Goal: Task Accomplishment & Management: Use online tool/utility

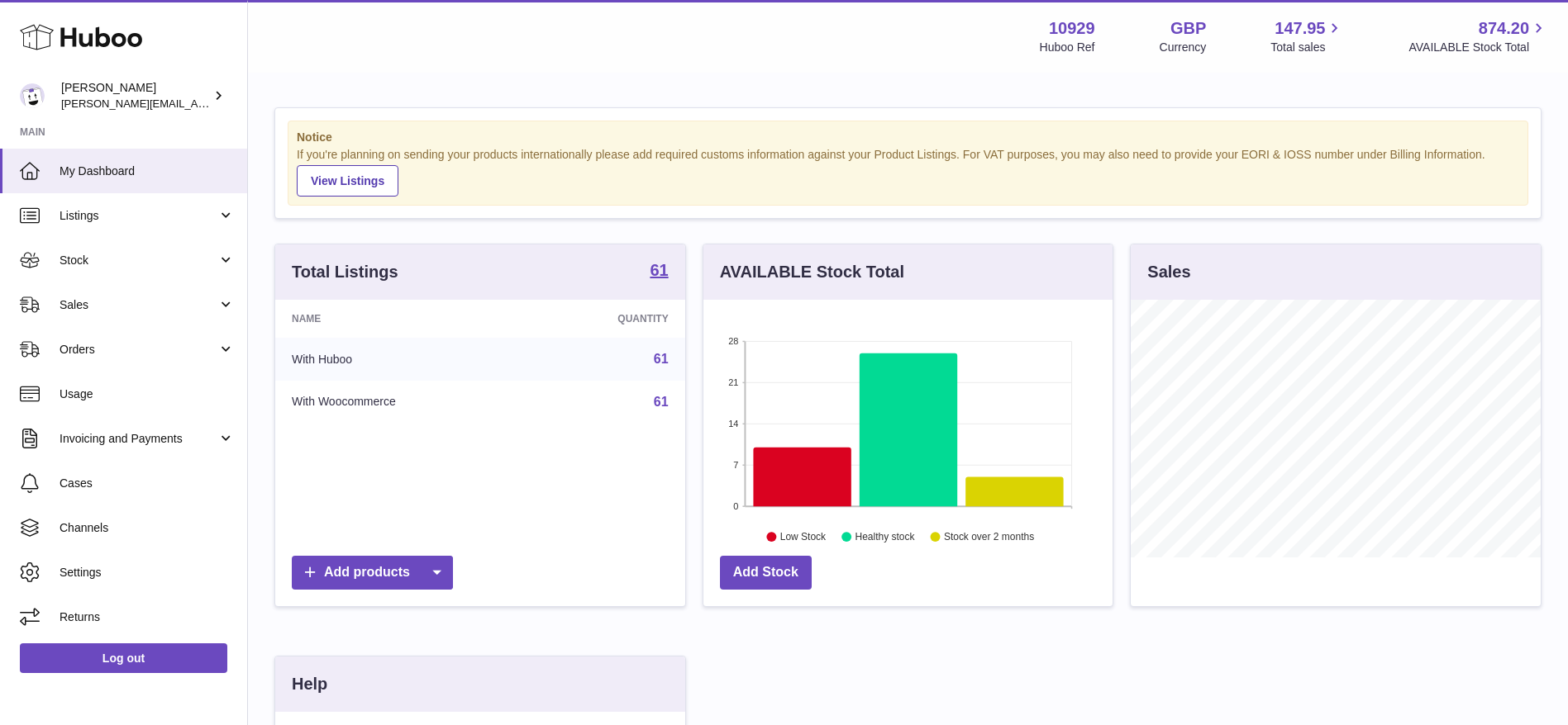
scroll to position [258, 409]
click at [63, 307] on span "Sales" at bounding box center [138, 305] width 158 height 16
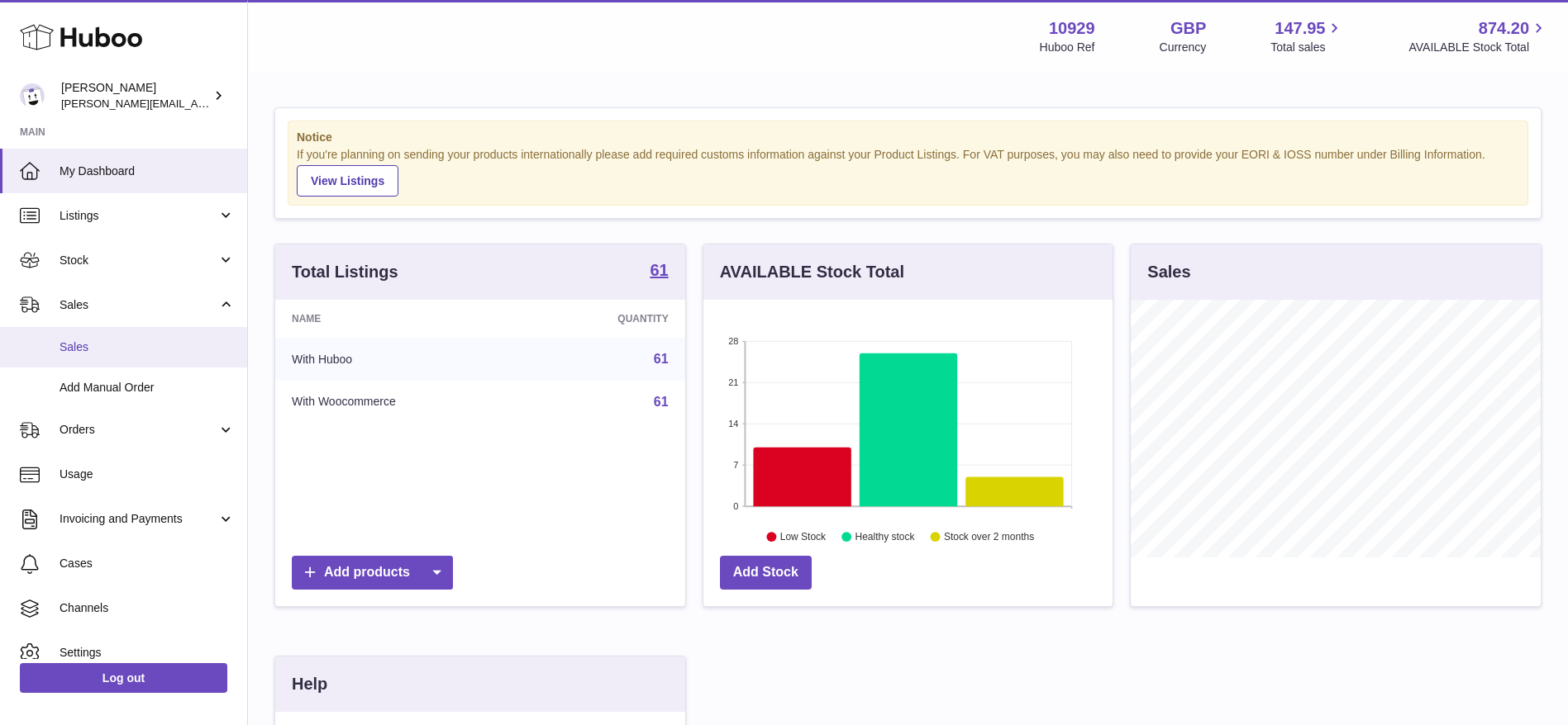
click at [63, 351] on span "Sales" at bounding box center [147, 347] width 175 height 16
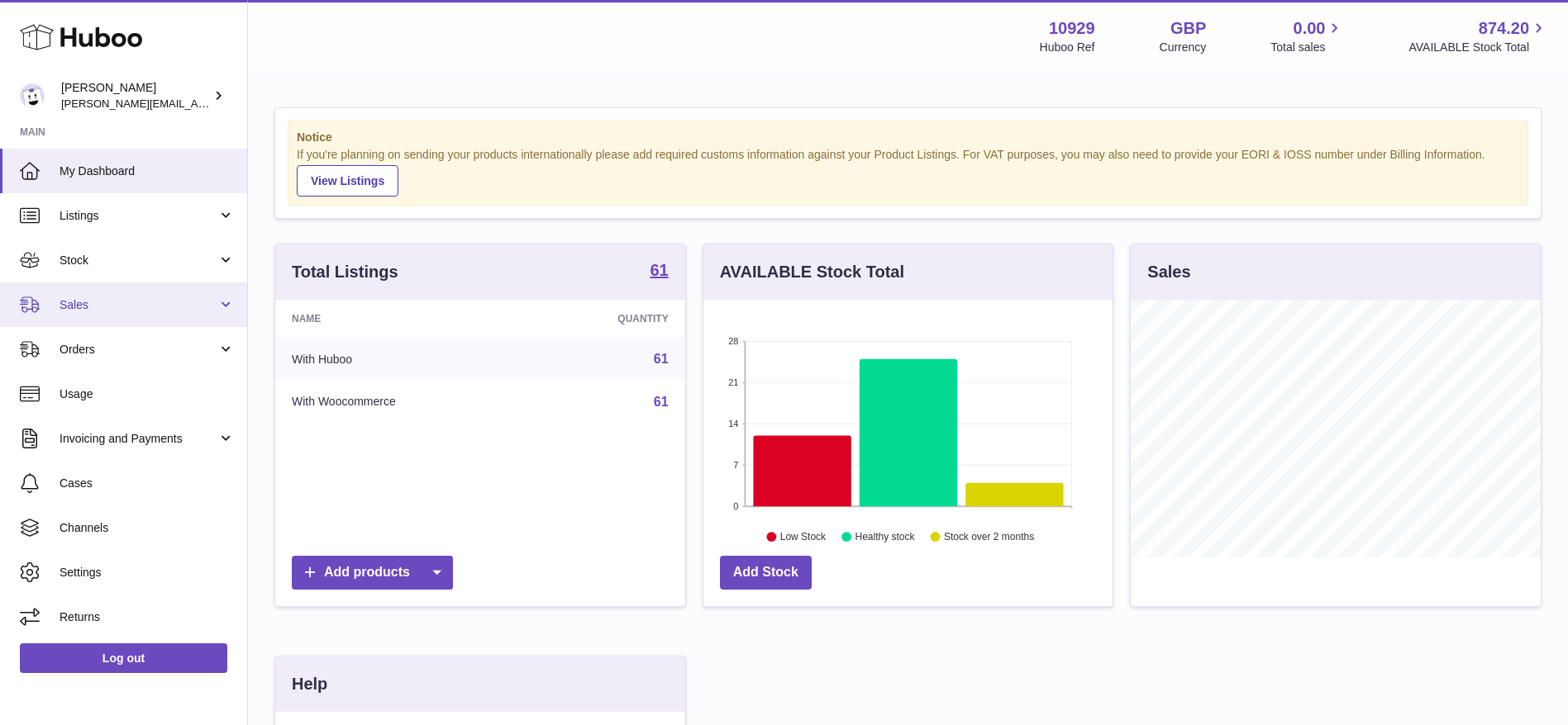
click at [56, 305] on link "Sales" at bounding box center [123, 304] width 247 height 45
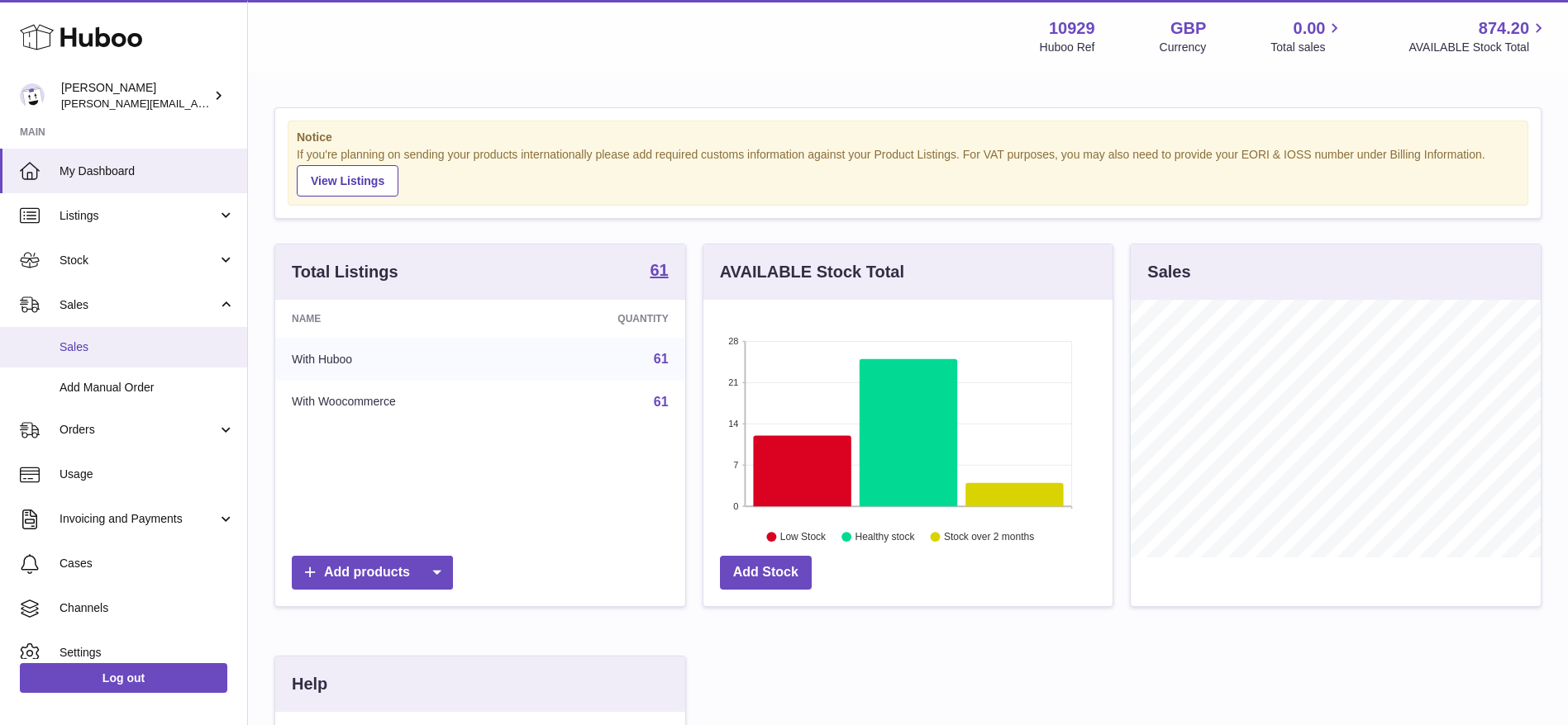
click at [119, 339] on span "Sales" at bounding box center [147, 347] width 175 height 16
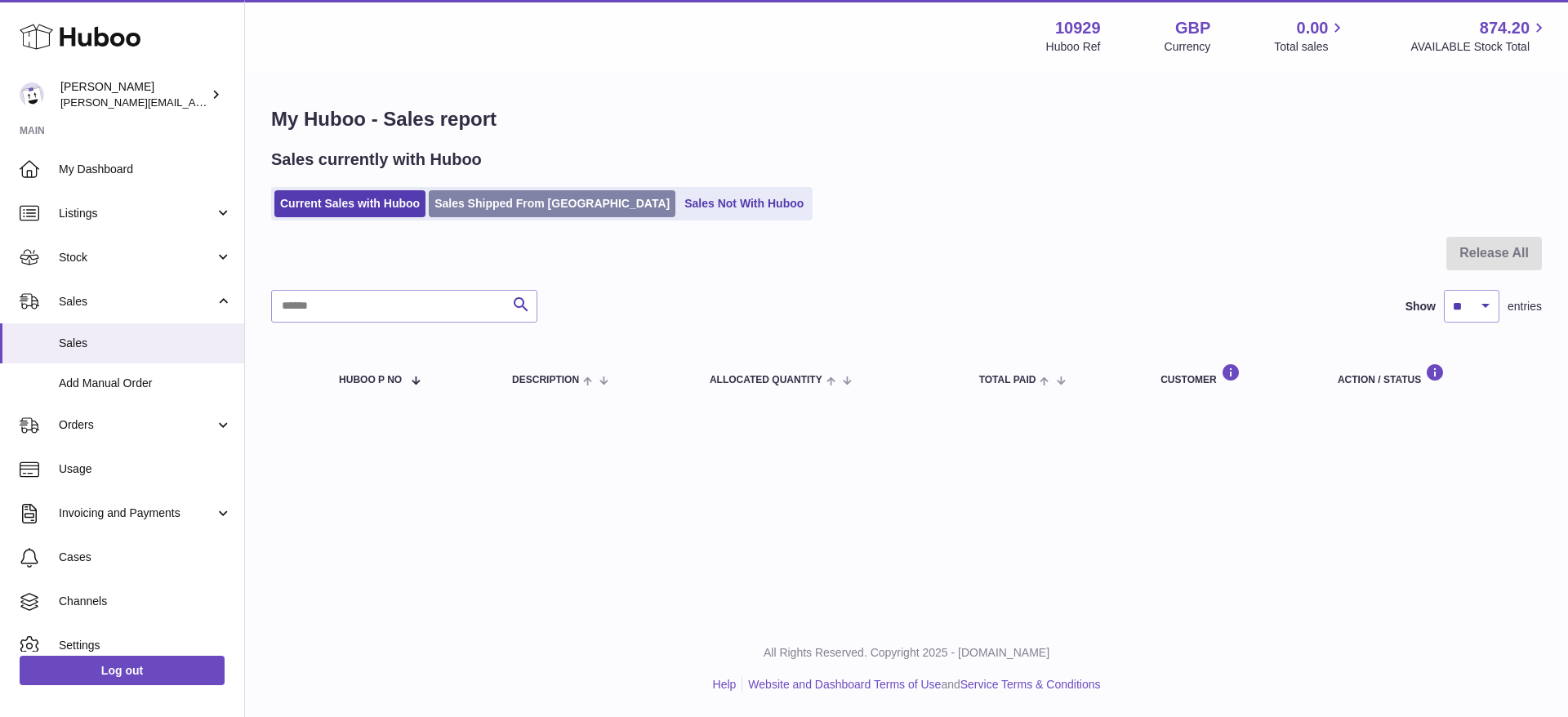
click at [485, 202] on link "Sales Shipped From Huboo" at bounding box center [552, 204] width 246 height 27
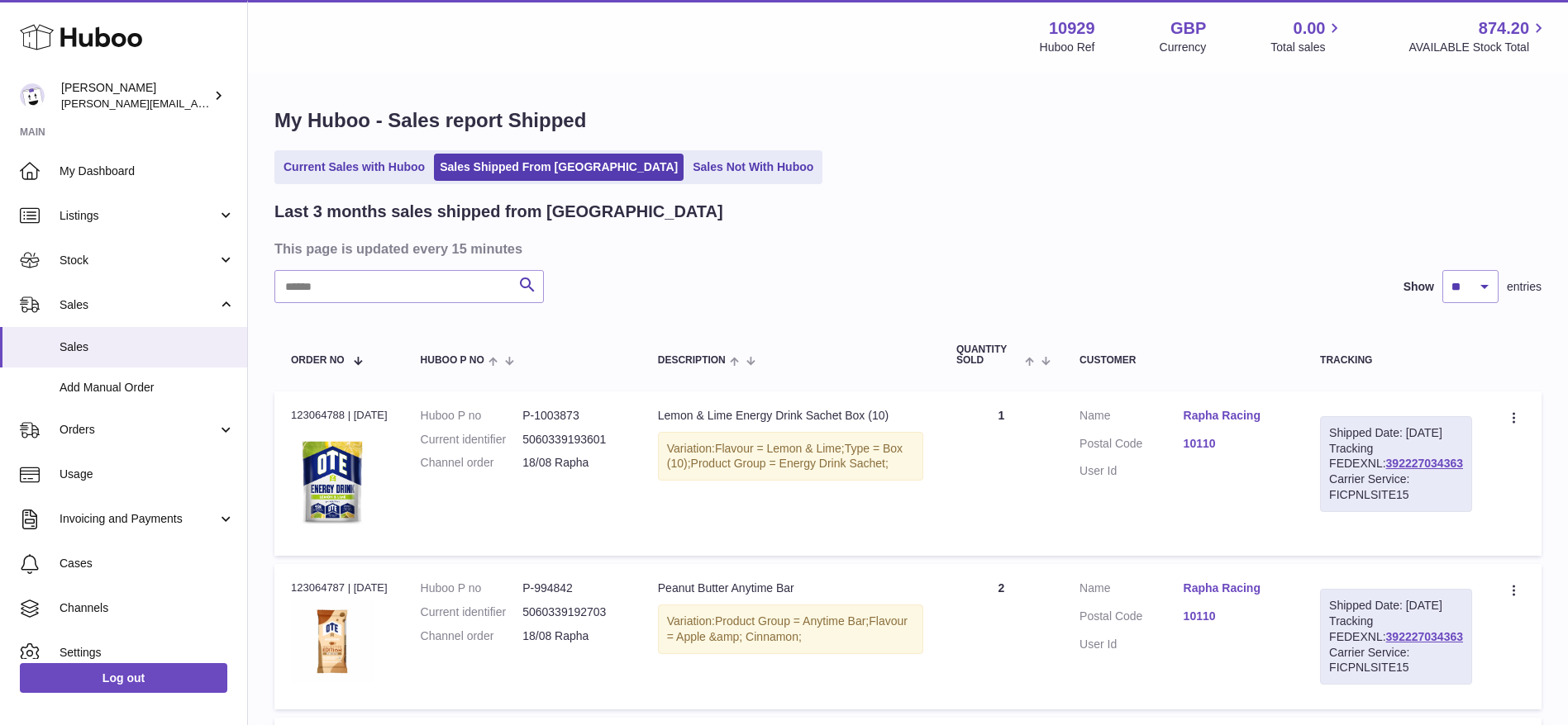
scroll to position [49, 0]
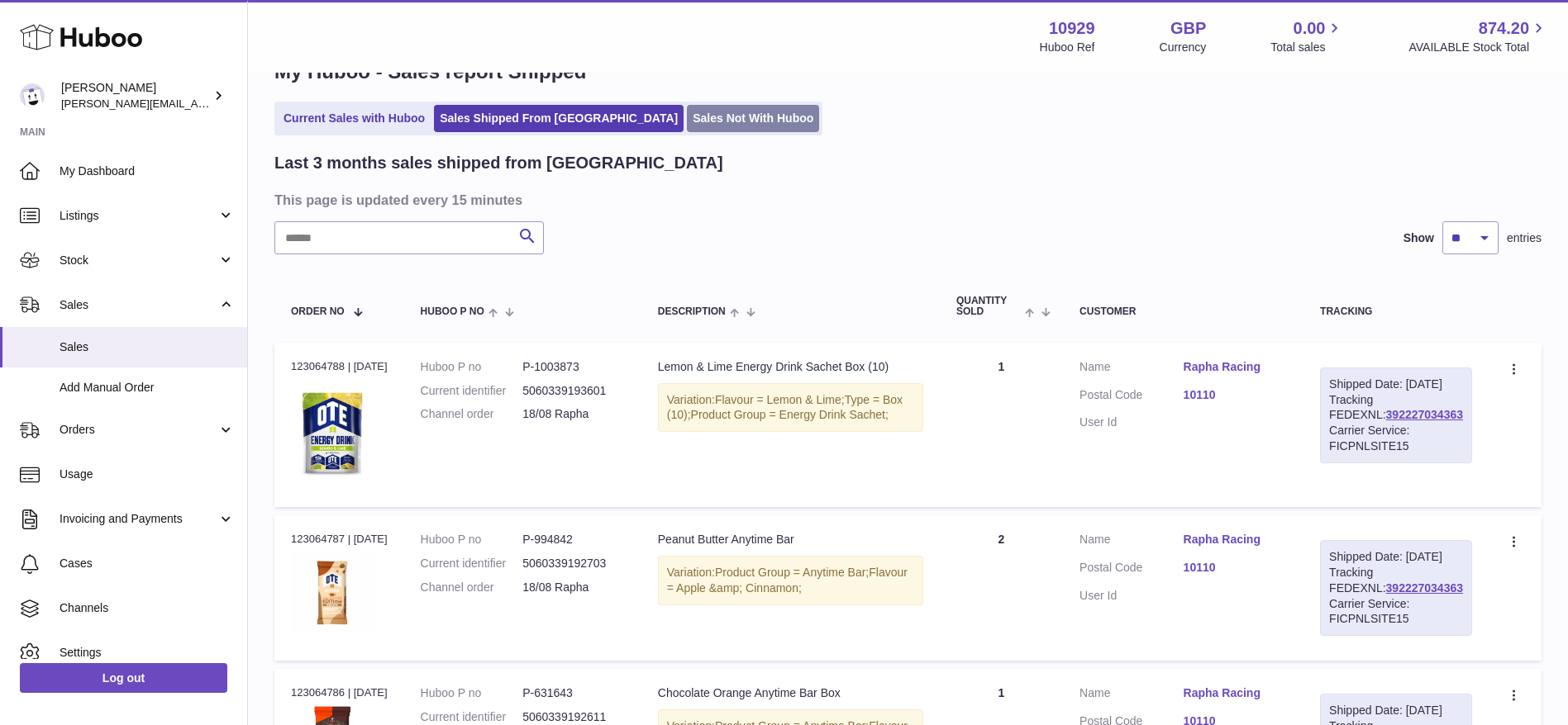
click at [691, 127] on link "Sales Not With Huboo" at bounding box center [753, 118] width 132 height 28
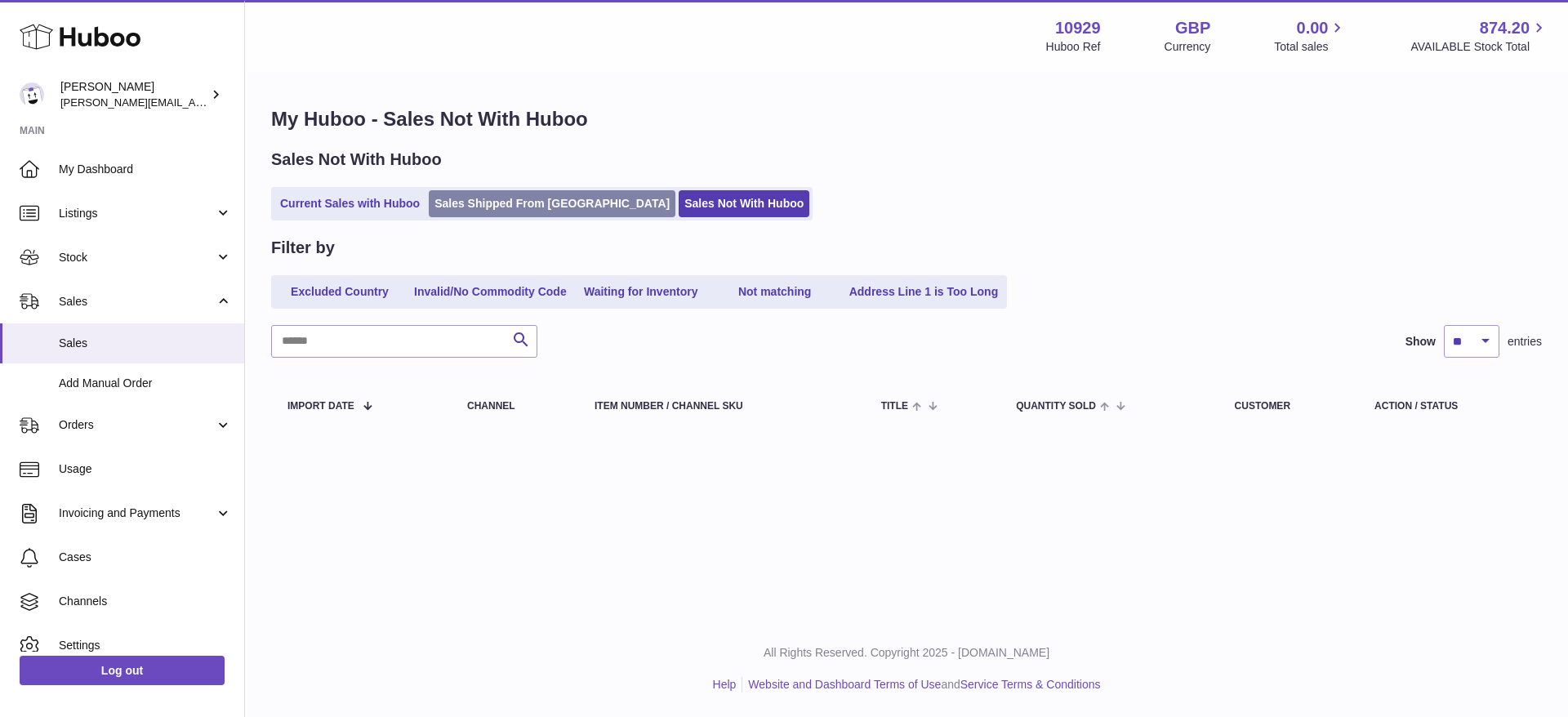
click at [548, 210] on link "Sales Shipped From [GEOGRAPHIC_DATA]" at bounding box center [552, 204] width 246 height 27
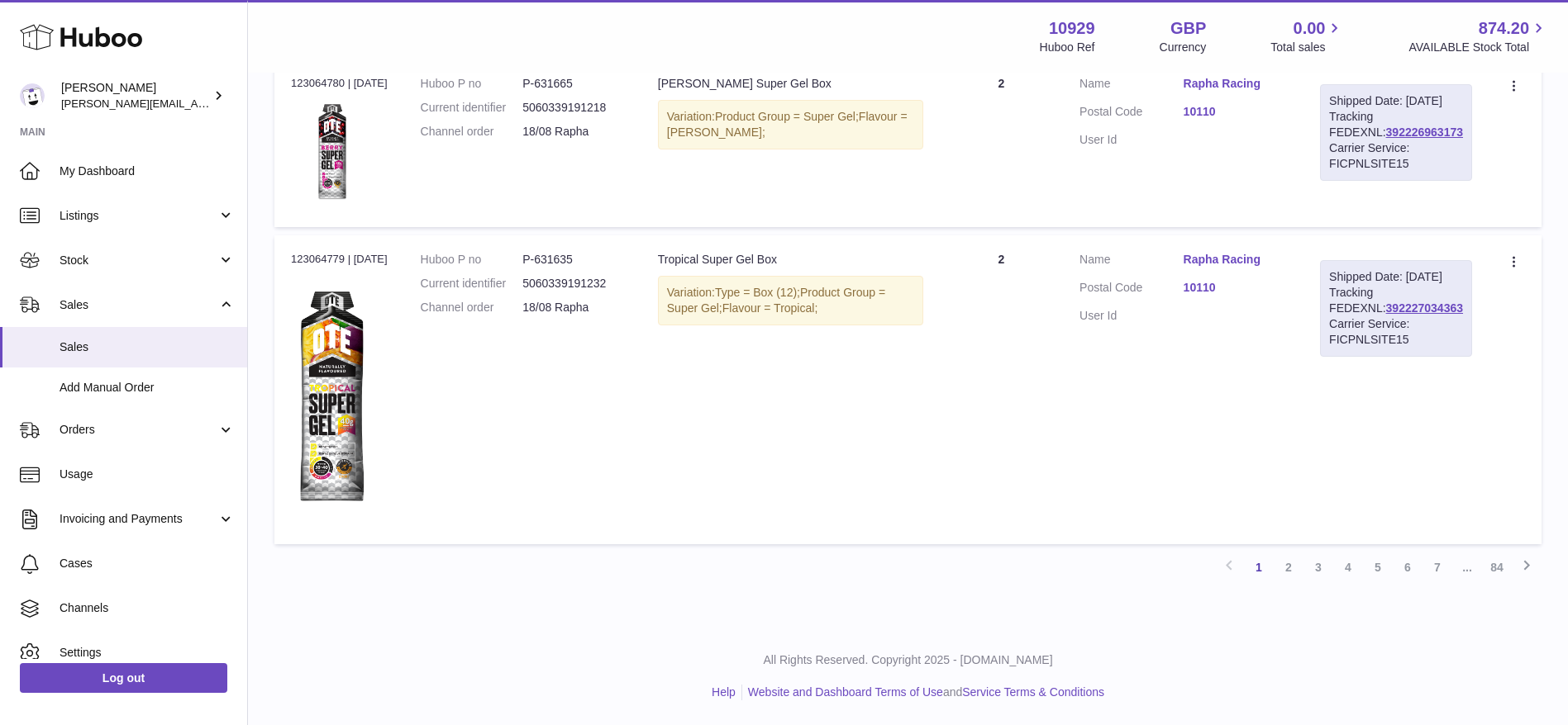
scroll to position [1801, 0]
click at [1298, 571] on link "2" at bounding box center [1288, 567] width 29 height 29
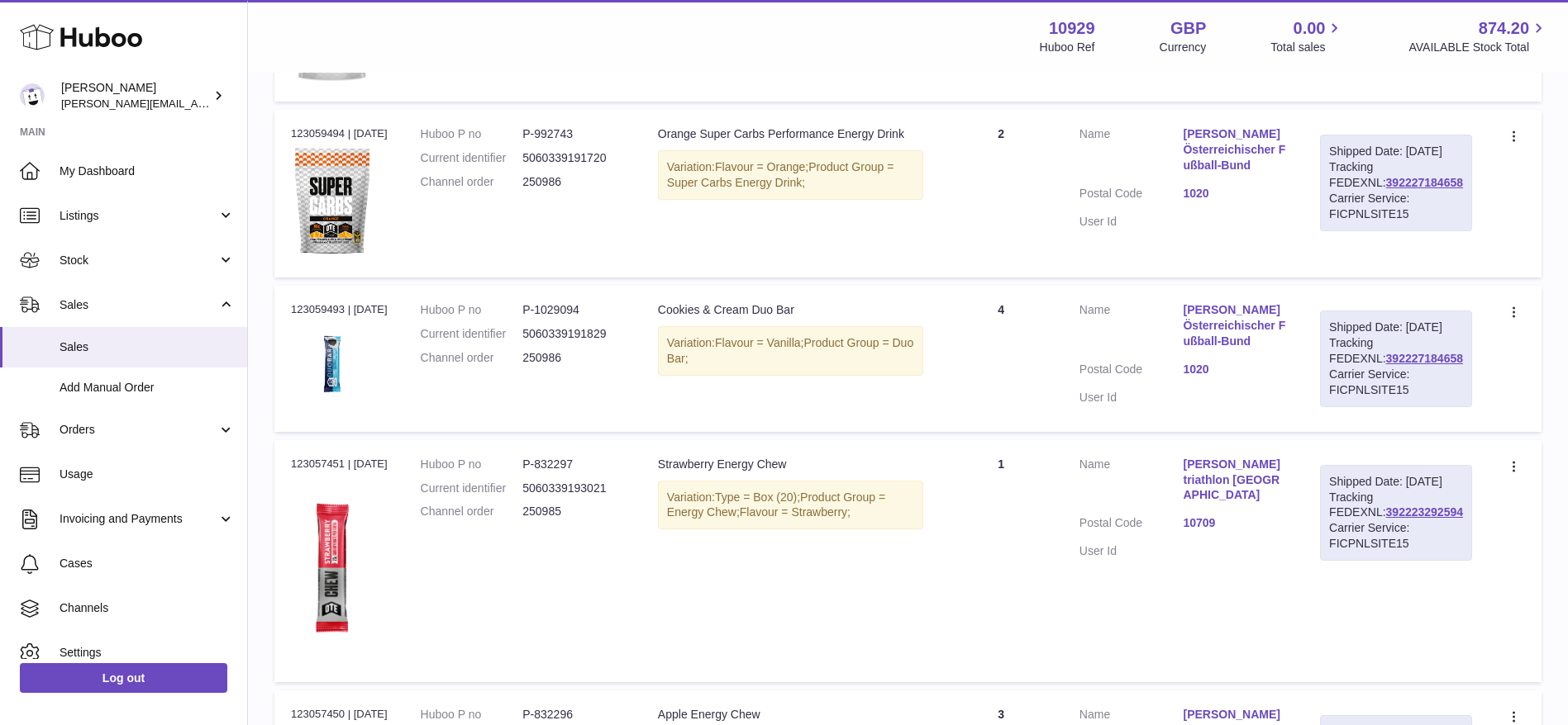
scroll to position [74, 0]
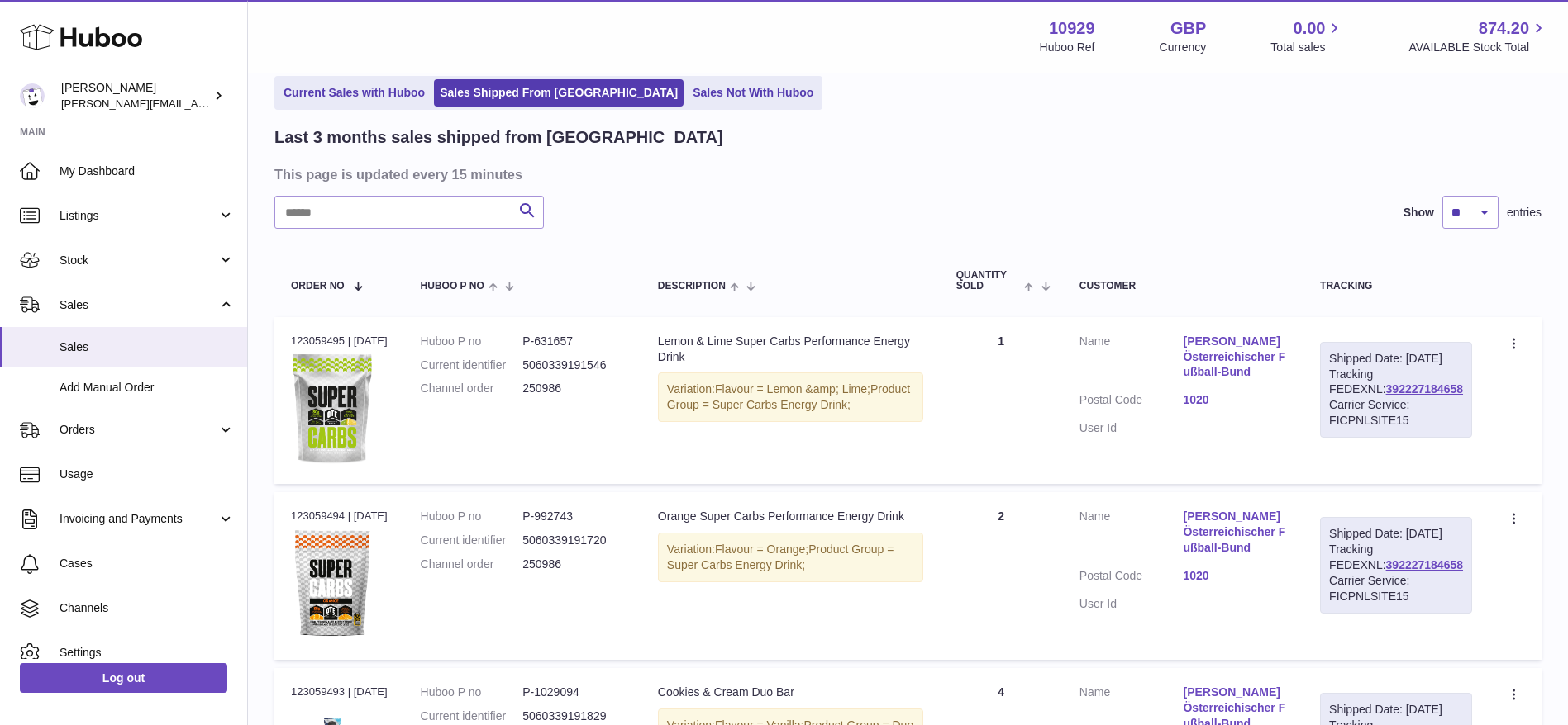
click at [779, 143] on div "Last 3 months sales shipped from Huboo" at bounding box center [908, 138] width 1267 height 22
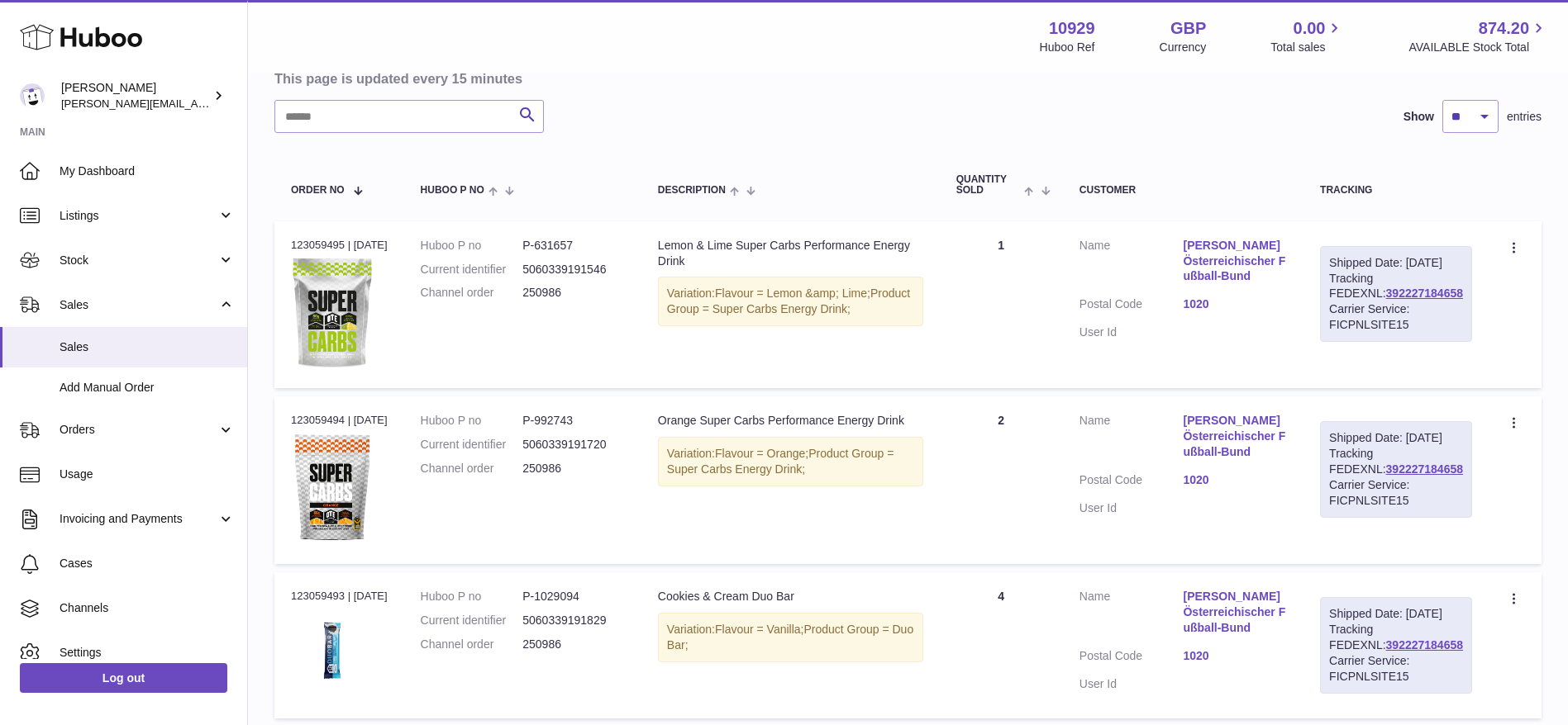
scroll to position [0, 0]
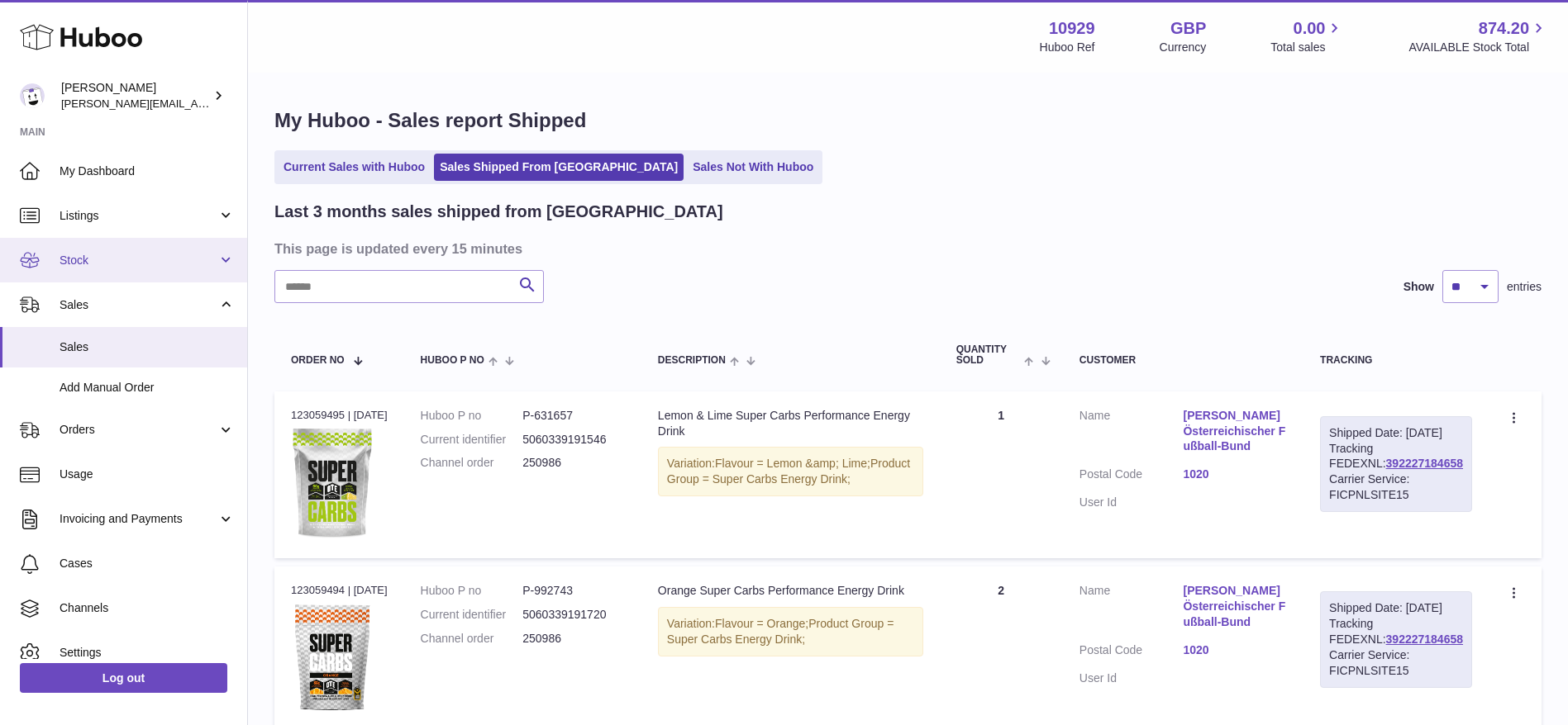
click at [67, 244] on link "Stock" at bounding box center [123, 260] width 247 height 45
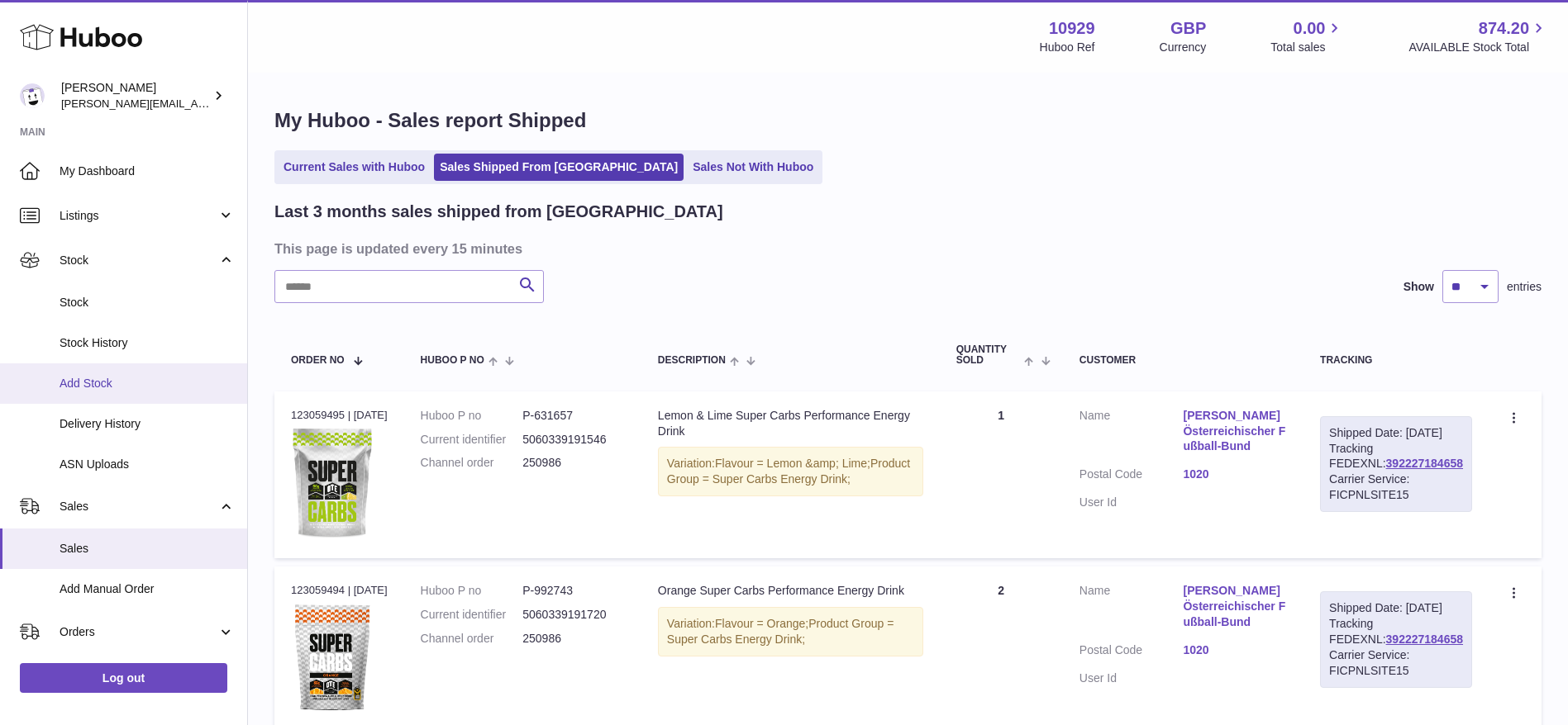
drag, startPoint x: 128, startPoint y: 459, endPoint x: 94, endPoint y: 383, distance: 83.3
click at [94, 383] on span "Add Stock" at bounding box center [147, 384] width 175 height 16
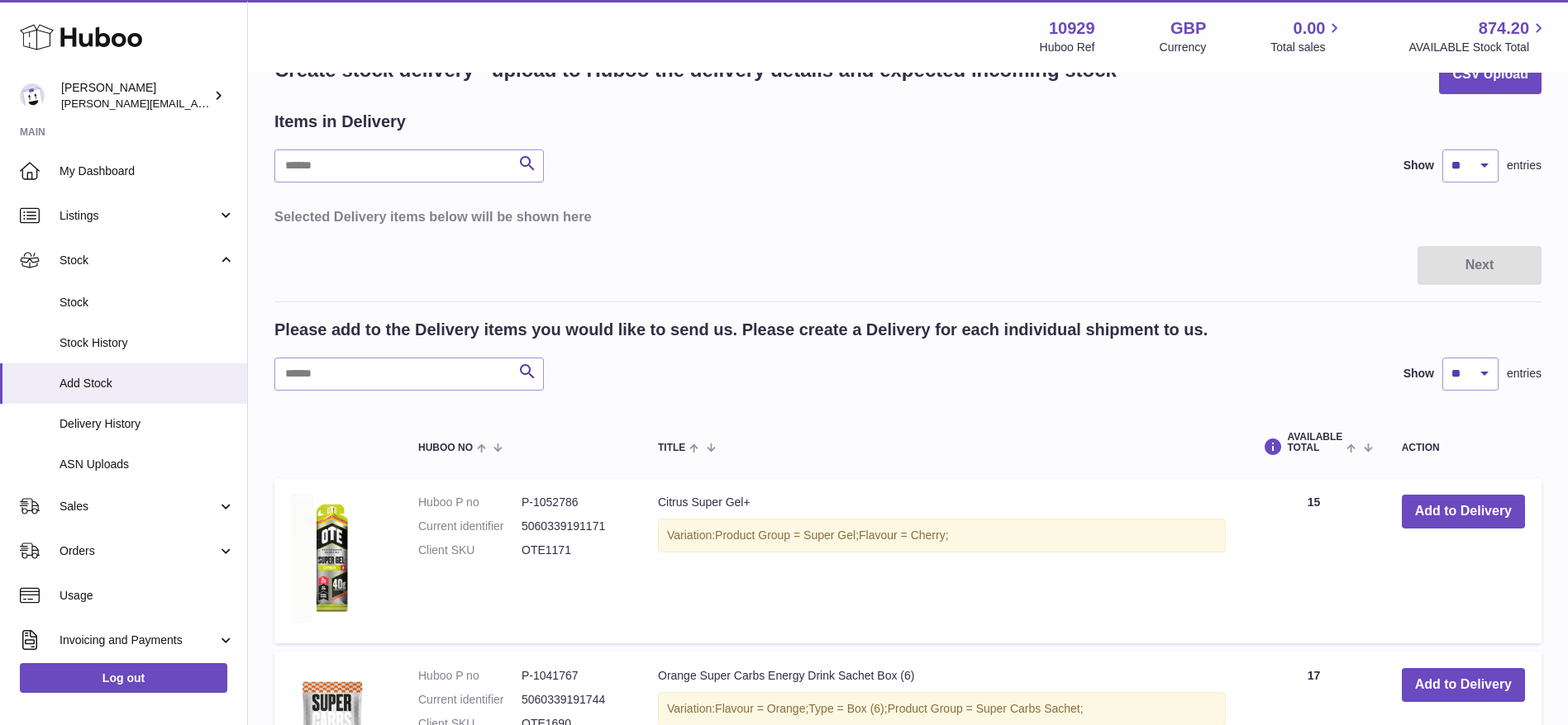
scroll to position [54, 0]
click at [403, 383] on input "text" at bounding box center [409, 372] width 270 height 33
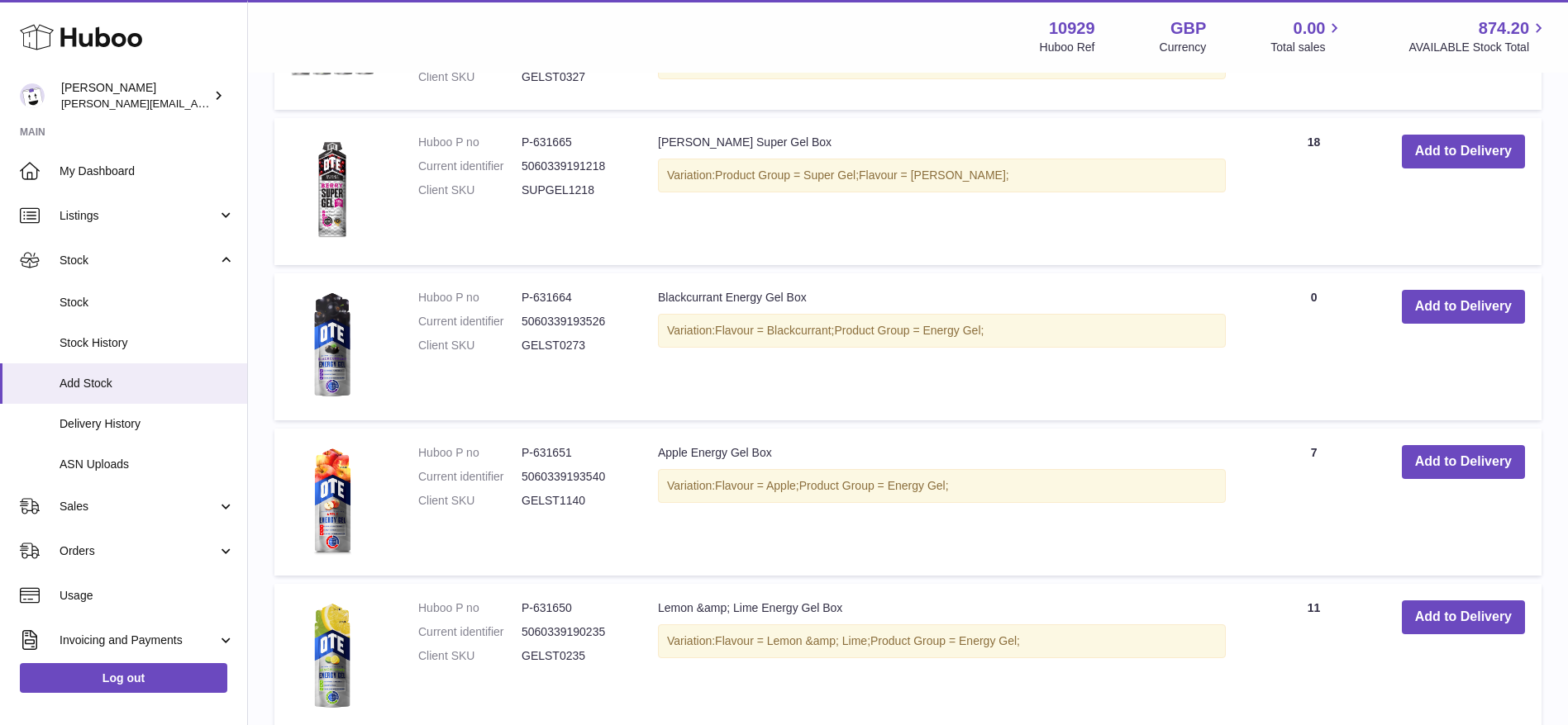
scroll to position [885, 0]
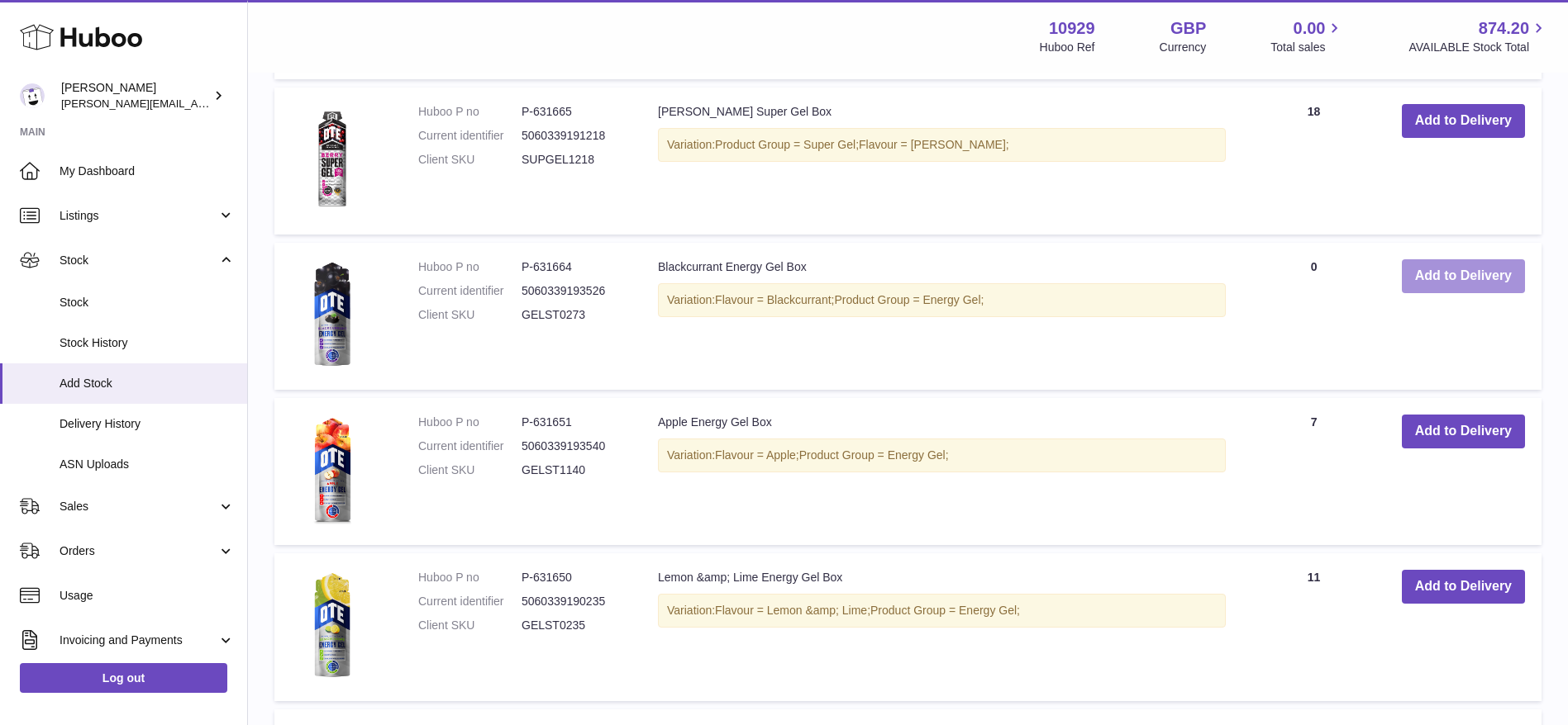
click at [1427, 279] on button "Add to Delivery" at bounding box center [1463, 276] width 123 height 34
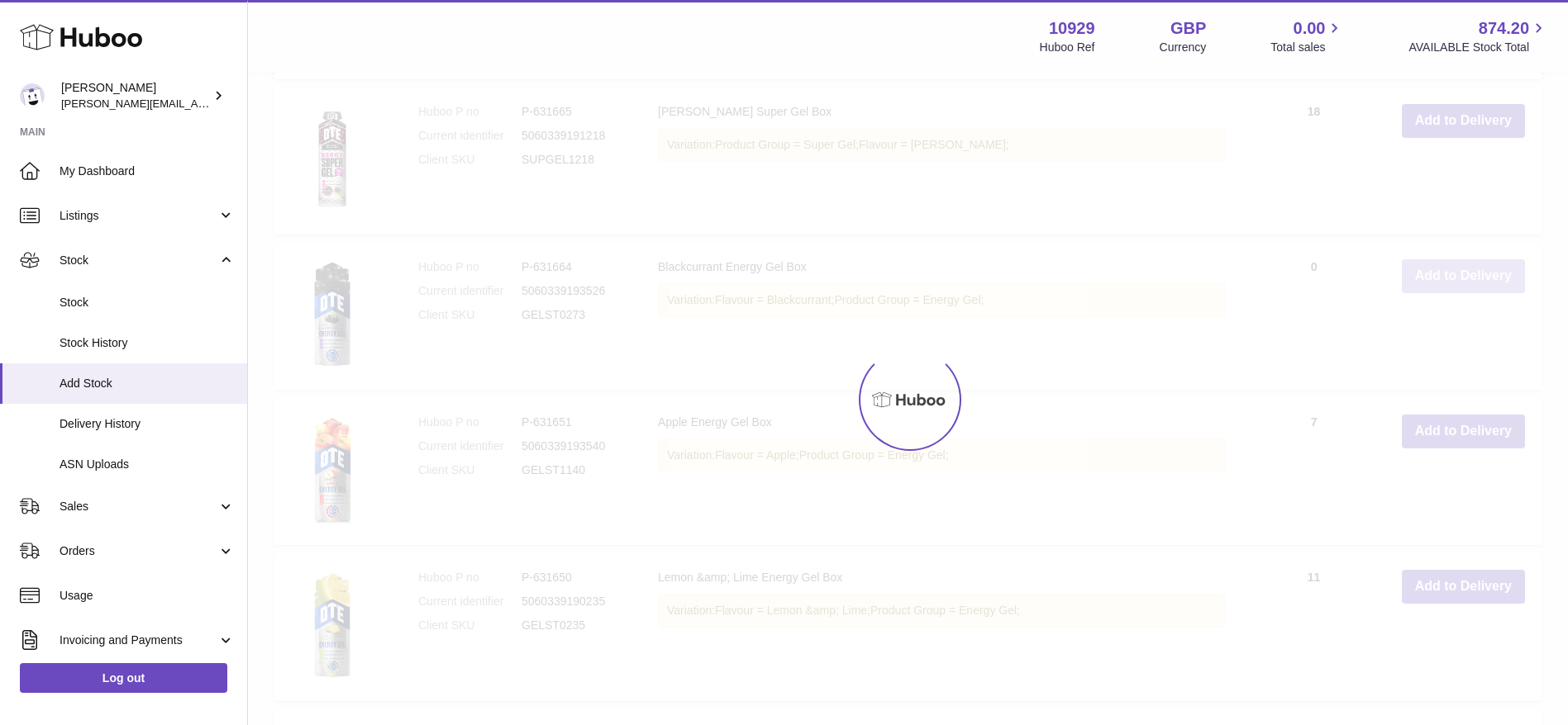
scroll to position [1068, 0]
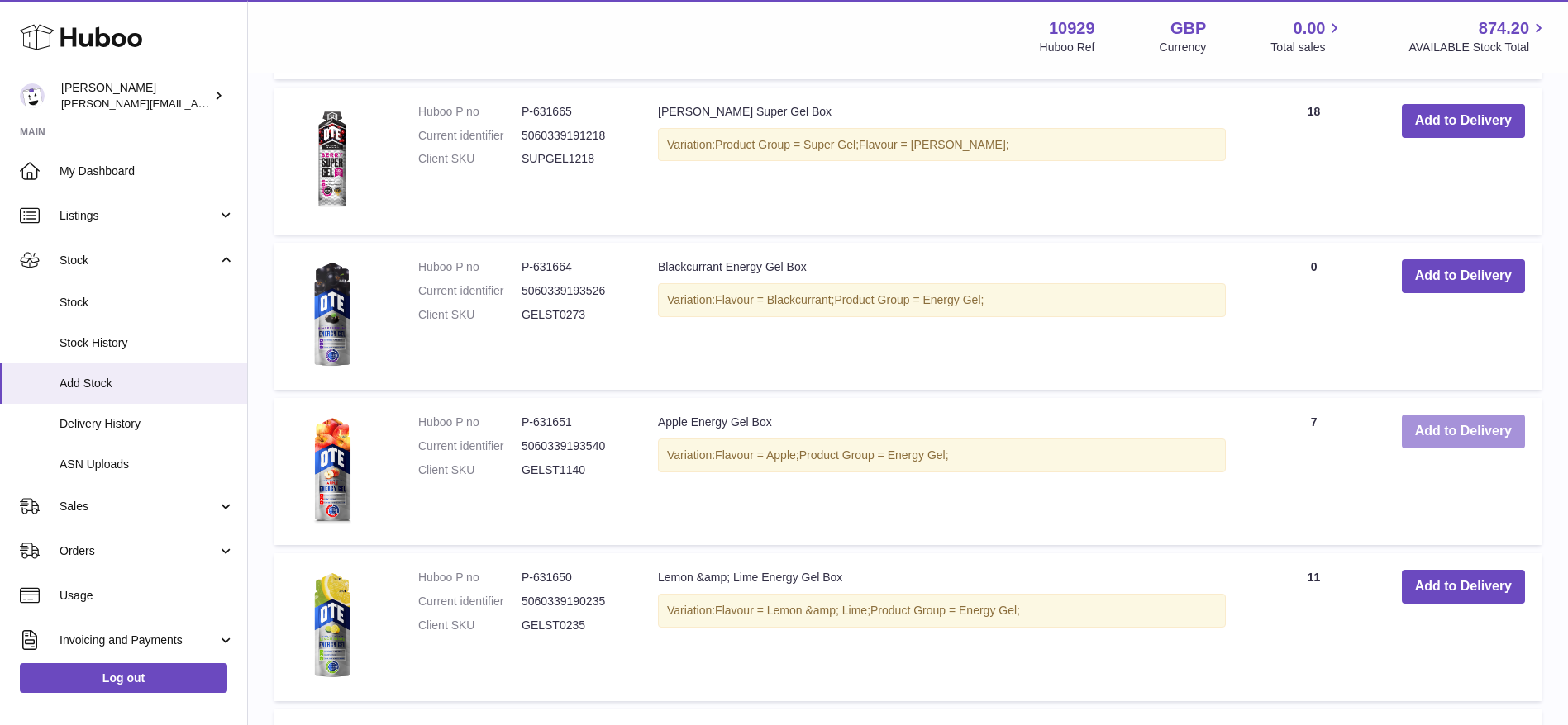
click at [1432, 419] on button "Add to Delivery" at bounding box center [1463, 431] width 123 height 34
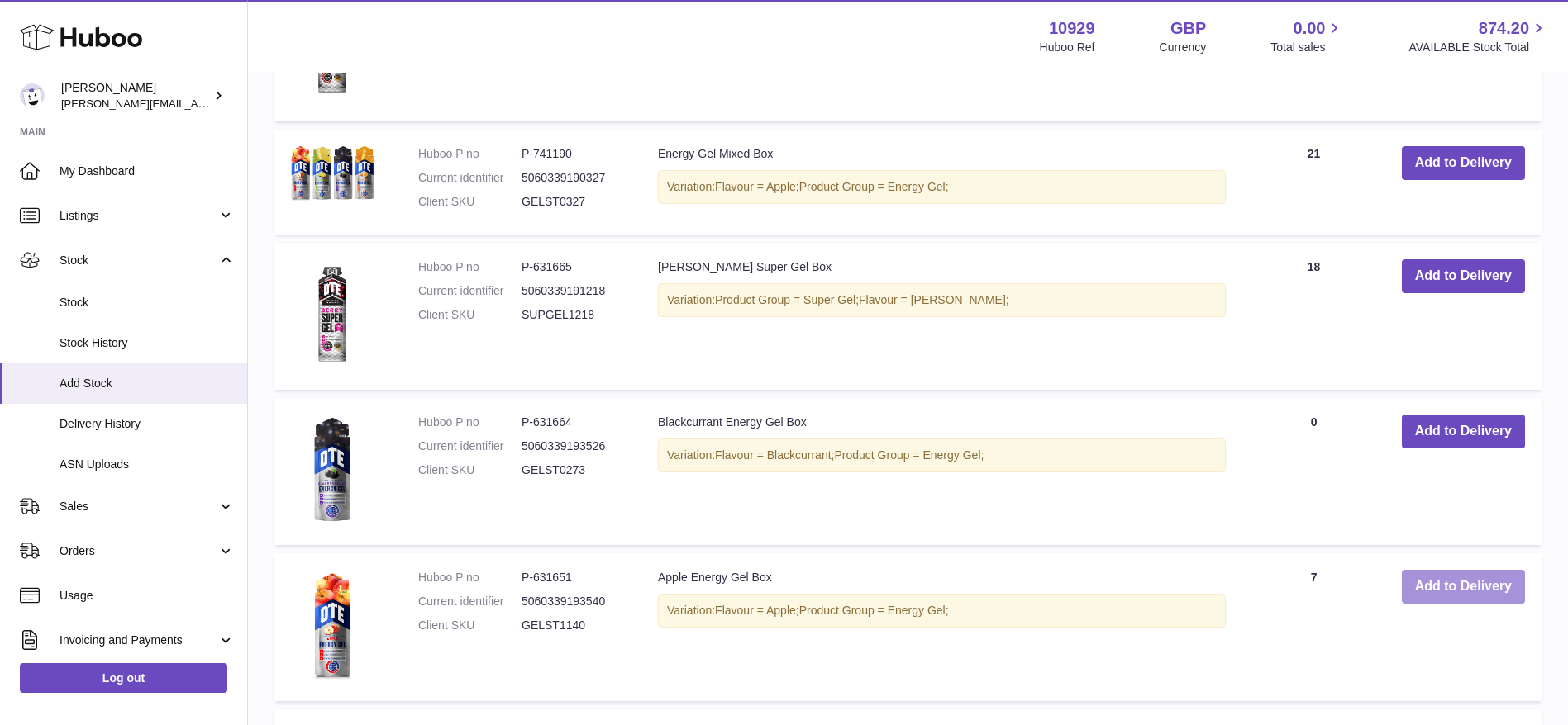
scroll to position [1223, 0]
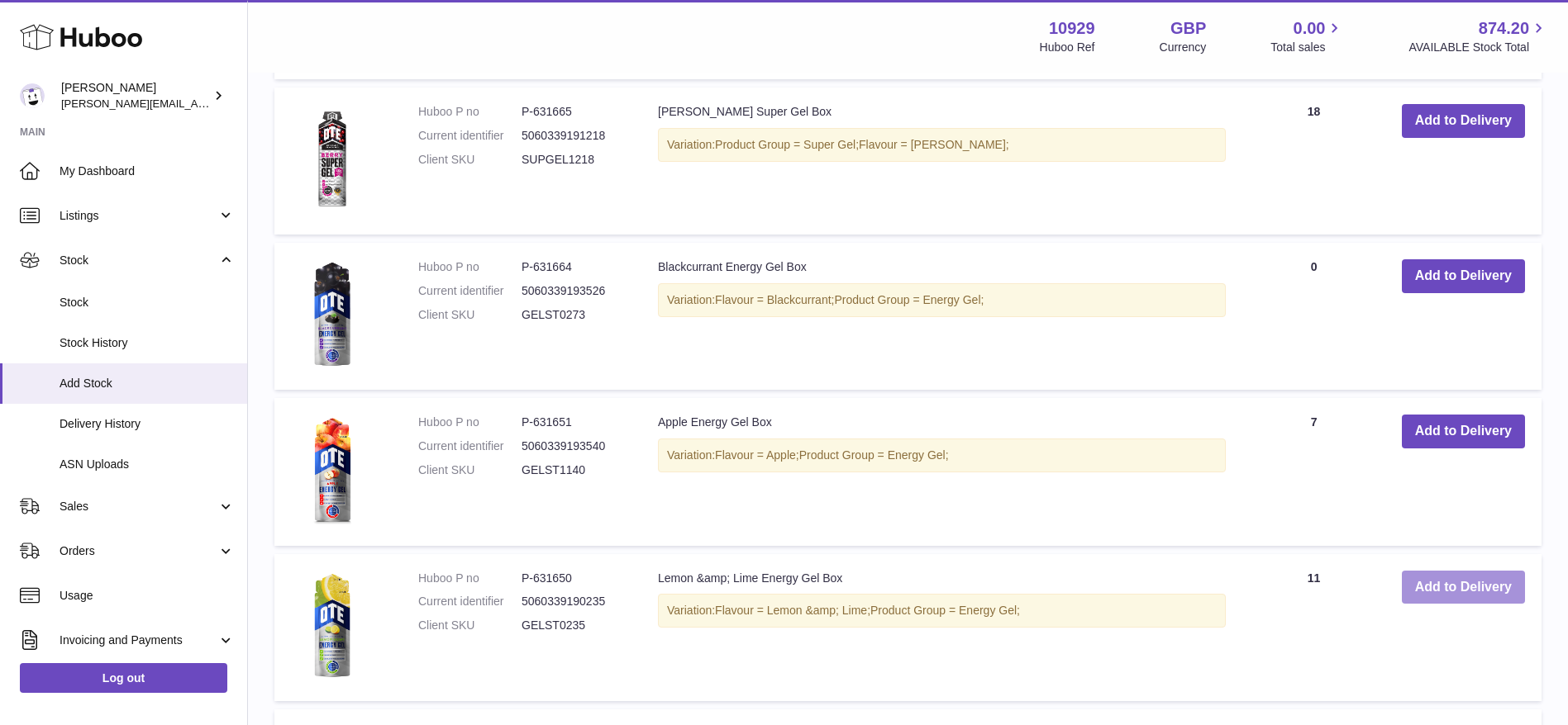
click at [1459, 576] on button "Add to Delivery" at bounding box center [1463, 588] width 123 height 34
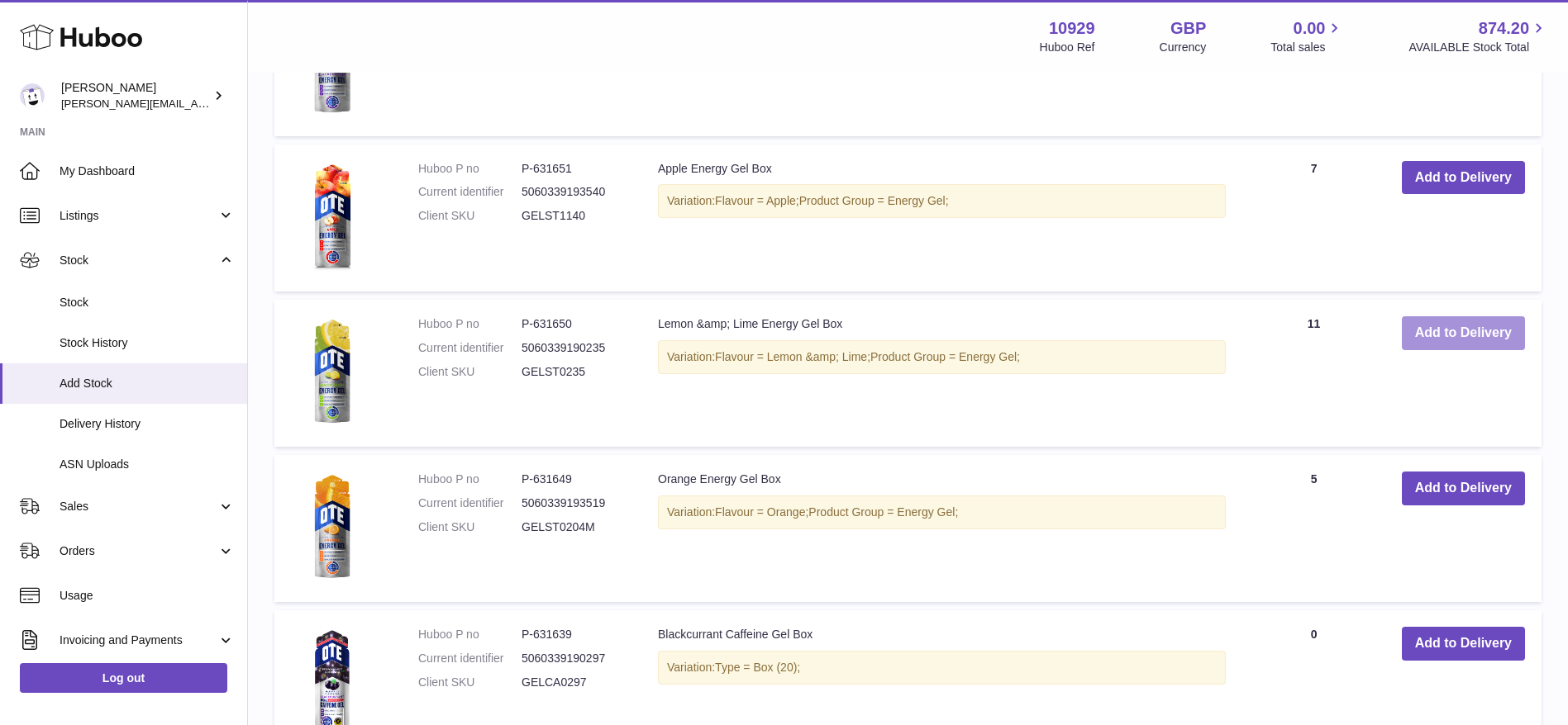
scroll to position [1634, 0]
click at [1440, 491] on button "Add to Delivery" at bounding box center [1463, 488] width 123 height 34
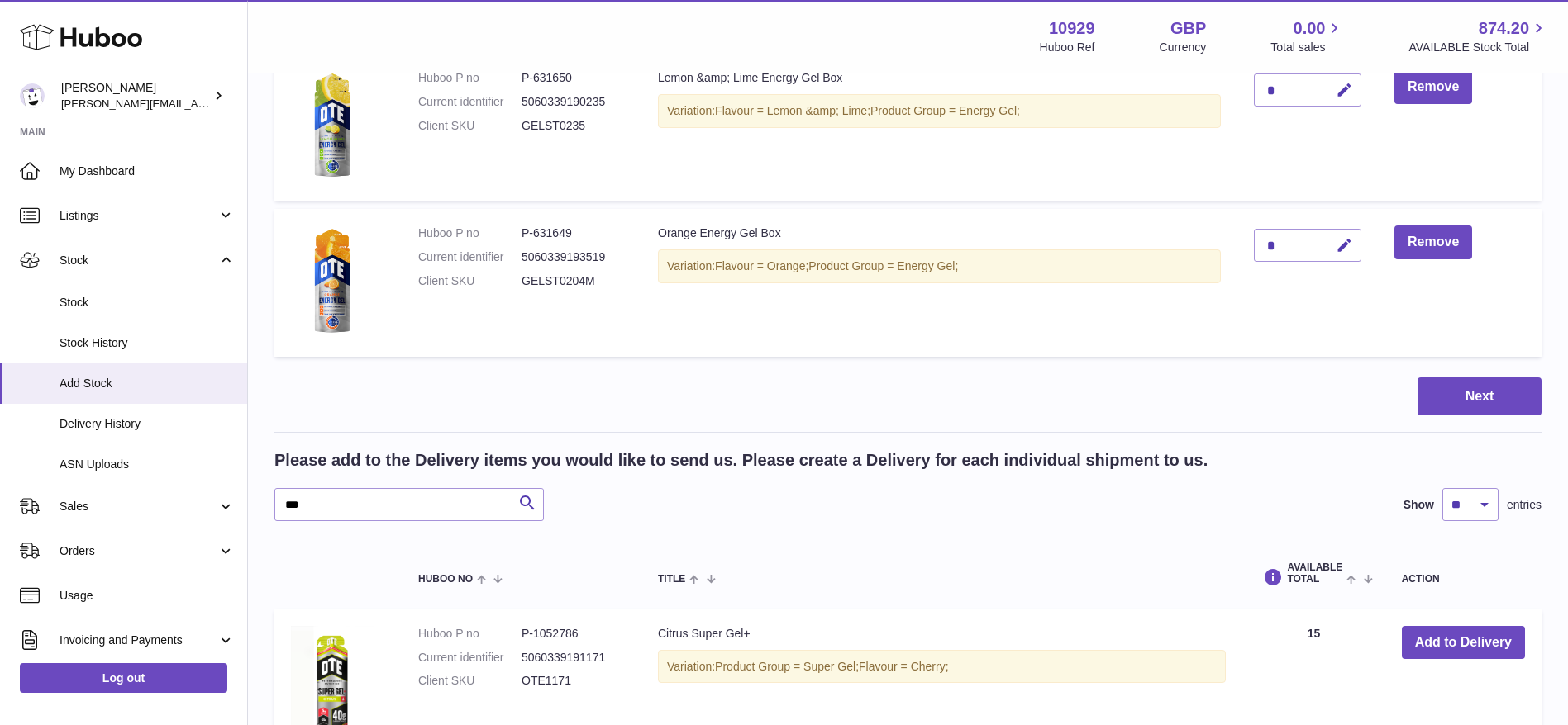
scroll to position [569, 0]
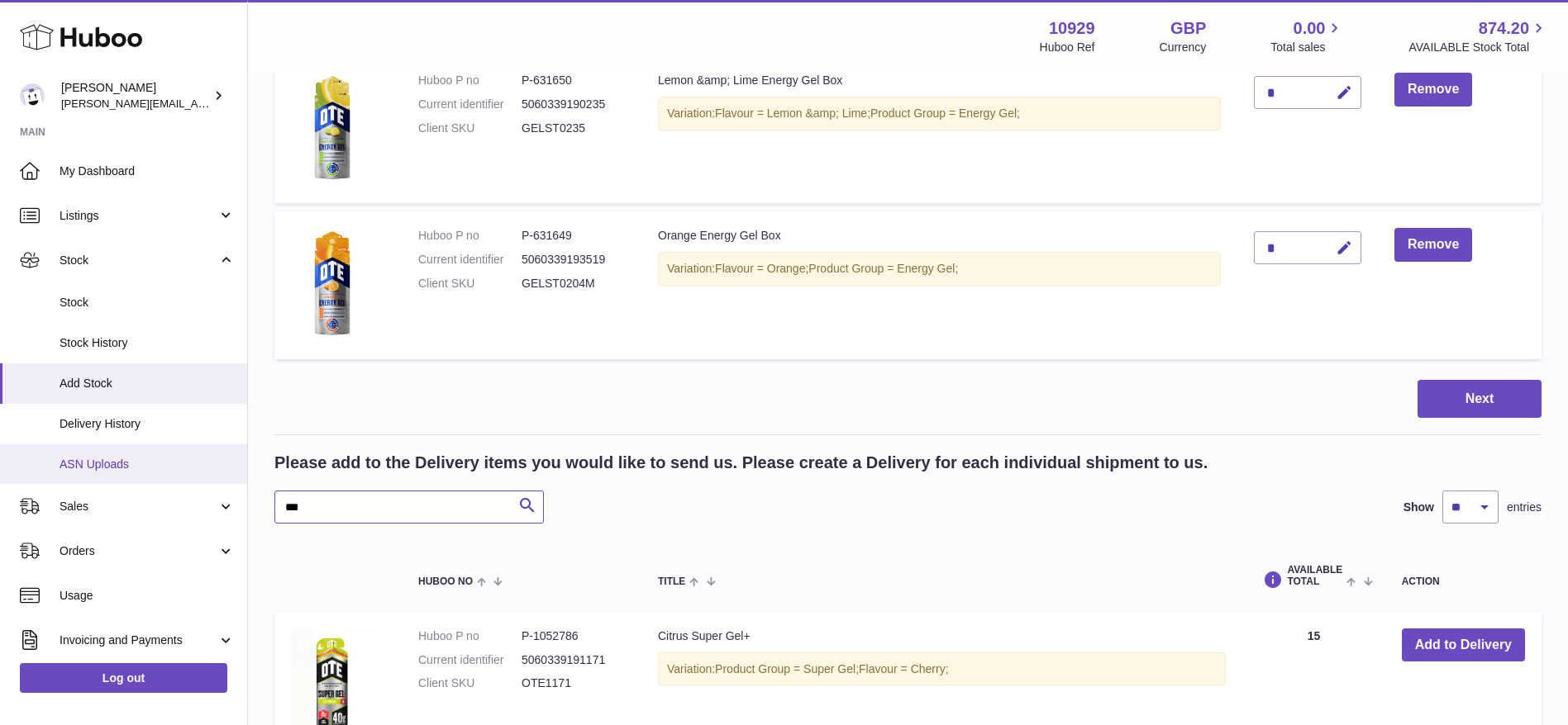
drag, startPoint x: 415, startPoint y: 513, endPoint x: 228, endPoint y: 470, distance: 191.9
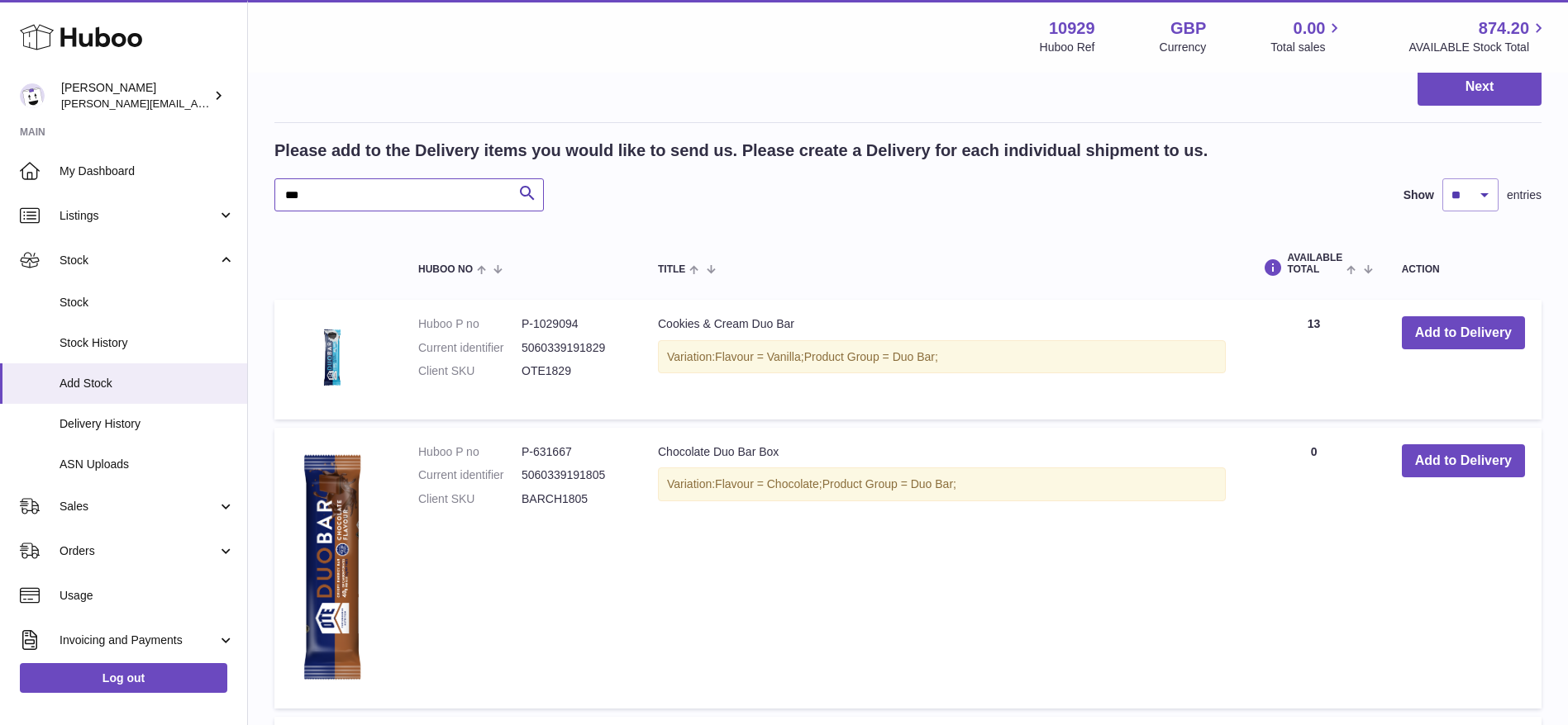
scroll to position [888, 0]
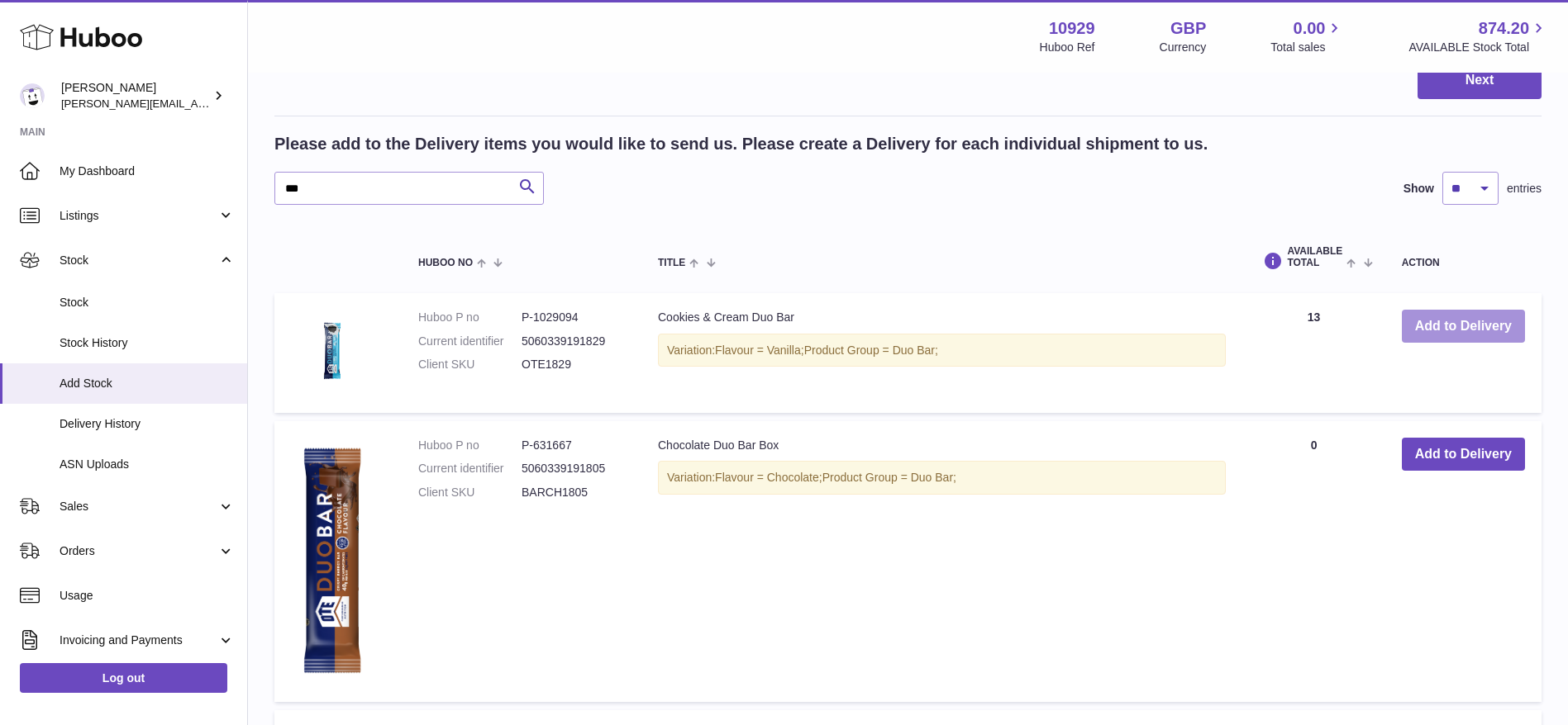
click at [1430, 331] on button "Add to Delivery" at bounding box center [1463, 327] width 123 height 34
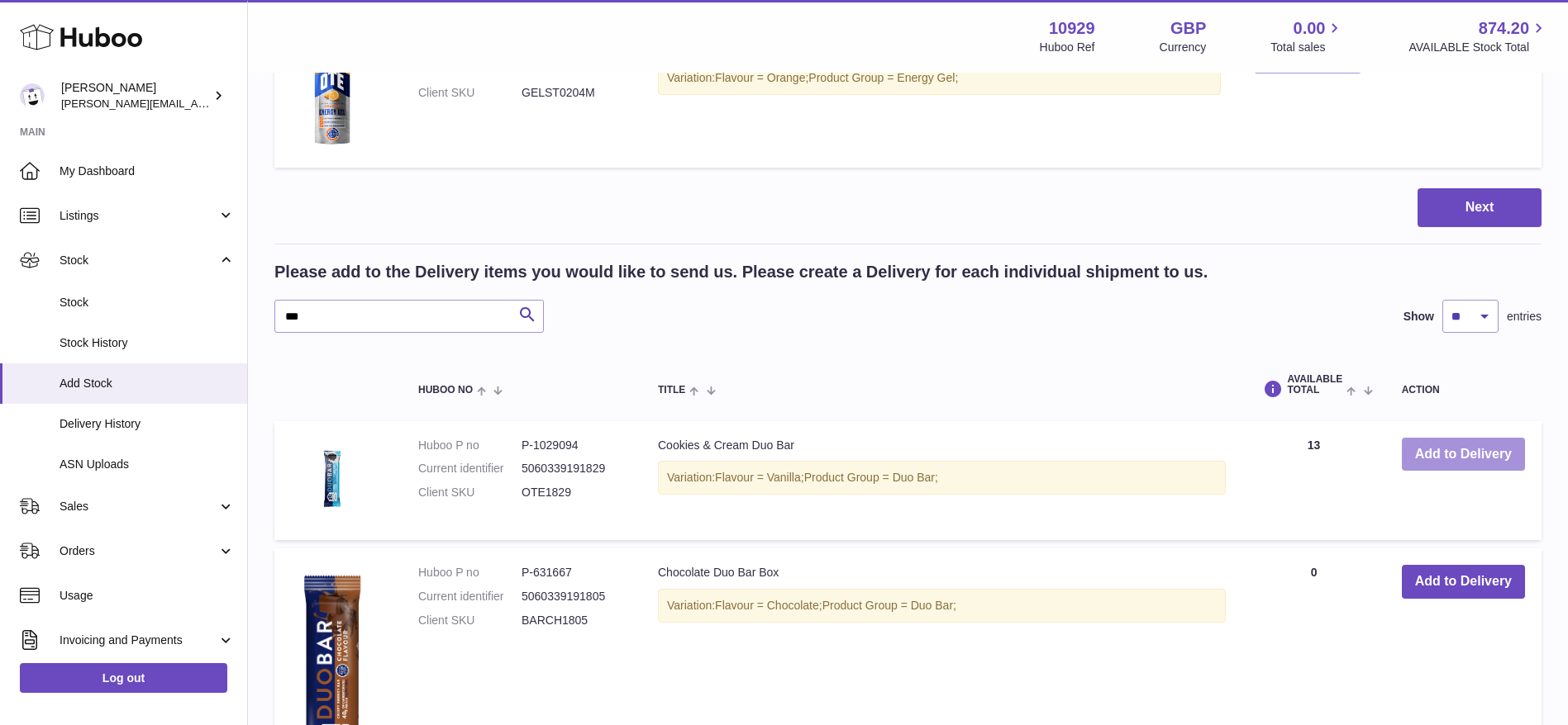
scroll to position [1015, 0]
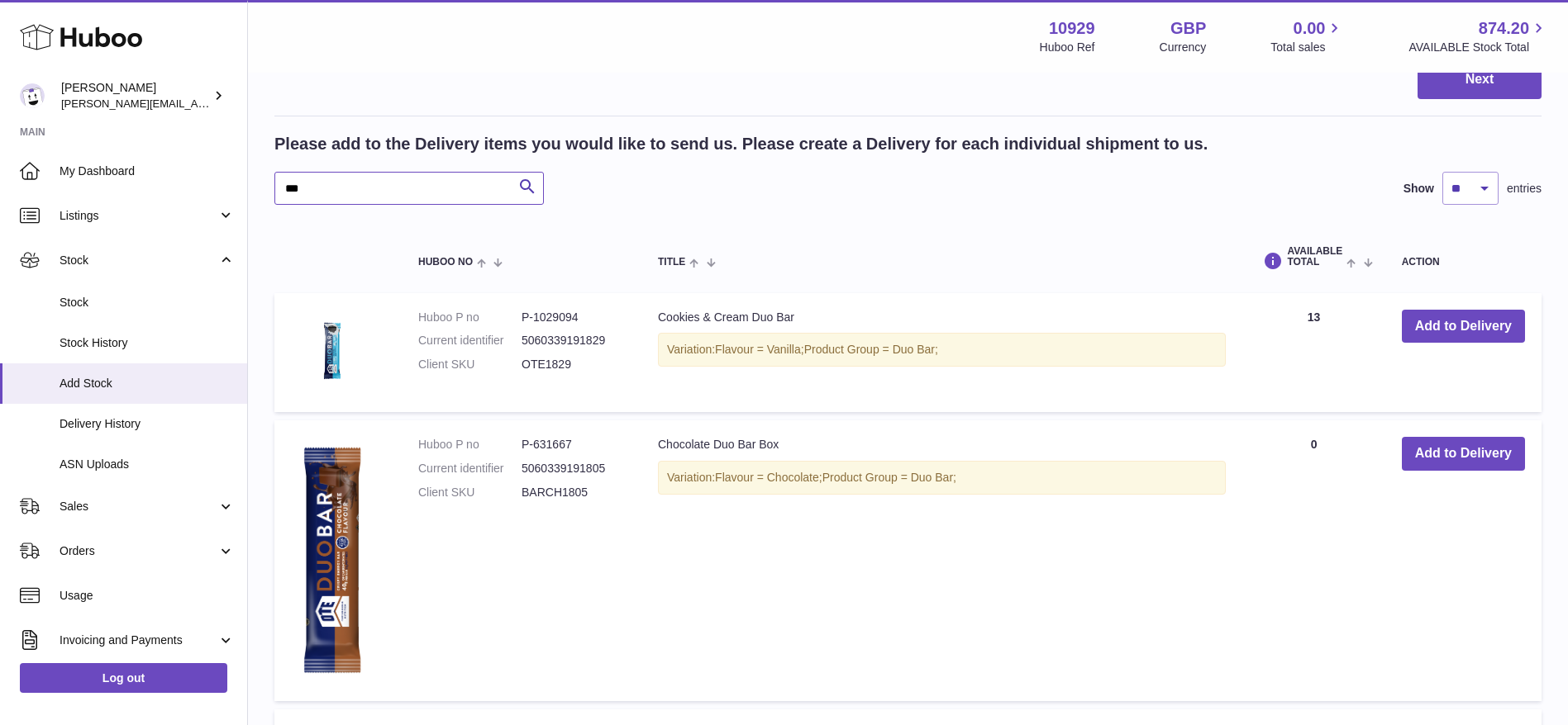
drag, startPoint x: 436, startPoint y: 184, endPoint x: 119, endPoint y: 144, distance: 319.5
click at [119, 144] on div "Huboo [PERSON_NAME] [PERSON_NAME][EMAIL_ADDRESS][DOMAIN_NAME] Main My Dashboard…" at bounding box center [784, 76] width 1568 height 2183
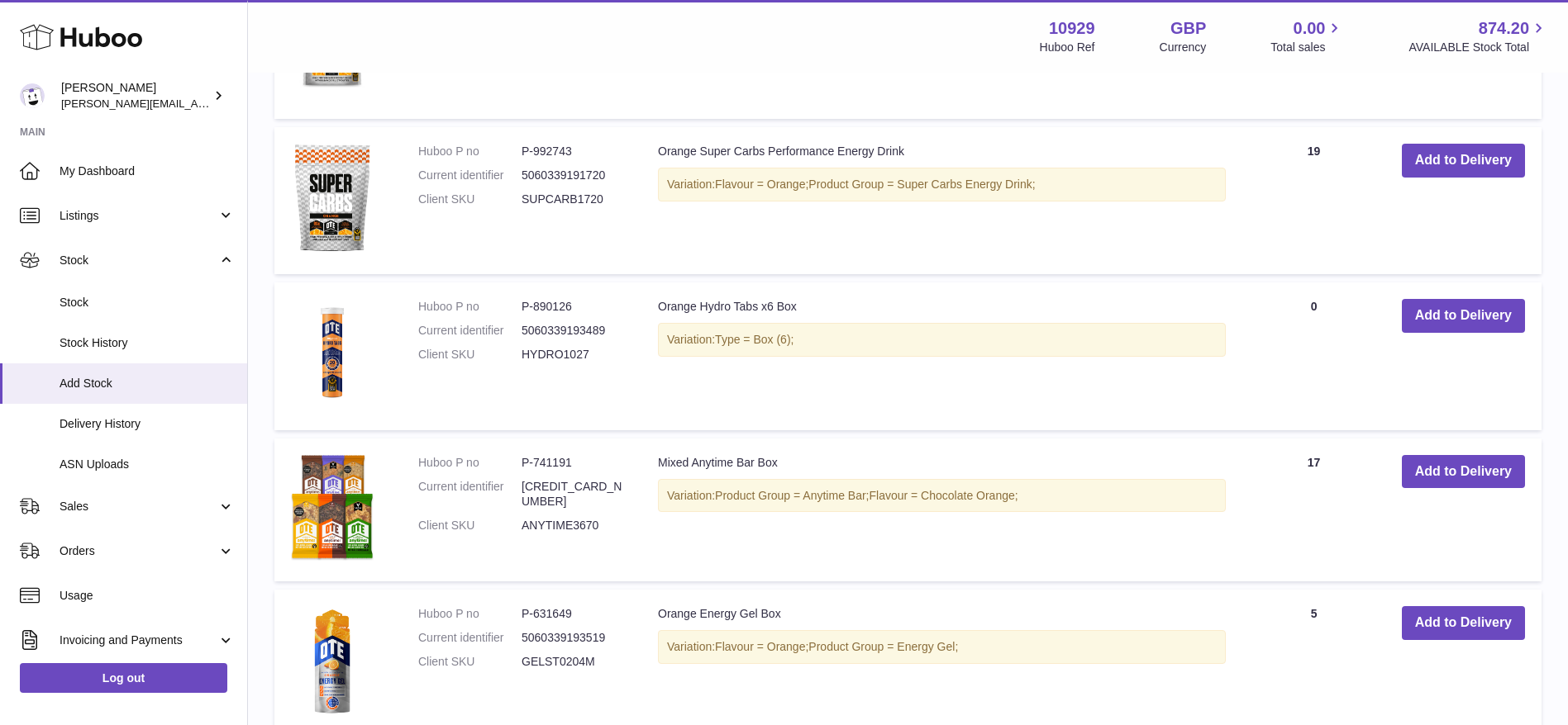
scroll to position [1351, 0]
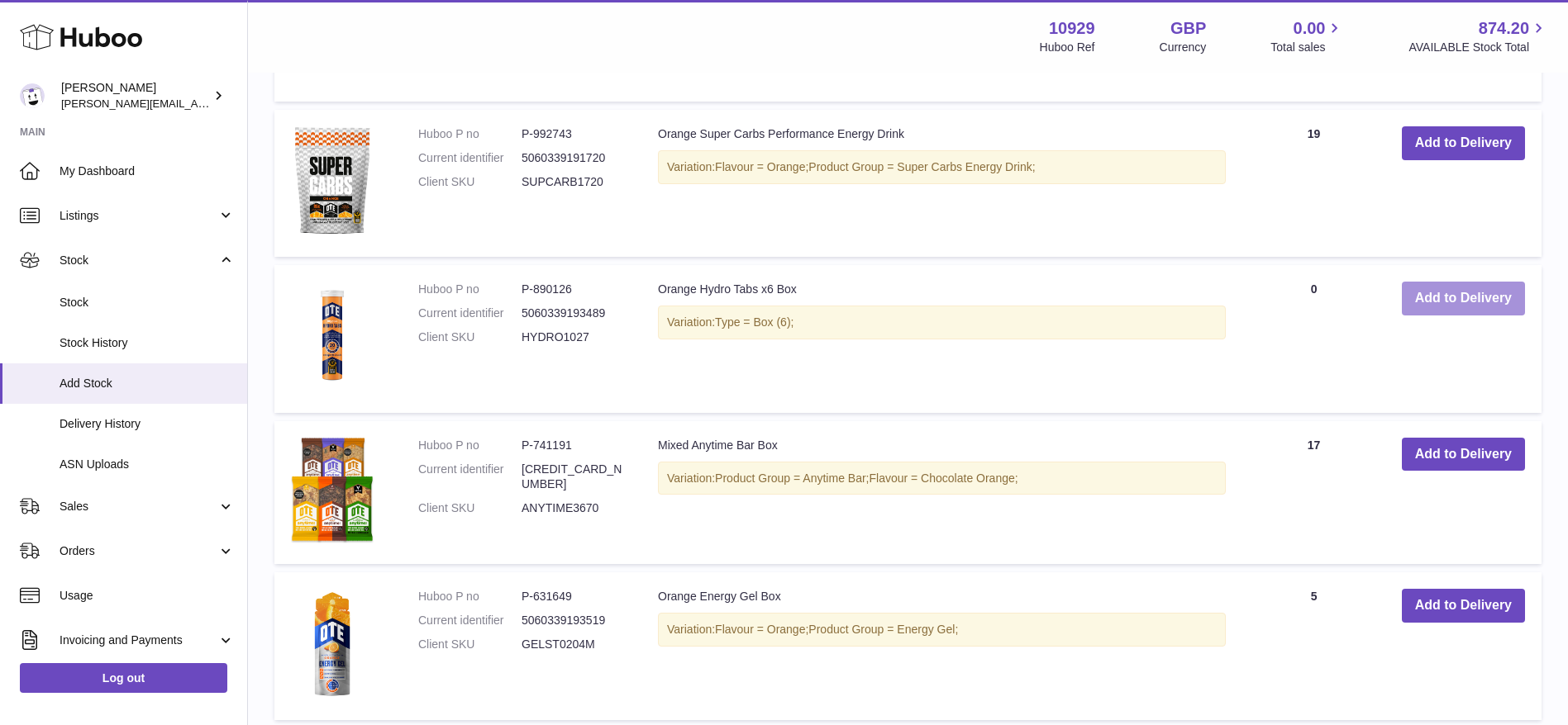
click at [1430, 297] on button "Add to Delivery" at bounding box center [1463, 298] width 123 height 34
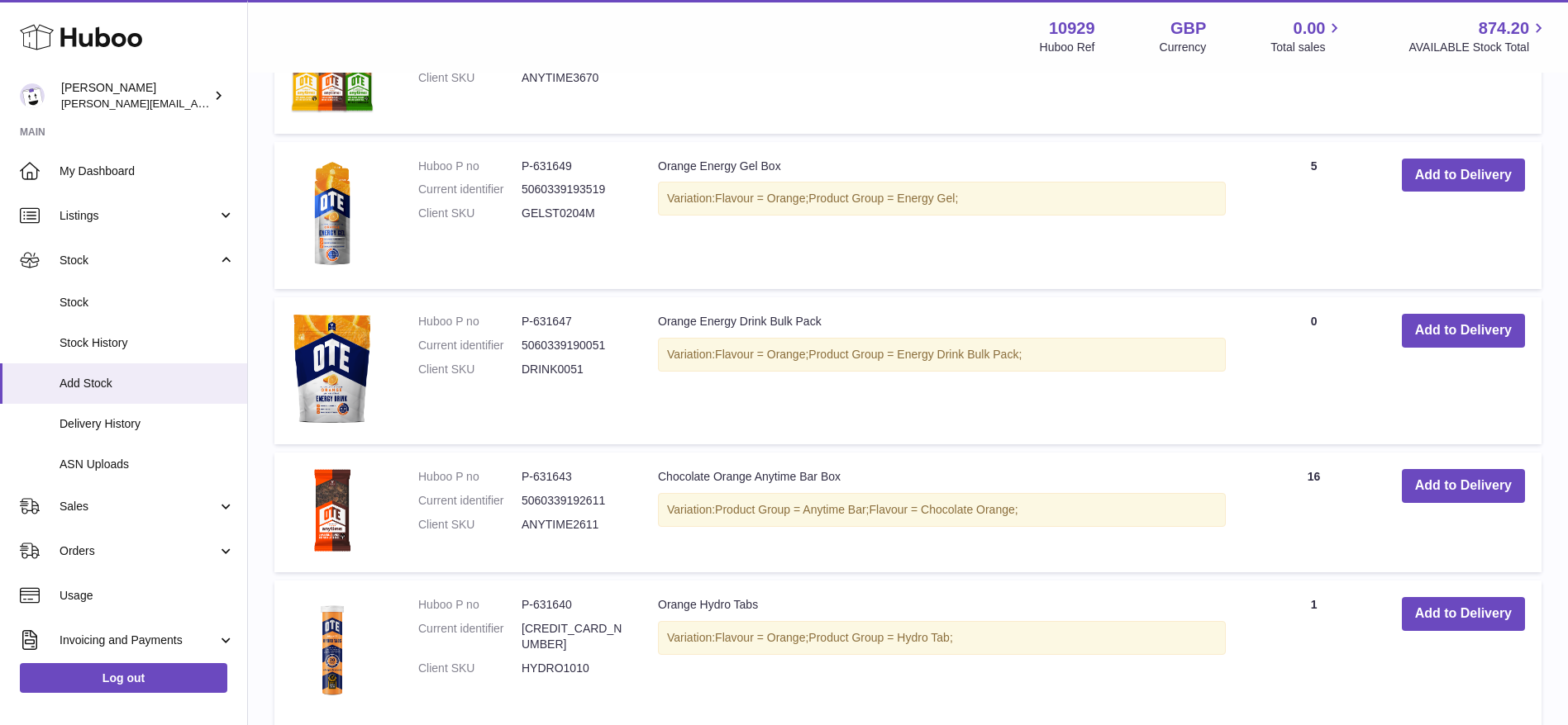
scroll to position [2117, 0]
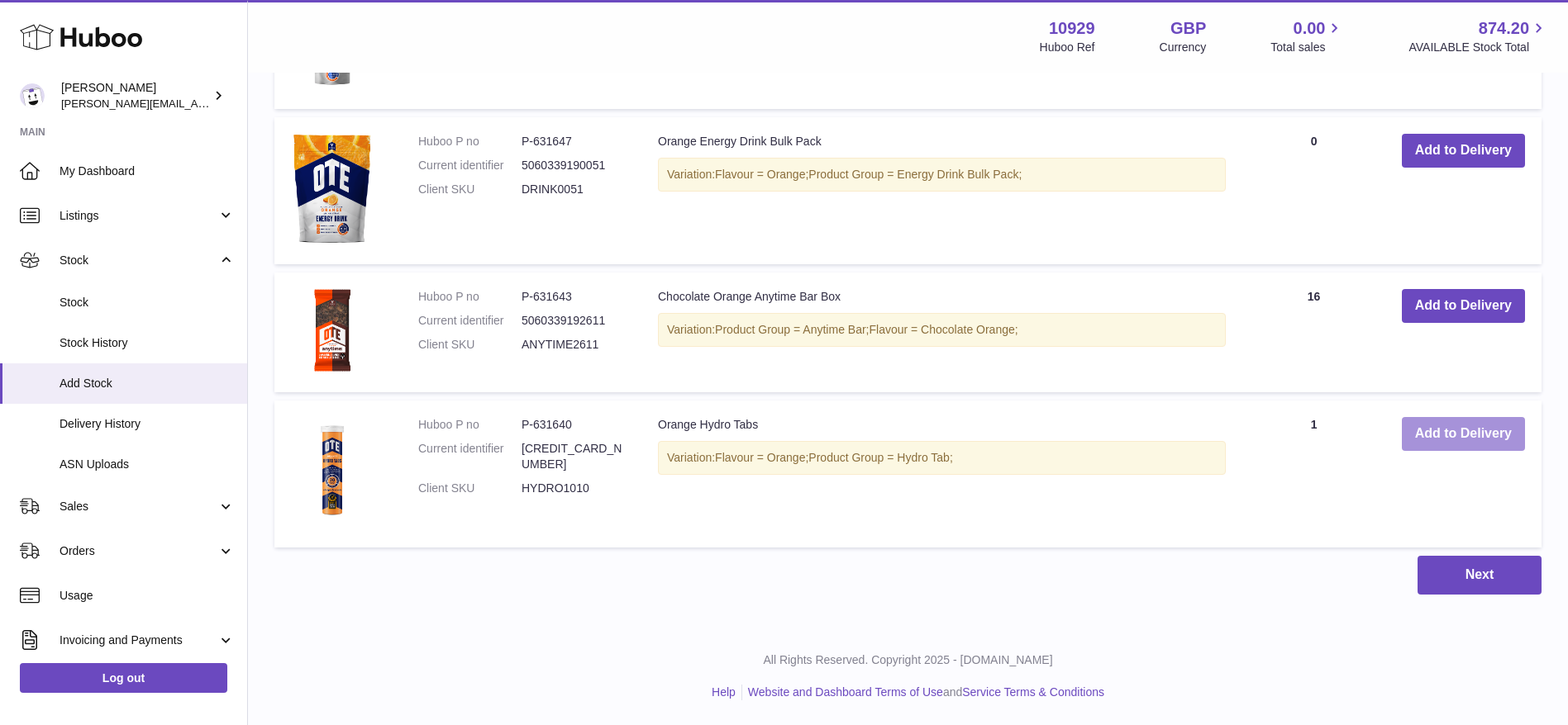
click at [1497, 448] on button "Add to Delivery" at bounding box center [1463, 434] width 123 height 34
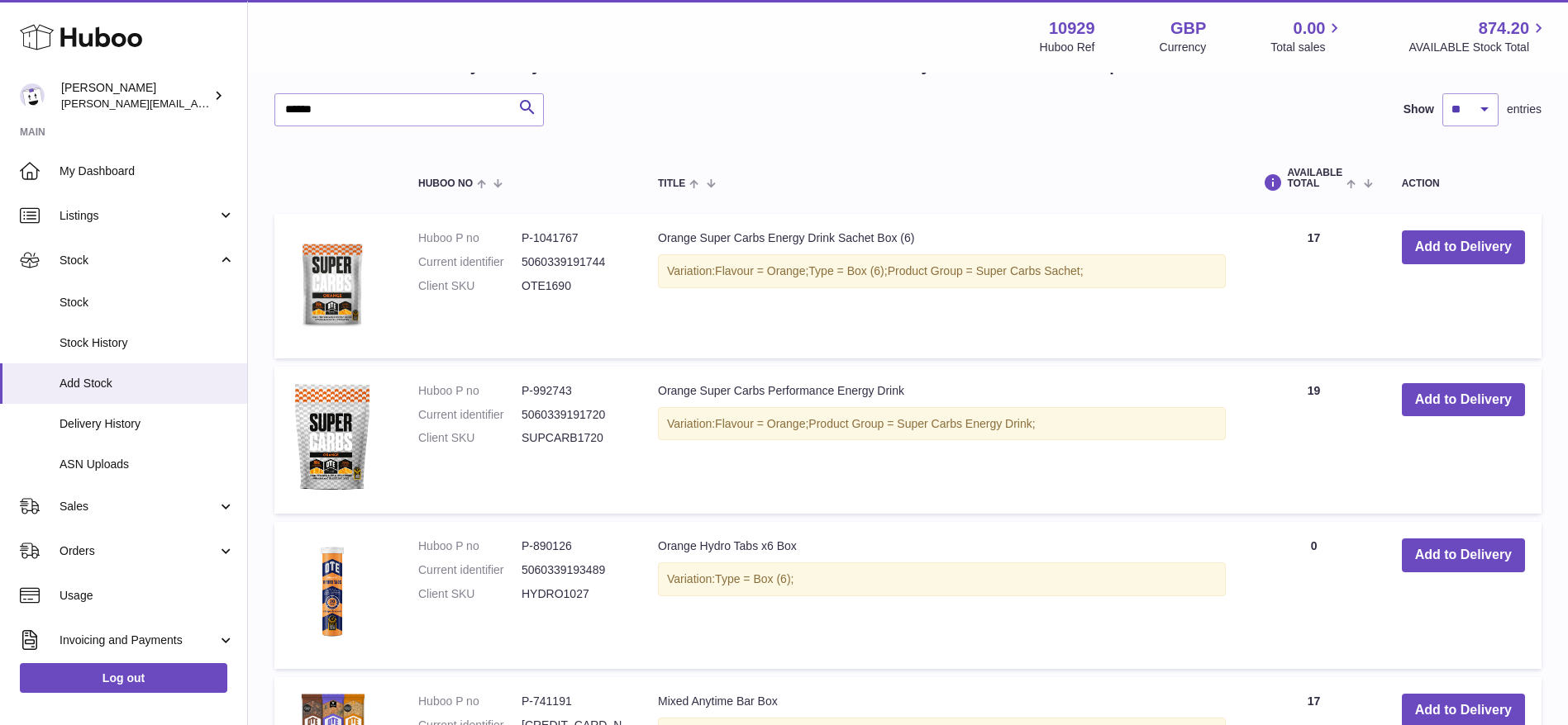
scroll to position [1313, 0]
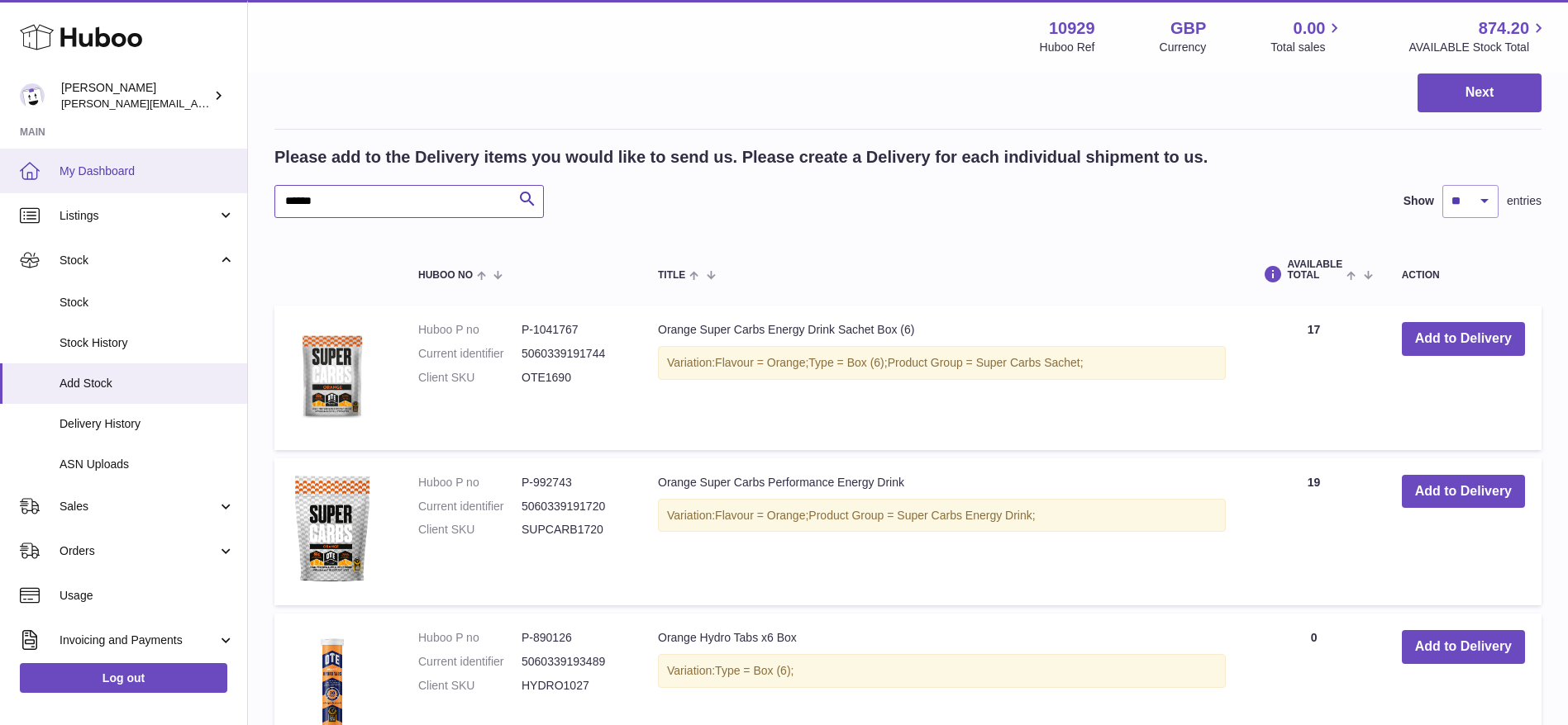
drag, startPoint x: 332, startPoint y: 203, endPoint x: 197, endPoint y: 191, distance: 135.5
click at [197, 191] on div "Huboo [PERSON_NAME] [PERSON_NAME][EMAIL_ADDRESS][DOMAIN_NAME] Main My Dashboard…" at bounding box center [784, 185] width 1568 height 2997
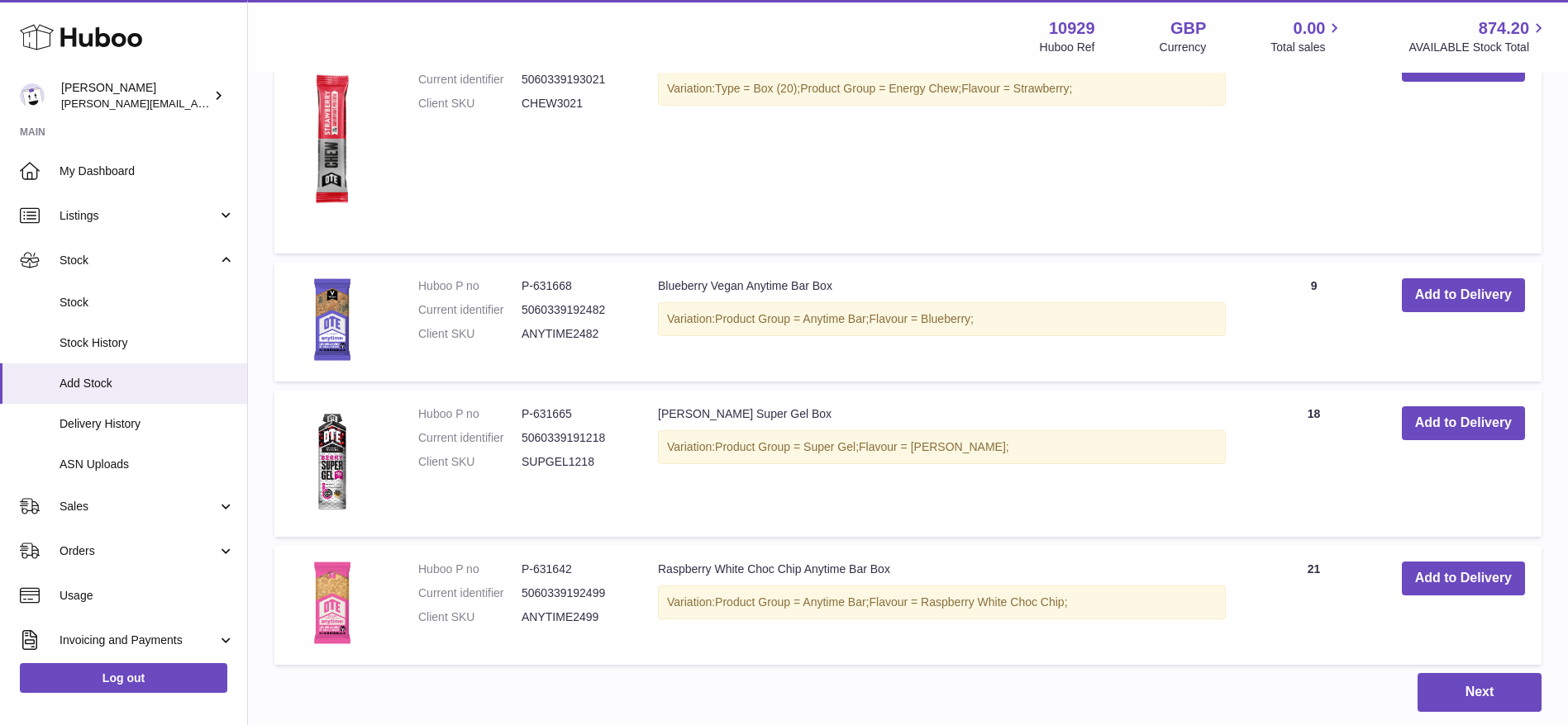
scroll to position [1705, 0]
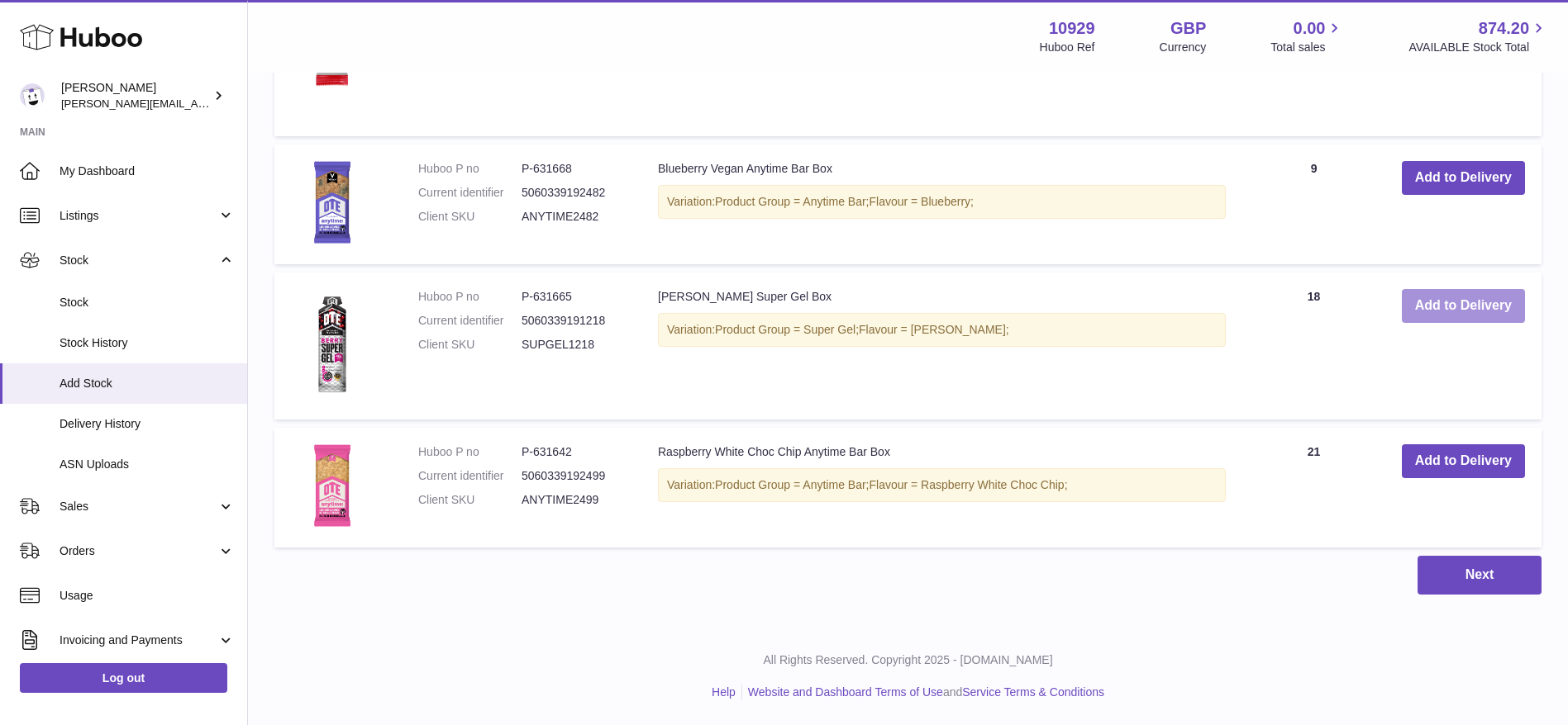
click at [1426, 304] on button "Add to Delivery" at bounding box center [1463, 306] width 123 height 34
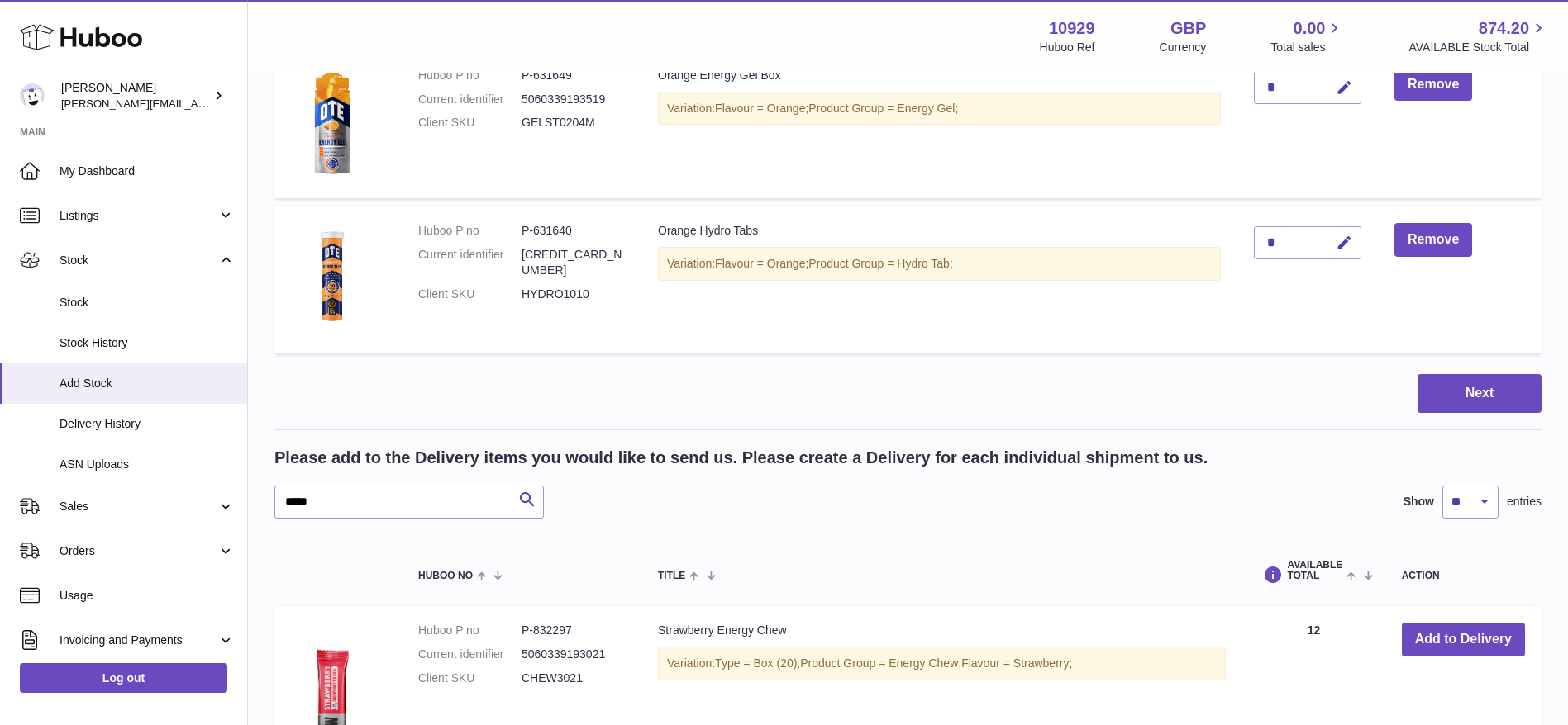
scroll to position [1117, 0]
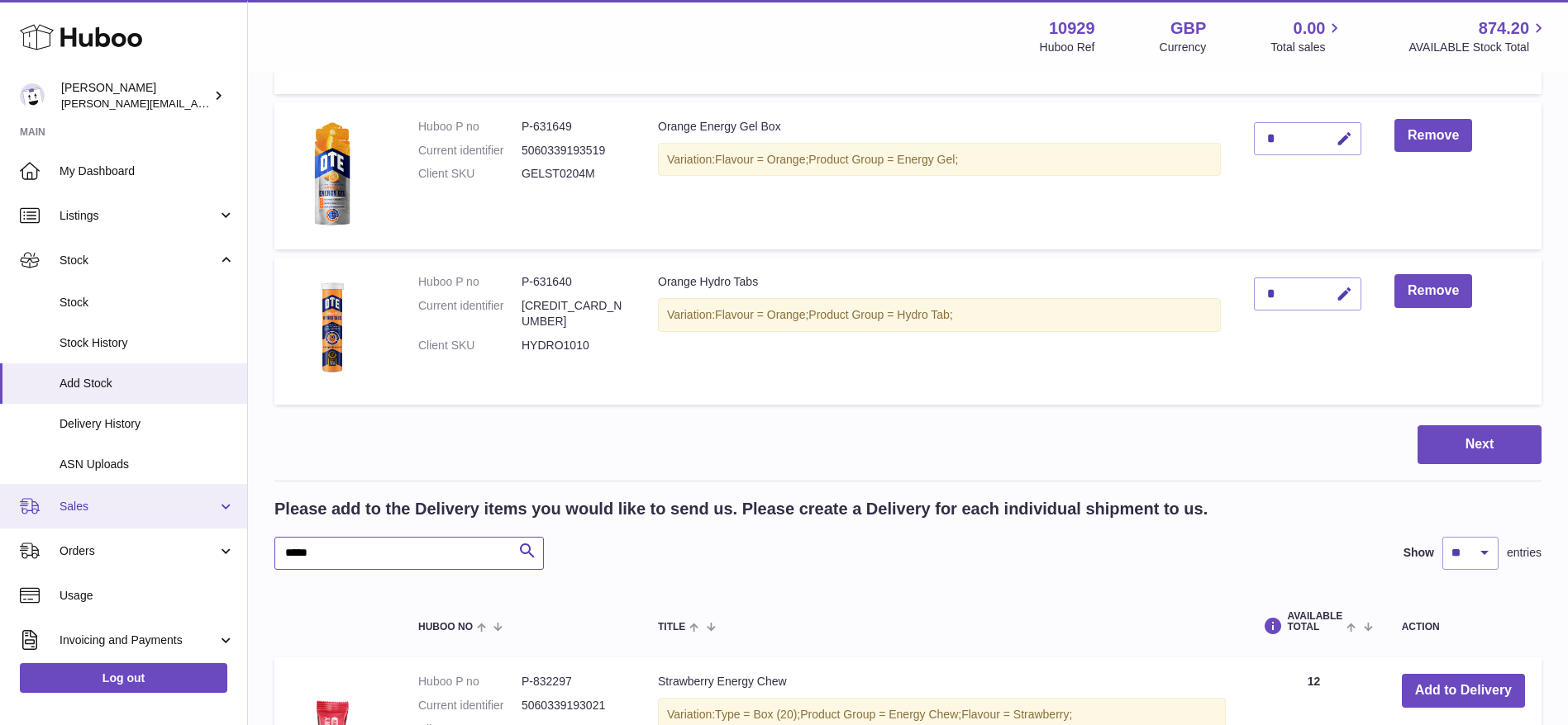
drag, startPoint x: 363, startPoint y: 560, endPoint x: 88, endPoint y: 506, distance: 280.3
click at [88, 506] on div "Huboo [PERSON_NAME] [PERSON_NAME][EMAIL_ADDRESS][DOMAIN_NAME] Main My Dashboard…" at bounding box center [784, 176] width 1568 height 2586
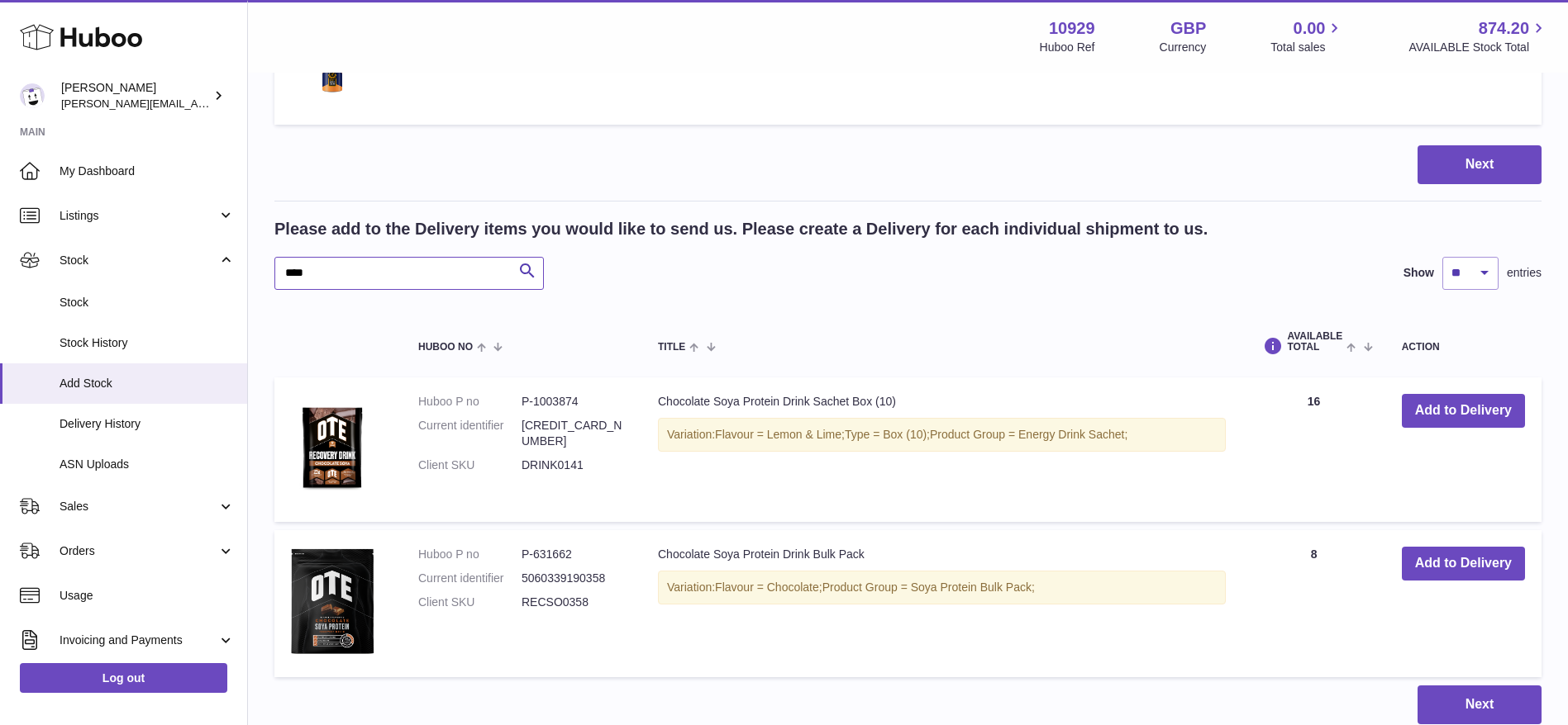
scroll to position [1527, 0]
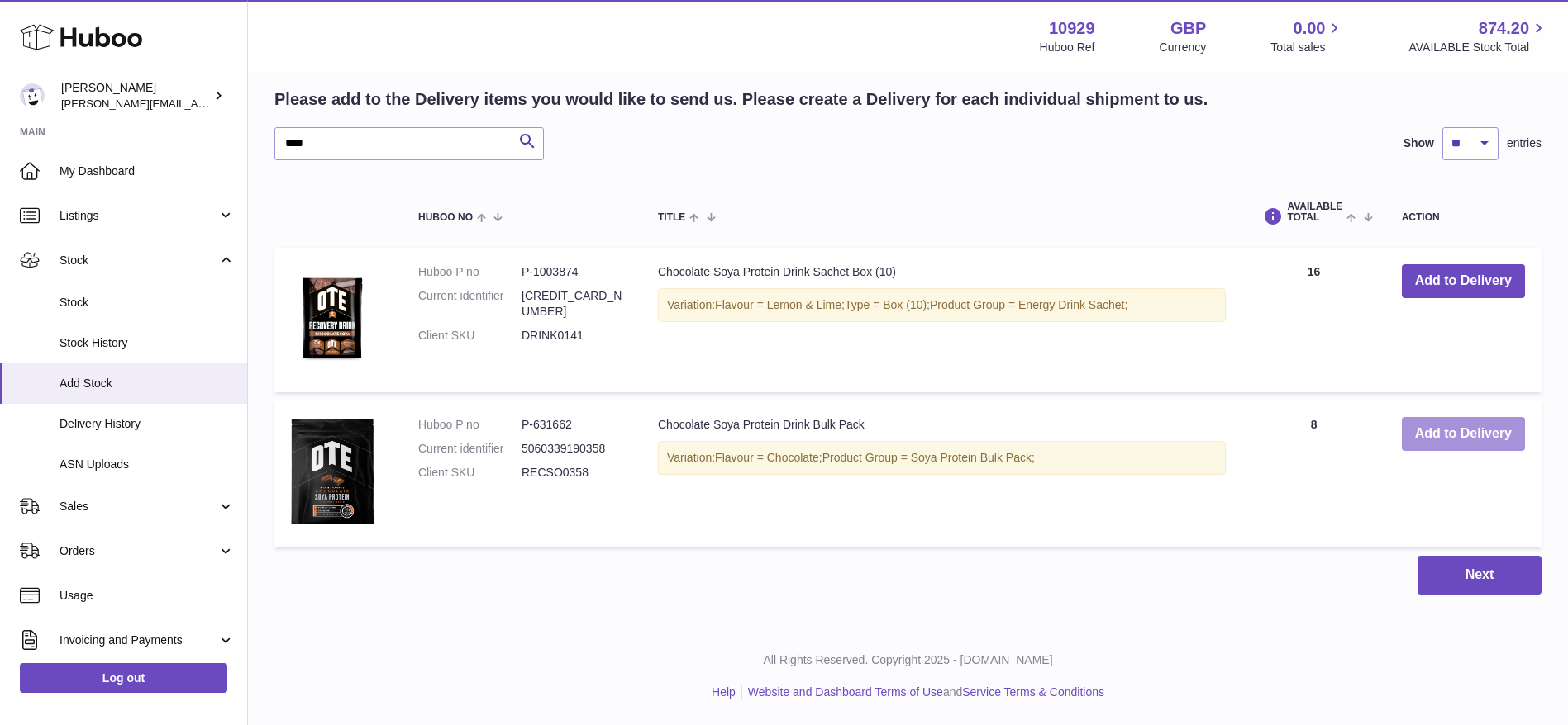
click at [1424, 437] on button "Add to Delivery" at bounding box center [1463, 434] width 123 height 34
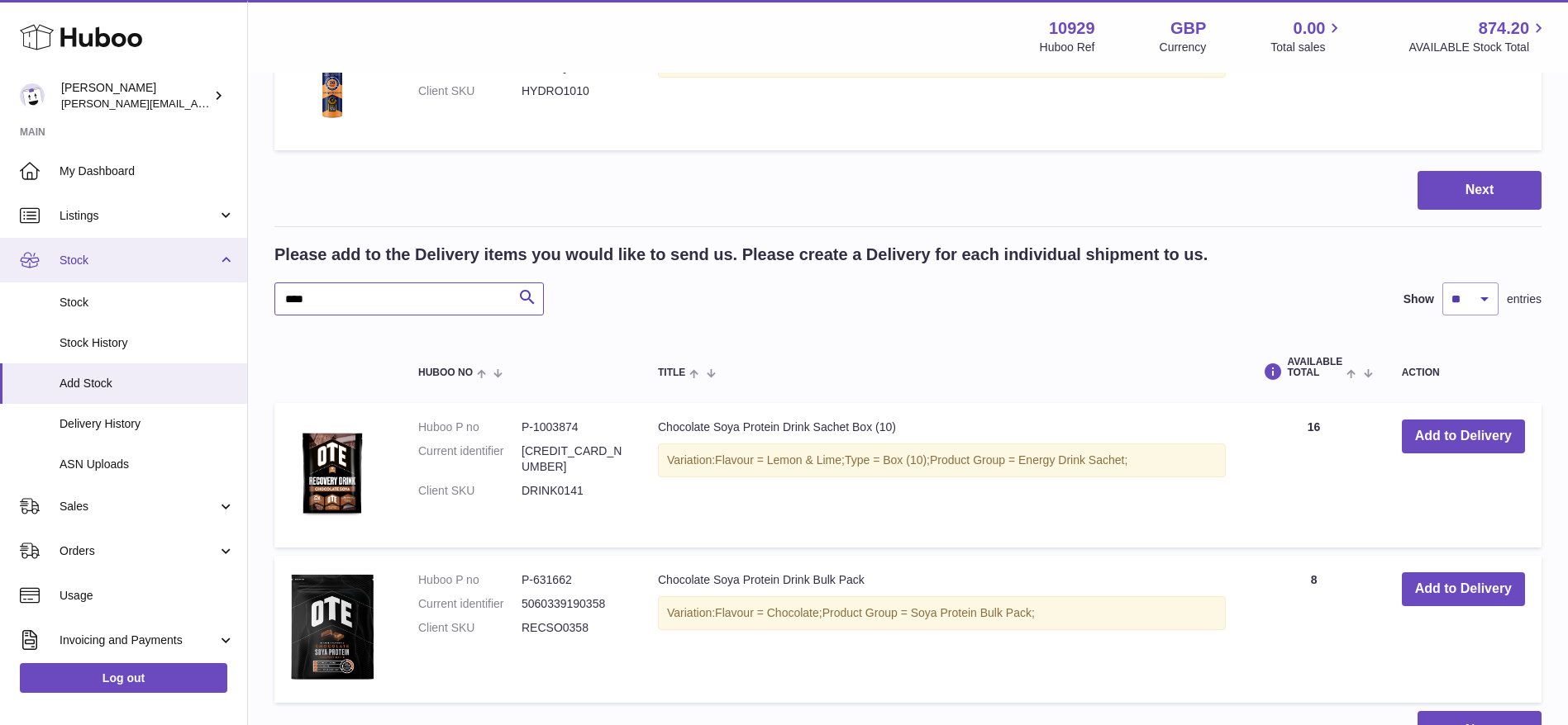
drag, startPoint x: 326, startPoint y: 292, endPoint x: 84, endPoint y: 262, distance: 243.9
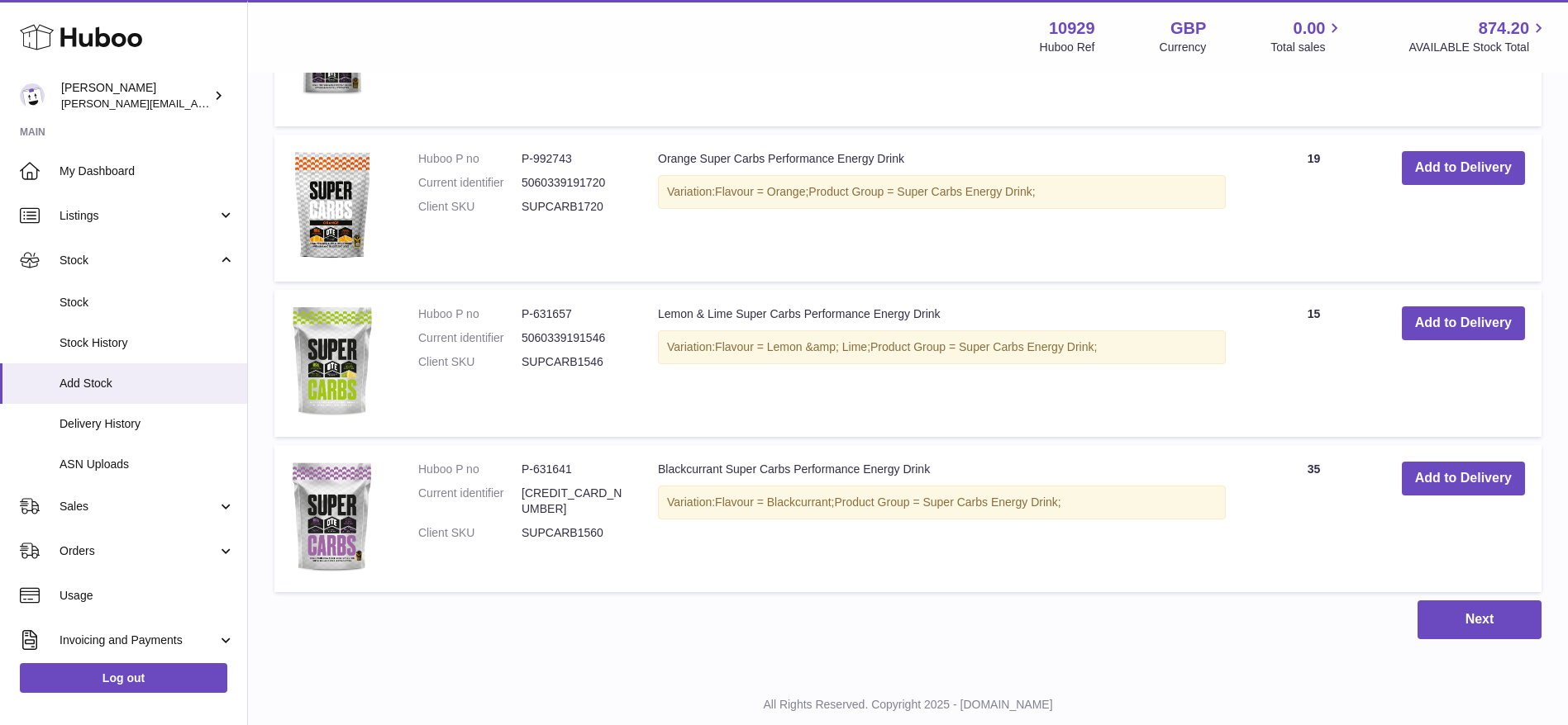
scroll to position [2099, 0]
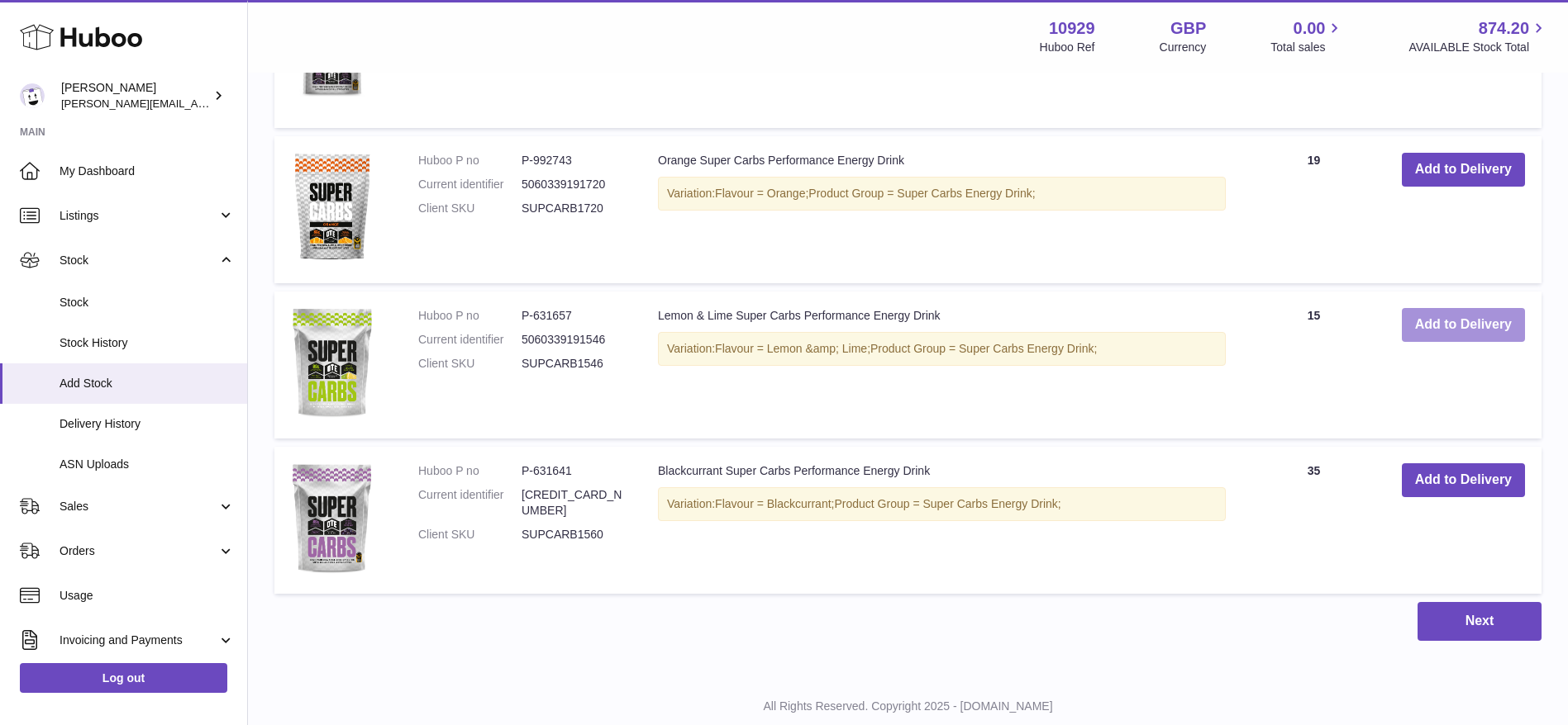
click at [1430, 315] on button "Add to Delivery" at bounding box center [1463, 325] width 123 height 34
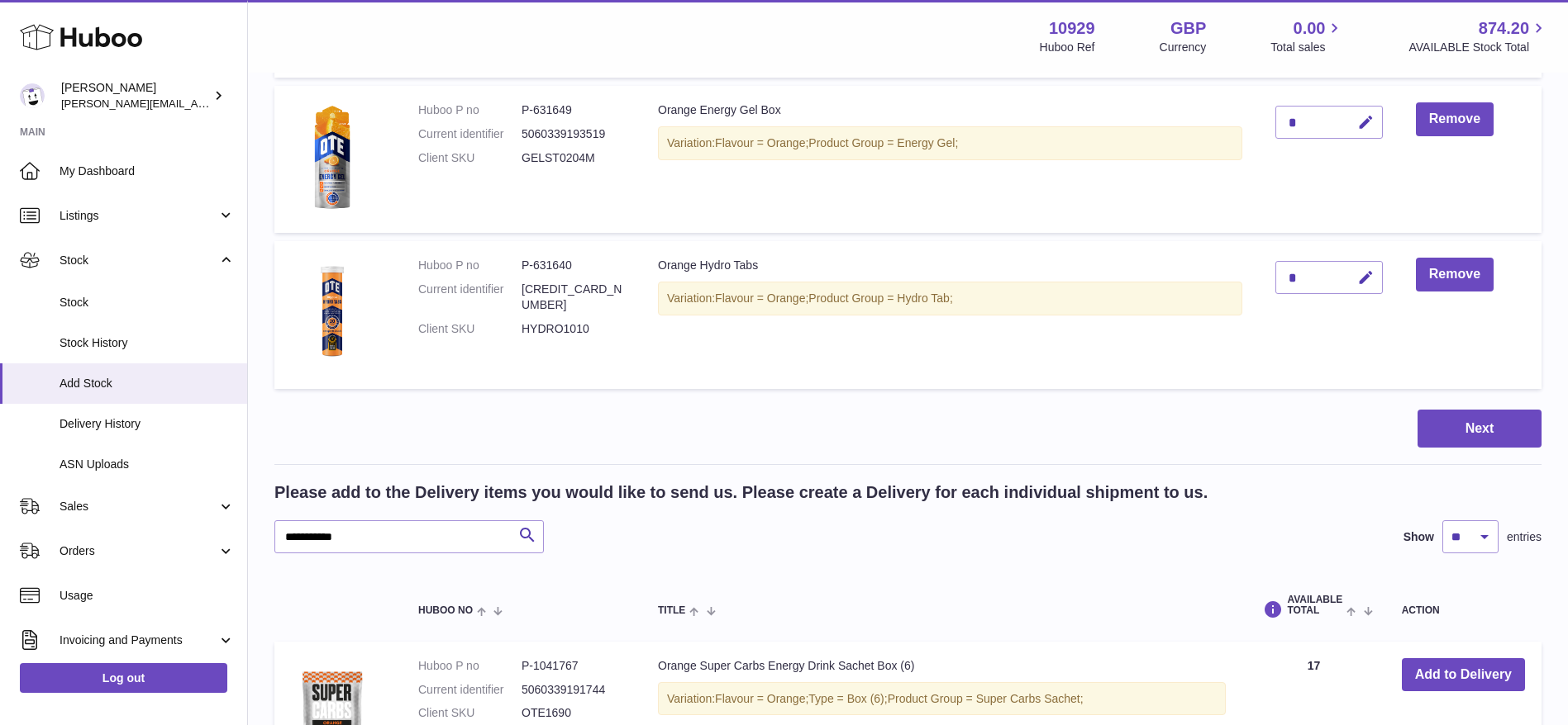
scroll to position [1421, 0]
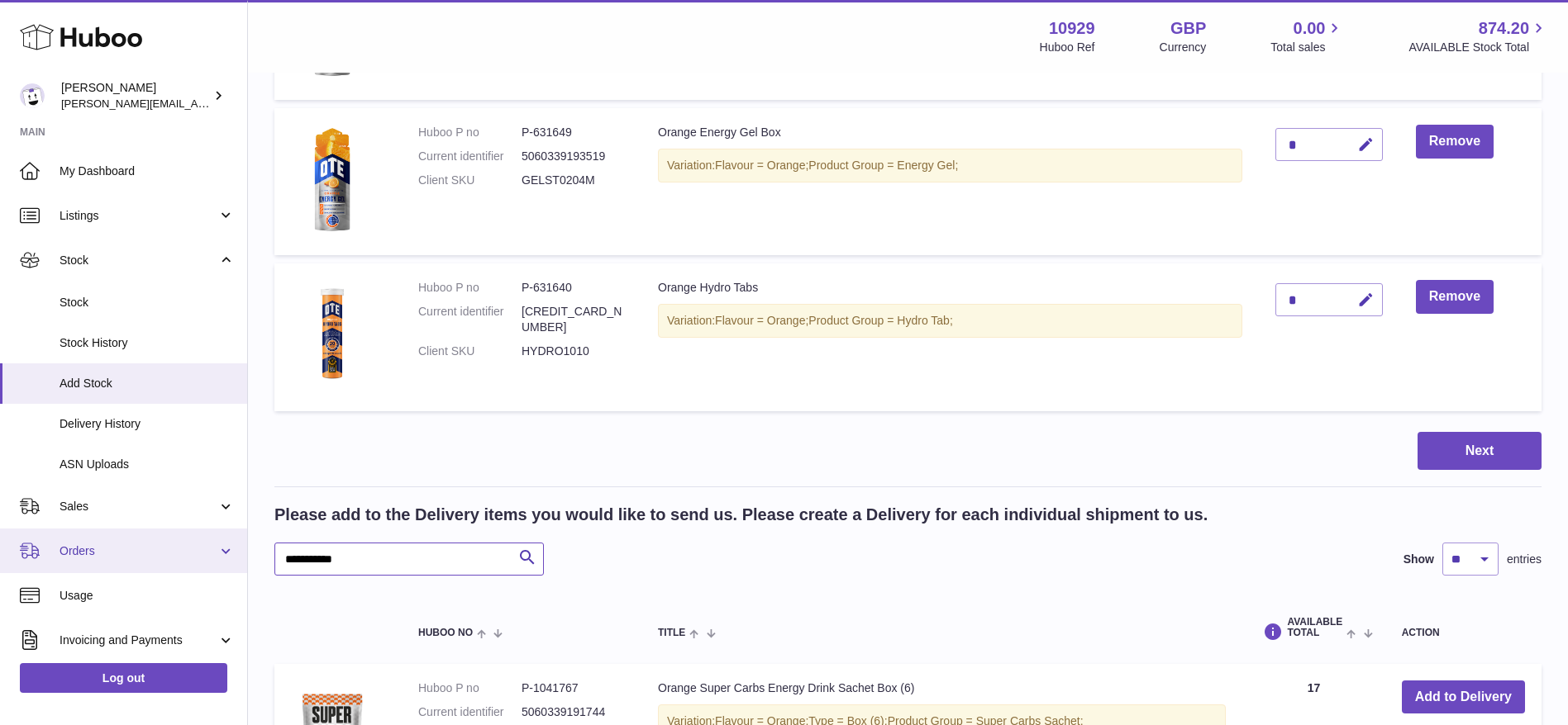
drag, startPoint x: 360, startPoint y: 557, endPoint x: 172, endPoint y: 535, distance: 189.3
click at [172, 535] on div "Huboo [PERSON_NAME] [PERSON_NAME][EMAIL_ADDRESS][DOMAIN_NAME] Main My Dashboard…" at bounding box center [784, 91] width 1568 height 3026
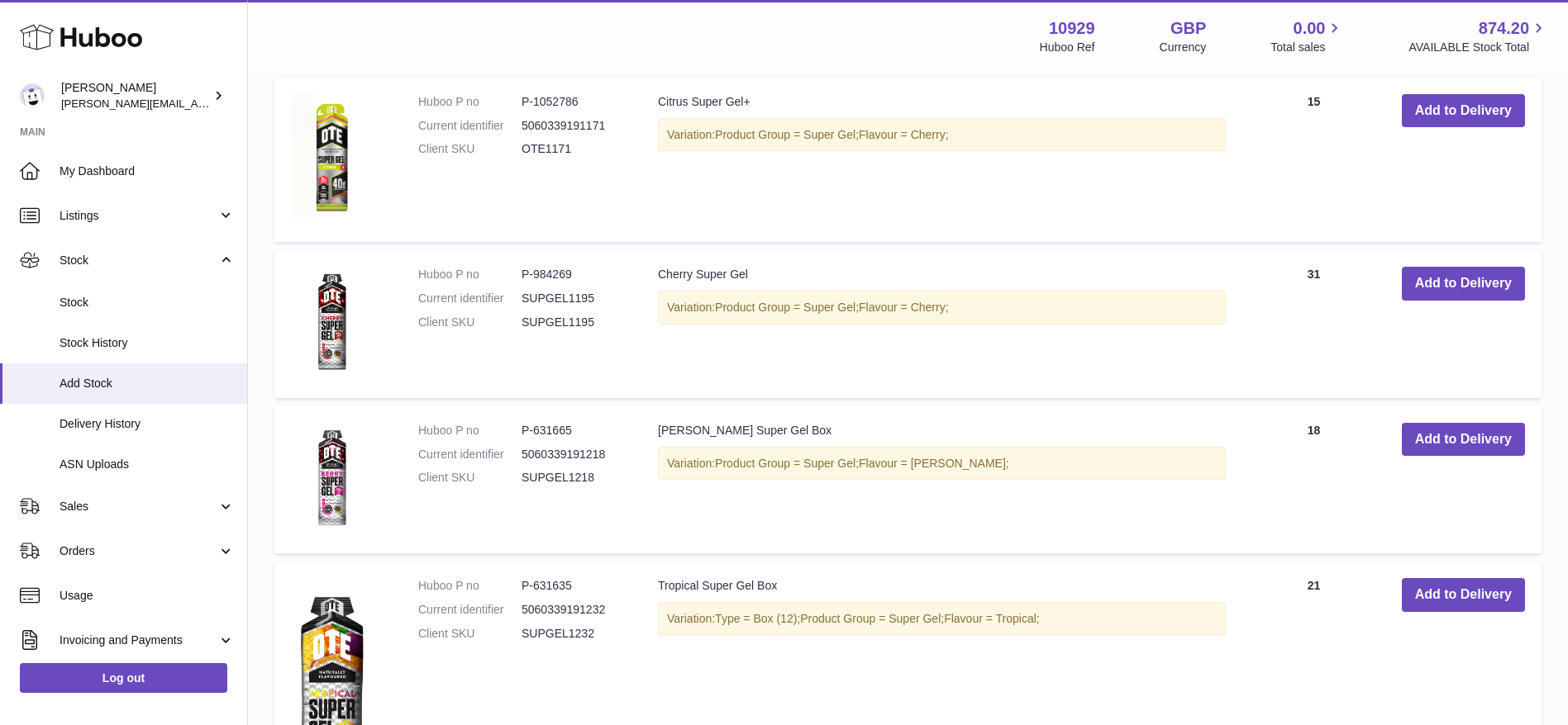
scroll to position [2072, 0]
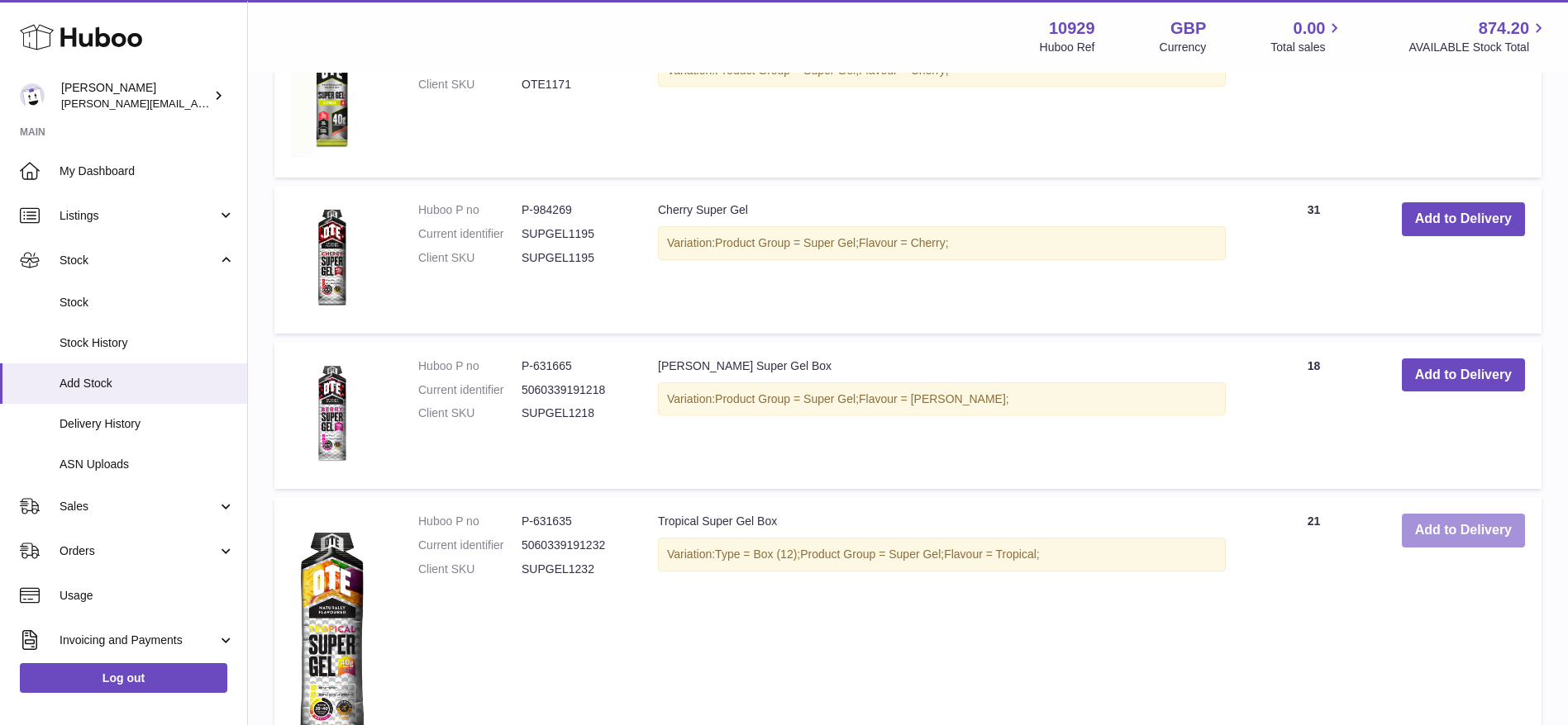
click at [1462, 532] on button "Add to Delivery" at bounding box center [1463, 530] width 123 height 34
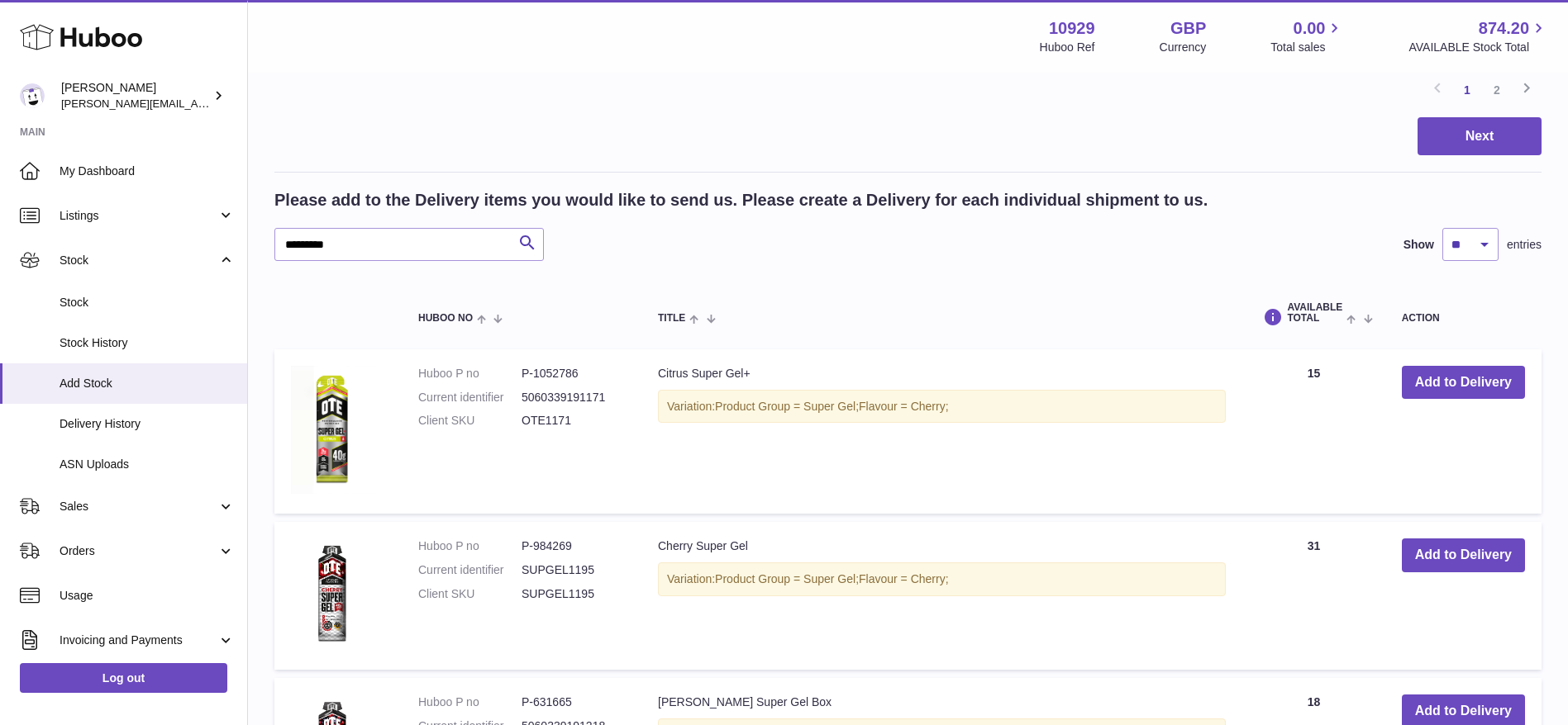
scroll to position [1728, 0]
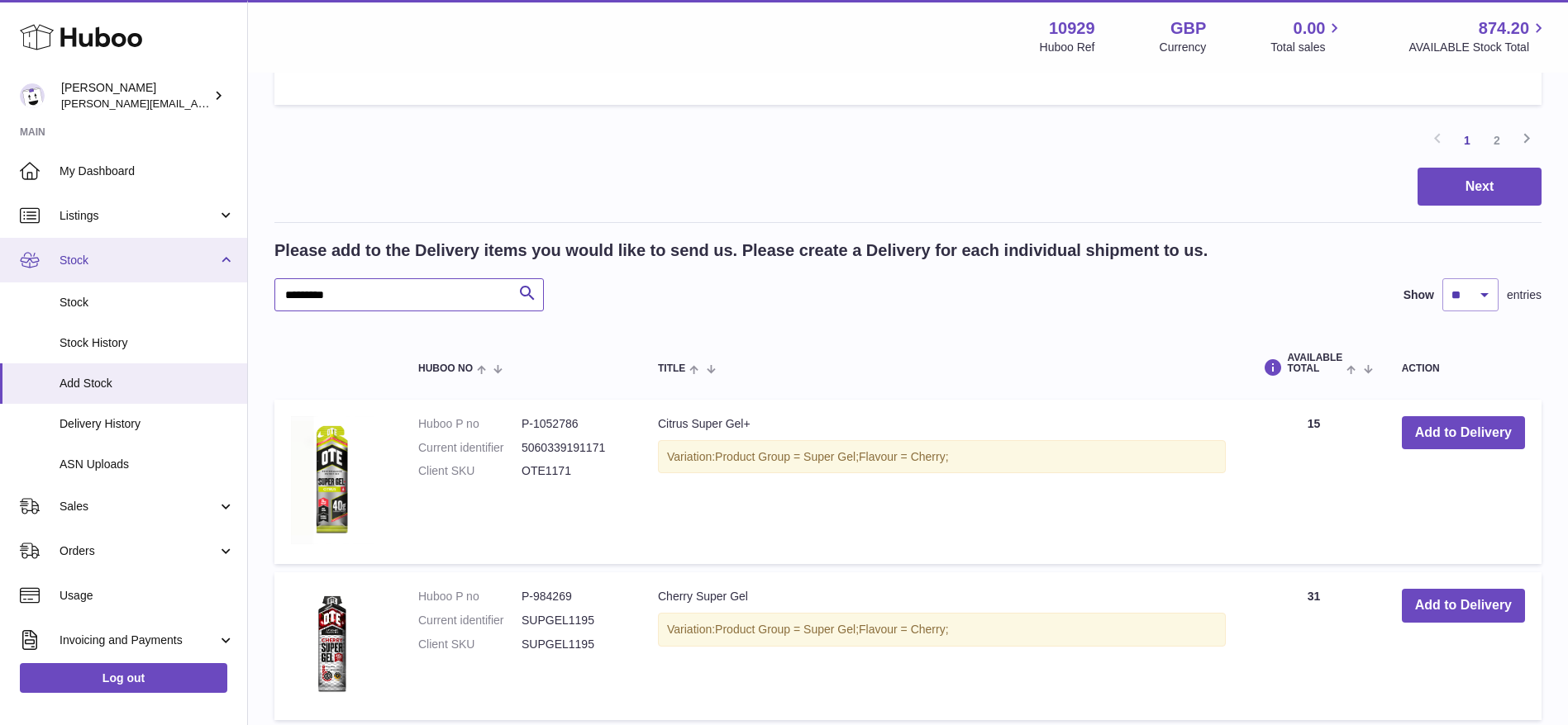
drag, startPoint x: 364, startPoint y: 293, endPoint x: 110, endPoint y: 271, distance: 255.0
type input "*"
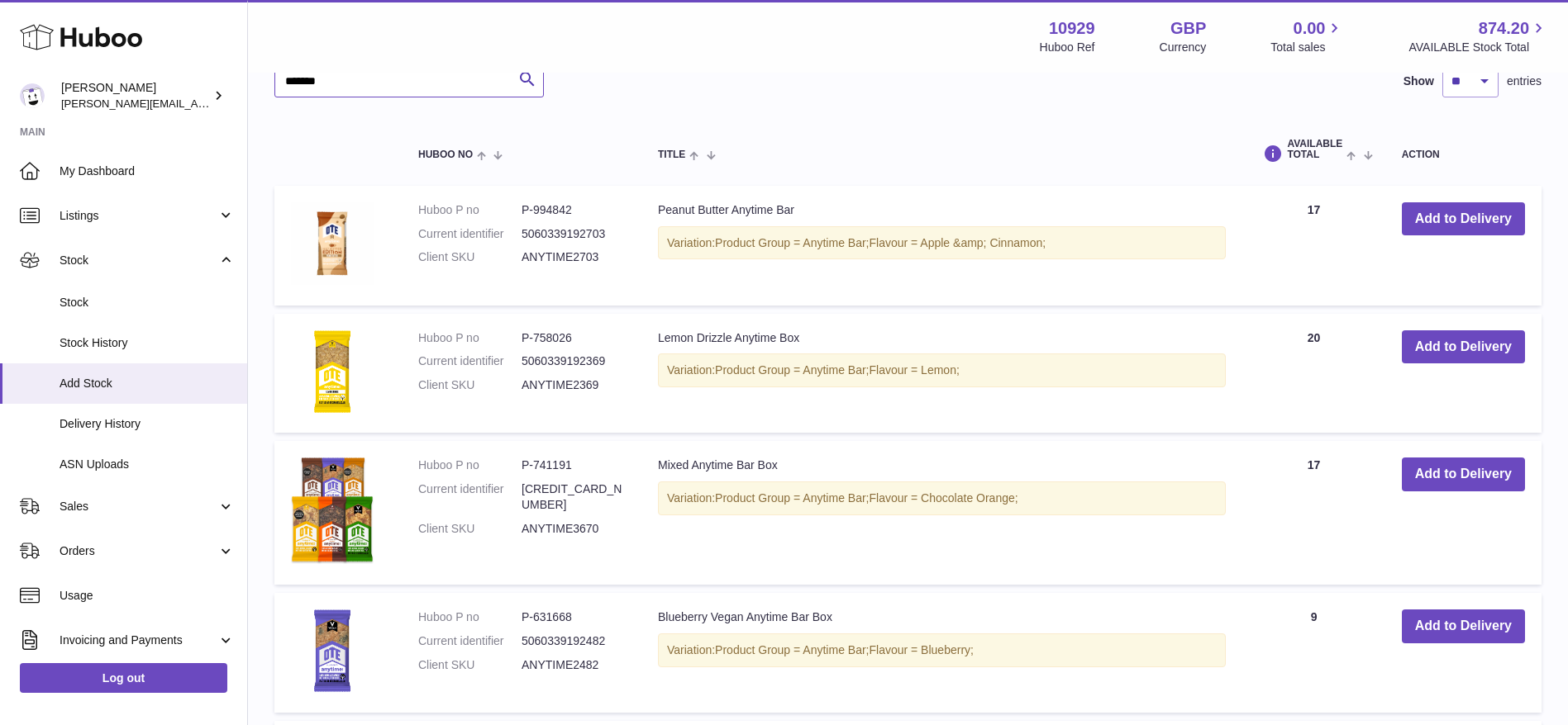
scroll to position [1964, 0]
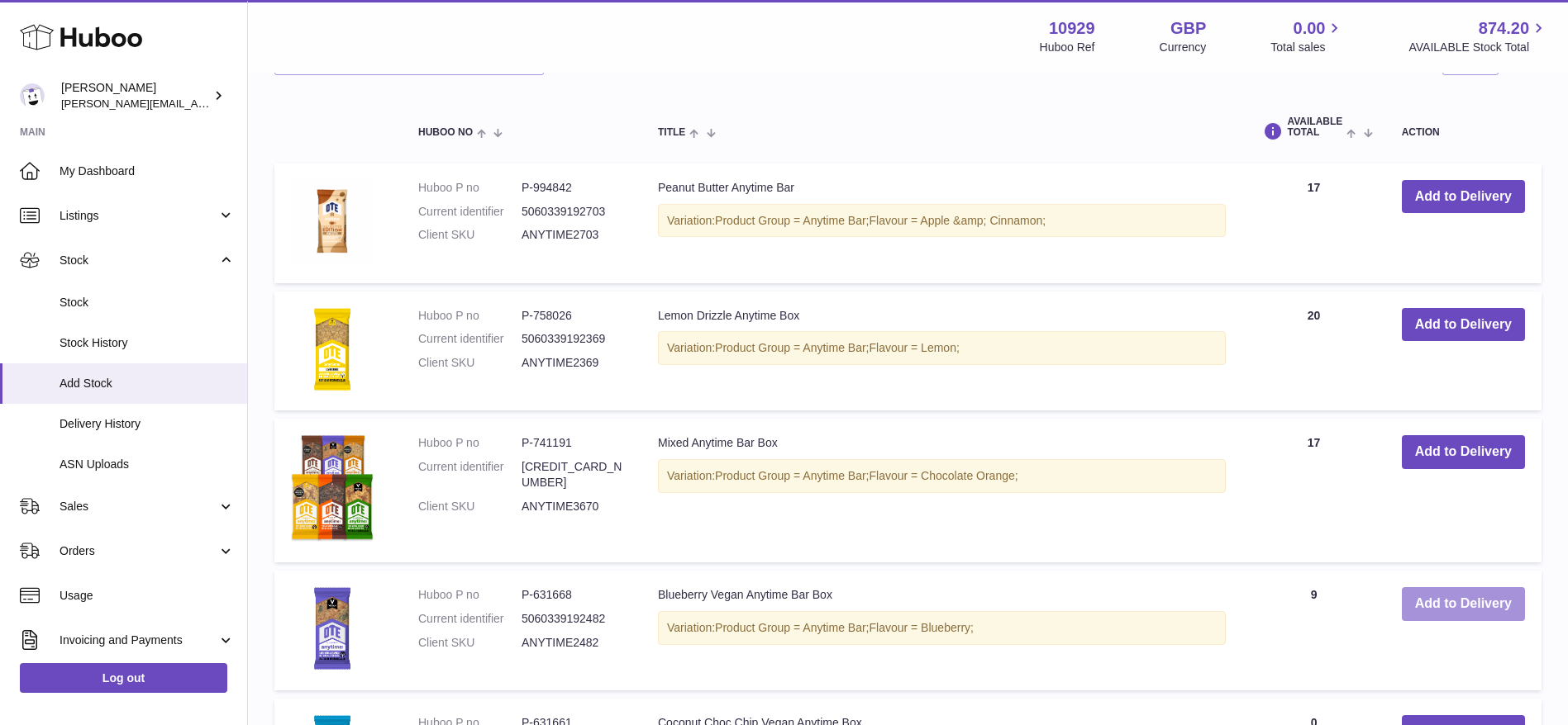
click at [1480, 602] on button "Add to Delivery" at bounding box center [1463, 604] width 123 height 34
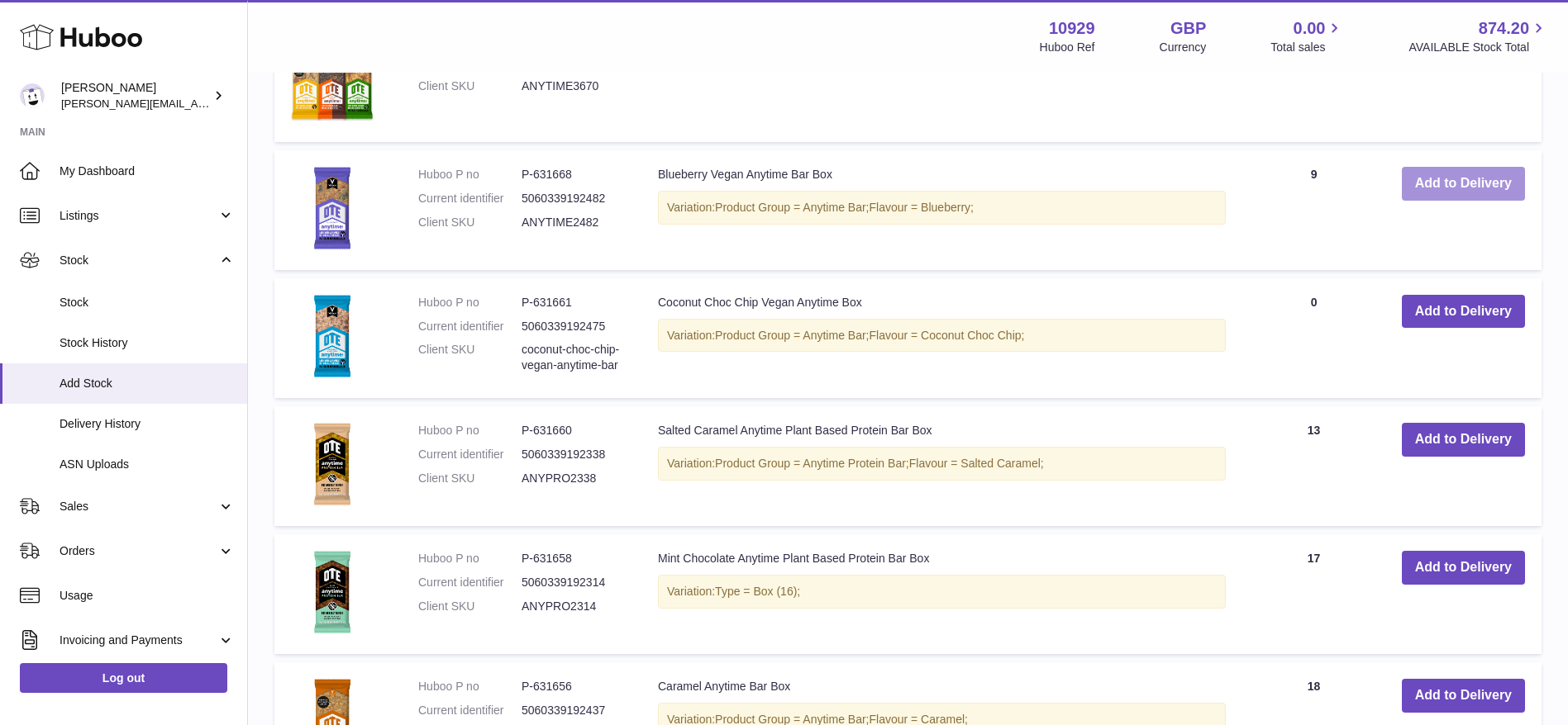
scroll to position [2358, 0]
click at [1467, 438] on button "Add to Delivery" at bounding box center [1463, 439] width 123 height 34
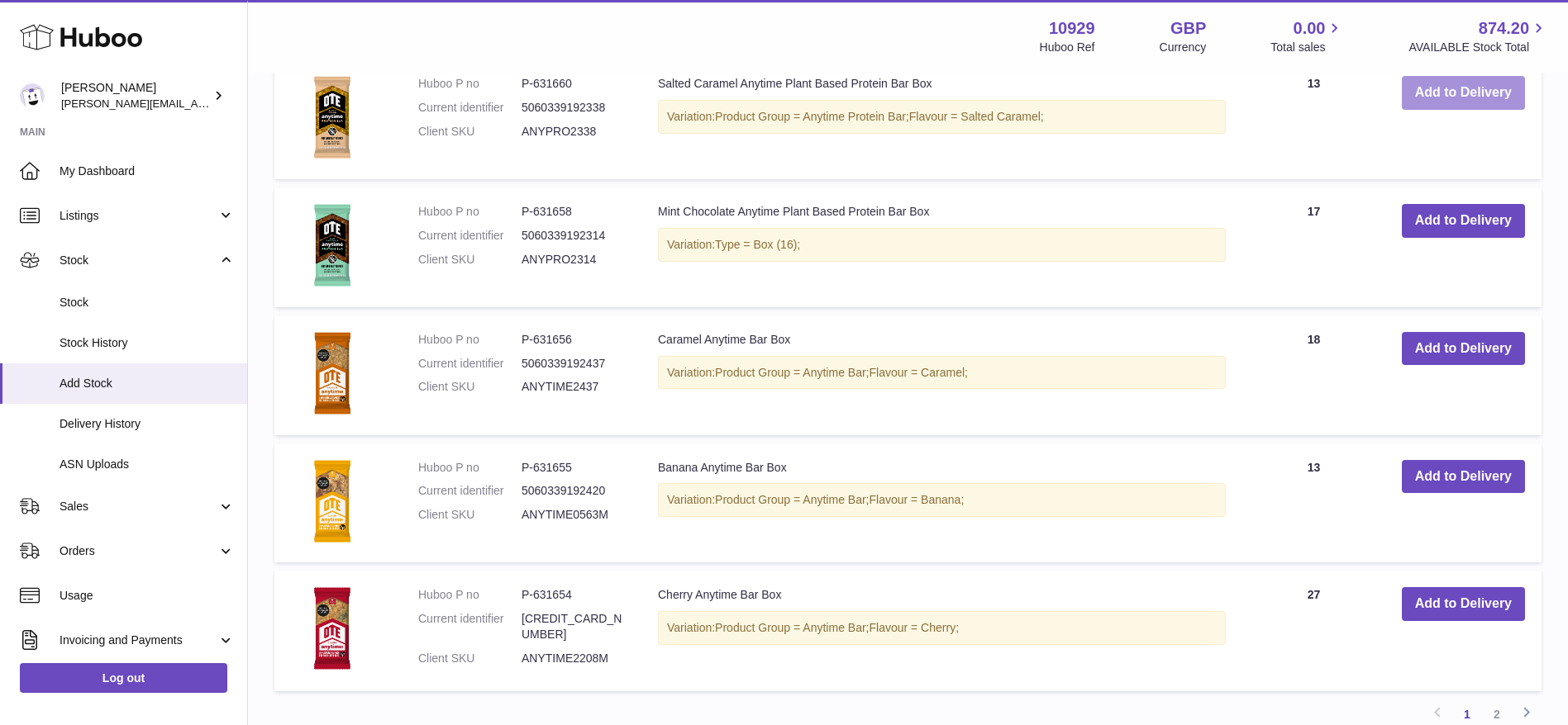
scroll to position [2678, 0]
click at [1448, 465] on button "Add to Delivery" at bounding box center [1463, 476] width 123 height 34
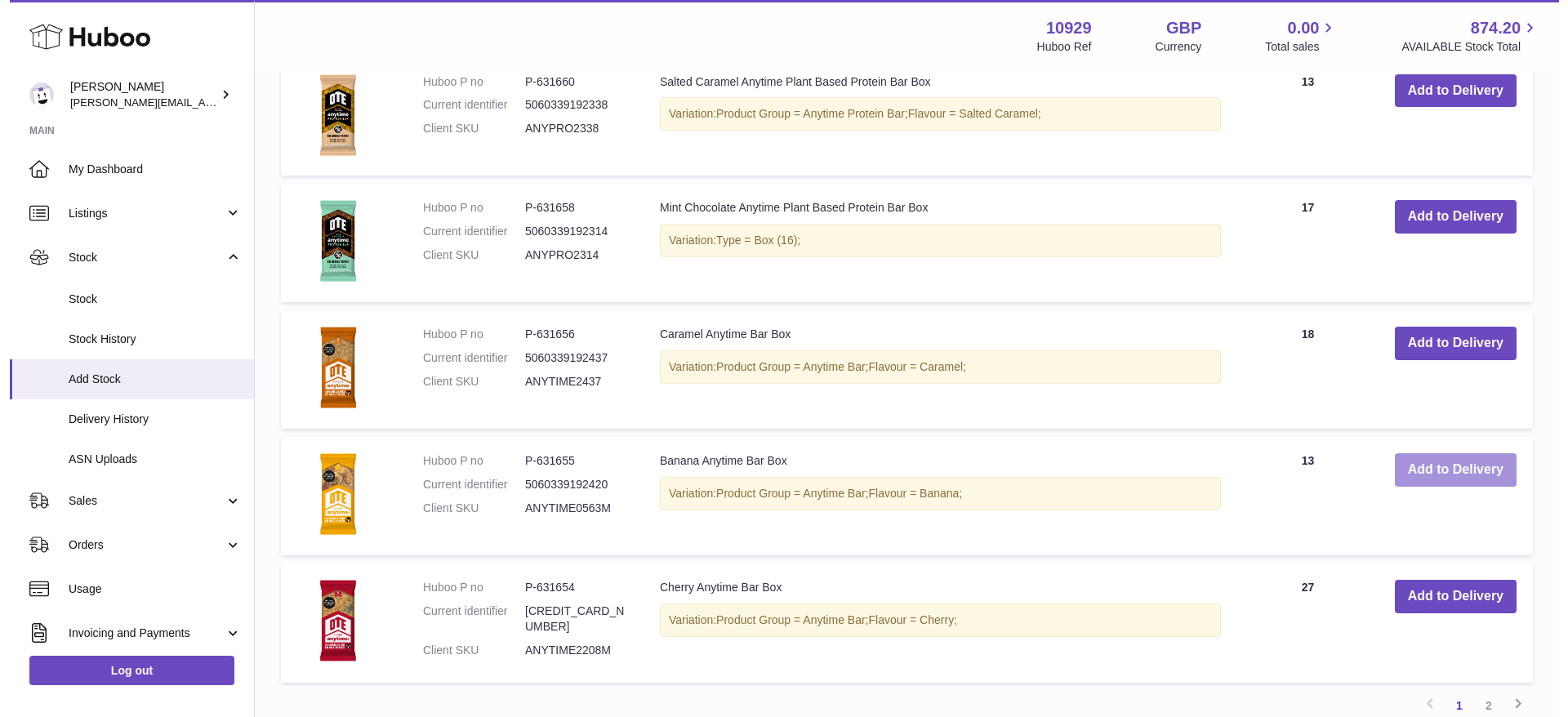
scroll to position [2804, 0]
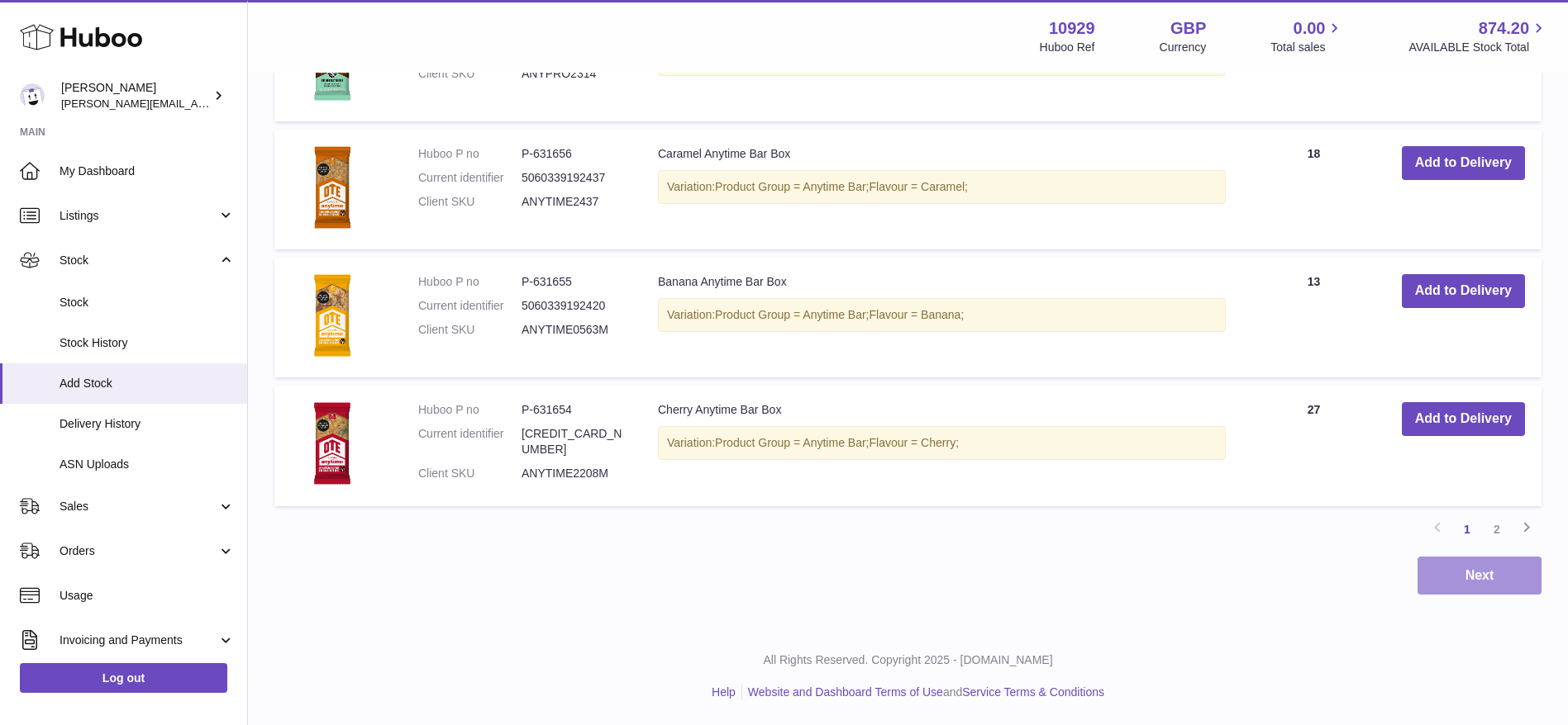
click at [1474, 579] on button "Next" at bounding box center [1480, 576] width 124 height 38
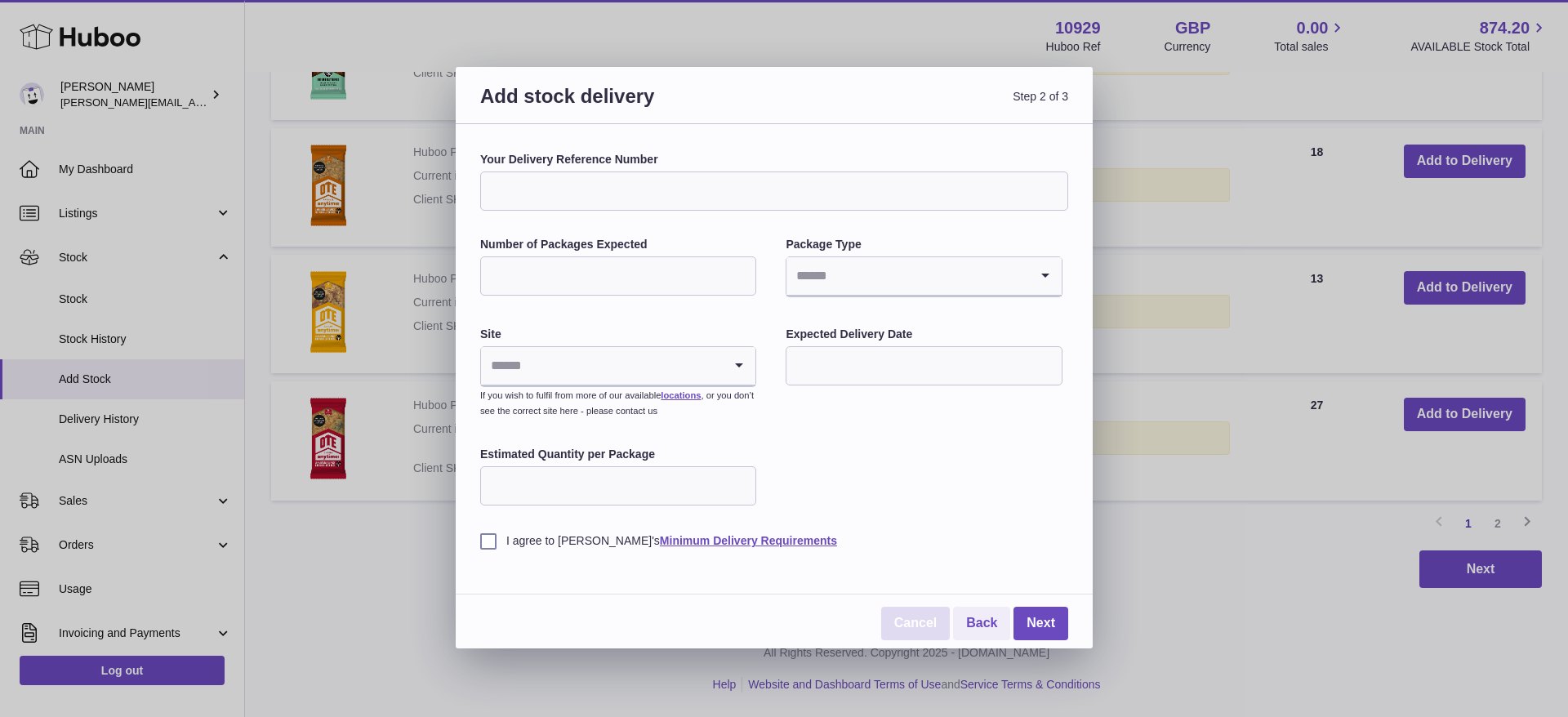
click at [908, 616] on link "Cancel" at bounding box center [916, 623] width 69 height 34
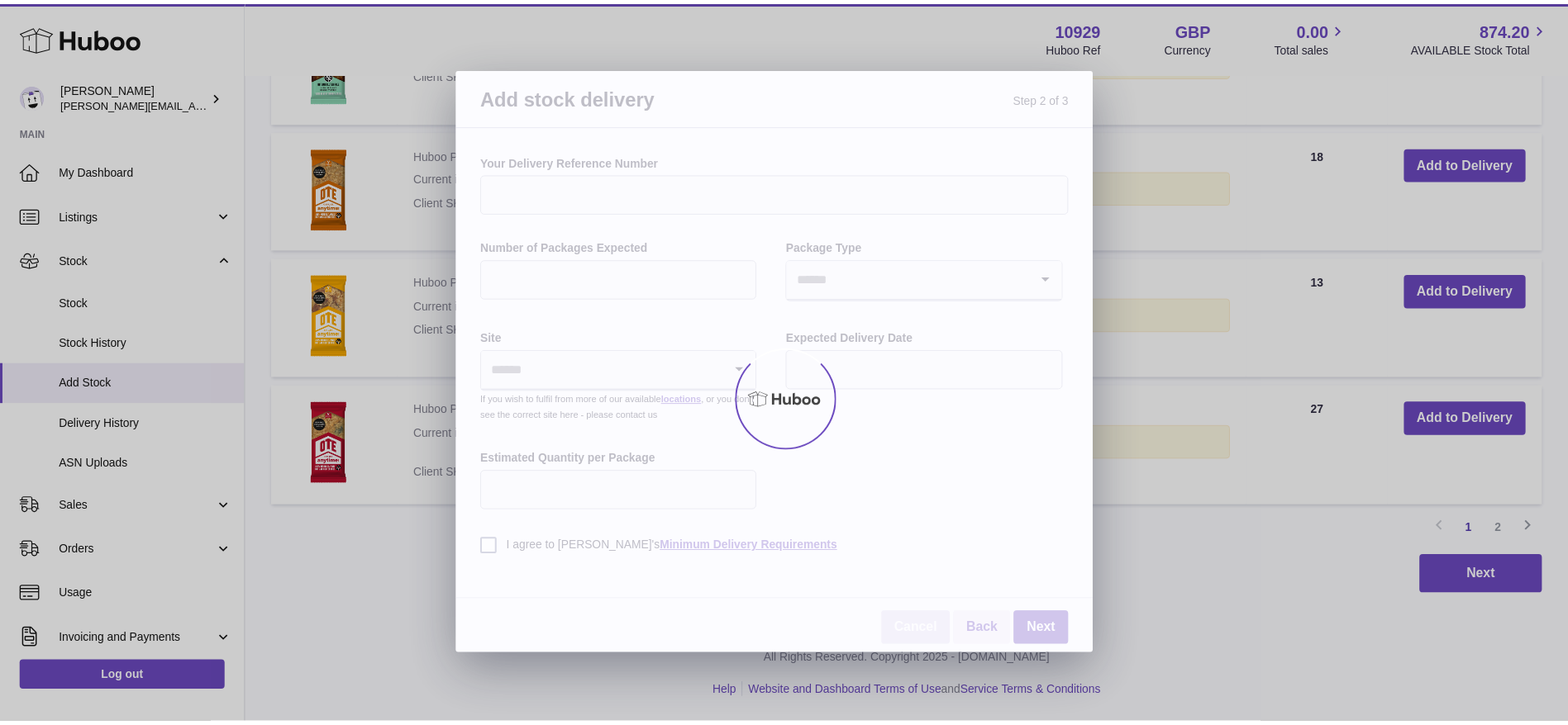
scroll to position [2112, 0]
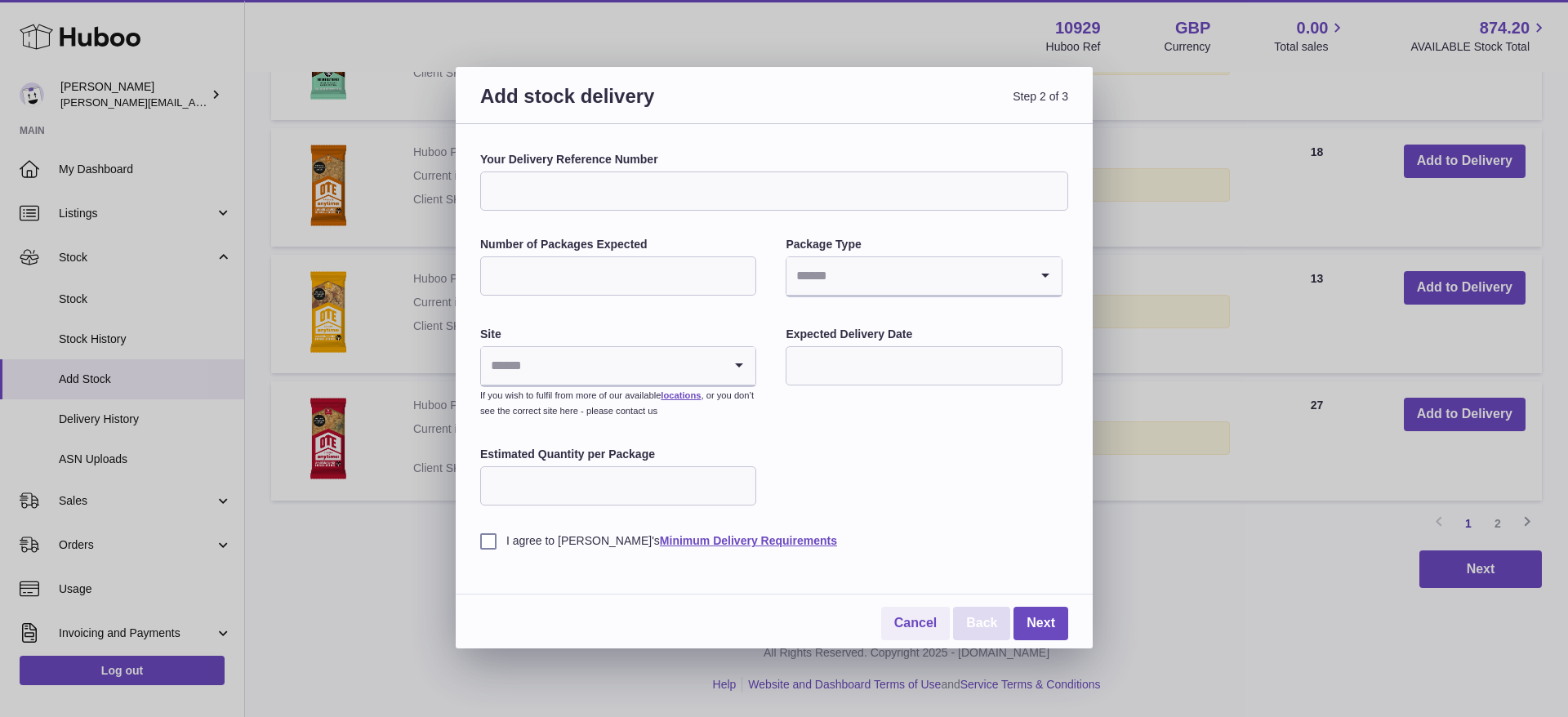
click at [988, 629] on link "Back" at bounding box center [982, 623] width 57 height 34
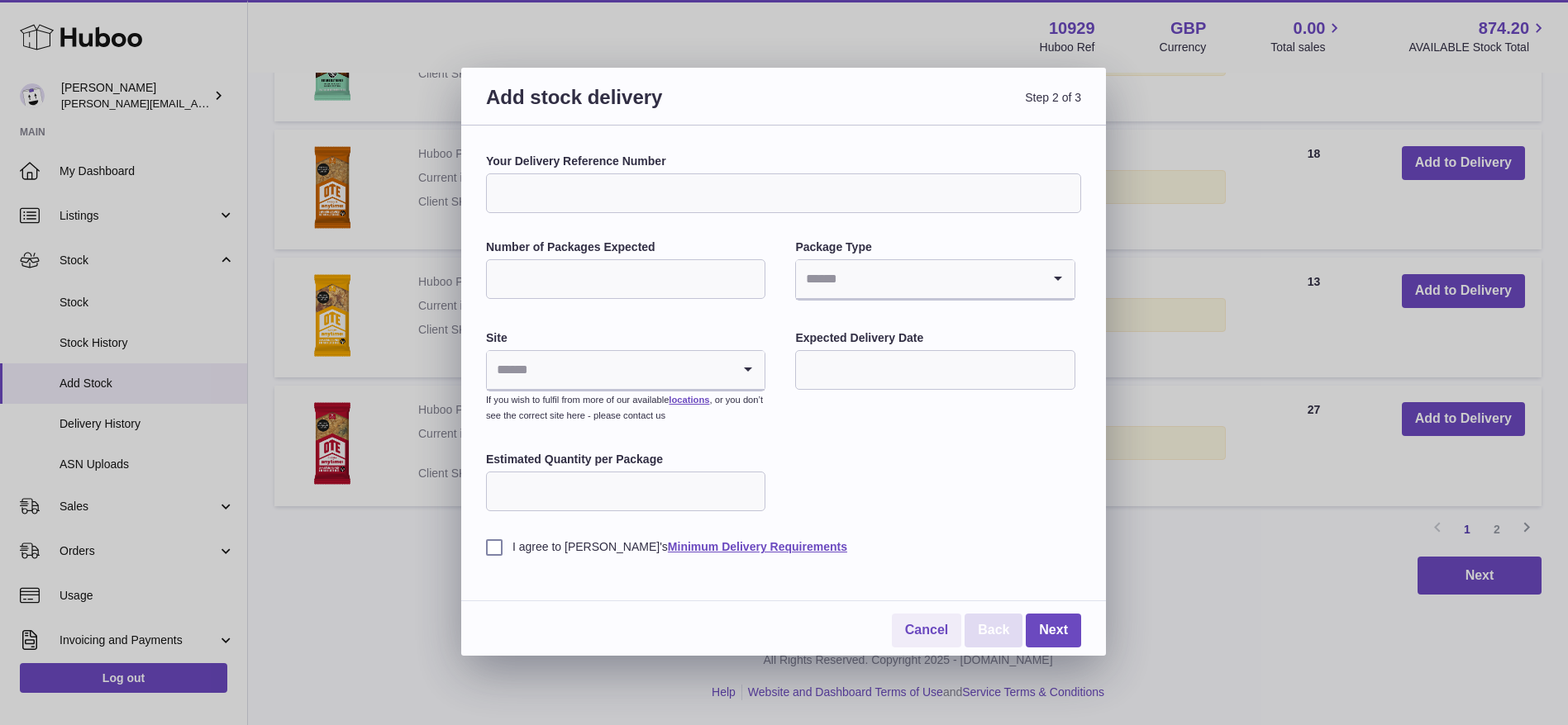
click at [1000, 639] on div "Add stock delivery Step 2 of 3 Your Delivery Reference Number Number of Package…" at bounding box center [784, 362] width 1568 height 725
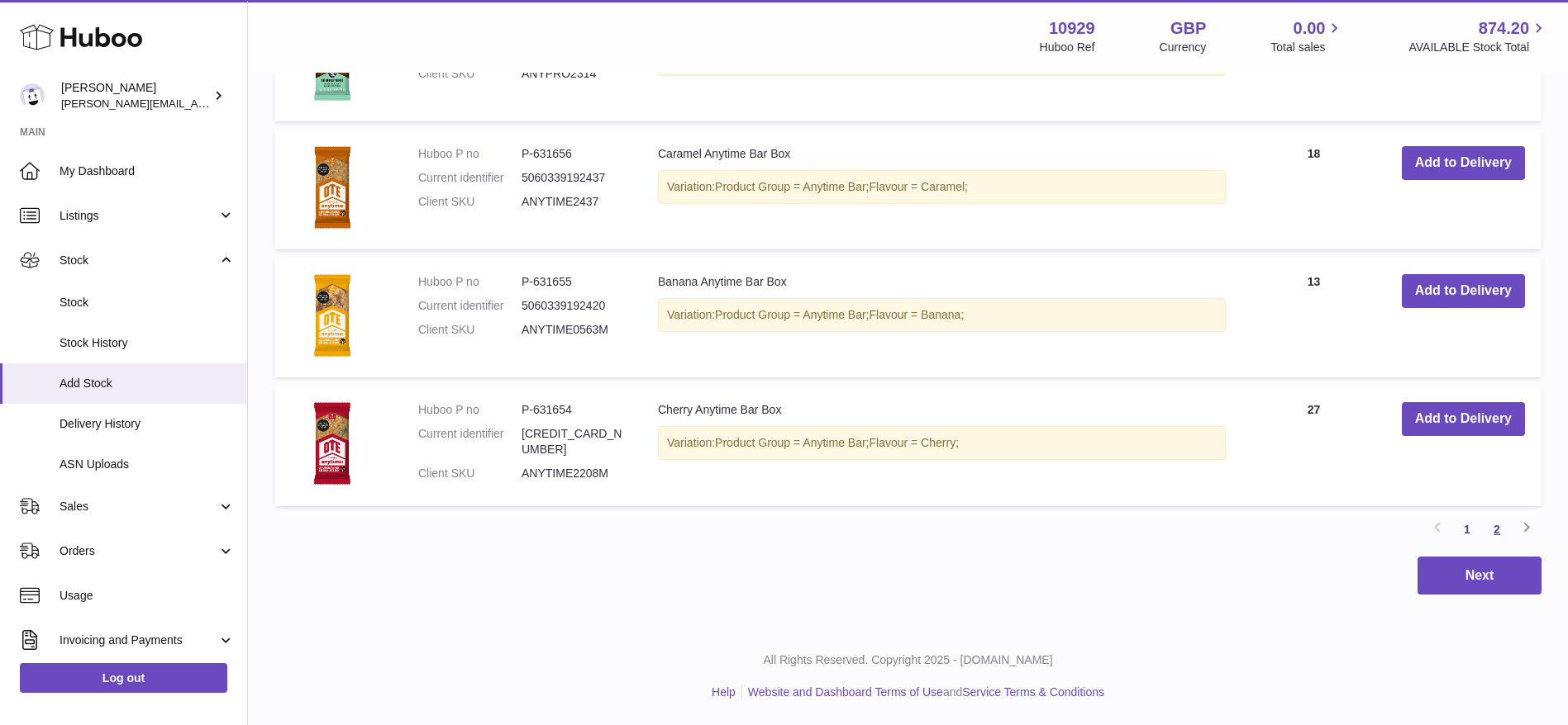
click at [1498, 525] on link "2" at bounding box center [1497, 529] width 29 height 29
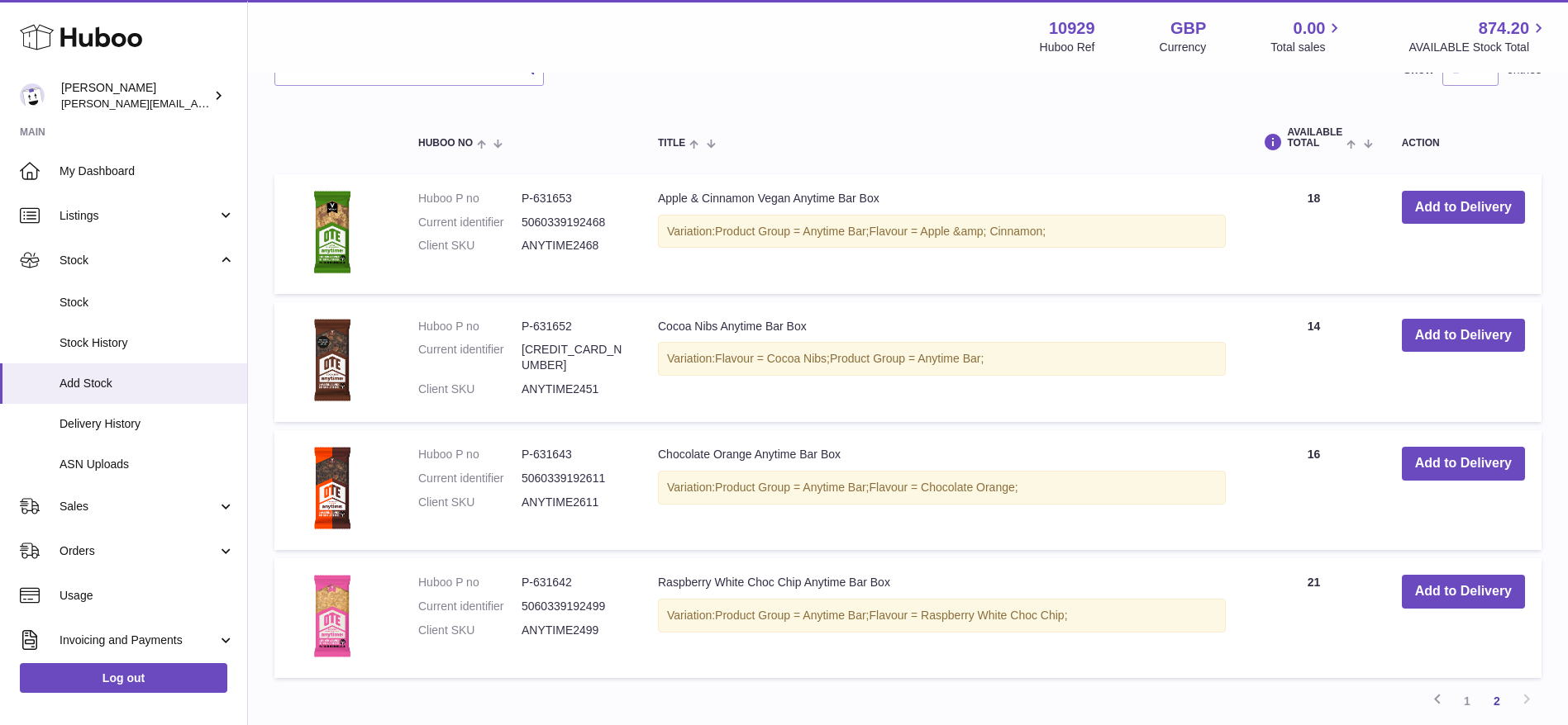
scroll to position [1145, 0]
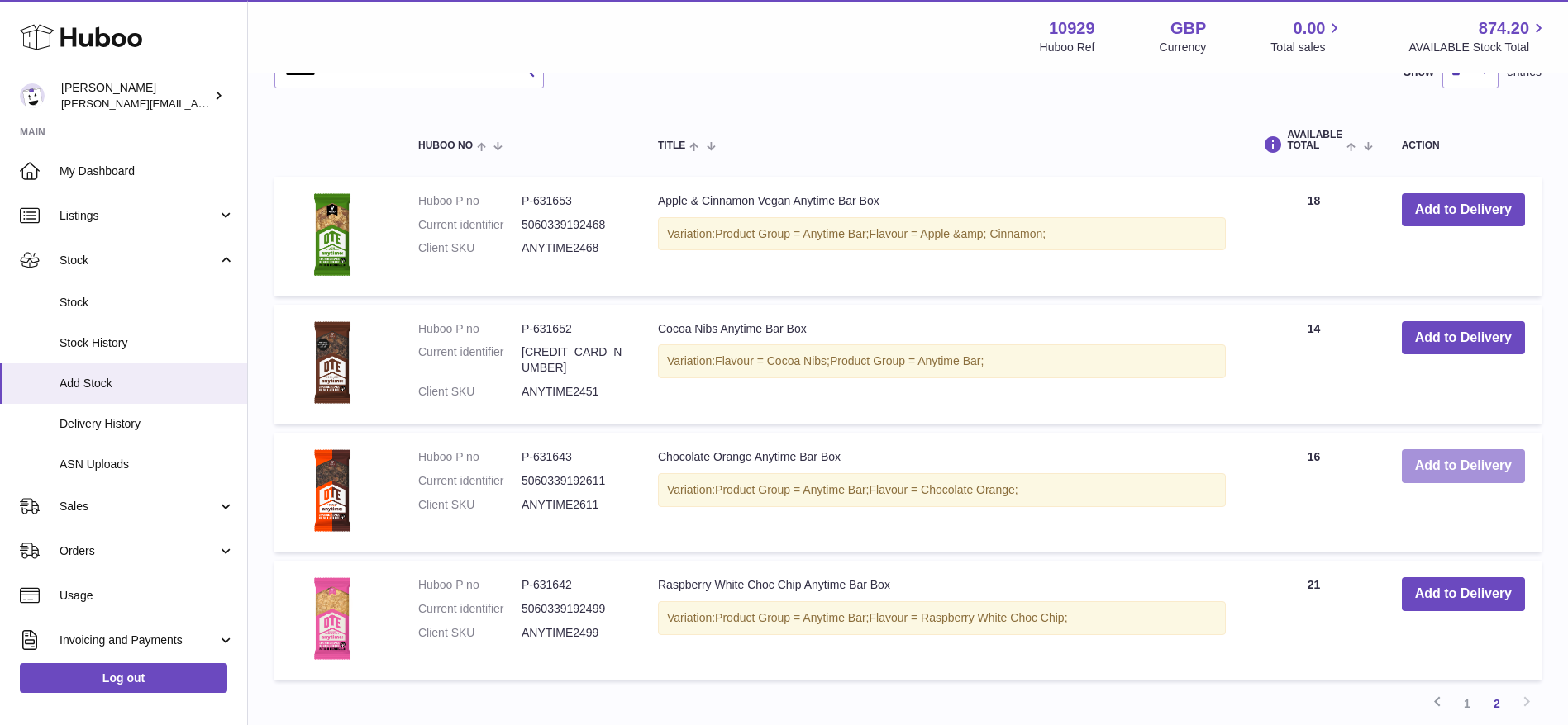
click at [1446, 471] on button "Add to Delivery" at bounding box center [1463, 466] width 123 height 34
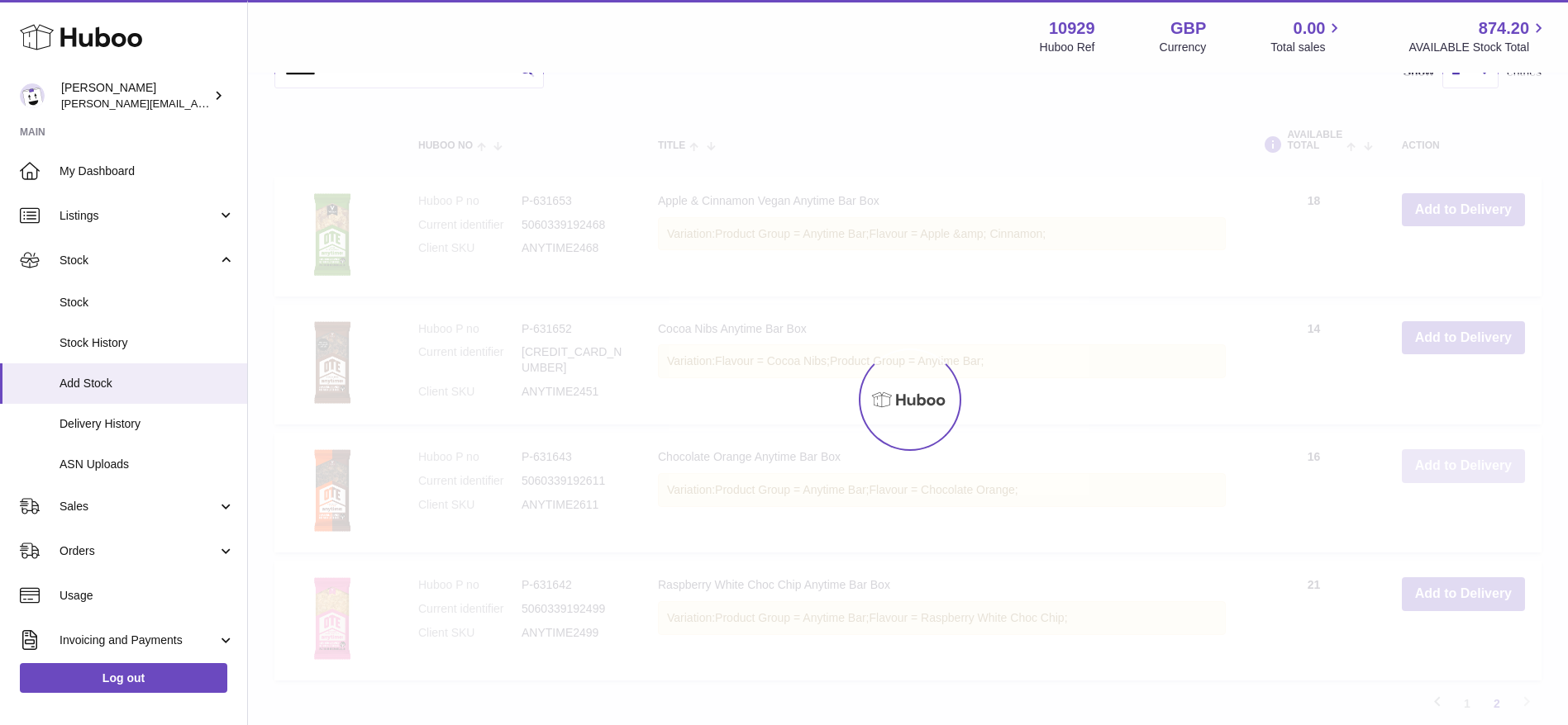
scroll to position [1273, 0]
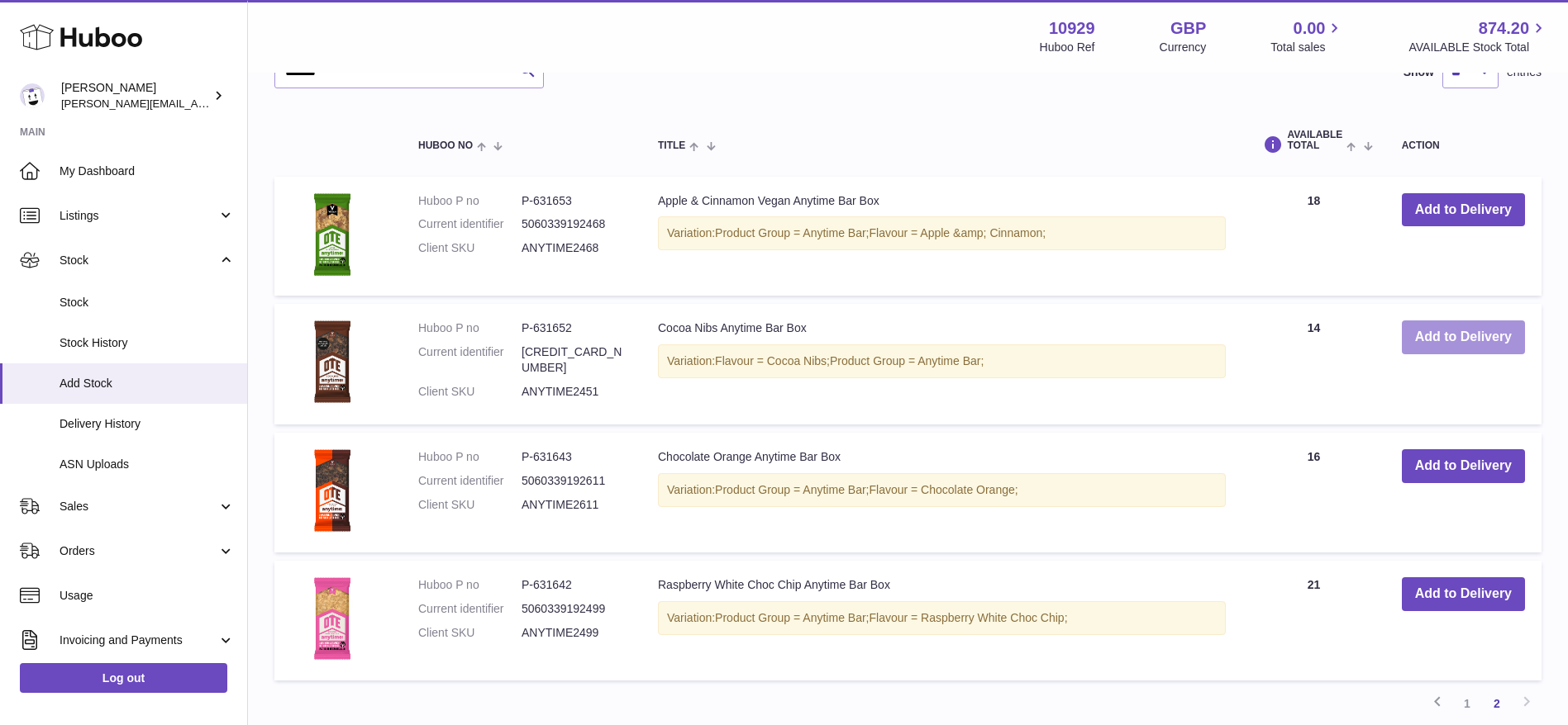
click at [1413, 346] on button "Add to Delivery" at bounding box center [1463, 338] width 123 height 34
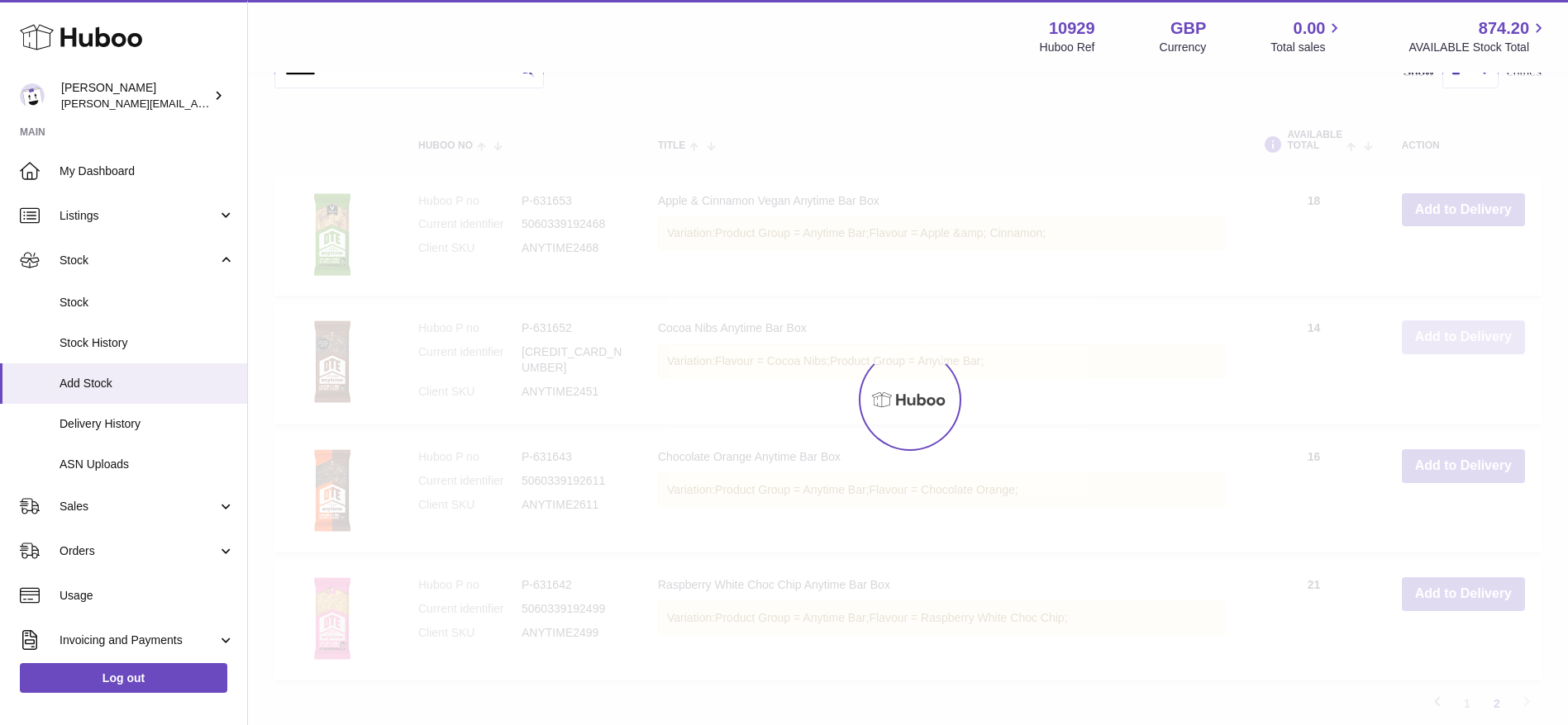
scroll to position [1401, 0]
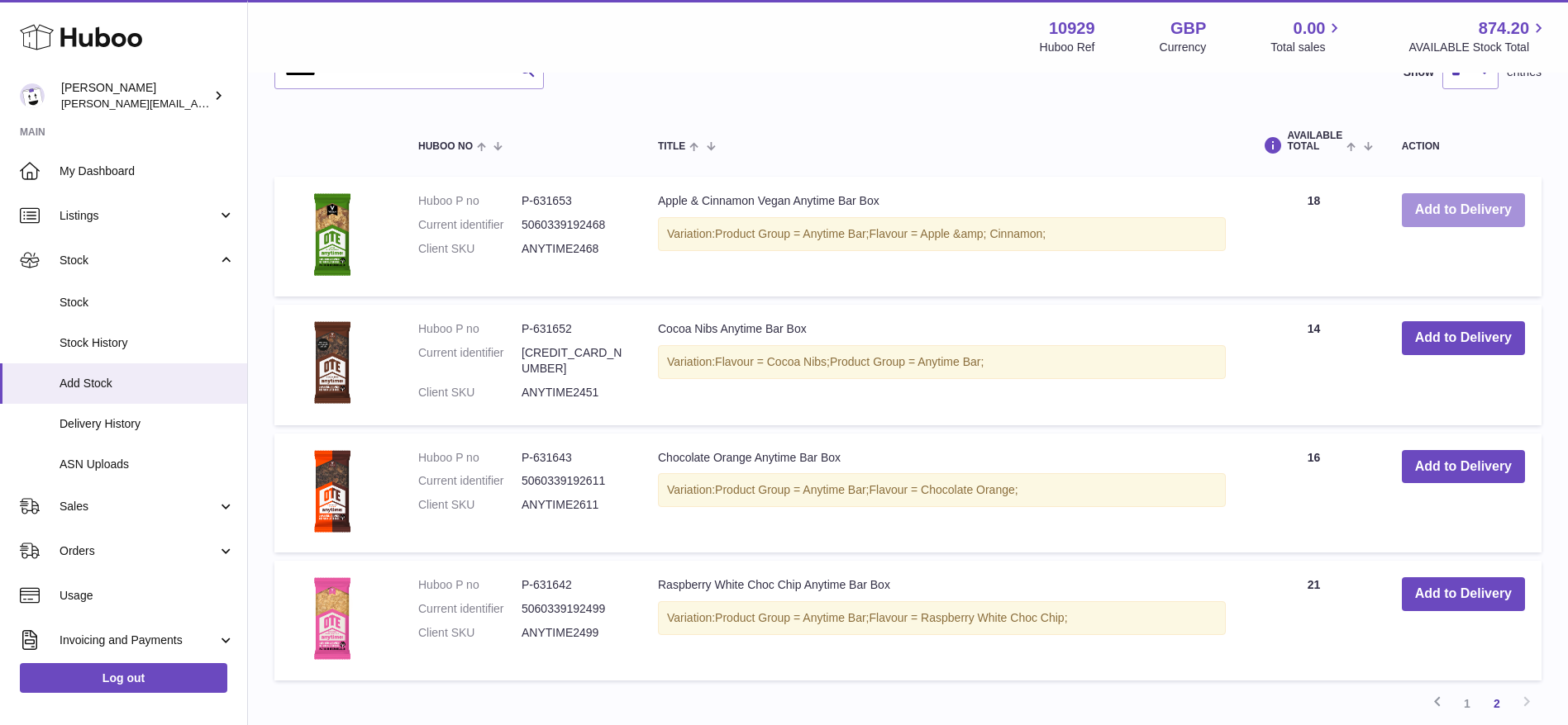
click at [1434, 208] on button "Add to Delivery" at bounding box center [1463, 210] width 123 height 34
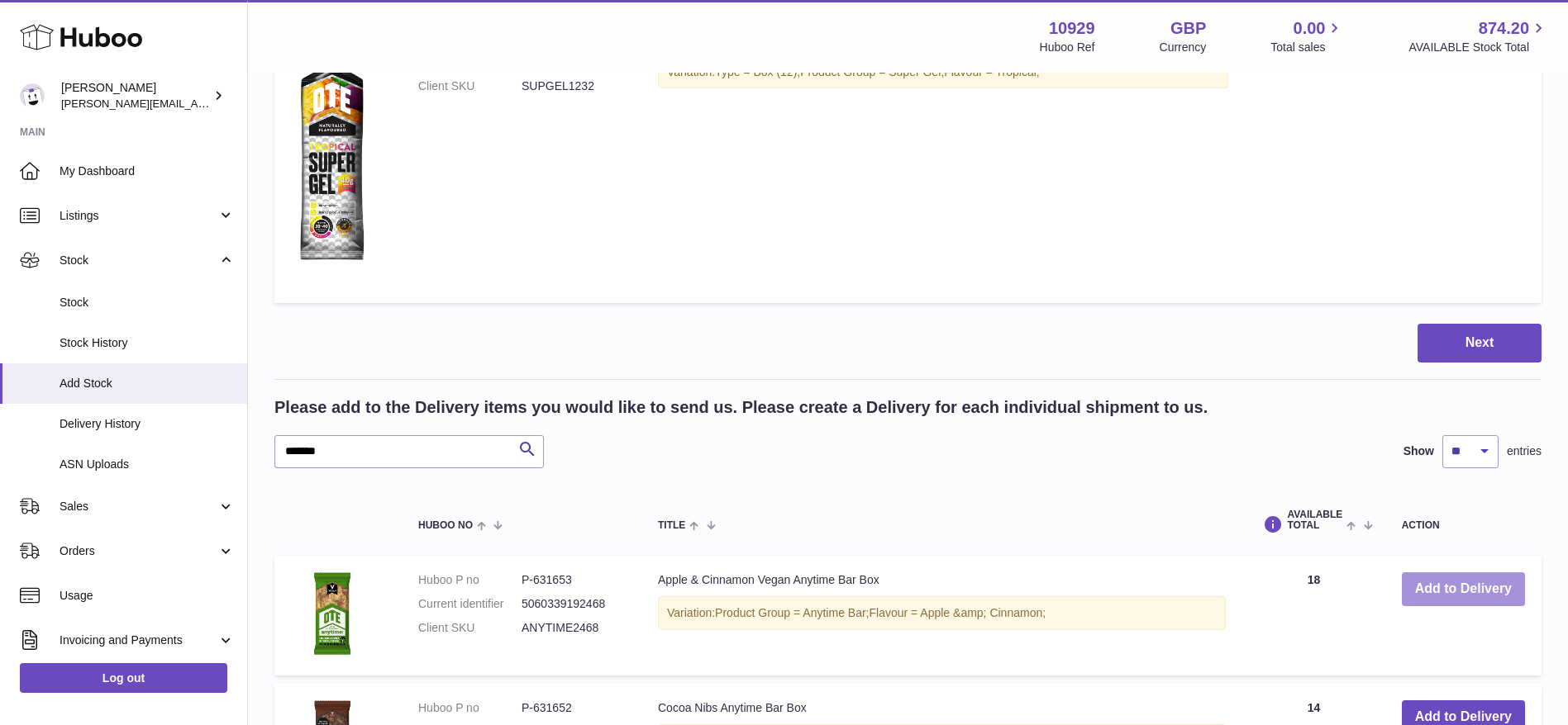
scroll to position [1703, 0]
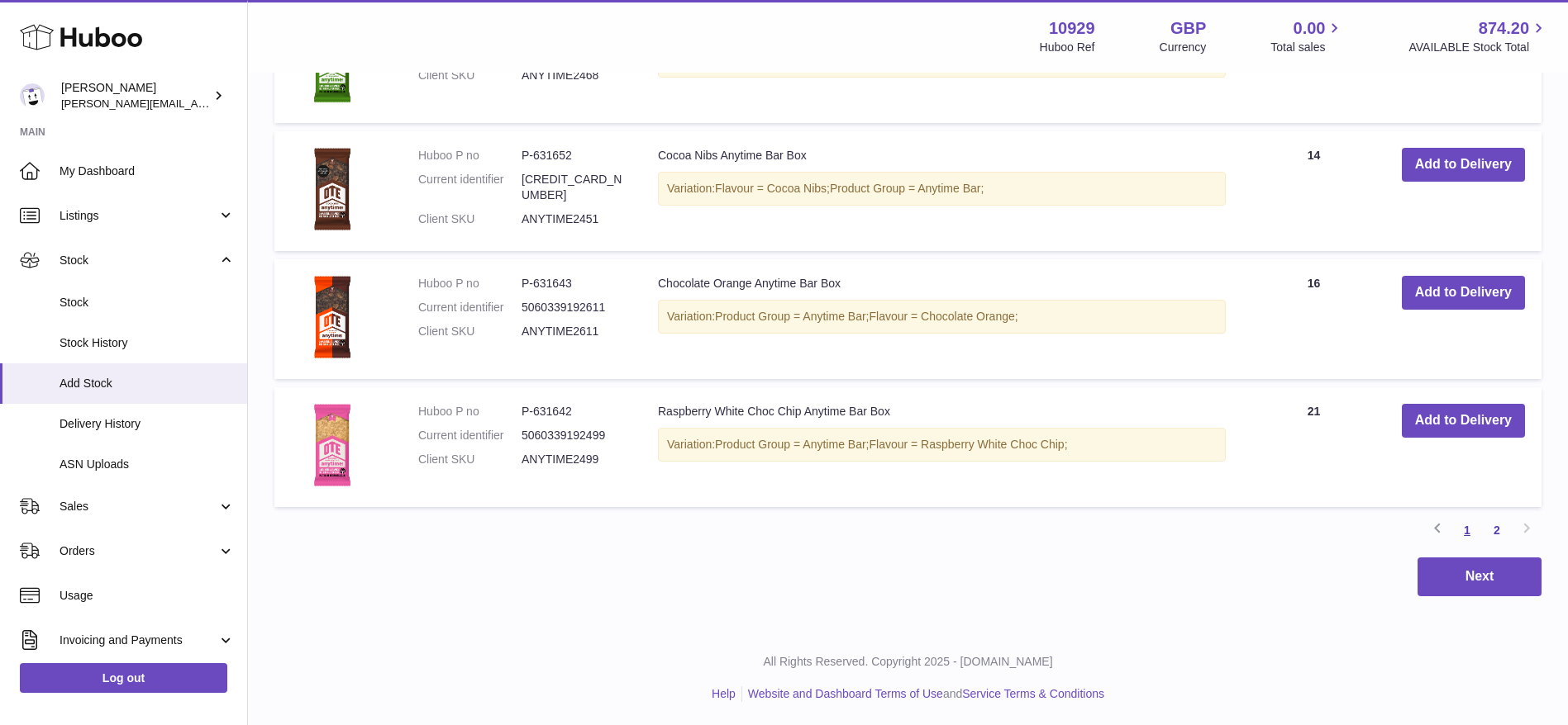
click at [1469, 532] on link "1" at bounding box center [1466, 529] width 29 height 29
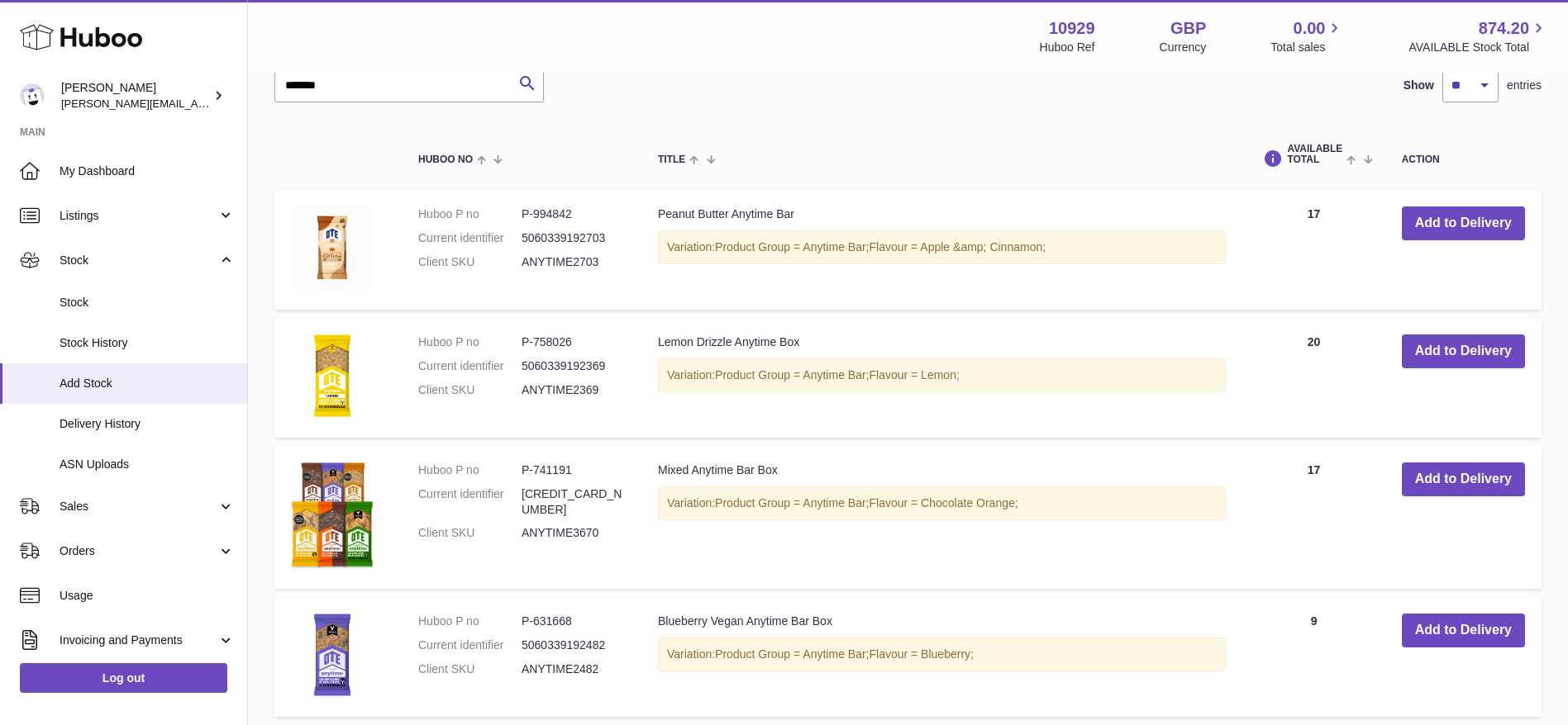
scroll to position [1538, 0]
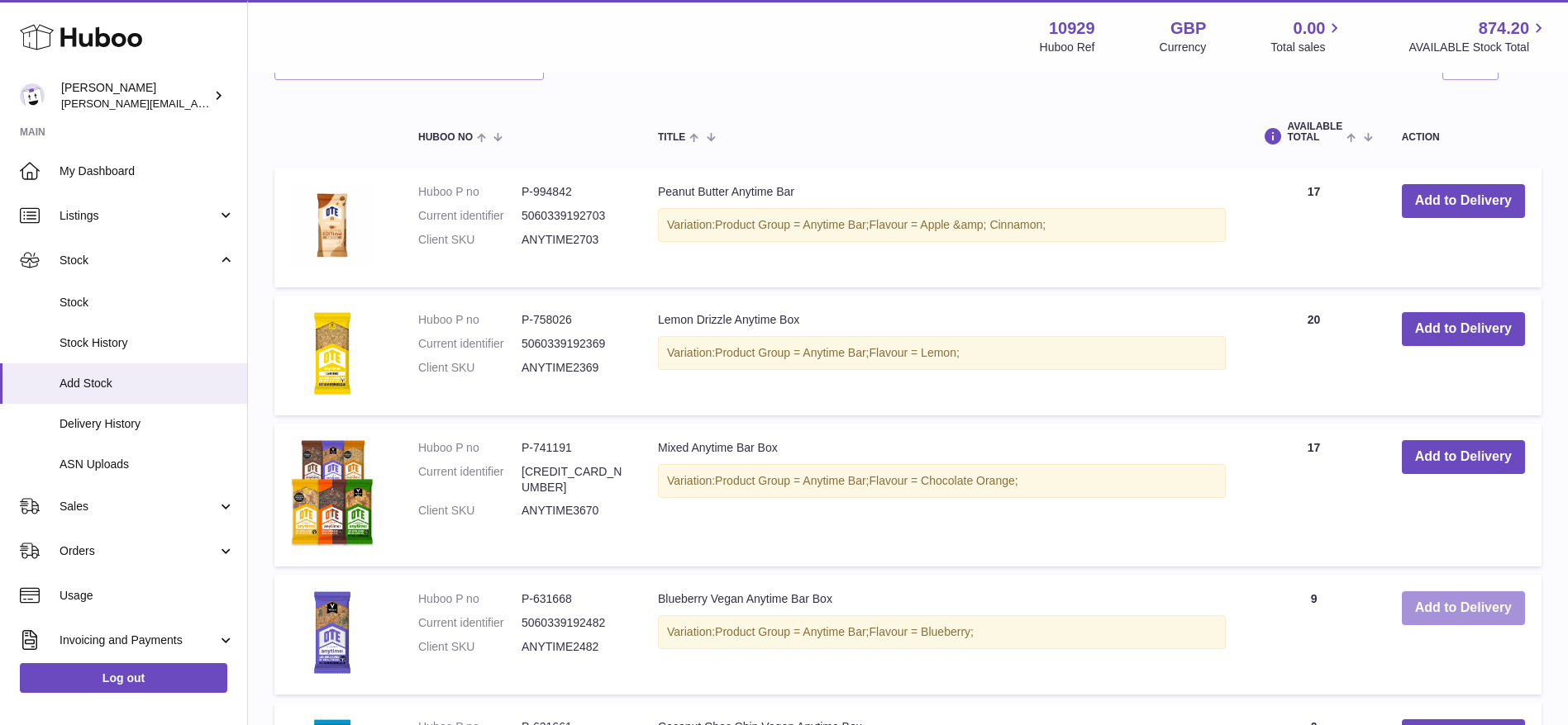
click at [1461, 603] on button "Add to Delivery" at bounding box center [1463, 608] width 123 height 34
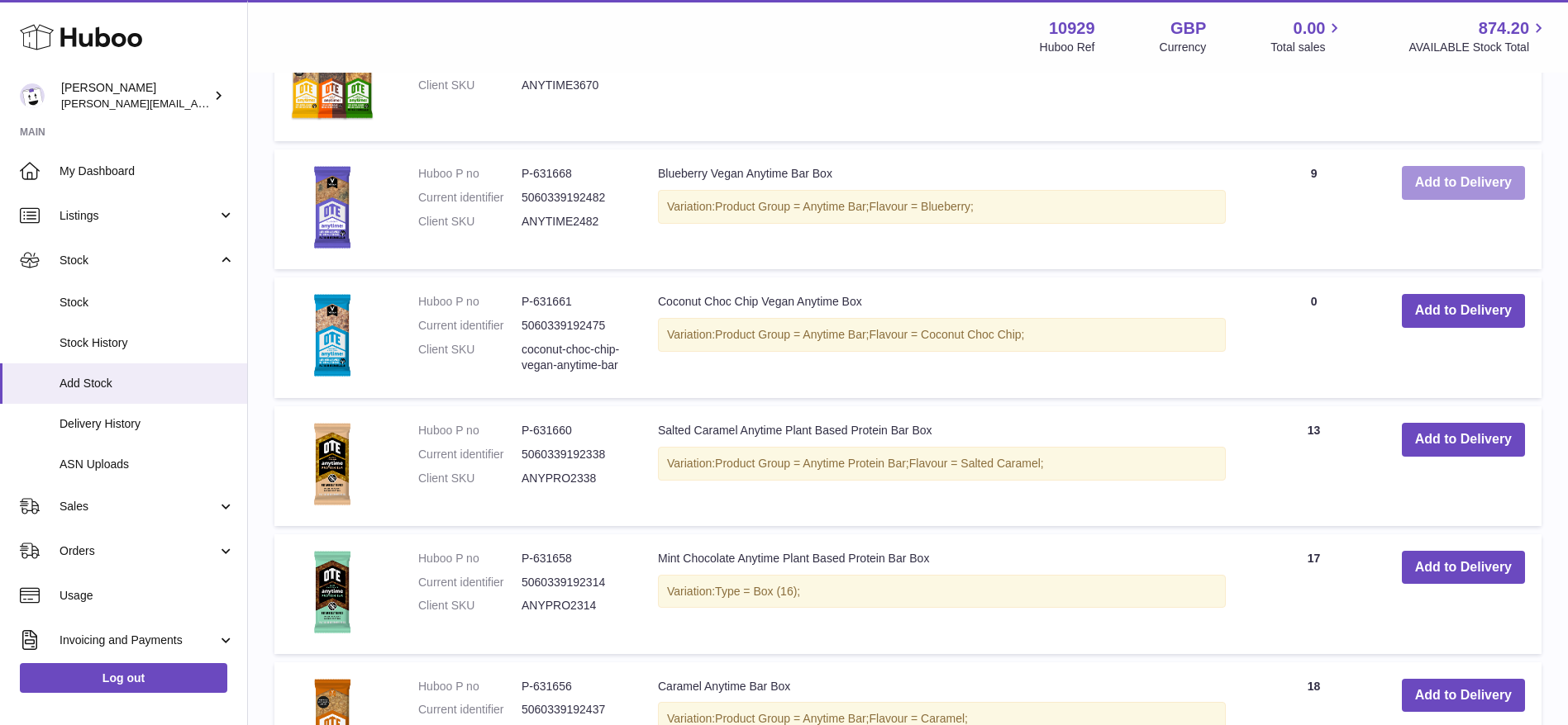
scroll to position [2134, 0]
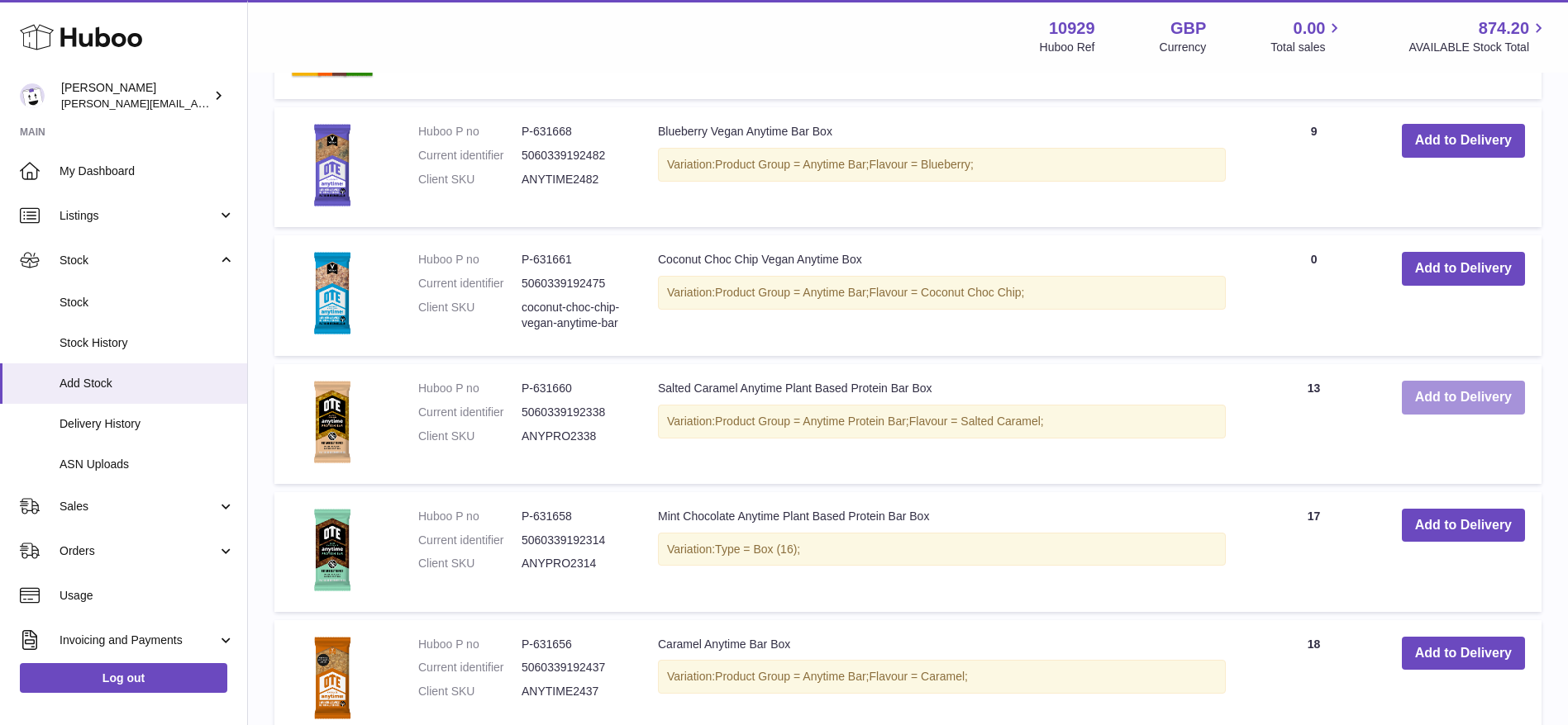
click at [1430, 397] on button "Add to Delivery" at bounding box center [1463, 397] width 123 height 34
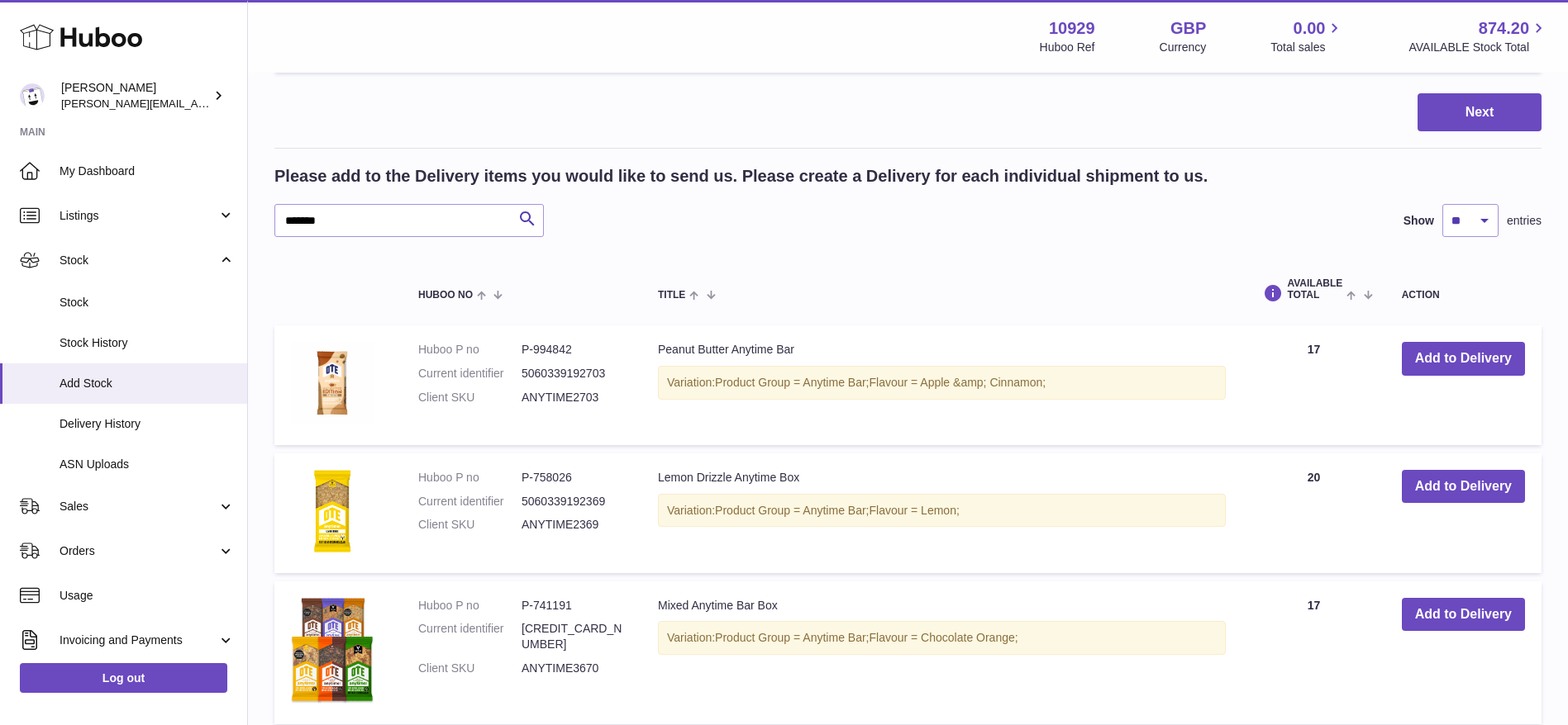
scroll to position [1635, 0]
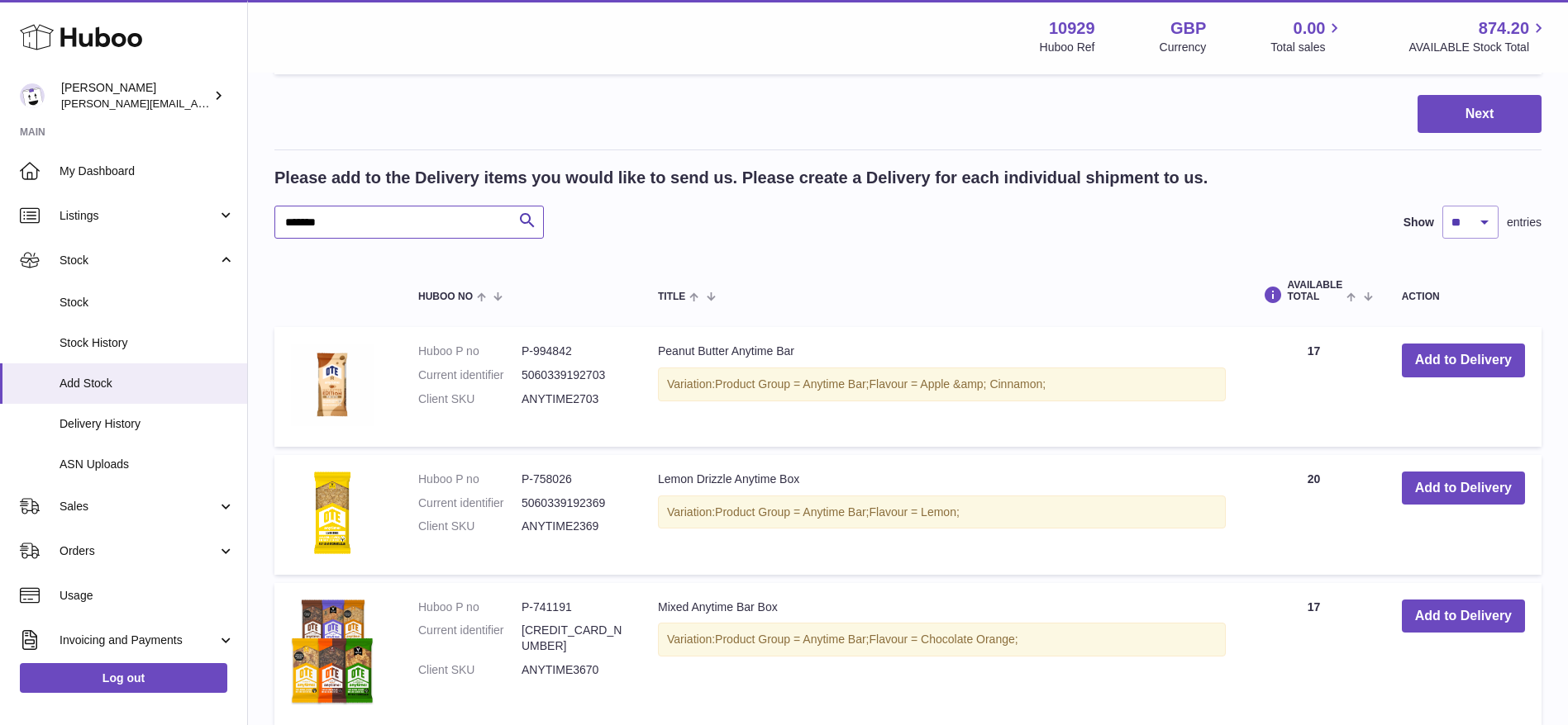
click at [304, 219] on input "*******" at bounding box center [409, 221] width 270 height 33
click at [356, 218] on input "*******" at bounding box center [409, 221] width 270 height 33
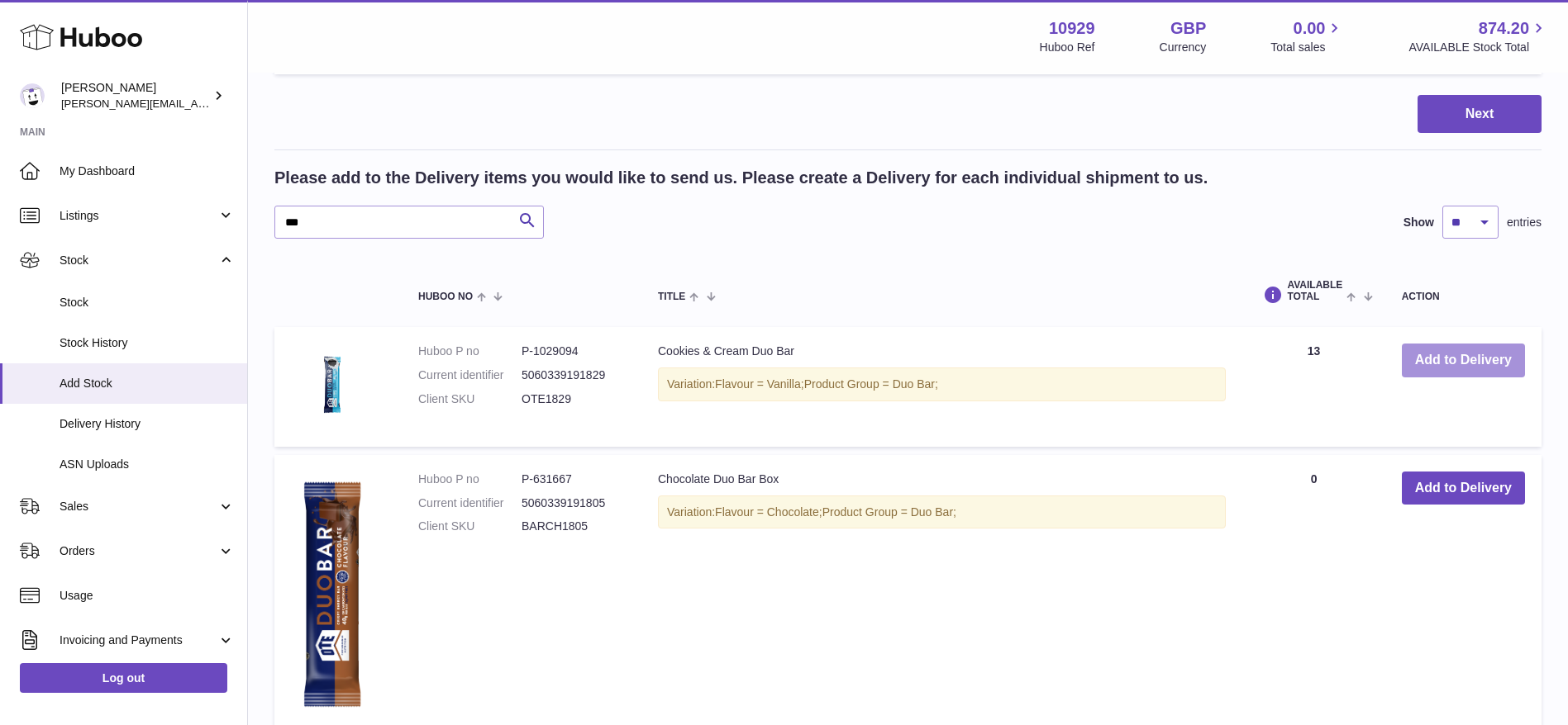
click at [1464, 361] on button "Add to Delivery" at bounding box center [1463, 361] width 123 height 34
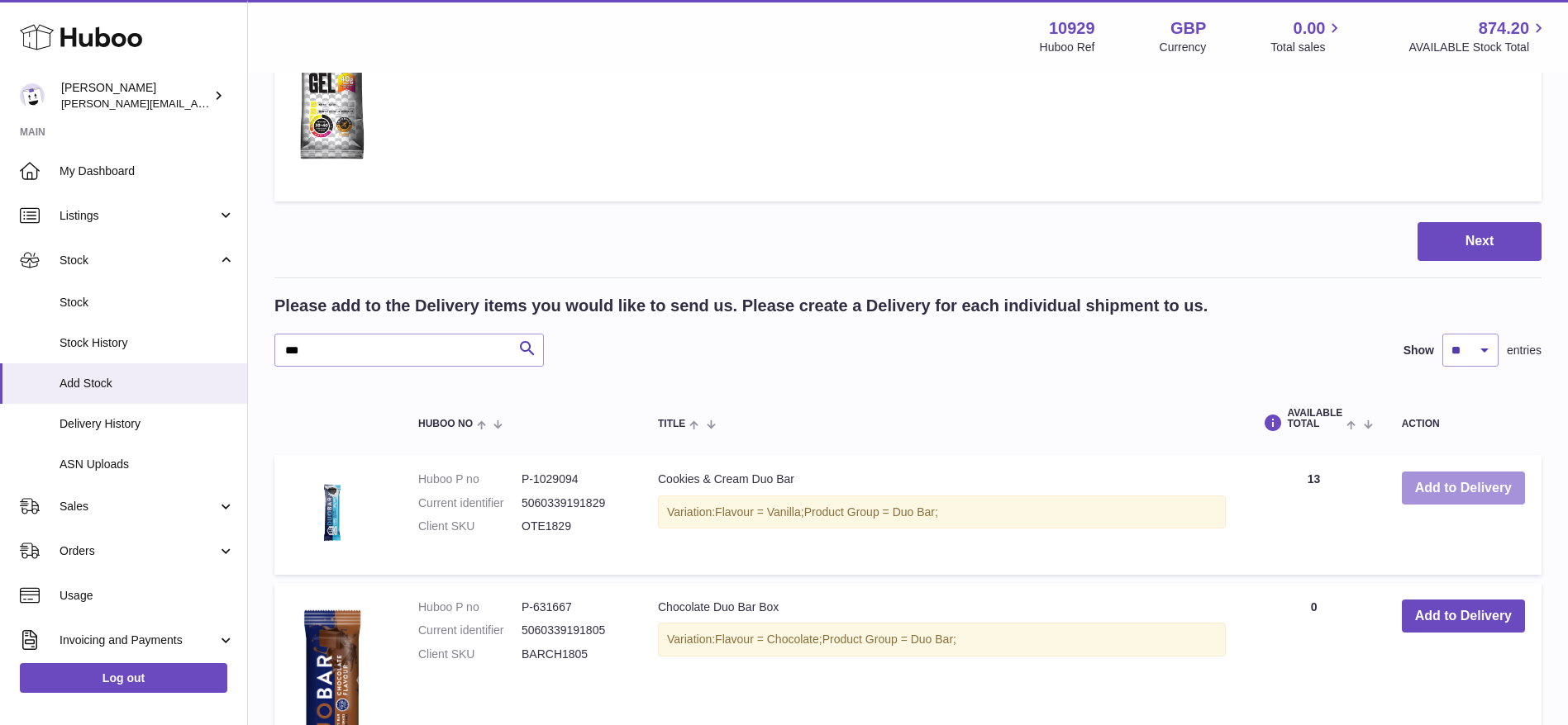
scroll to position [1762, 0]
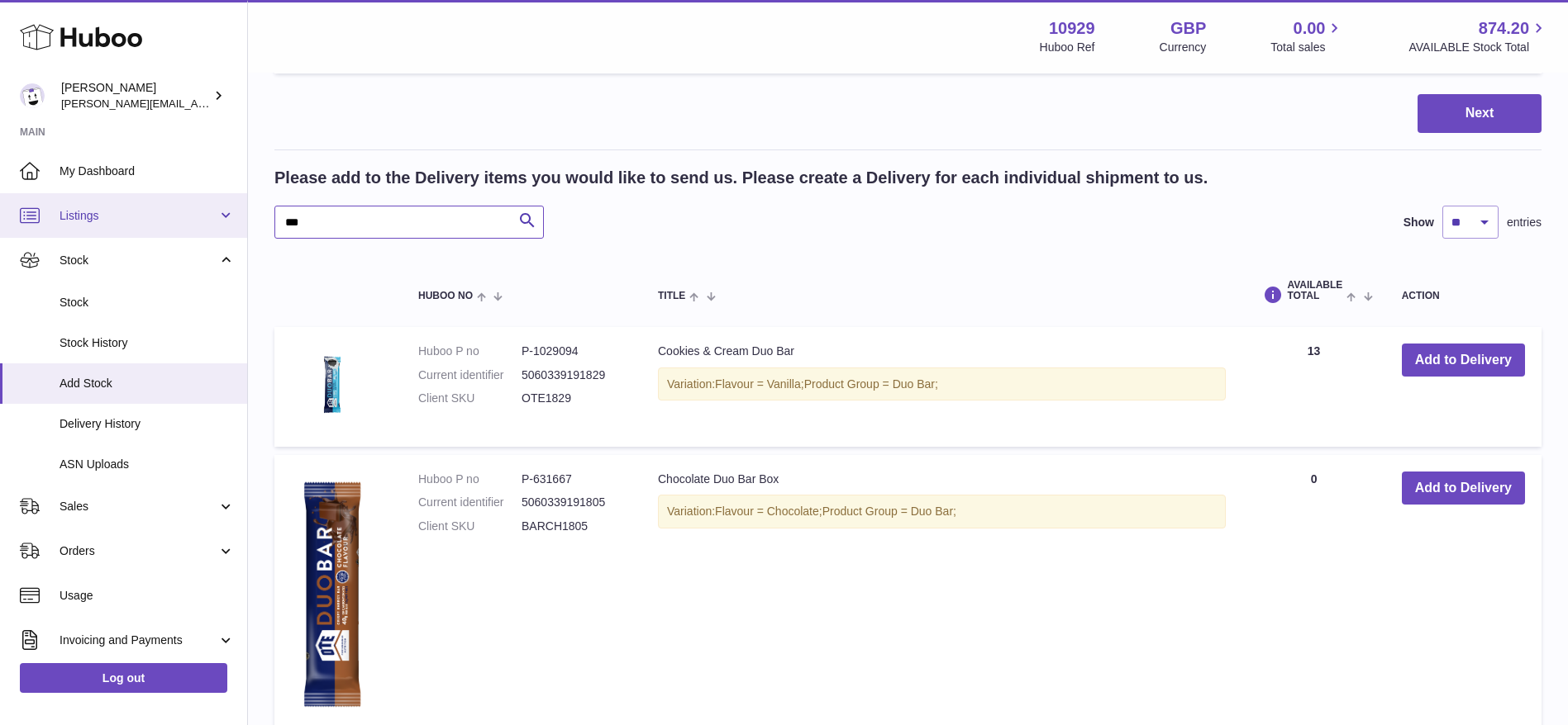
drag, startPoint x: 382, startPoint y: 215, endPoint x: 139, endPoint y: 221, distance: 243.1
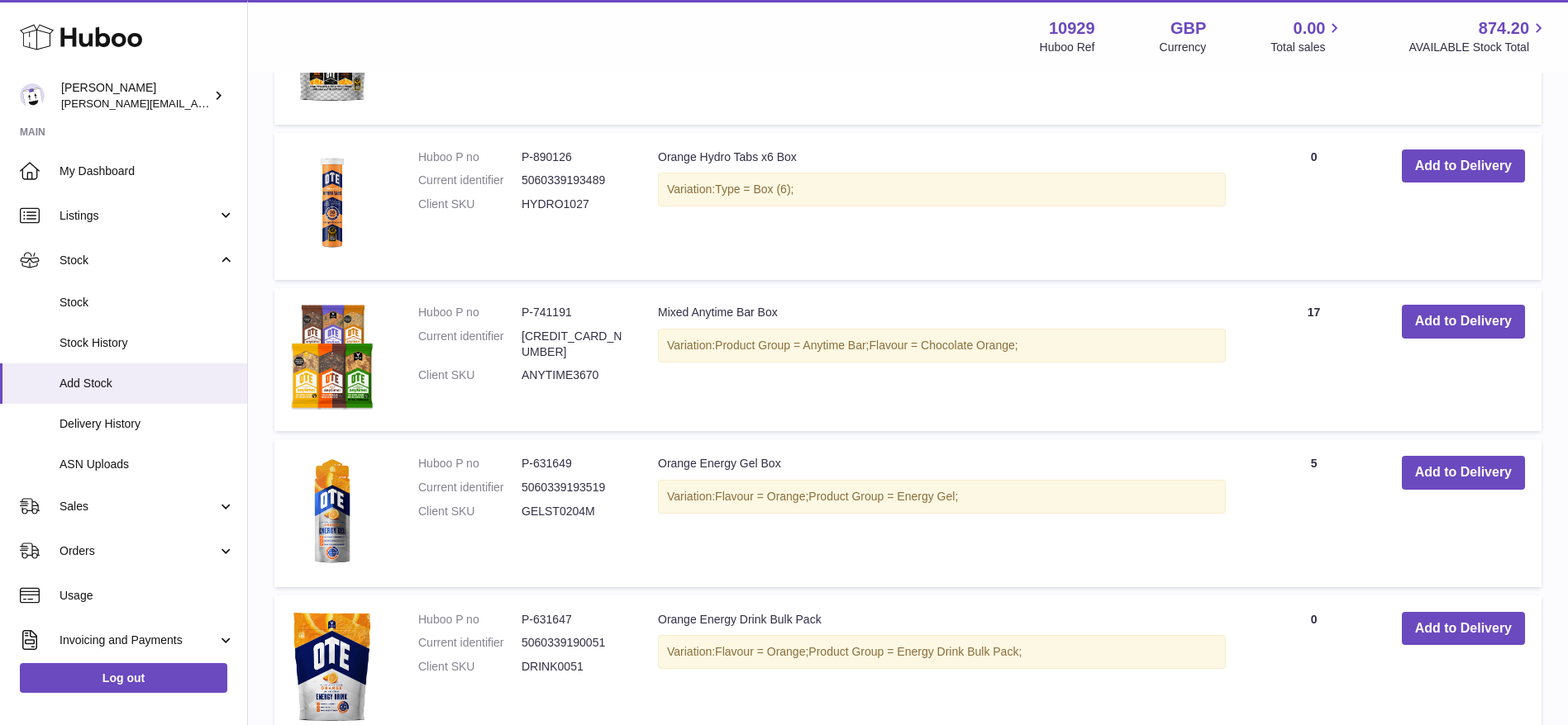
scroll to position [2263, 0]
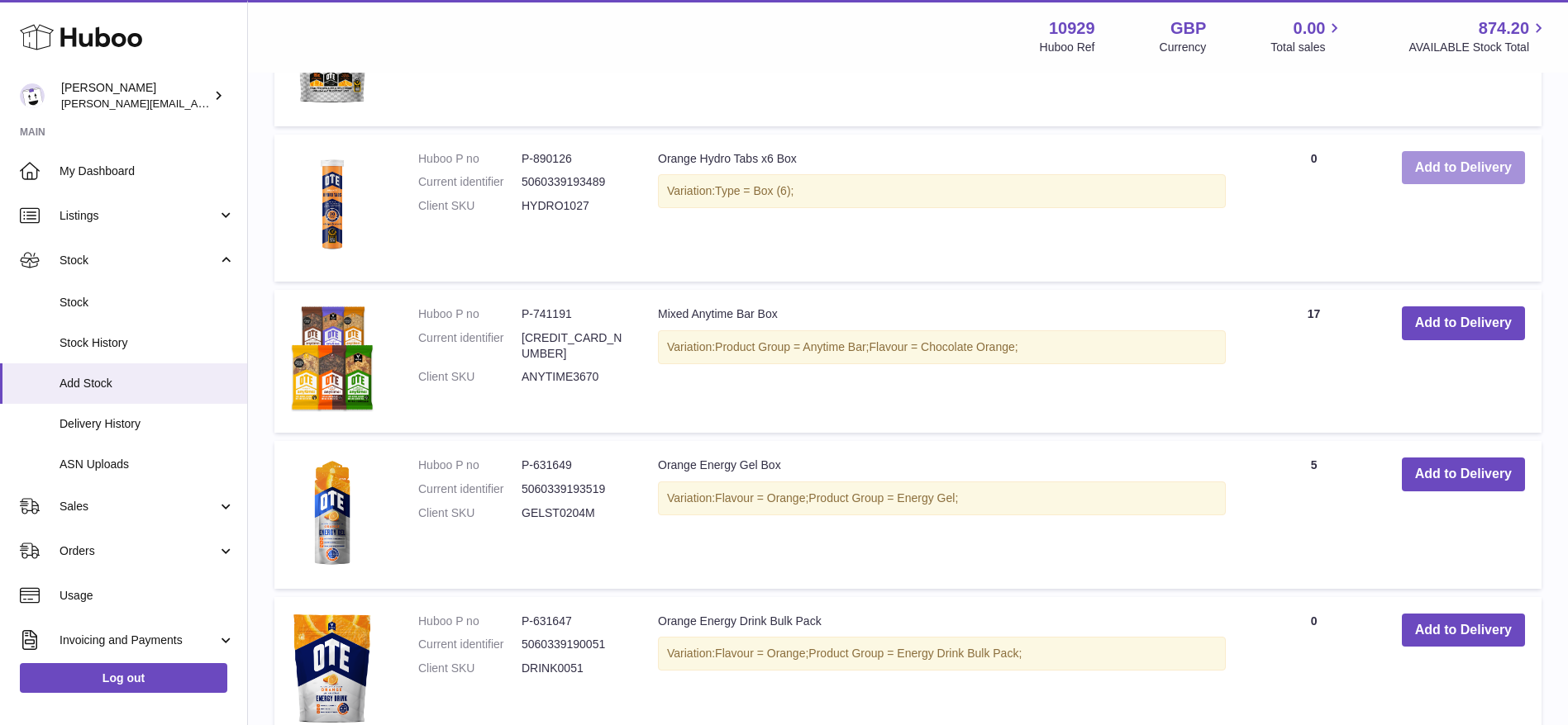
click at [1450, 174] on button "Add to Delivery" at bounding box center [1463, 168] width 123 height 34
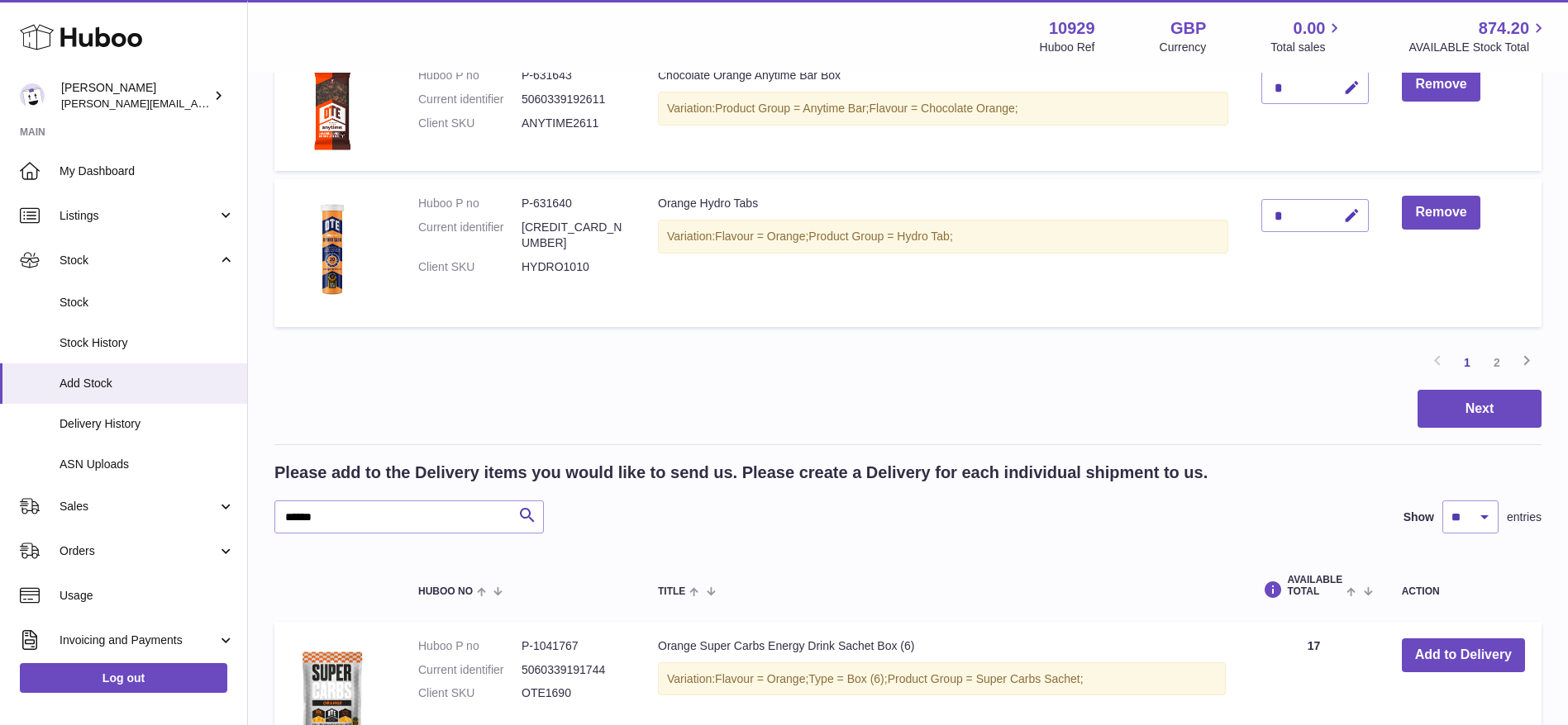
scroll to position [1370, 0]
drag, startPoint x: 389, startPoint y: 505, endPoint x: 187, endPoint y: 503, distance: 202.0
click at [187, 503] on div "Huboo [PERSON_NAME] [PERSON_NAME][EMAIL_ADDRESS][DOMAIN_NAME] Main My Dashboard…" at bounding box center [784, 315] width 1568 height 3370
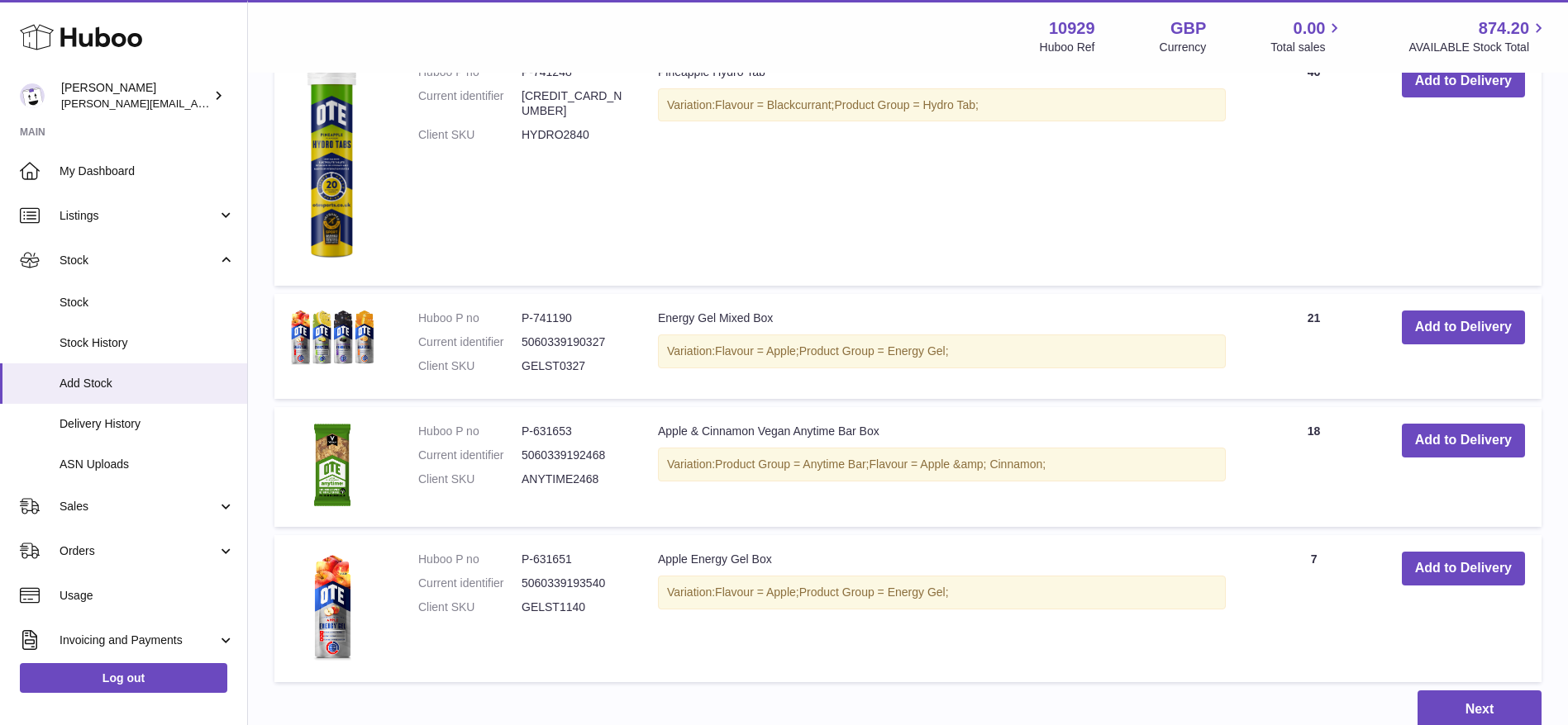
scroll to position [2682, 0]
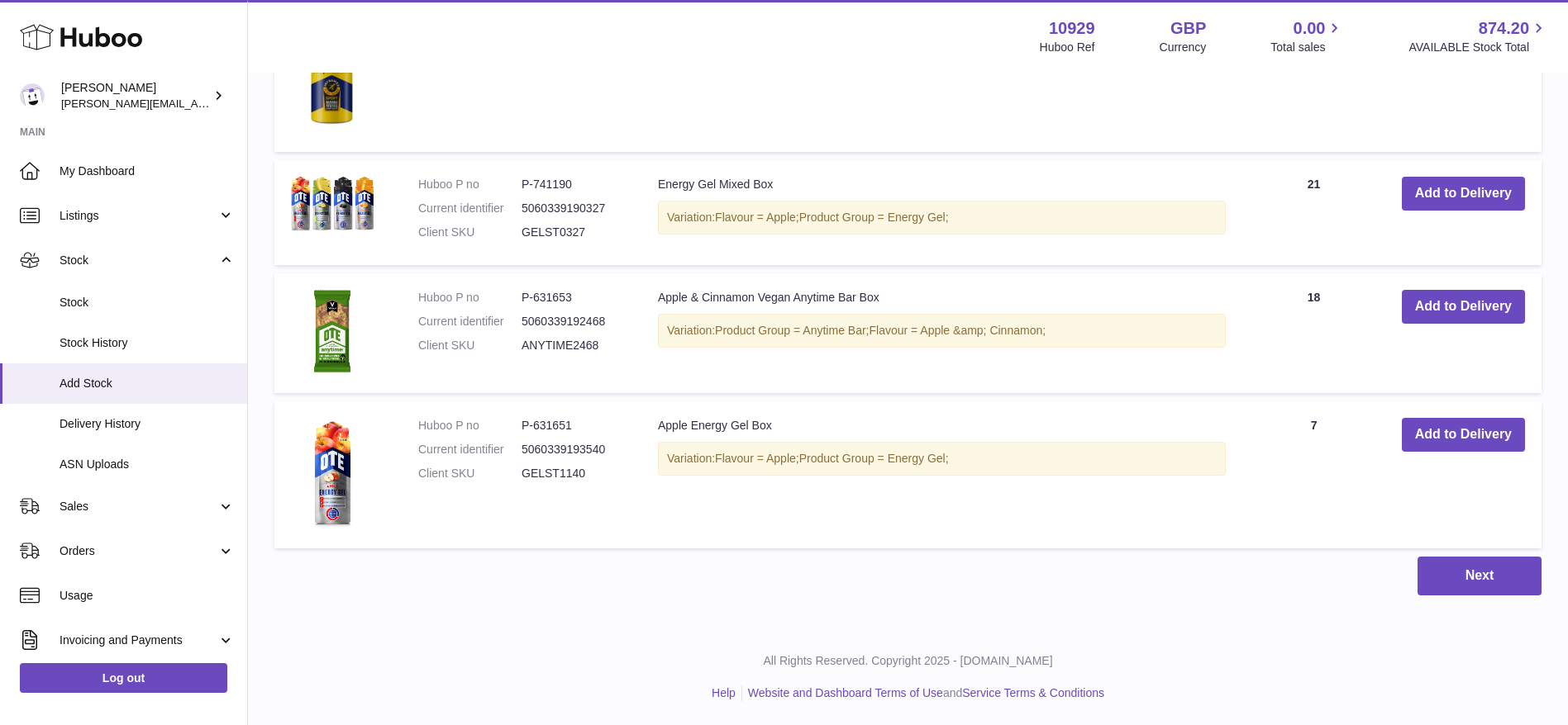
click at [1430, 415] on td "Add to Delivery" at bounding box center [1463, 475] width 156 height 147
click at [1449, 427] on button "Add to Delivery" at bounding box center [1463, 435] width 123 height 34
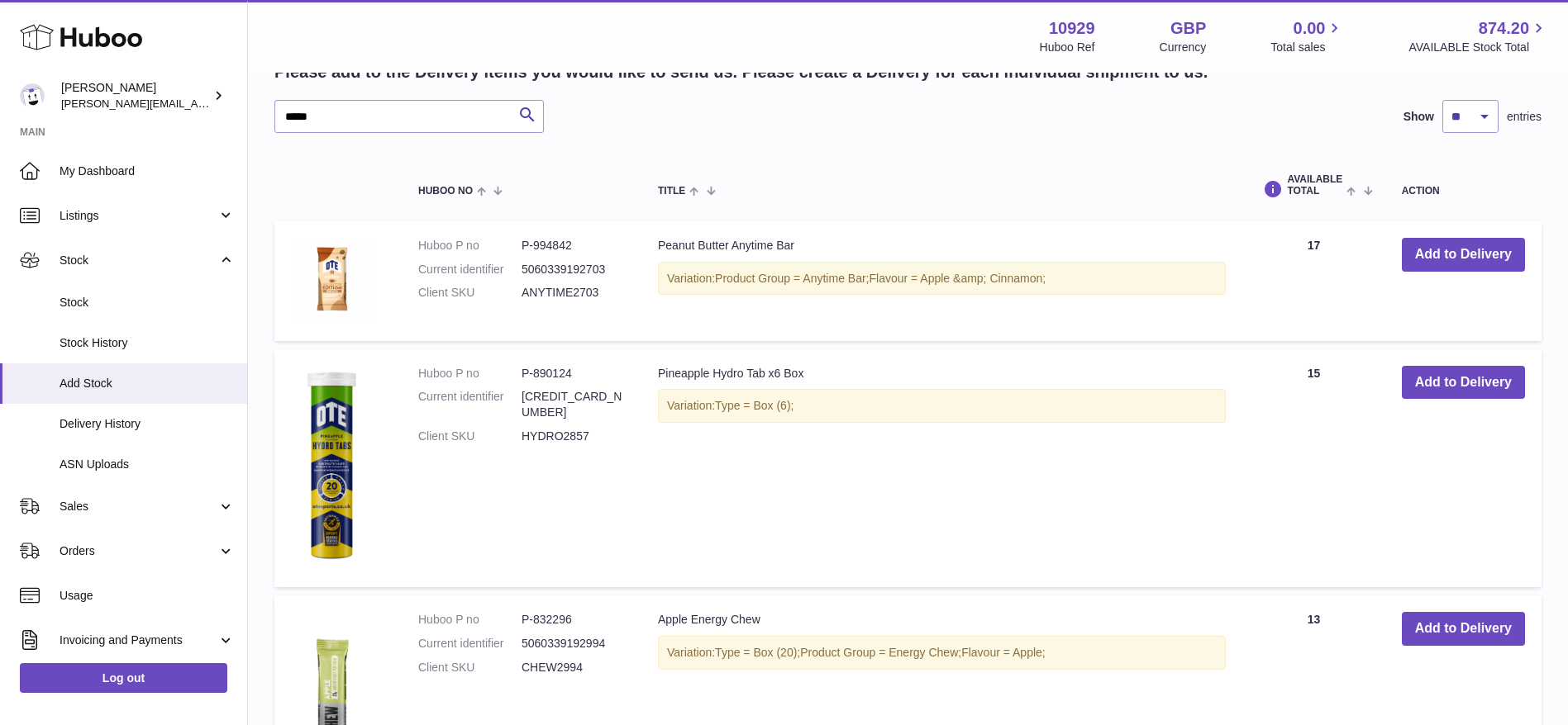
scroll to position [1443, 0]
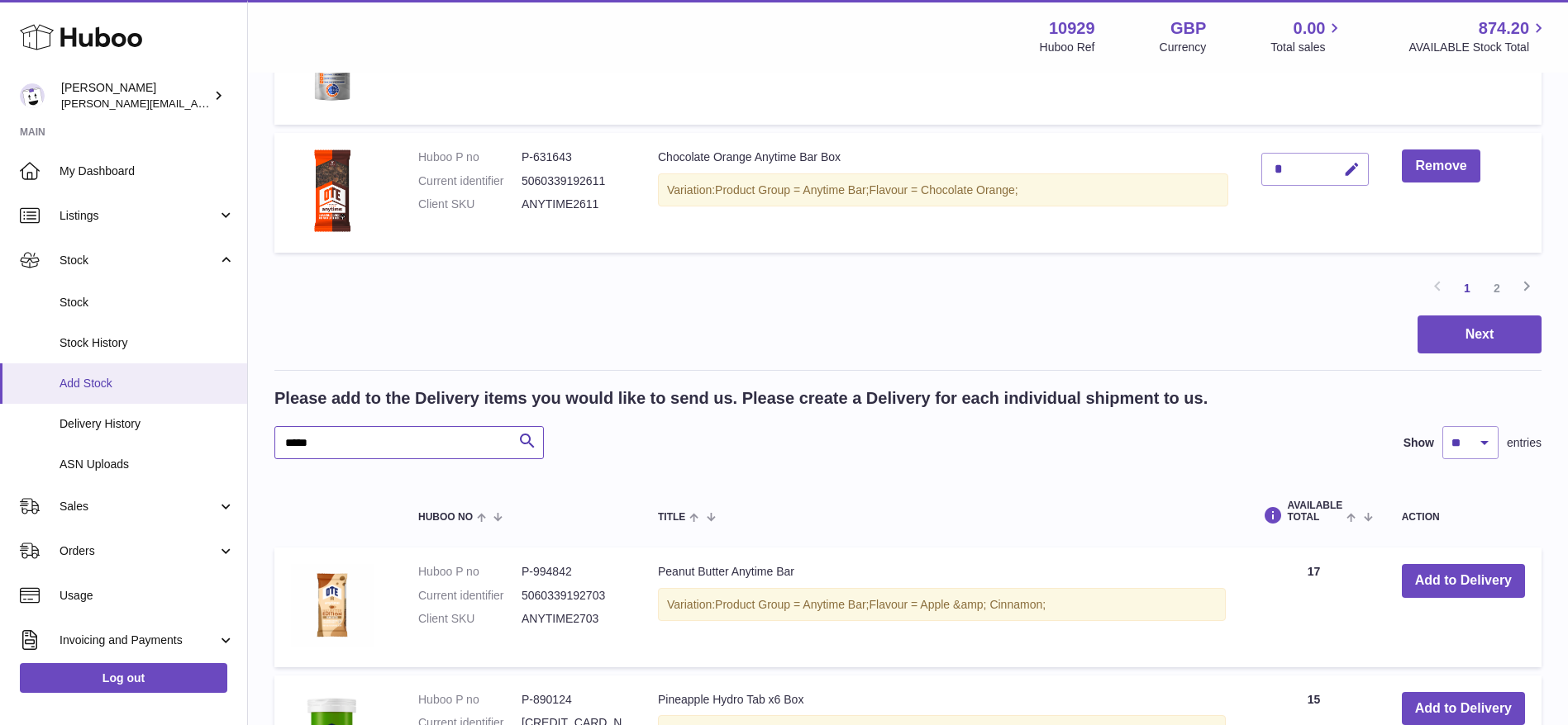
drag, startPoint x: 382, startPoint y: 447, endPoint x: 123, endPoint y: 378, distance: 268.0
click at [123, 378] on div "Huboo [PERSON_NAME] [PERSON_NAME][EMAIL_ADDRESS][DOMAIN_NAME] Main My Dashboard…" at bounding box center [784, 261] width 1568 height 3408
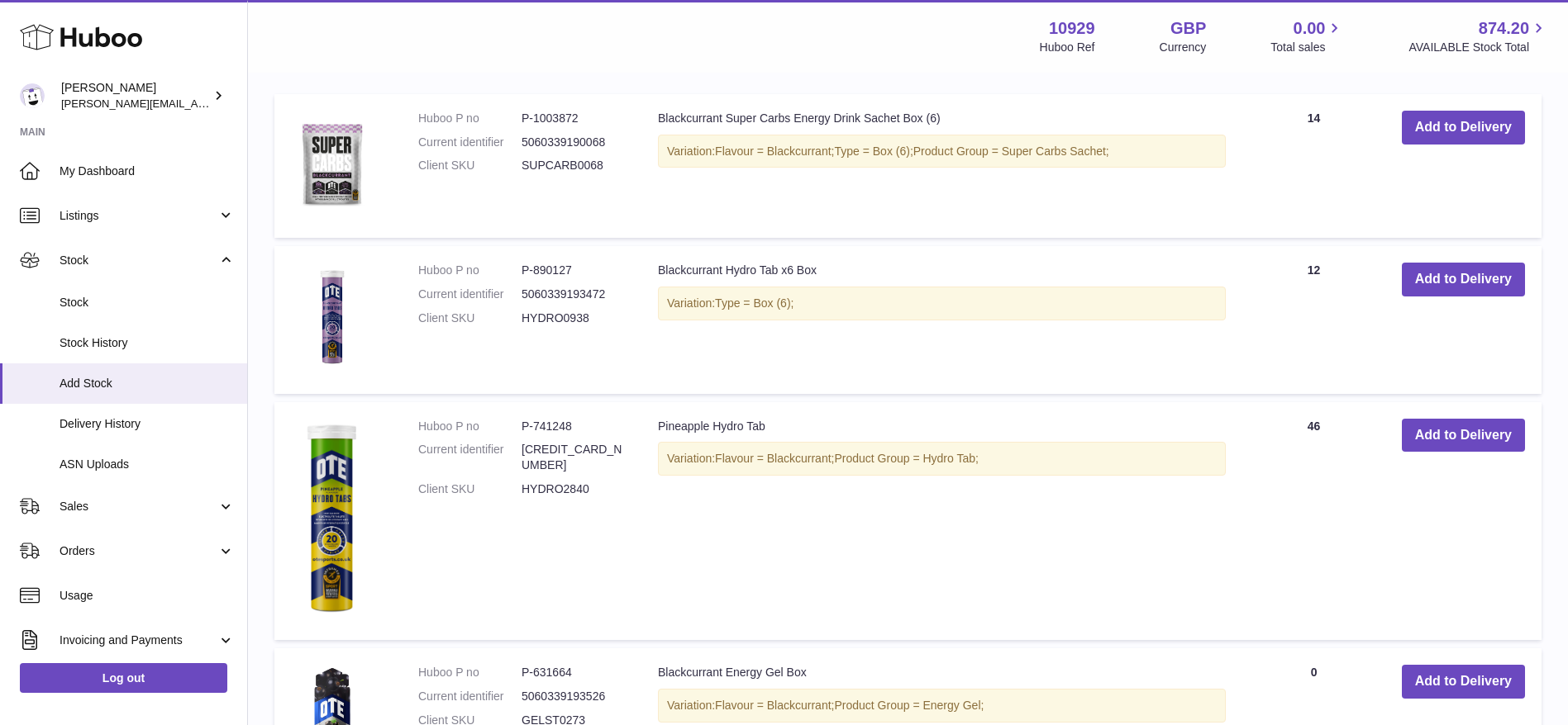
scroll to position [2432, 0]
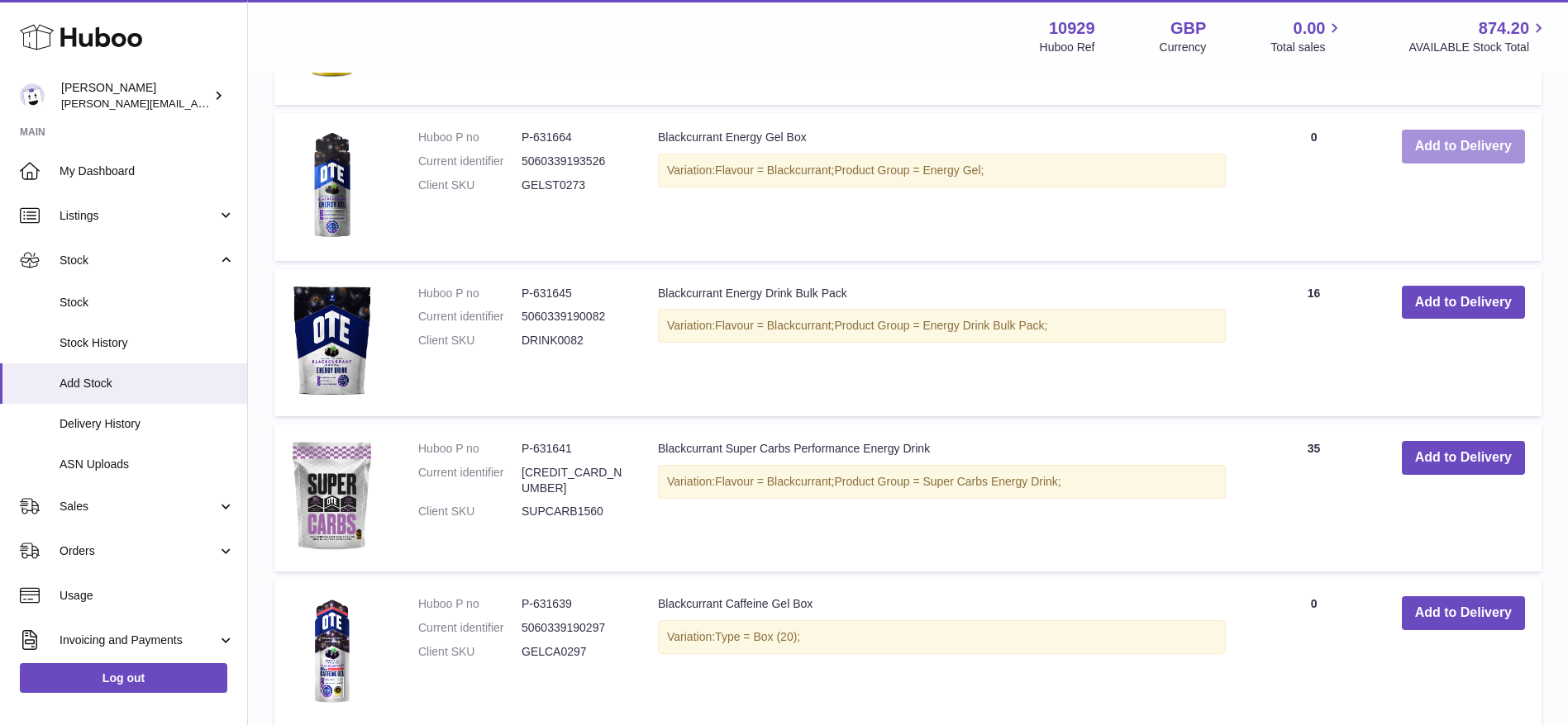
click at [1453, 130] on button "Add to Delivery" at bounding box center [1463, 146] width 123 height 34
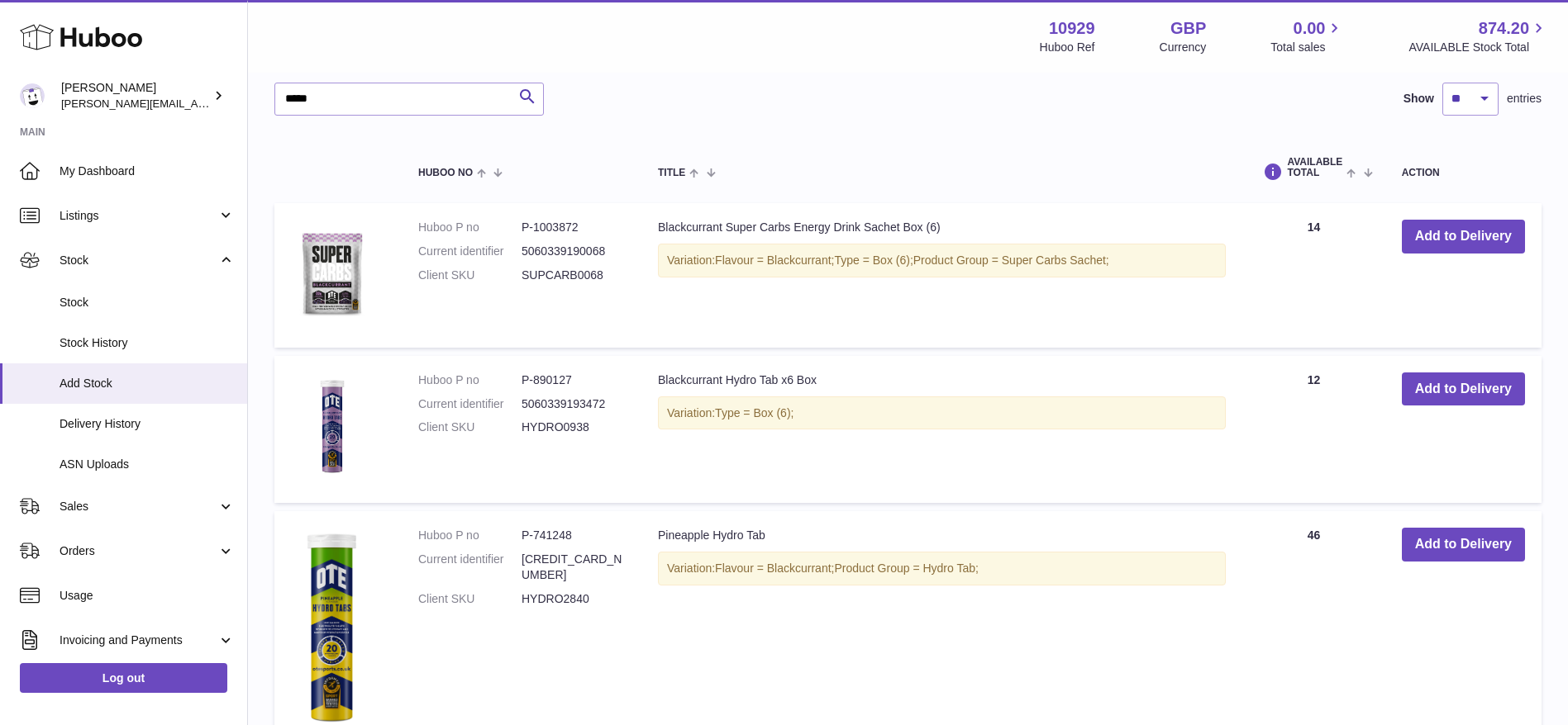
scroll to position [1814, 0]
drag, startPoint x: 319, startPoint y: 107, endPoint x: 106, endPoint y: 87, distance: 213.9
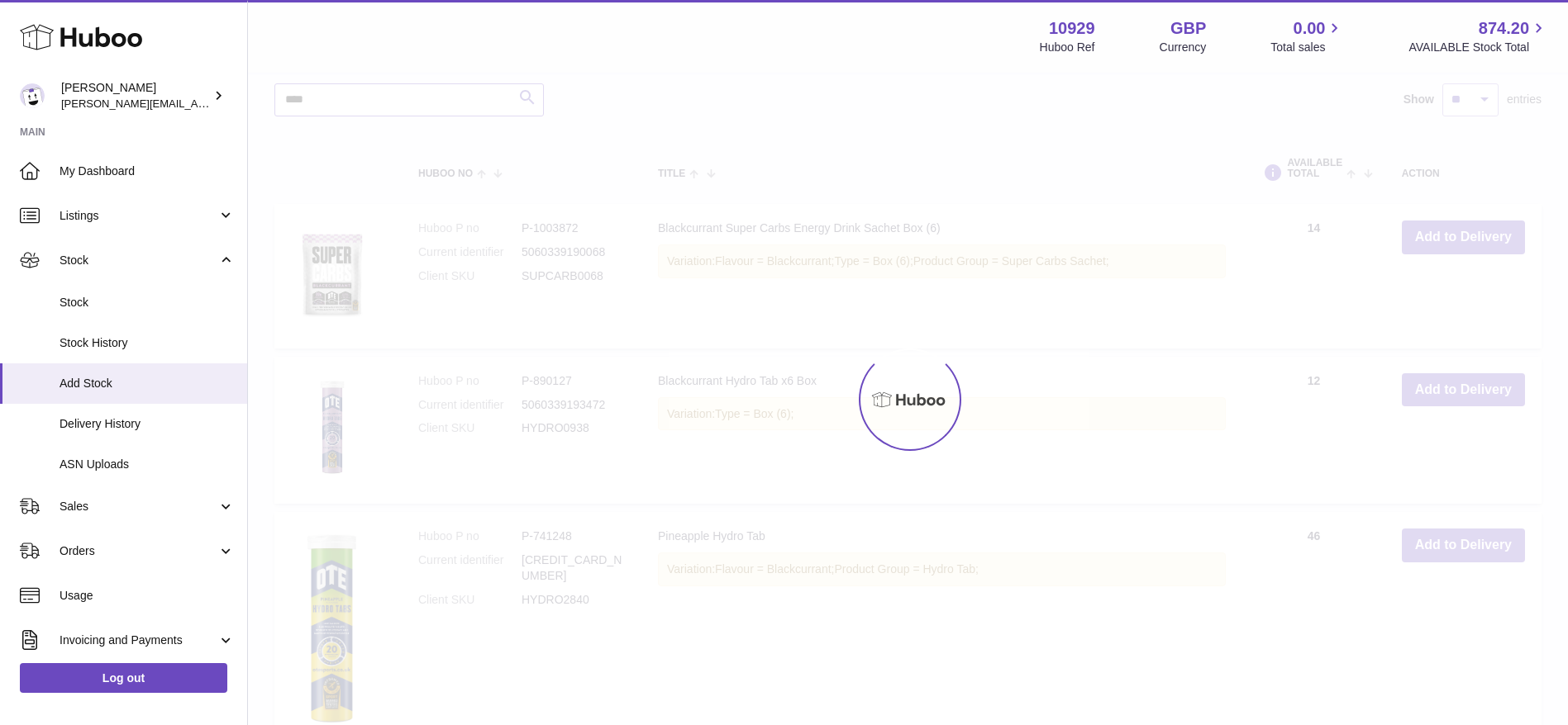
scroll to position [1770, 0]
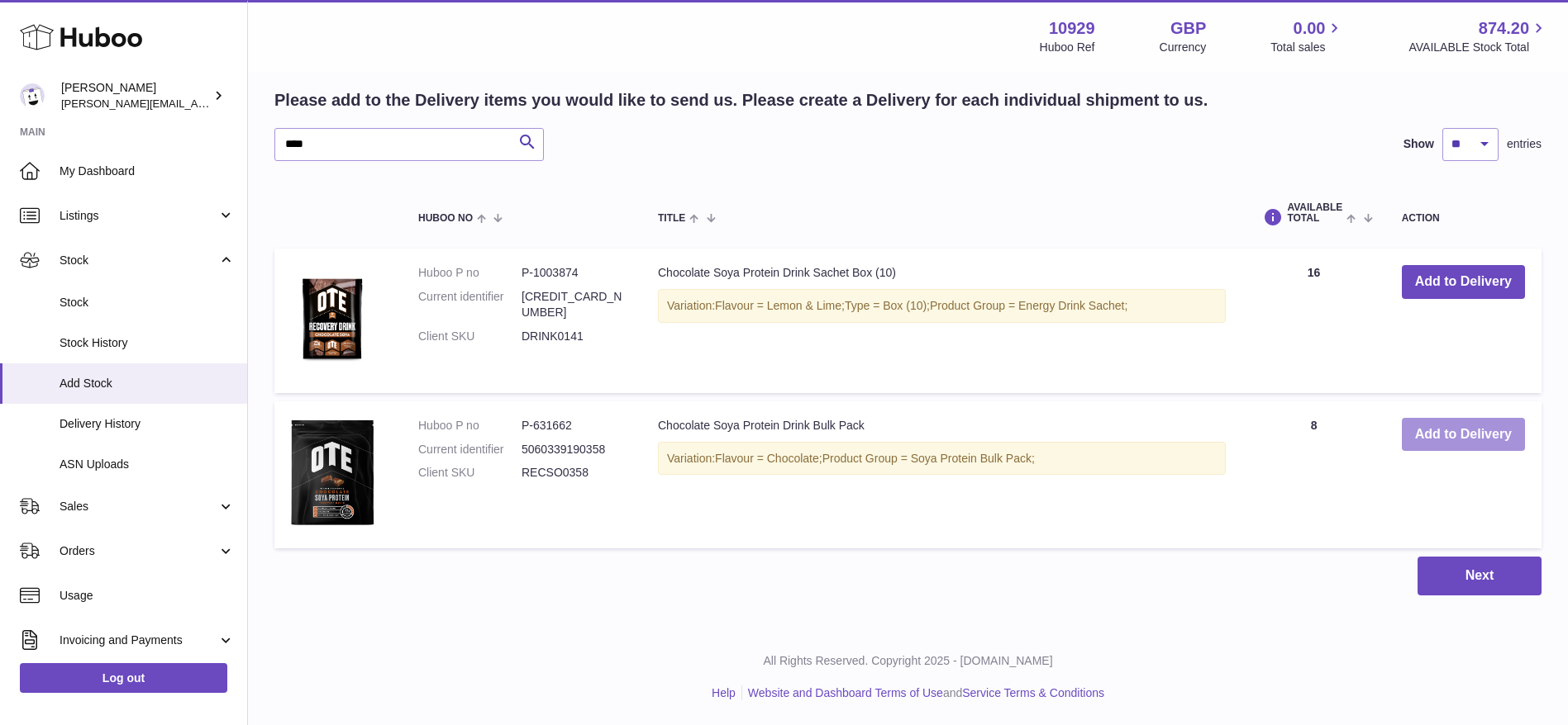
click at [1428, 433] on button "Add to Delivery" at bounding box center [1463, 435] width 123 height 34
drag, startPoint x: 455, startPoint y: 157, endPoint x: 103, endPoint y: 126, distance: 353.4
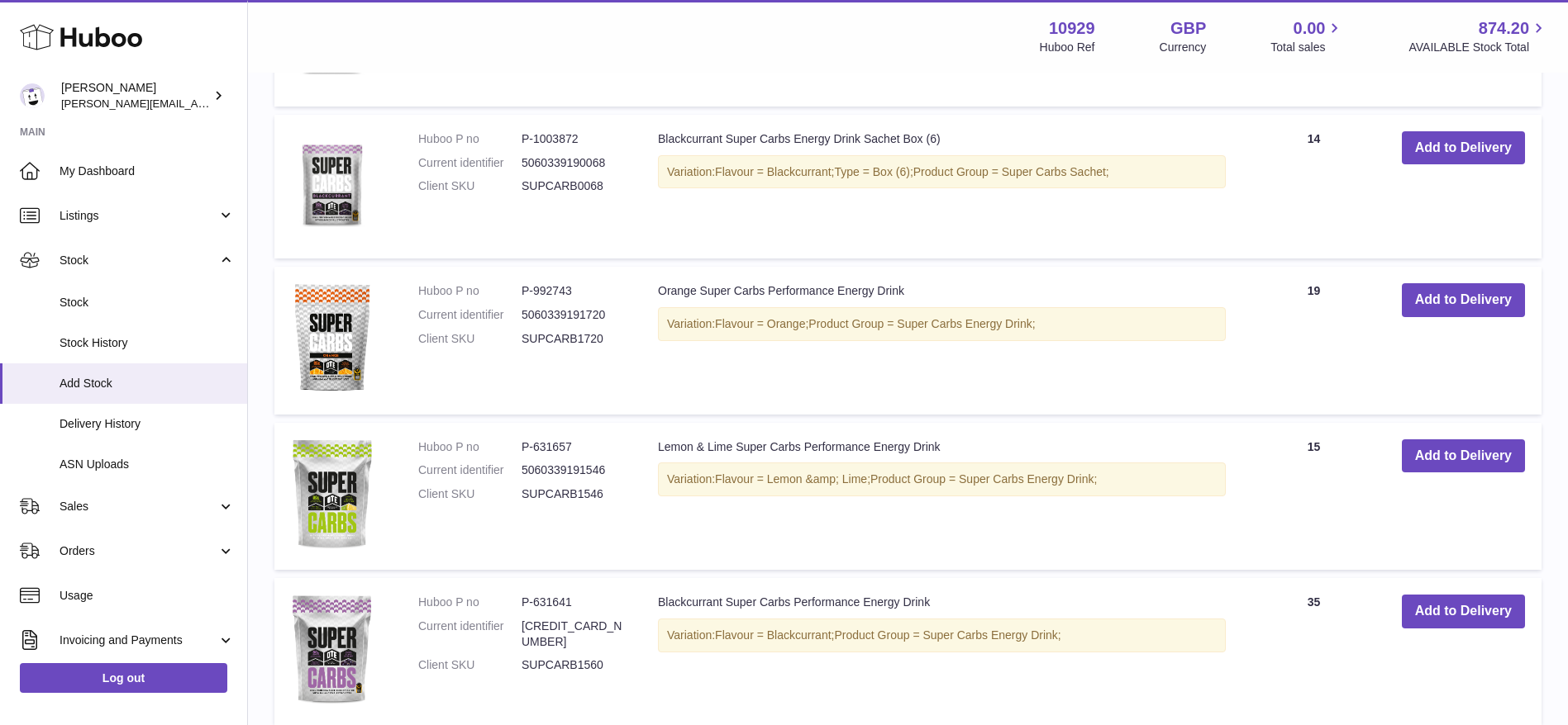
scroll to position [2193, 0]
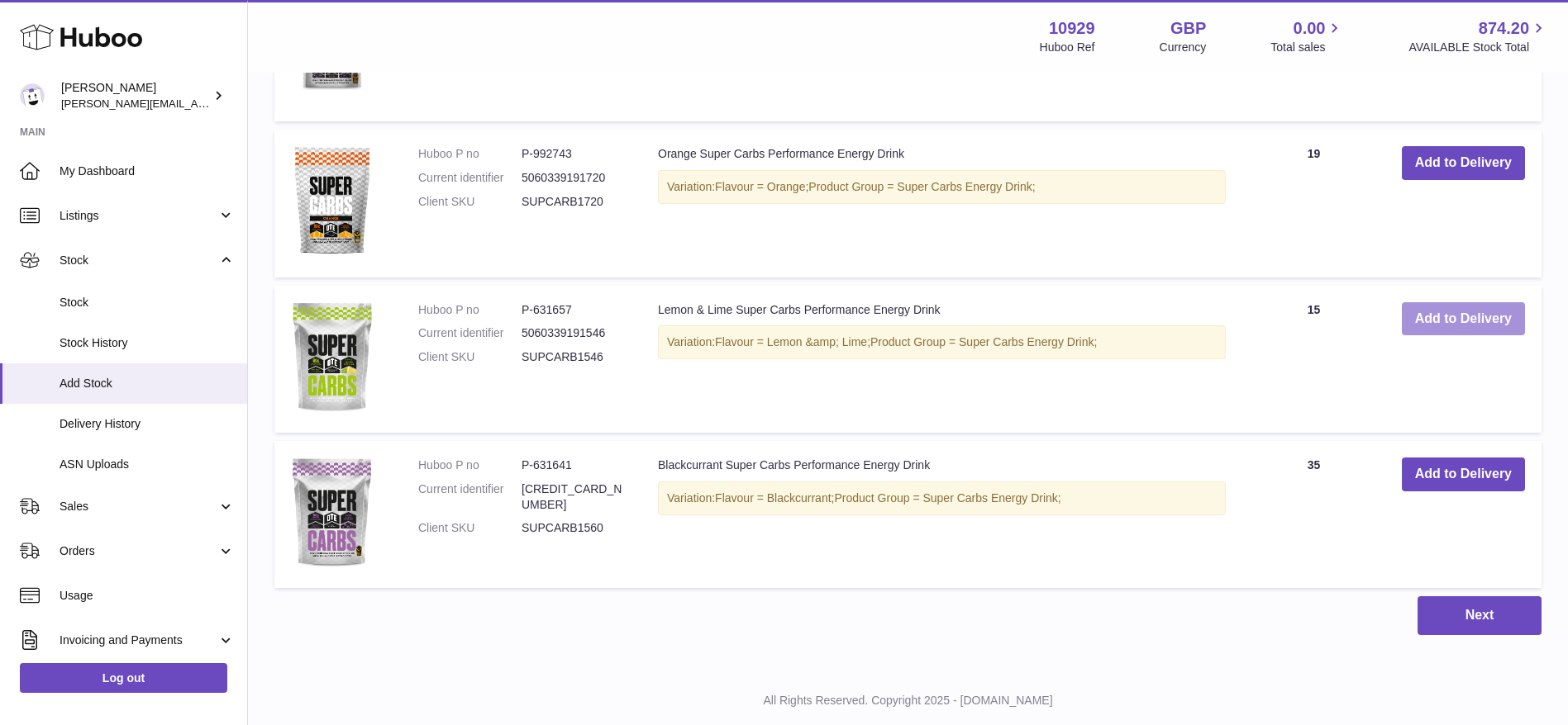
click at [1497, 330] on button "Add to Delivery" at bounding box center [1463, 320] width 123 height 34
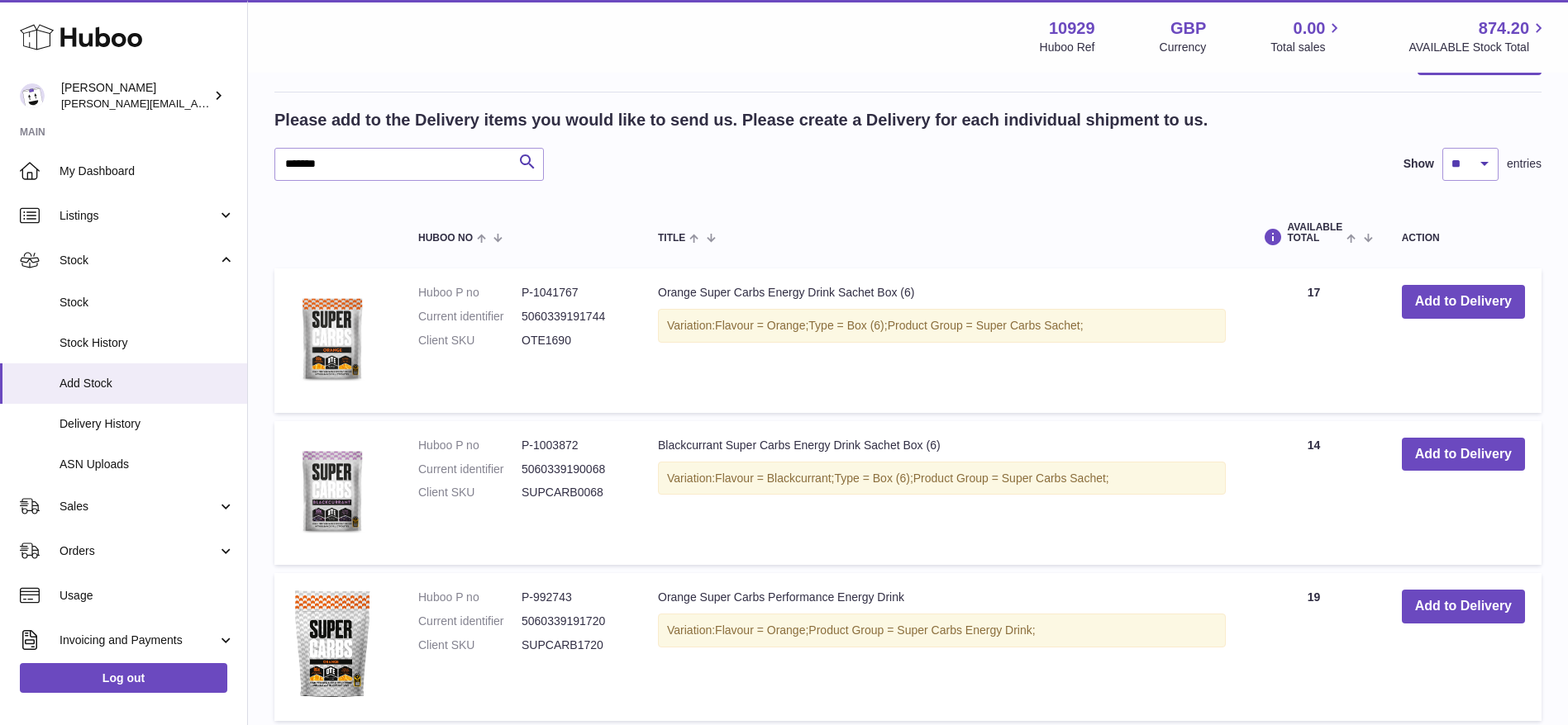
scroll to position [1745, 0]
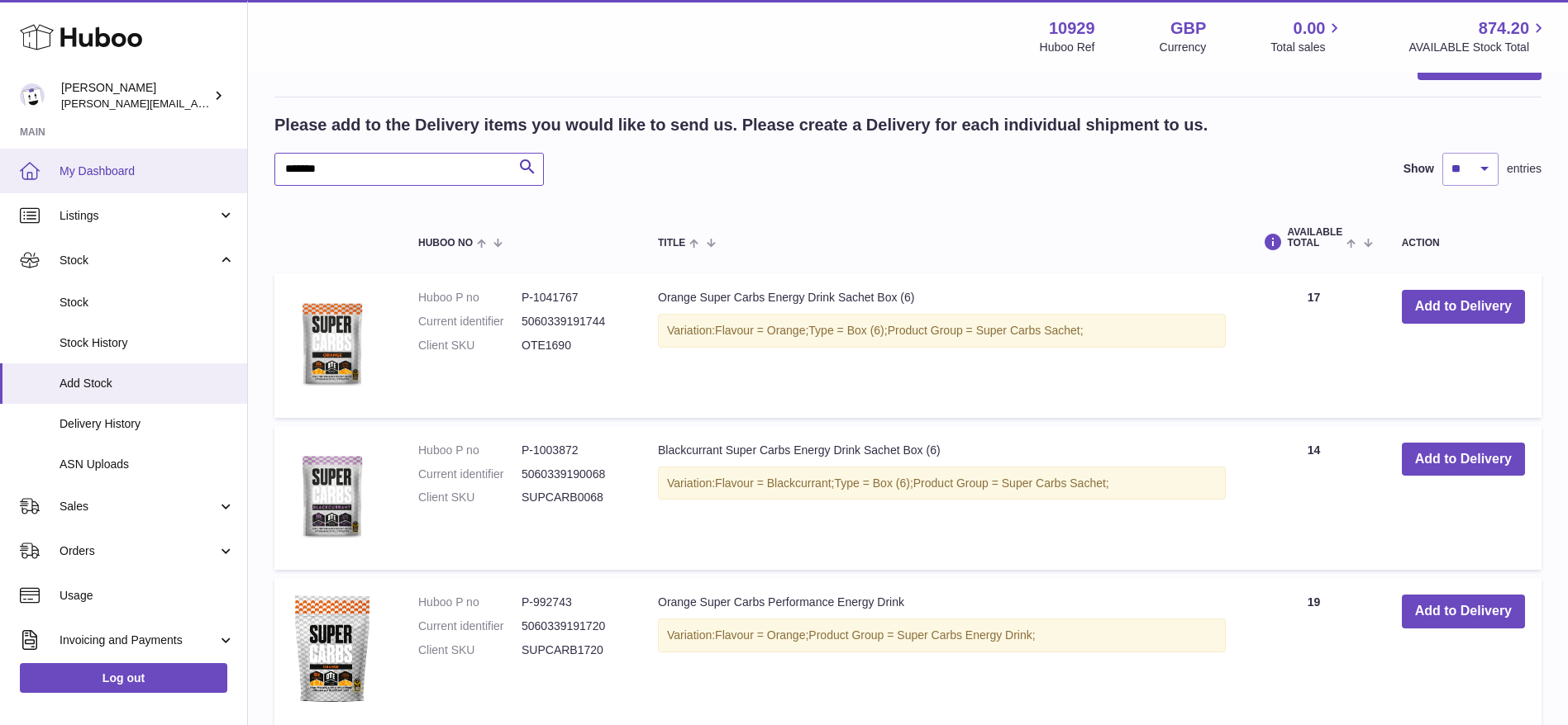
drag, startPoint x: 321, startPoint y: 164, endPoint x: 214, endPoint y: 165, distance: 107.0
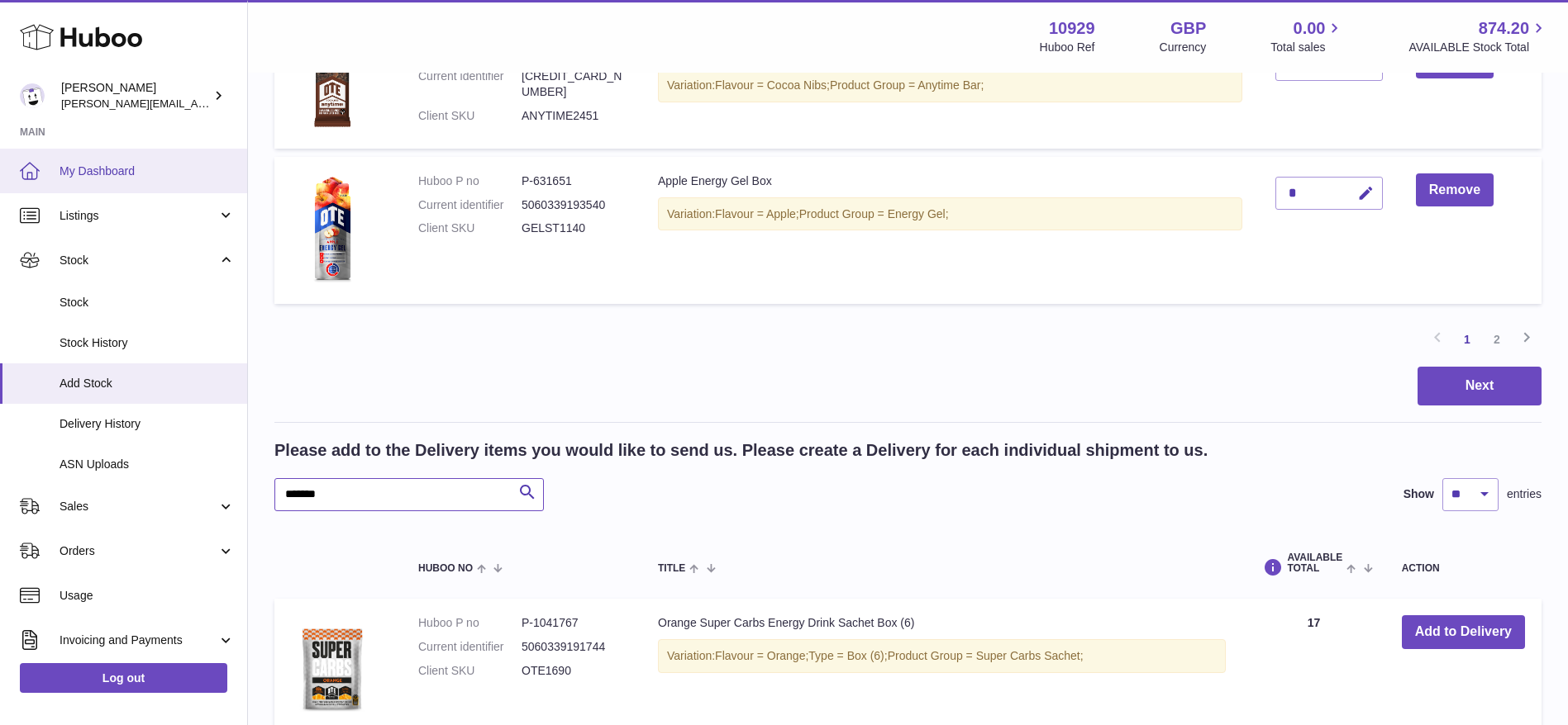
scroll to position [1420, 0]
drag, startPoint x: 214, startPoint y: 165, endPoint x: 646, endPoint y: 456, distance: 520.9
click at [646, 456] on h2 "Please add to the Delivery items you would like to send us. Please create a Del…" at bounding box center [741, 449] width 933 height 22
click at [420, 502] on input "*******" at bounding box center [409, 494] width 270 height 33
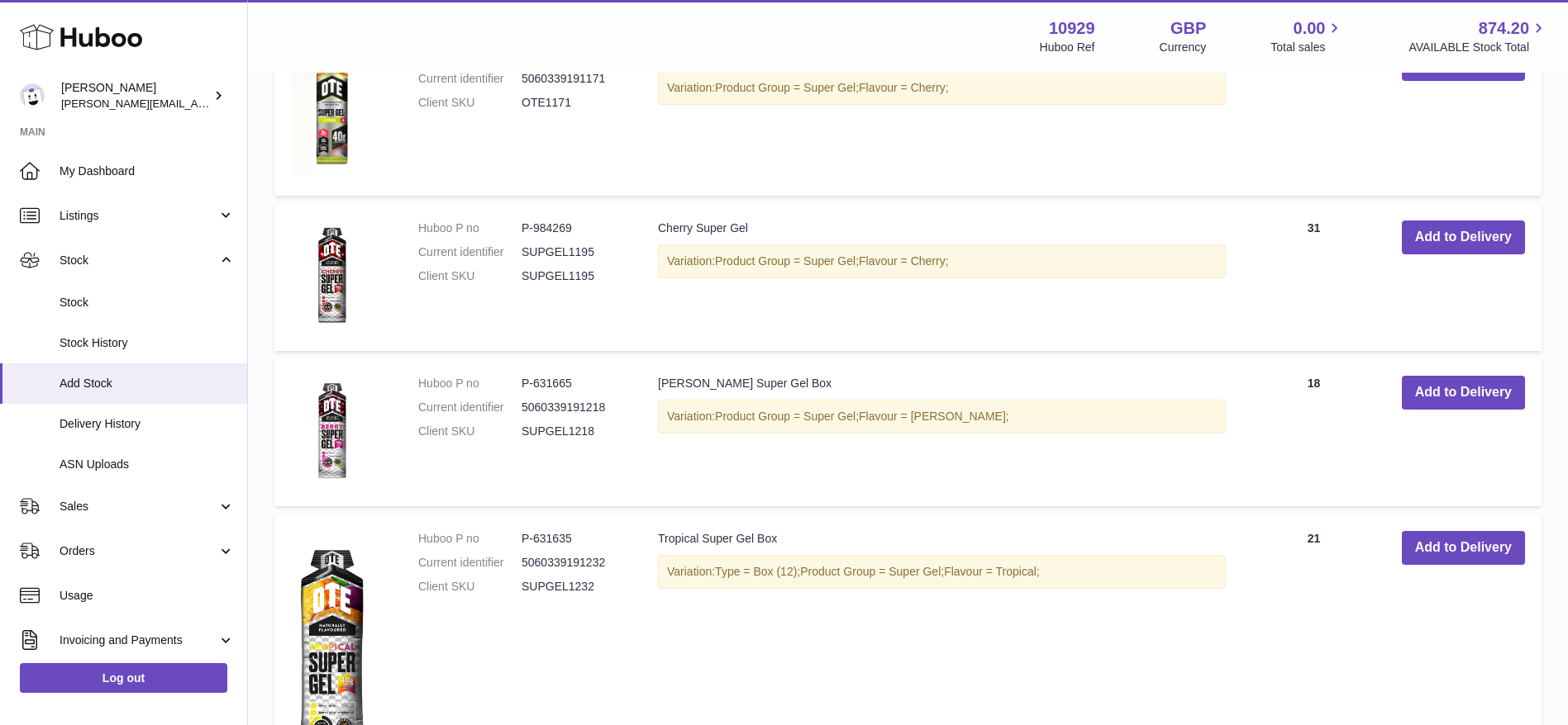
scroll to position [2004, 0]
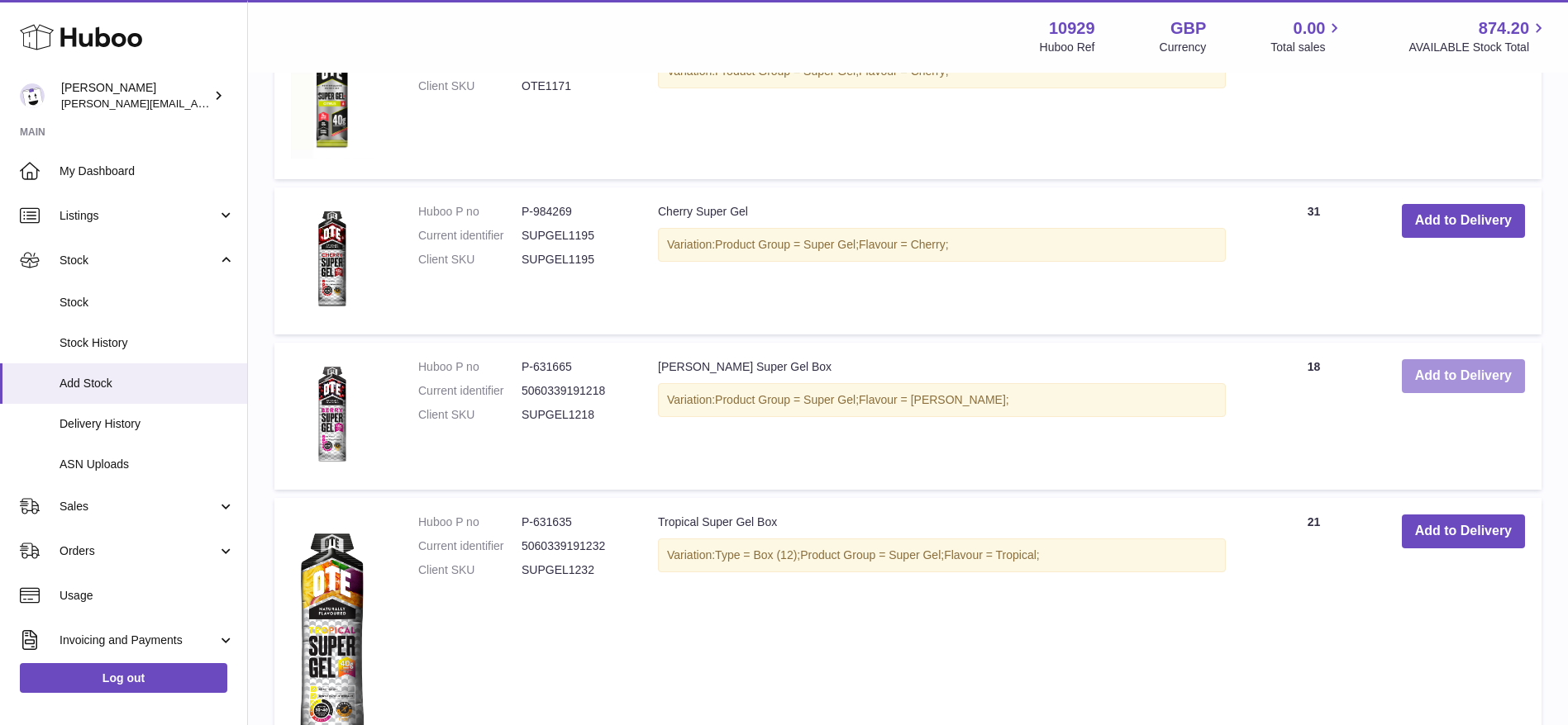
click at [1491, 380] on button "Add to Delivery" at bounding box center [1463, 376] width 123 height 34
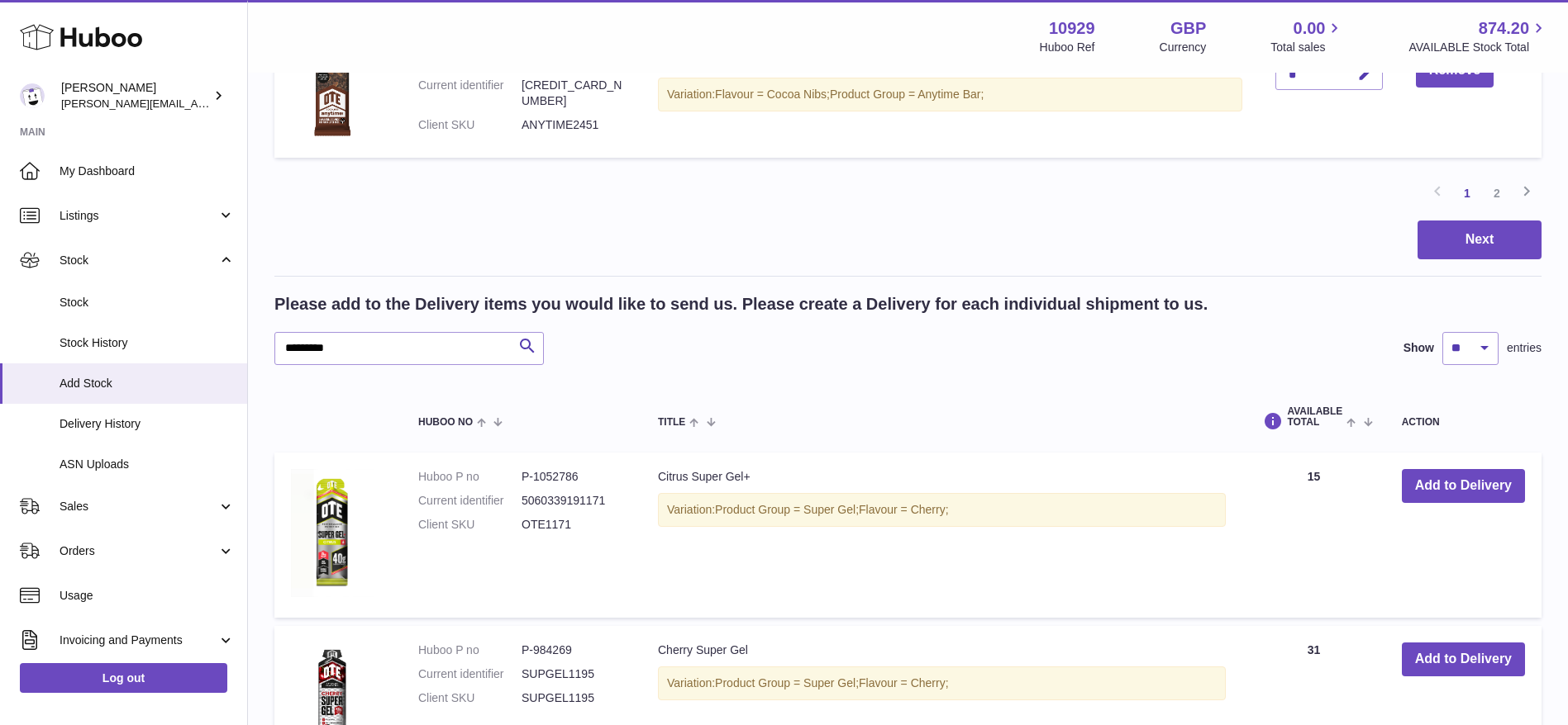
scroll to position [1563, 0]
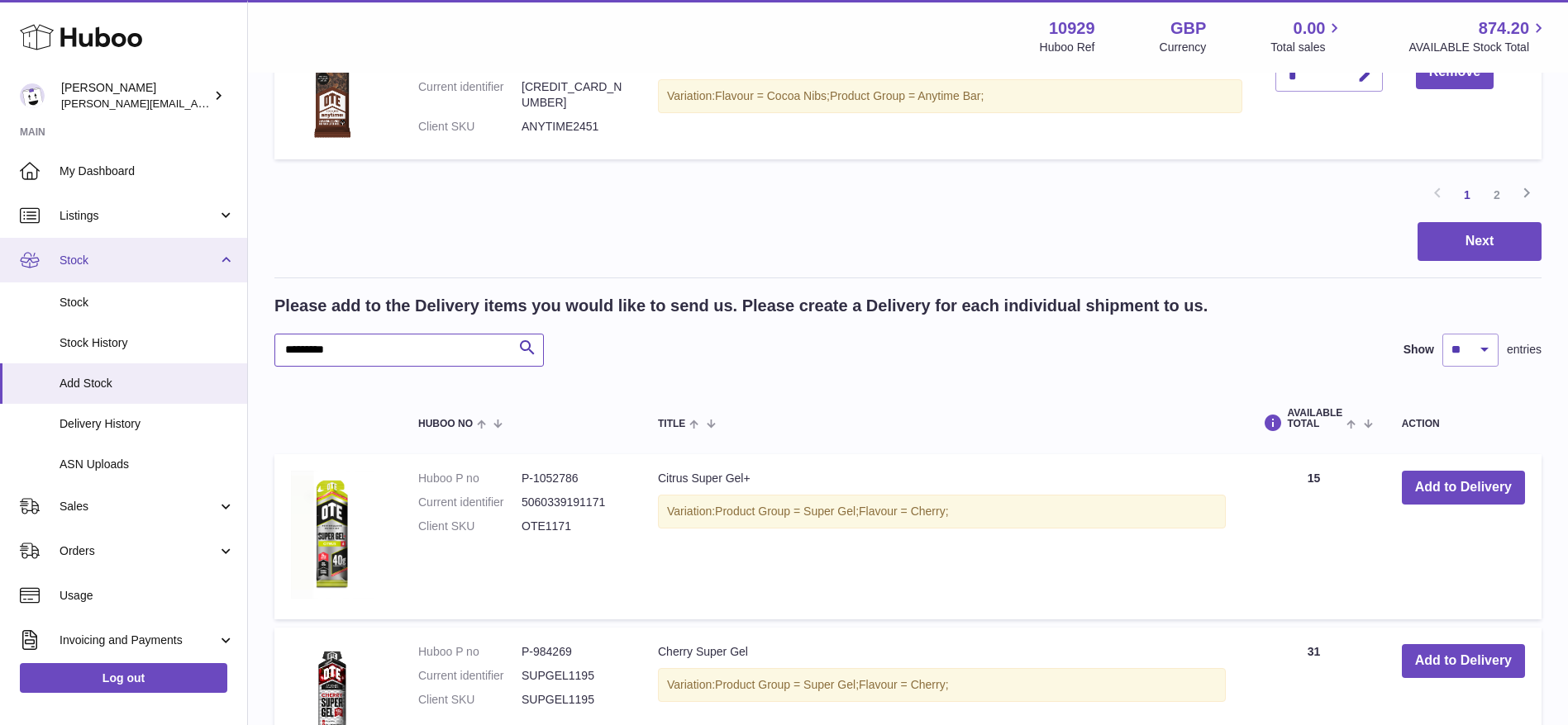
drag, startPoint x: 377, startPoint y: 345, endPoint x: 124, endPoint y: 279, distance: 261.5
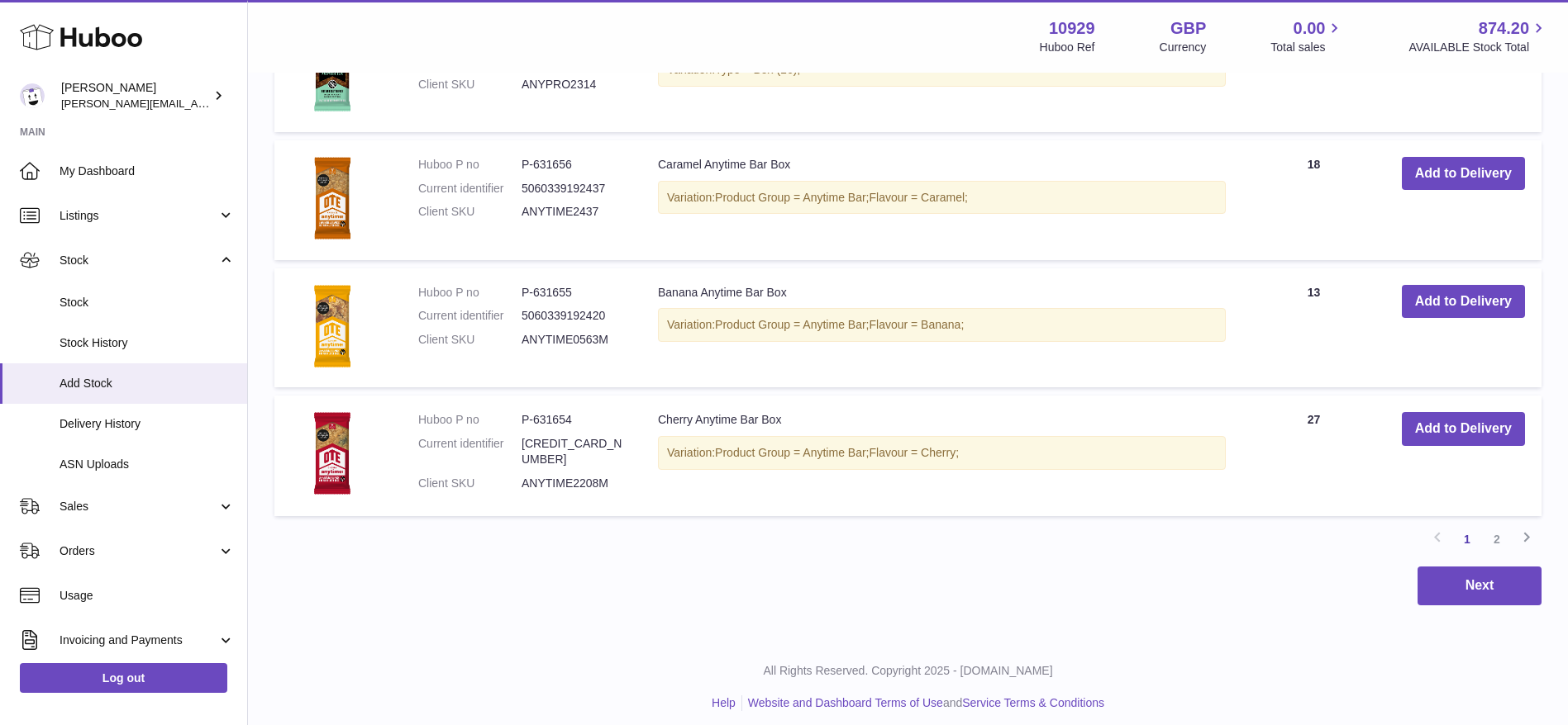
scroll to position [2807, 0]
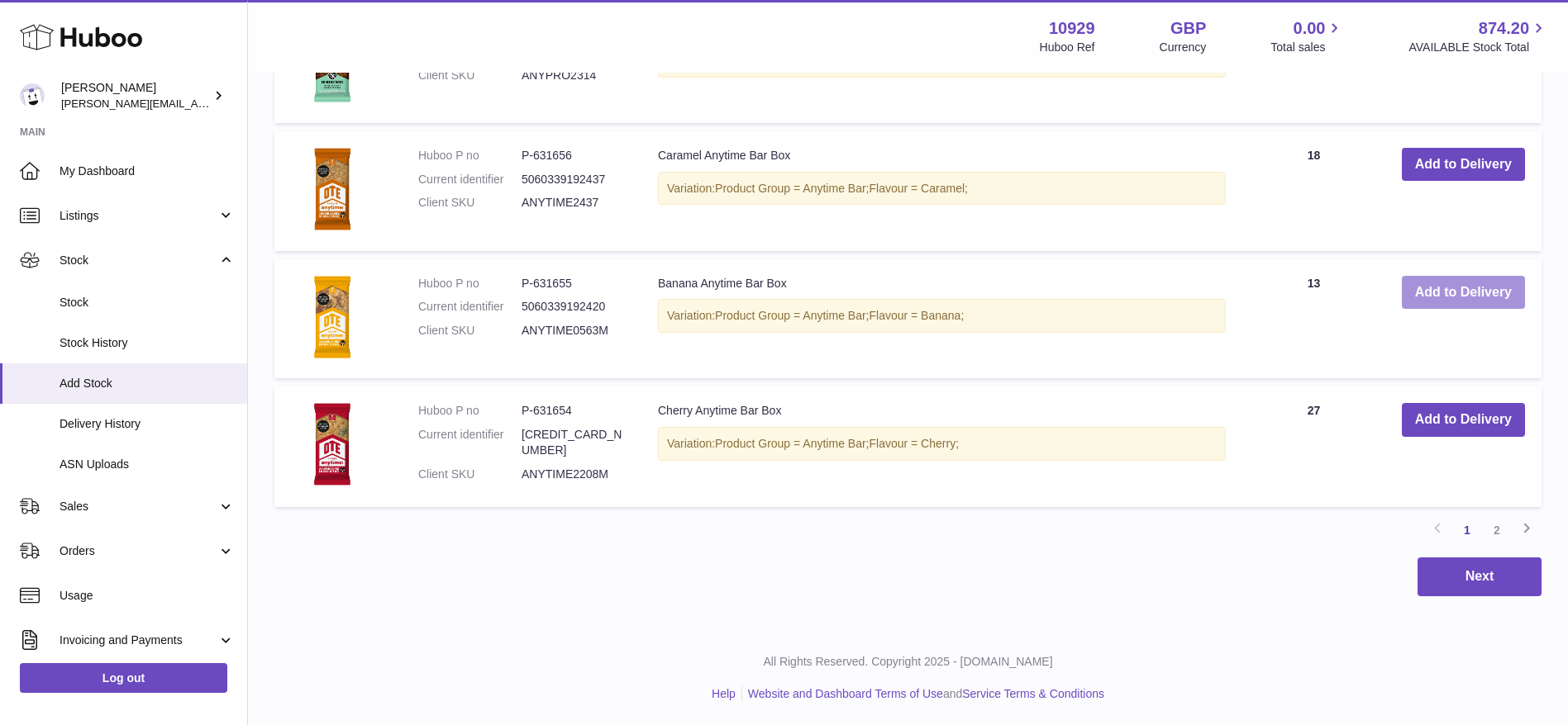
type input "*******"
click at [1436, 297] on button "Add to Delivery" at bounding box center [1463, 293] width 123 height 34
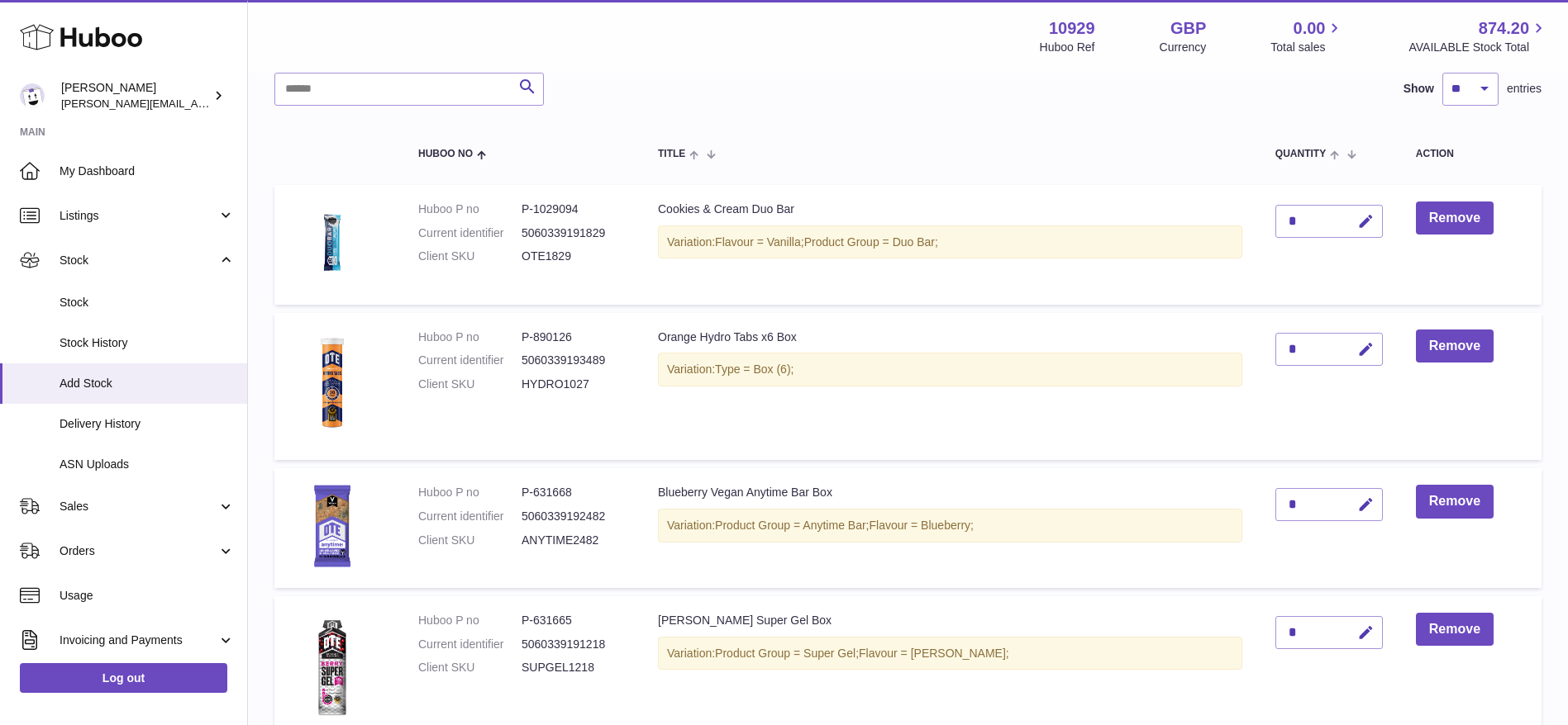
scroll to position [0, 0]
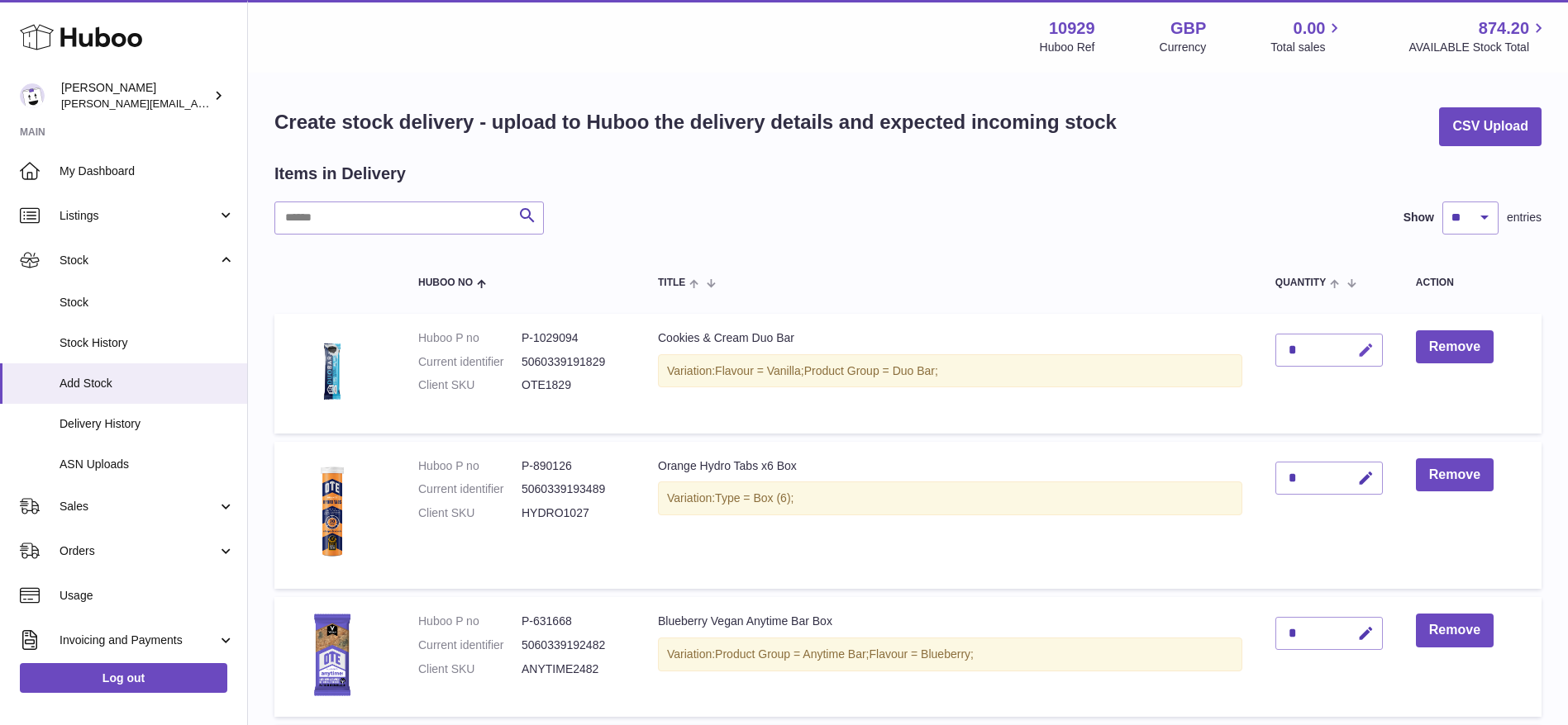
click at [1366, 342] on icon "button" at bounding box center [1365, 350] width 17 height 17
type input "**"
click at [1357, 349] on button "submit" at bounding box center [1363, 350] width 31 height 27
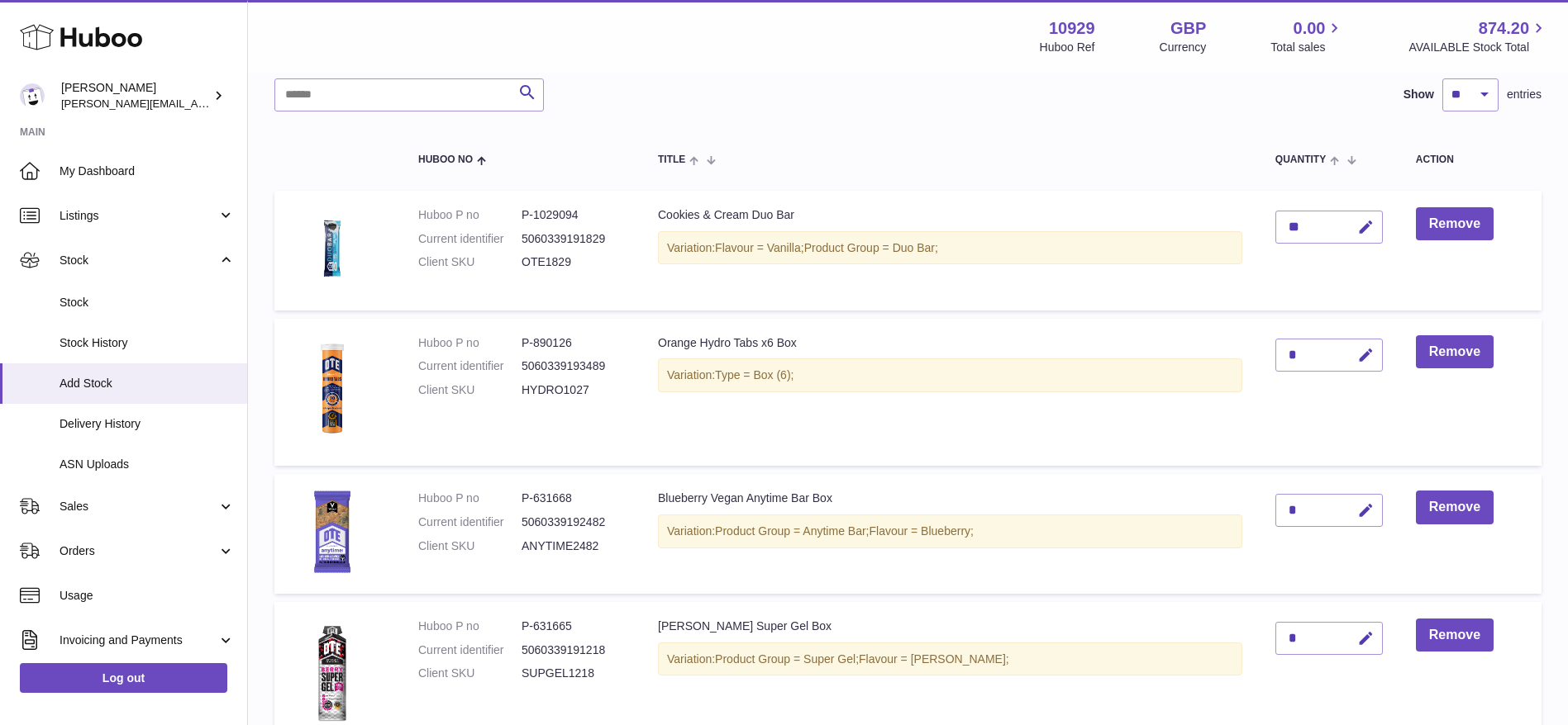
scroll to position [128, 0]
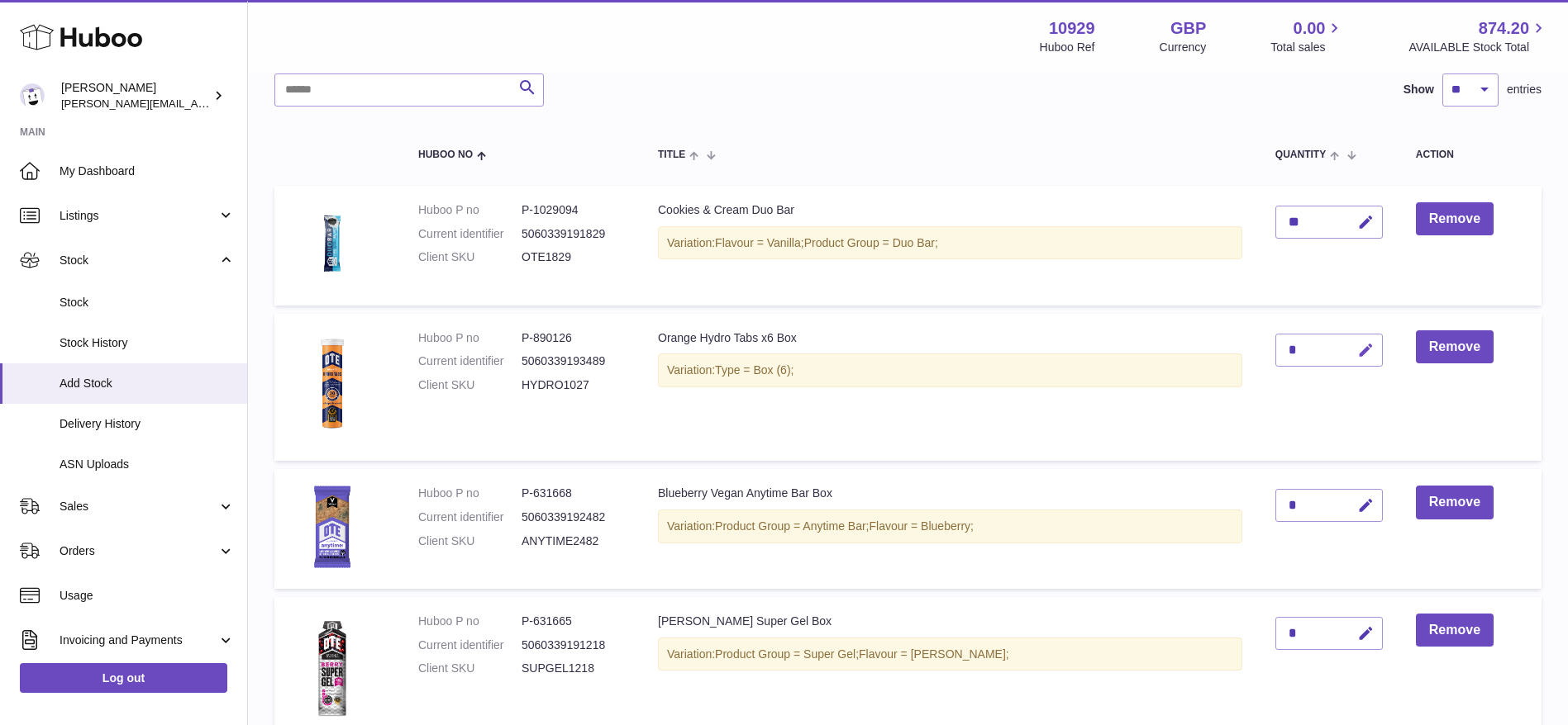
click at [1367, 346] on icon "button" at bounding box center [1365, 350] width 17 height 17
type input "**"
click at [1367, 359] on button "submit" at bounding box center [1363, 350] width 31 height 27
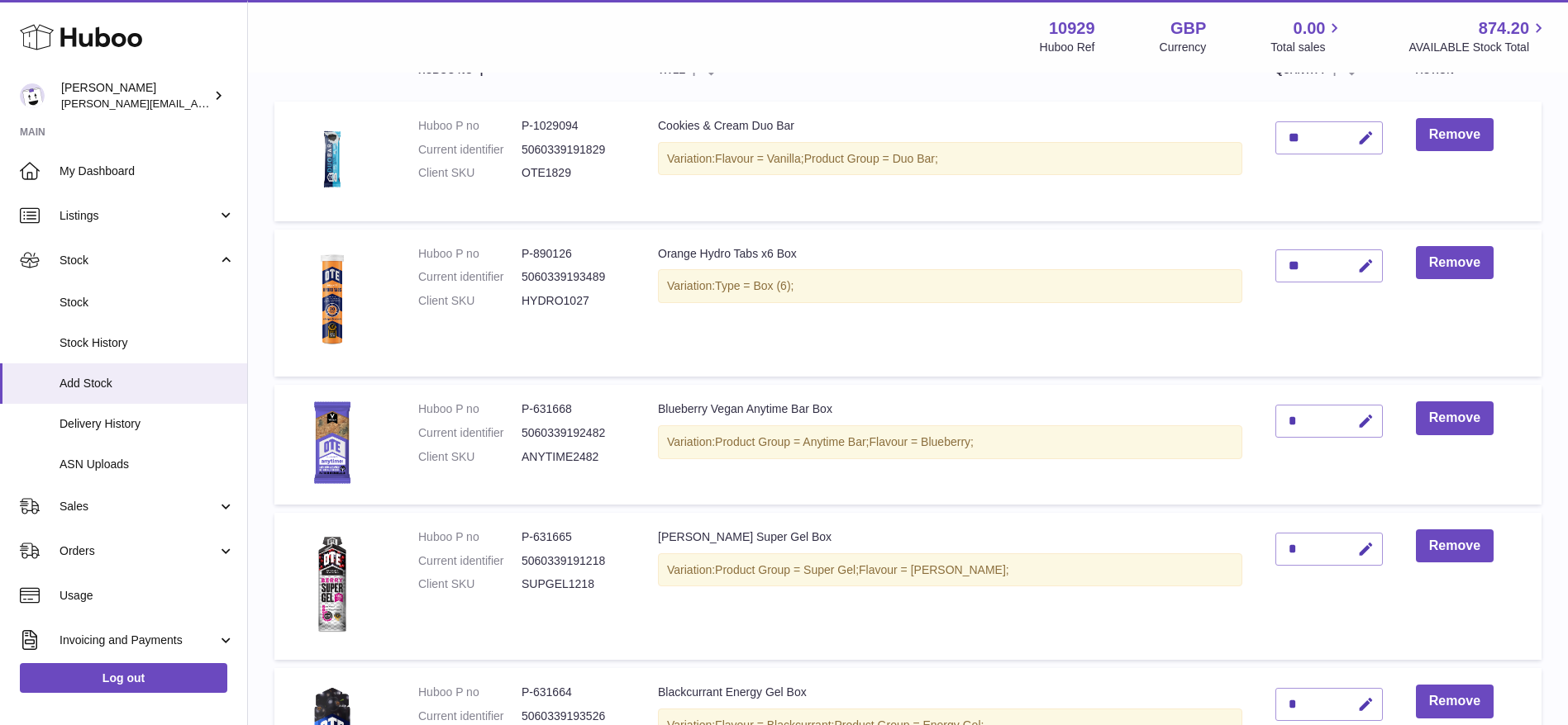
click at [867, 340] on td "Orange Hydro Tabs x6 Box Variation: Type = Box (6);" at bounding box center [950, 303] width 617 height 147
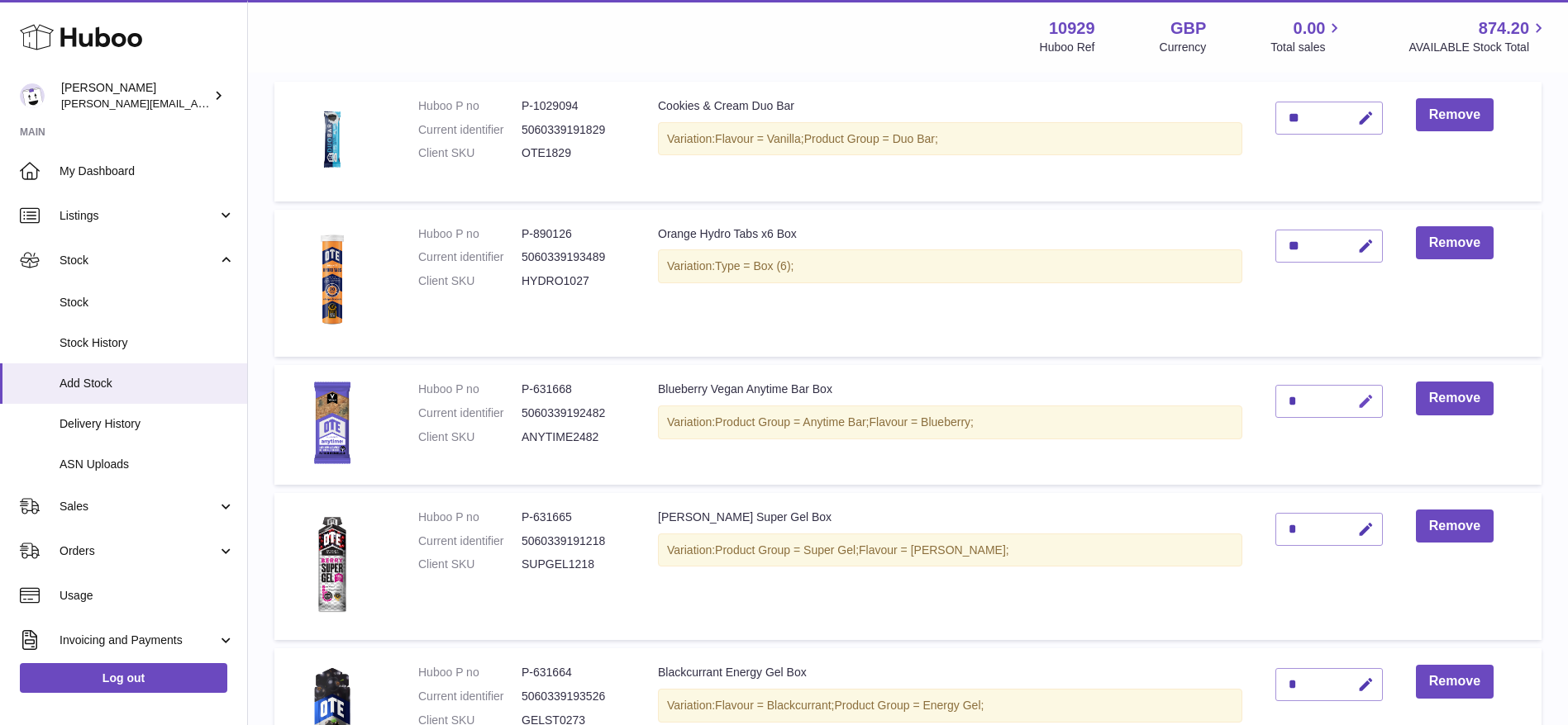
click at [1363, 393] on icon "button" at bounding box center [1365, 401] width 17 height 17
type input "*"
click at [1365, 403] on icon "submit" at bounding box center [1366, 401] width 15 height 15
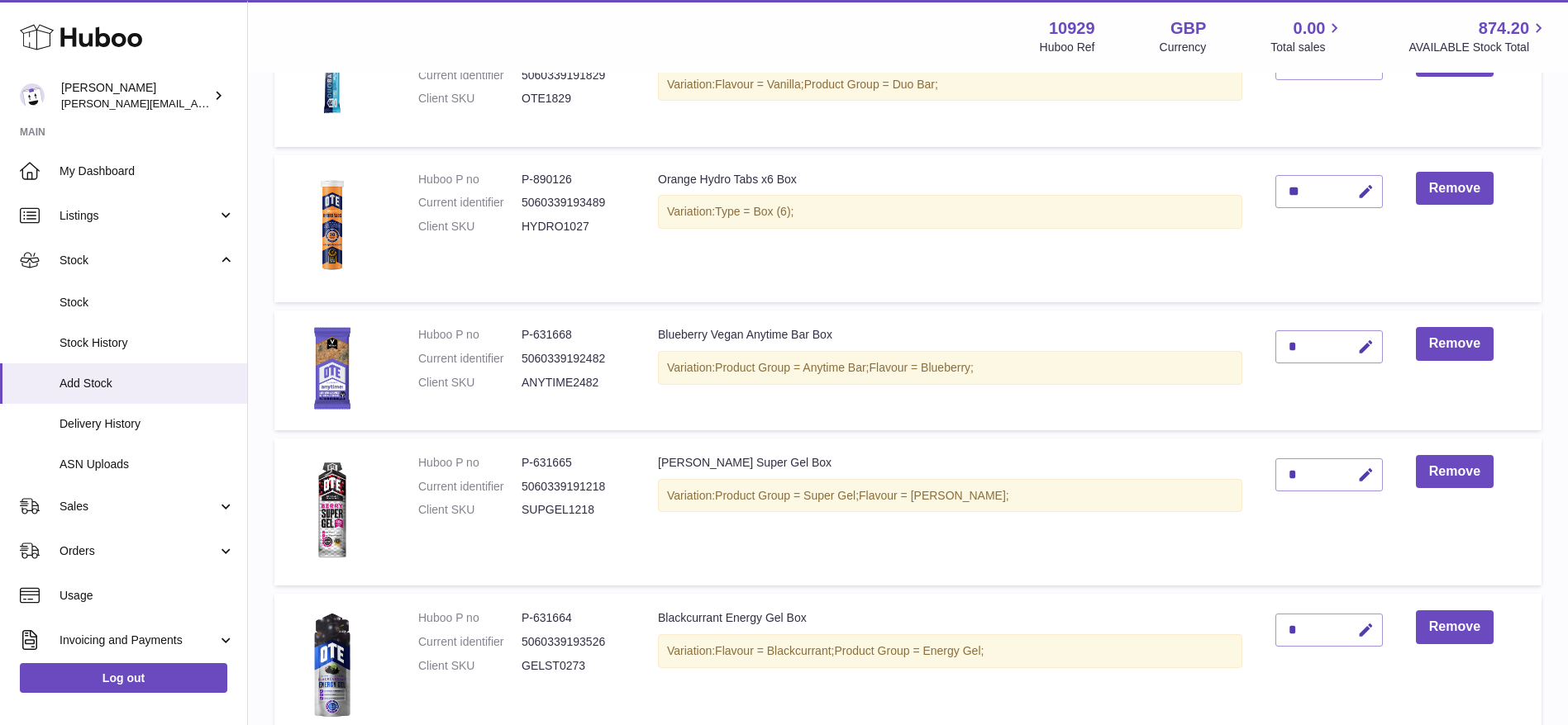
scroll to position [288, 0]
click at [1377, 469] on button "button" at bounding box center [1363, 475] width 38 height 34
type input "**"
click at [1366, 471] on icon "submit" at bounding box center [1366, 474] width 15 height 15
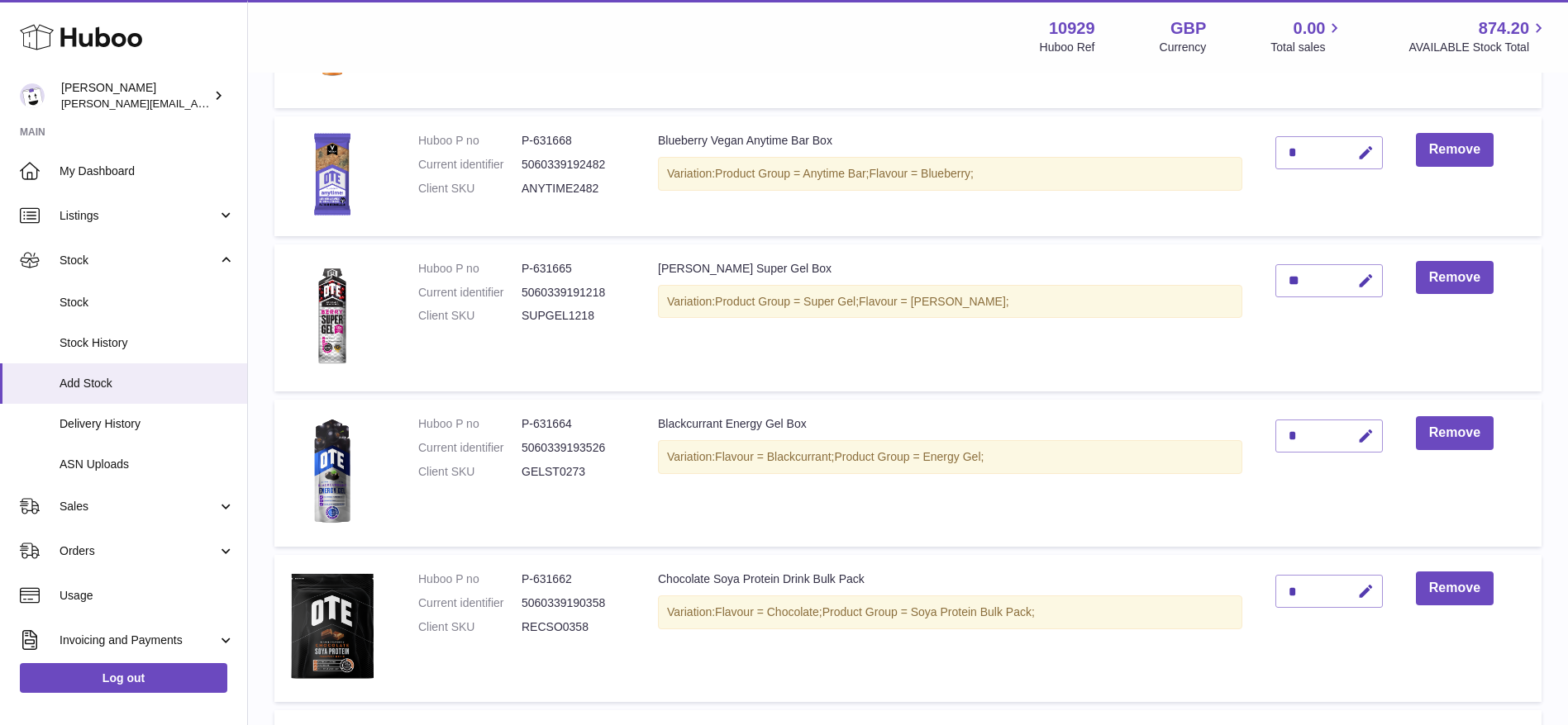
scroll to position [505, 0]
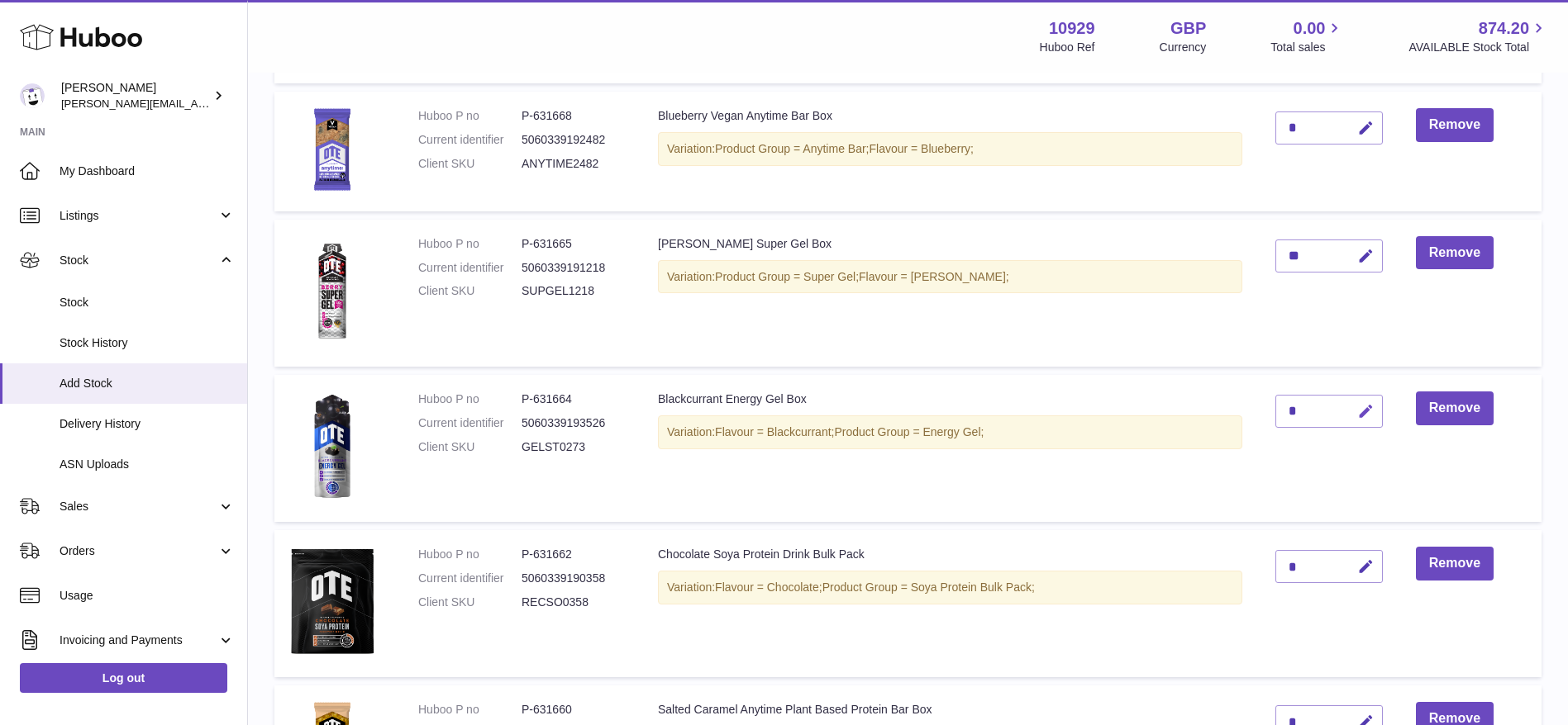
click at [1365, 404] on icon "button" at bounding box center [1365, 411] width 17 height 17
type input "**"
click at [1364, 407] on icon "submit" at bounding box center [1366, 411] width 15 height 15
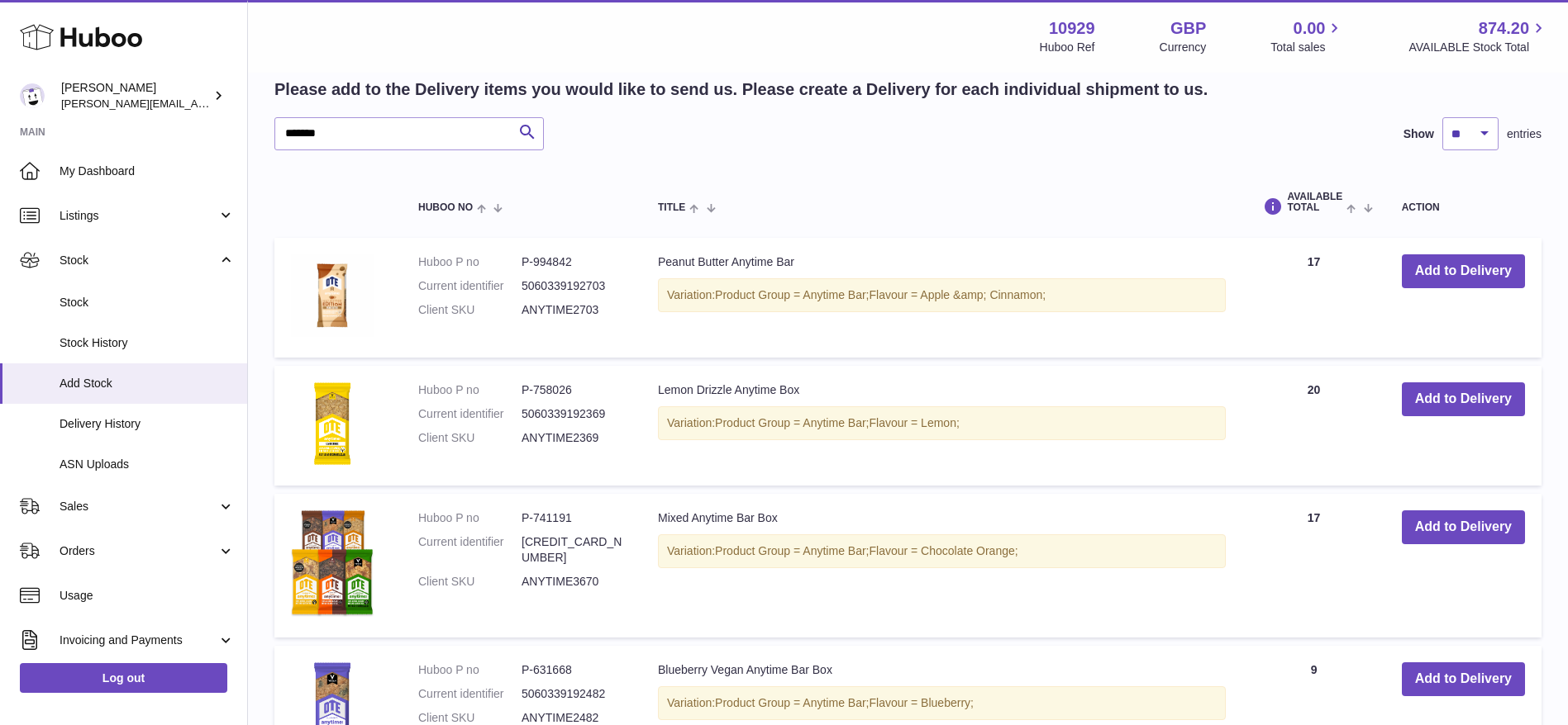
scroll to position [1734, 0]
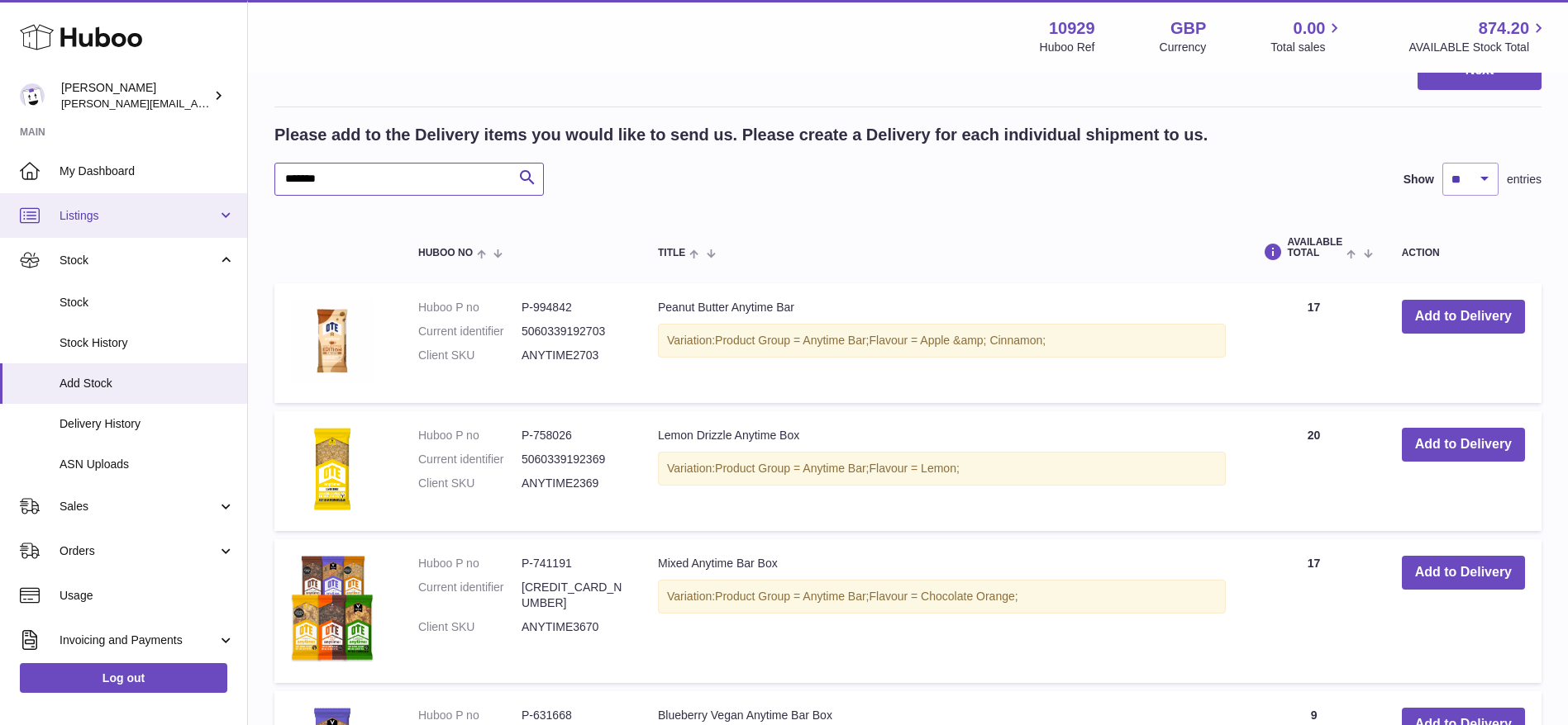
drag, startPoint x: 346, startPoint y: 177, endPoint x: 198, endPoint y: 196, distance: 149.2
click at [198, 196] on div "Huboo [PERSON_NAME] [PERSON_NAME][EMAIL_ADDRESS][DOMAIN_NAME] Main My Dashboard…" at bounding box center [784, 32] width 1568 height 3533
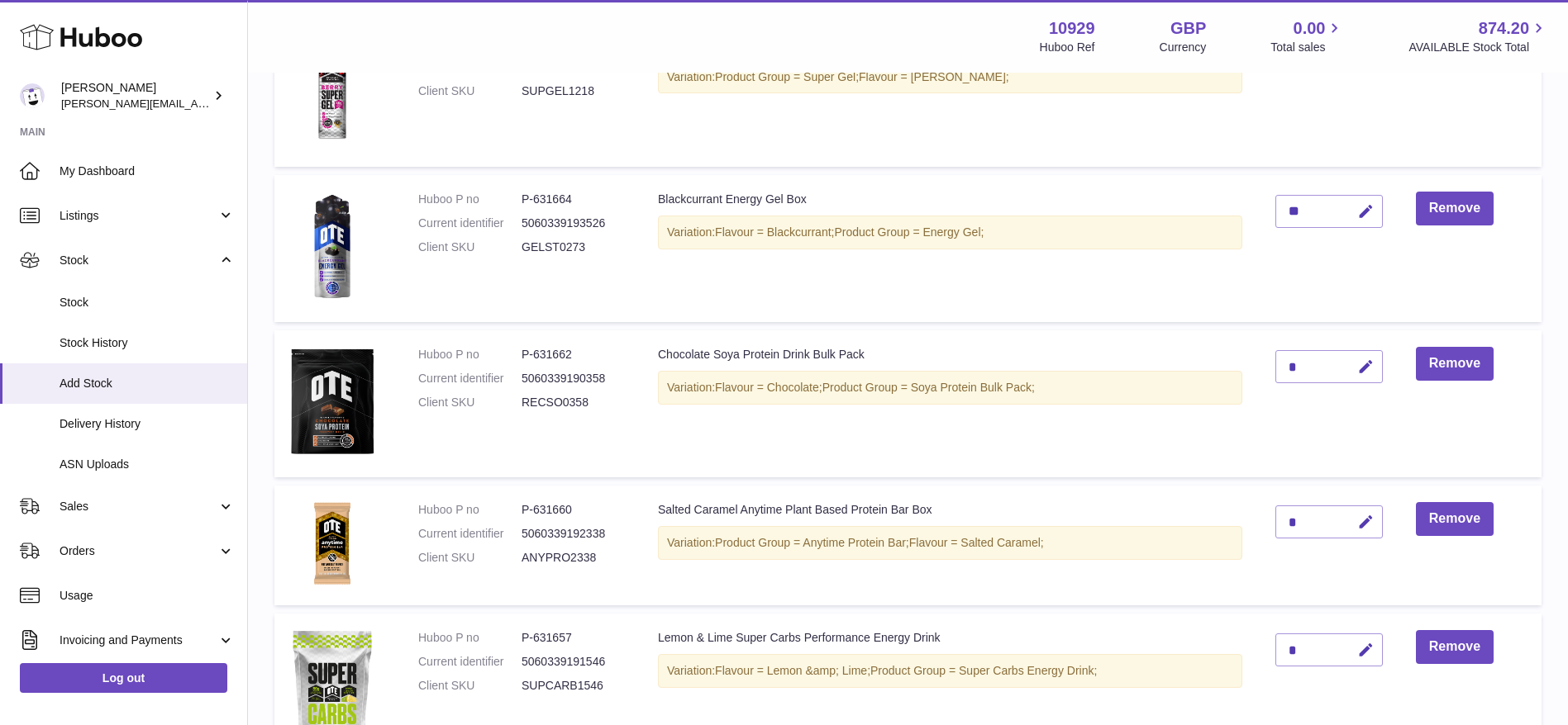
scroll to position [698, 0]
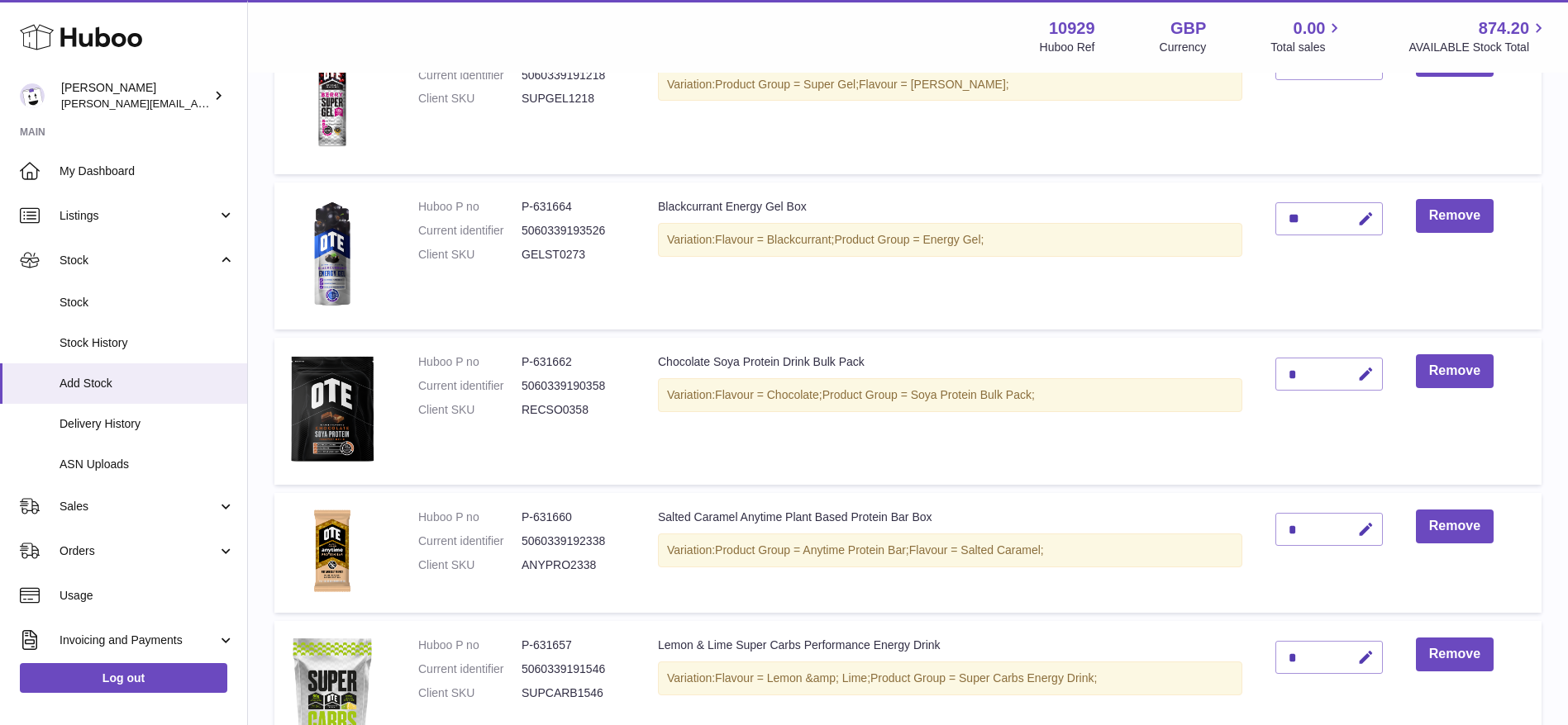
type input "****"
click at [1333, 386] on div "*" at bounding box center [1329, 374] width 107 height 33
click at [1360, 374] on icon "button" at bounding box center [1365, 374] width 17 height 17
type input "**"
click at [1367, 370] on icon "submit" at bounding box center [1366, 374] width 15 height 15
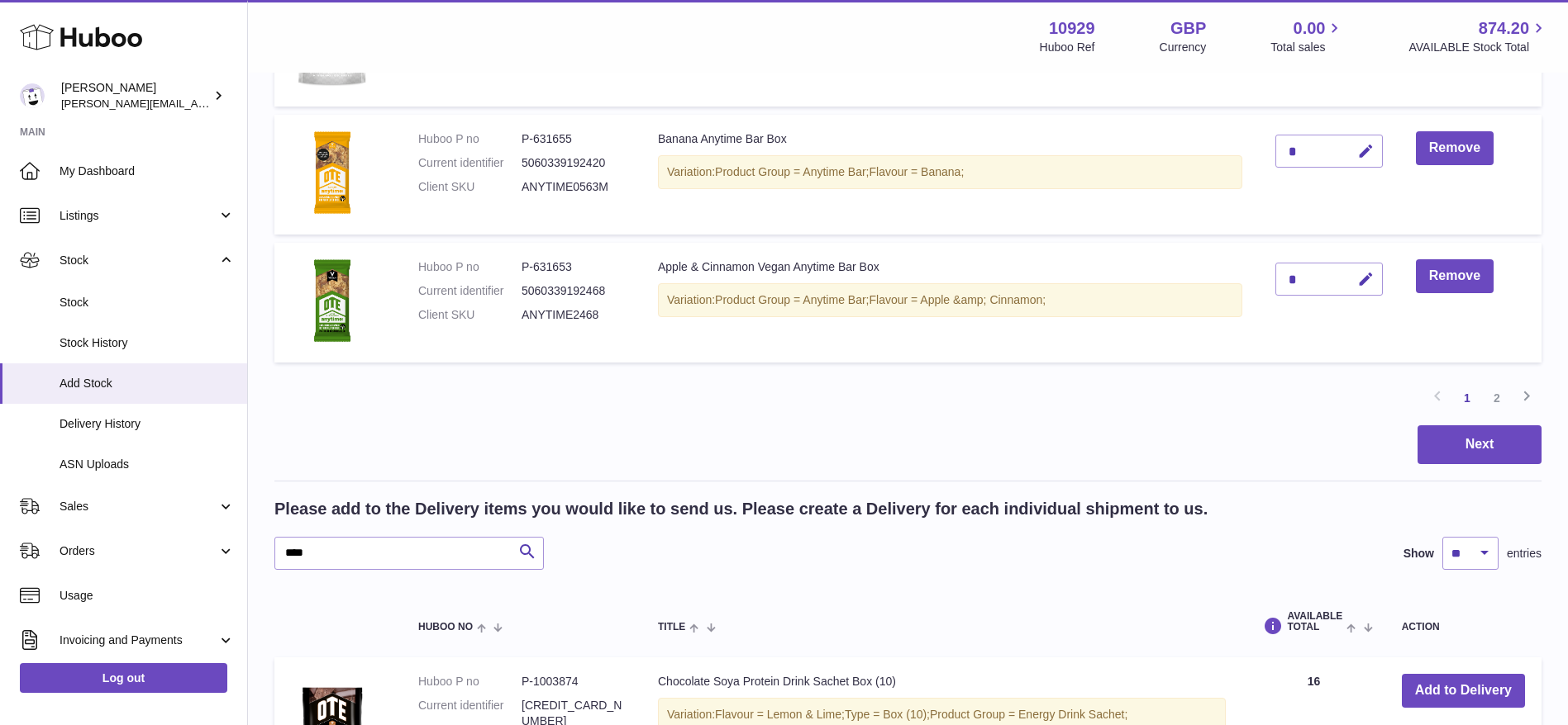
scroll to position [1379, 0]
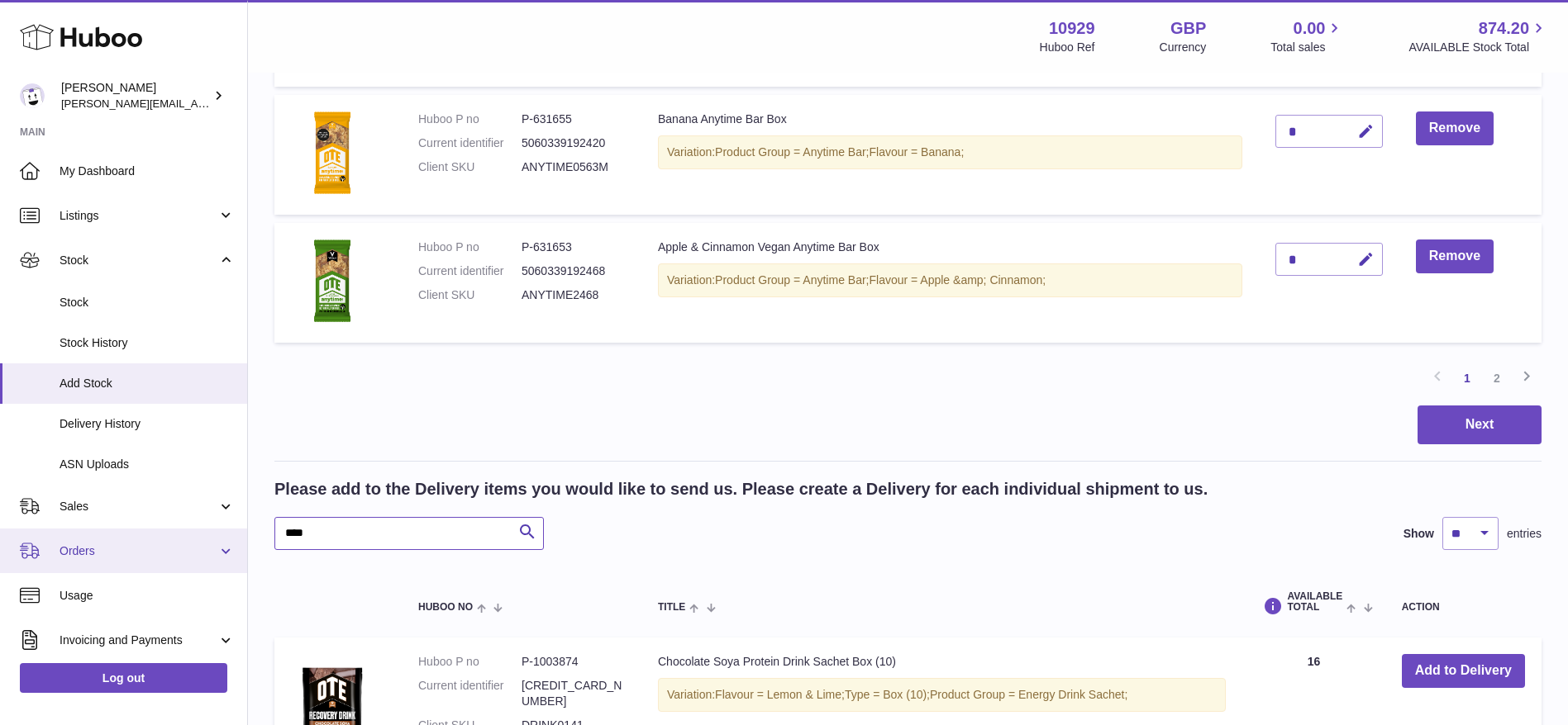
drag, startPoint x: 408, startPoint y: 536, endPoint x: 101, endPoint y: 566, distance: 308.5
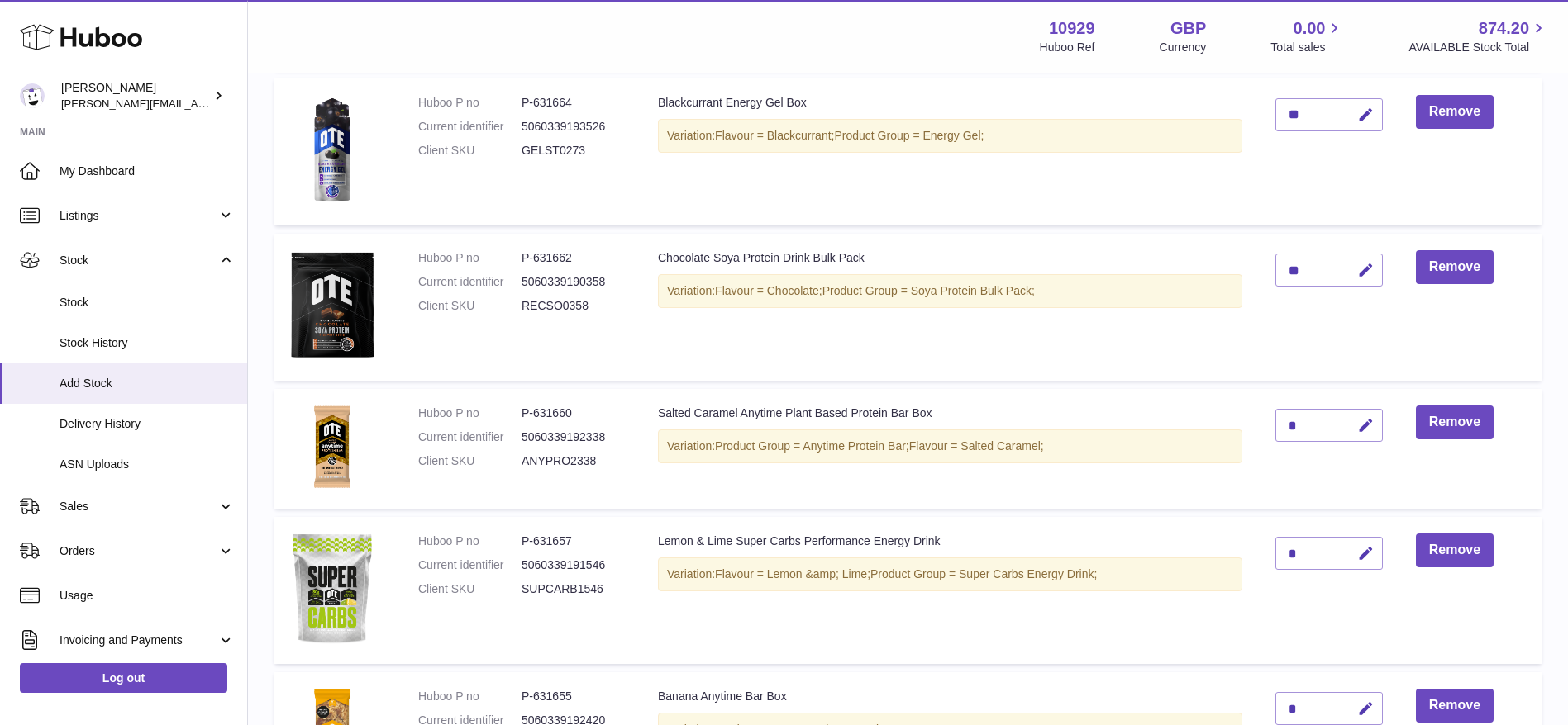
scroll to position [800, 0]
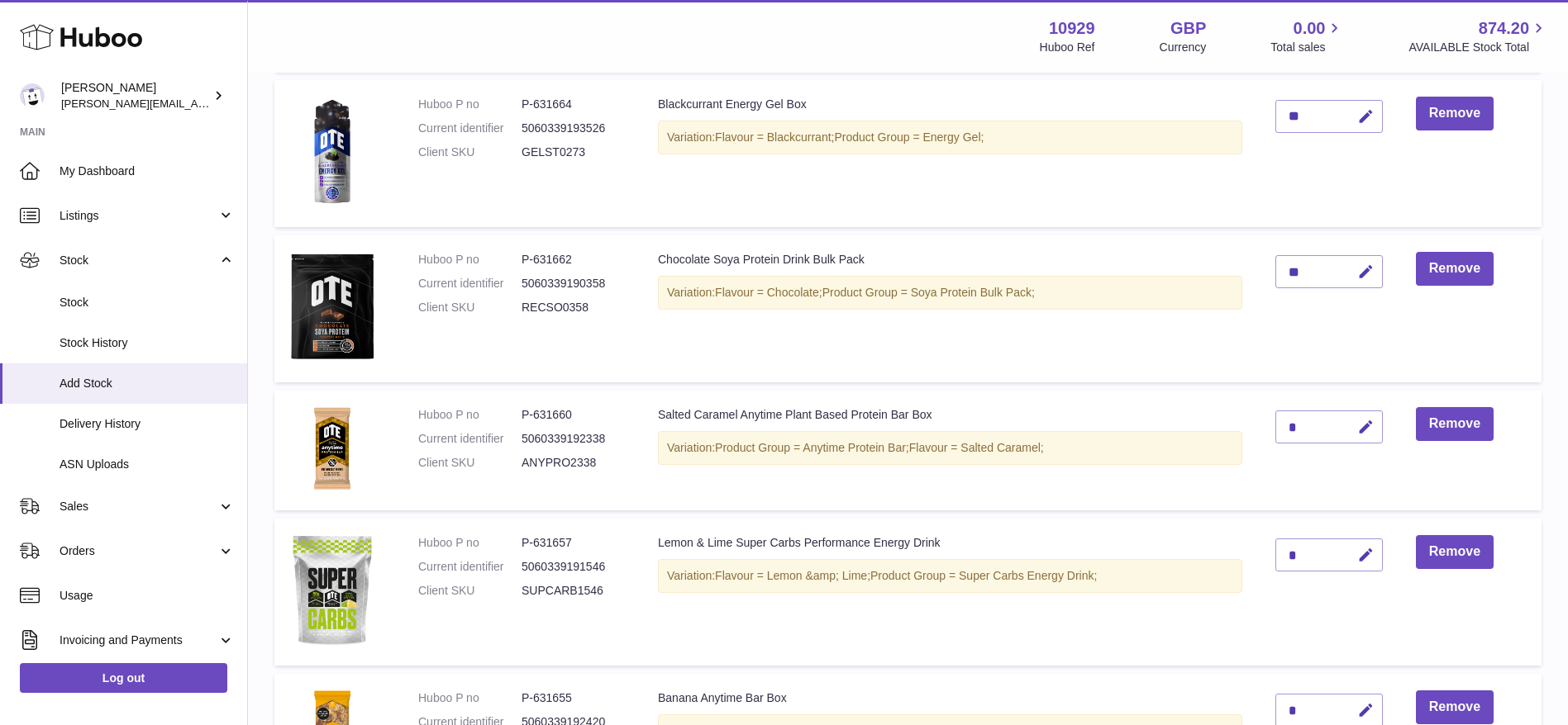
type input "******"
click at [1342, 421] on div "*" at bounding box center [1329, 427] width 107 height 33
click at [1370, 416] on button "button" at bounding box center [1363, 428] width 38 height 34
type input "*"
click at [1366, 424] on icon "submit" at bounding box center [1366, 427] width 15 height 15
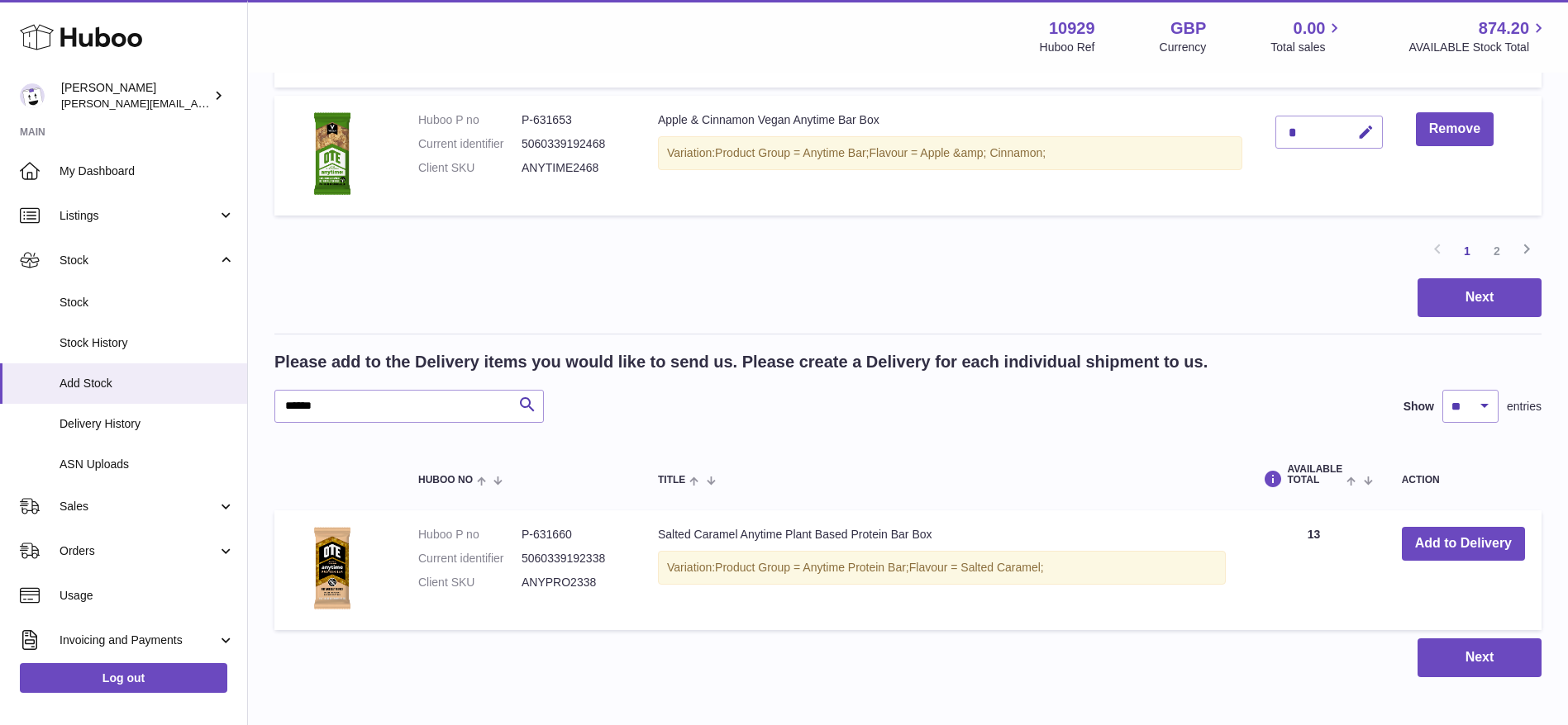
scroll to position [1508, 0]
drag, startPoint x: 366, startPoint y: 411, endPoint x: 100, endPoint y: 381, distance: 267.7
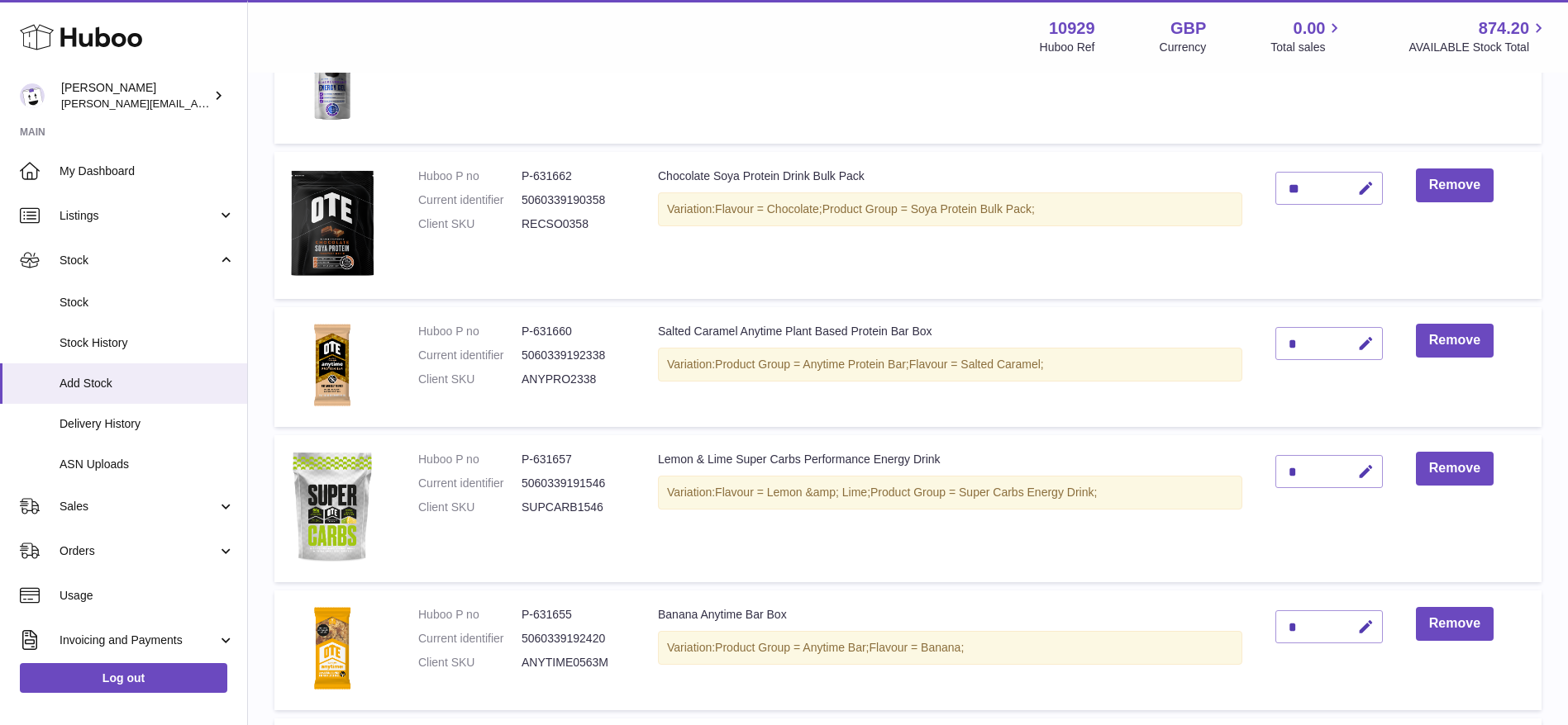
scroll to position [885, 0]
type input "**********"
click at [1323, 468] on div "*" at bounding box center [1329, 471] width 107 height 33
click at [1363, 470] on icon "button" at bounding box center [1365, 471] width 17 height 17
type input "**"
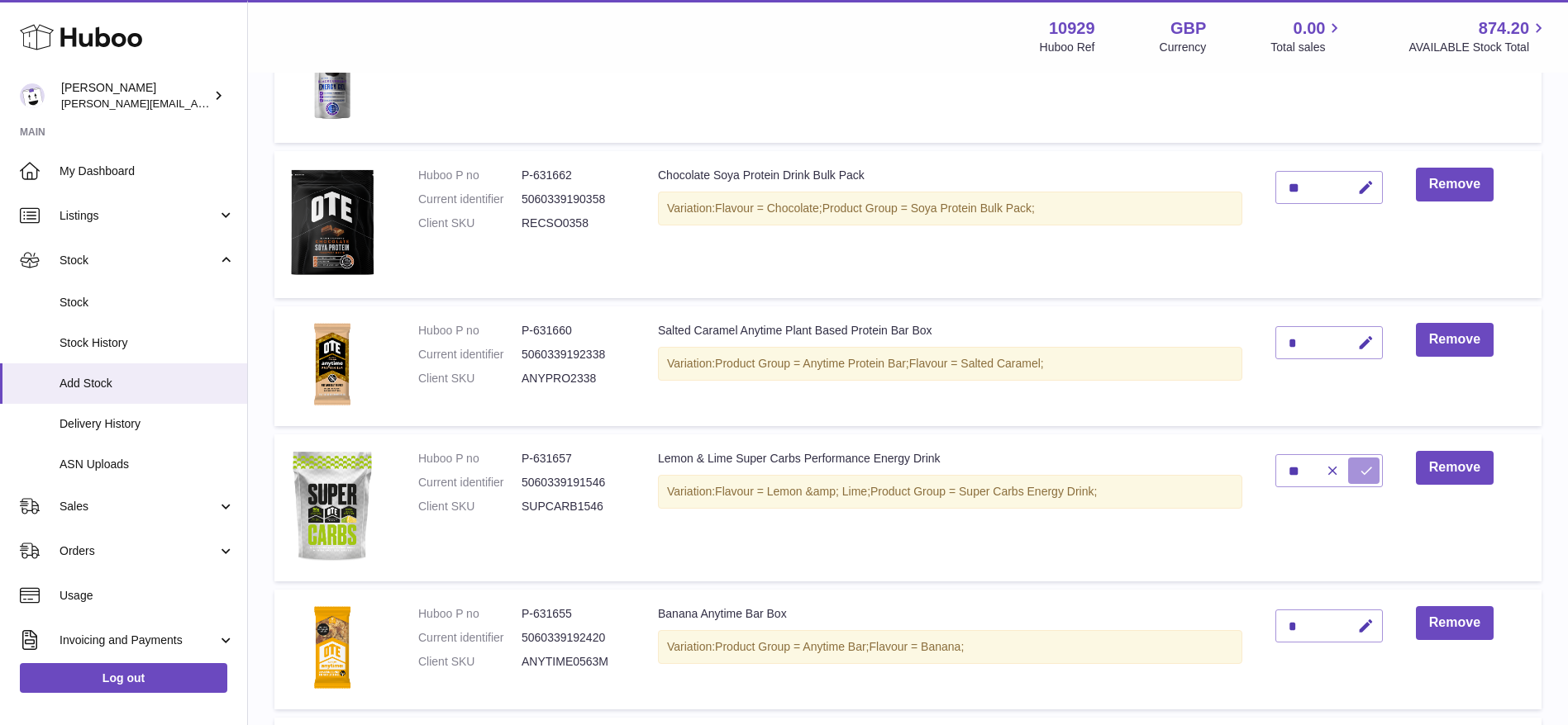
click at [1363, 470] on icon "submit" at bounding box center [1366, 471] width 15 height 15
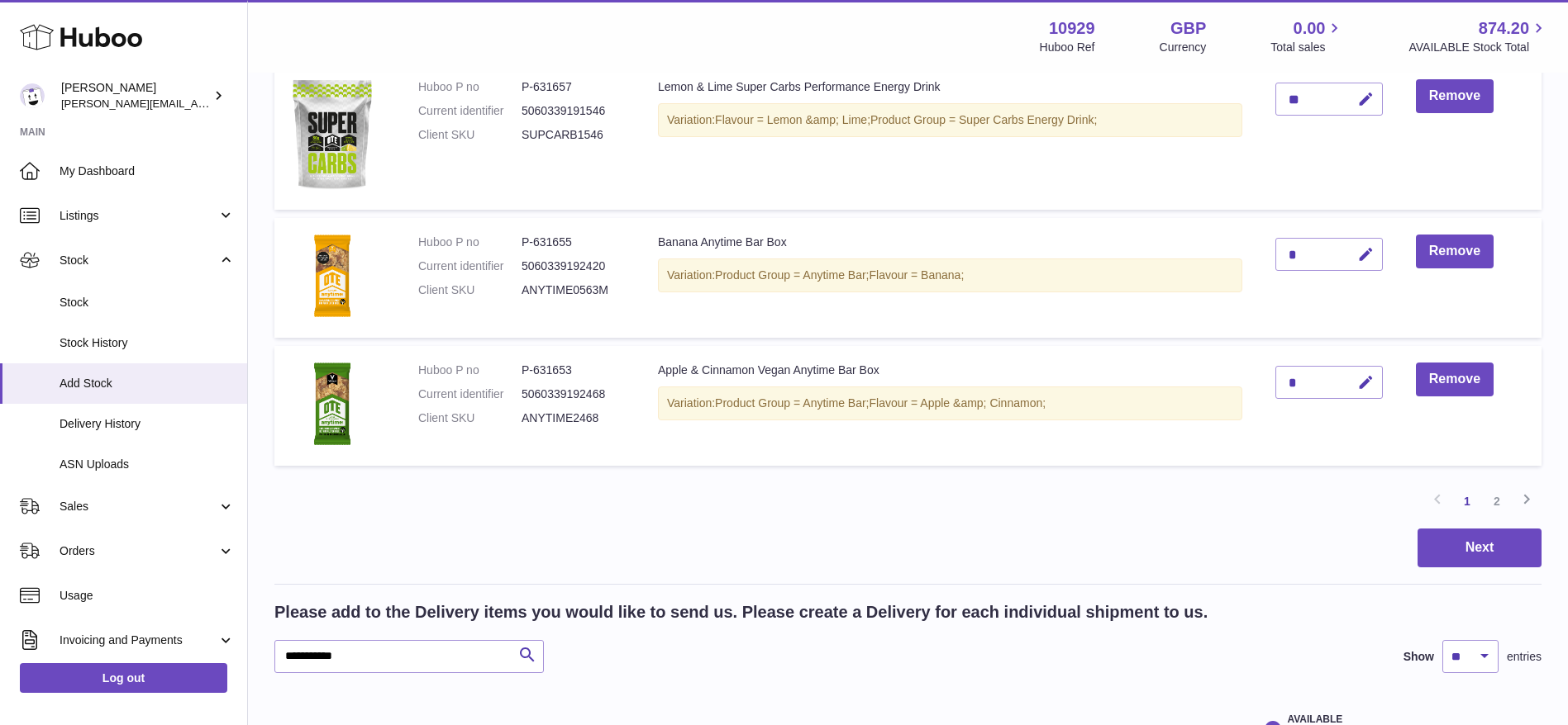
scroll to position [1265, 0]
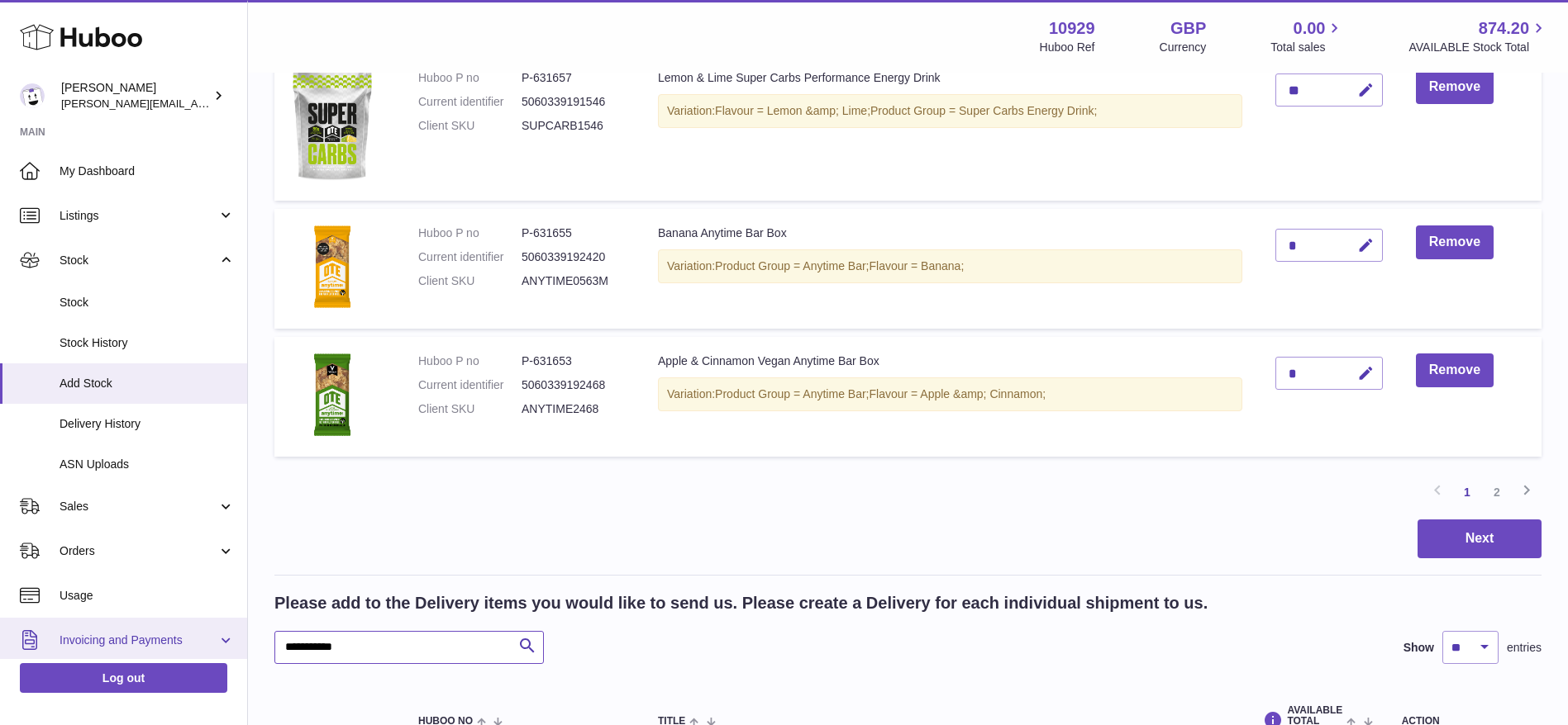
drag, startPoint x: 418, startPoint y: 650, endPoint x: 231, endPoint y: 651, distance: 187.0
click at [231, 651] on div "Huboo [PERSON_NAME] [PERSON_NAME][EMAIL_ADDRESS][DOMAIN_NAME] Main My Dashboard…" at bounding box center [784, 213] width 1568 height 2958
type input "*"
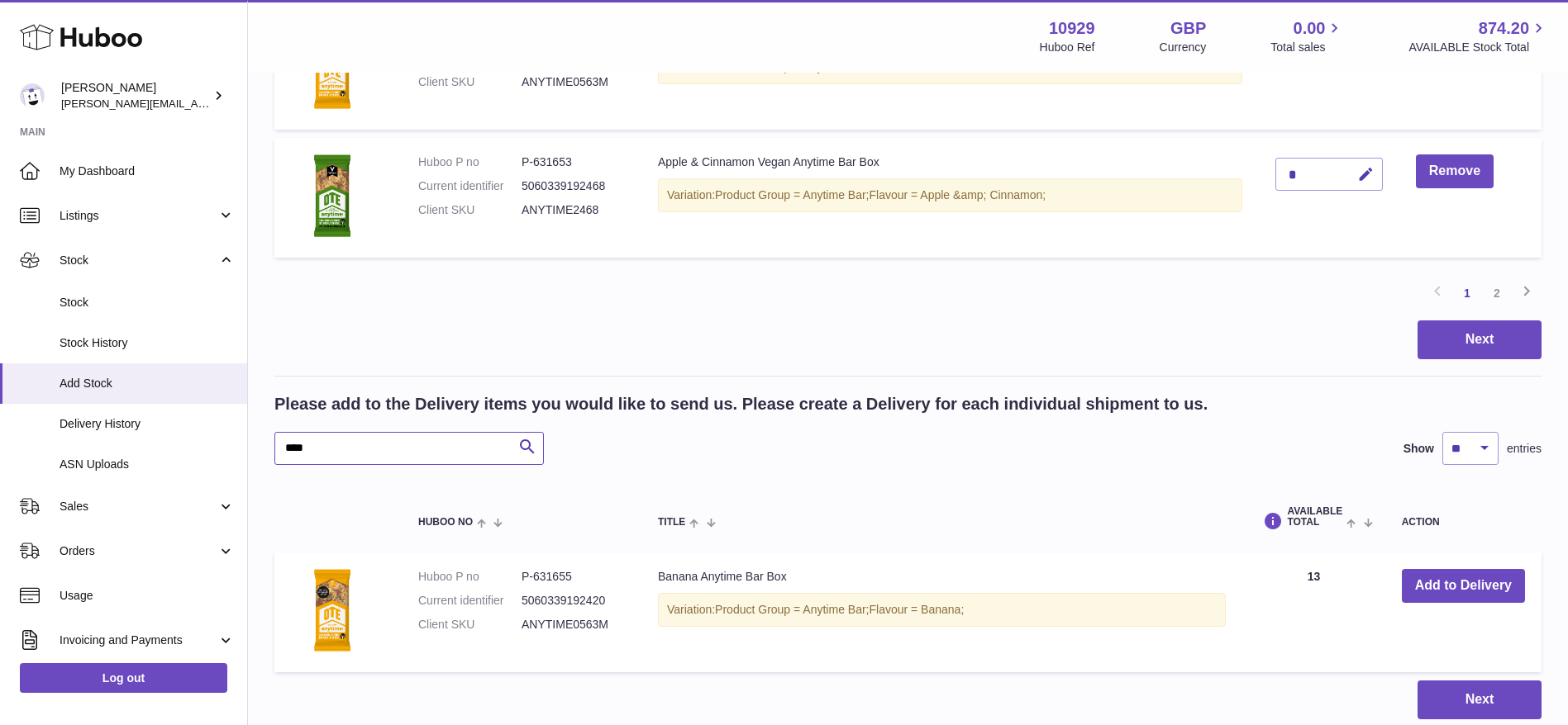
scroll to position [1395, 0]
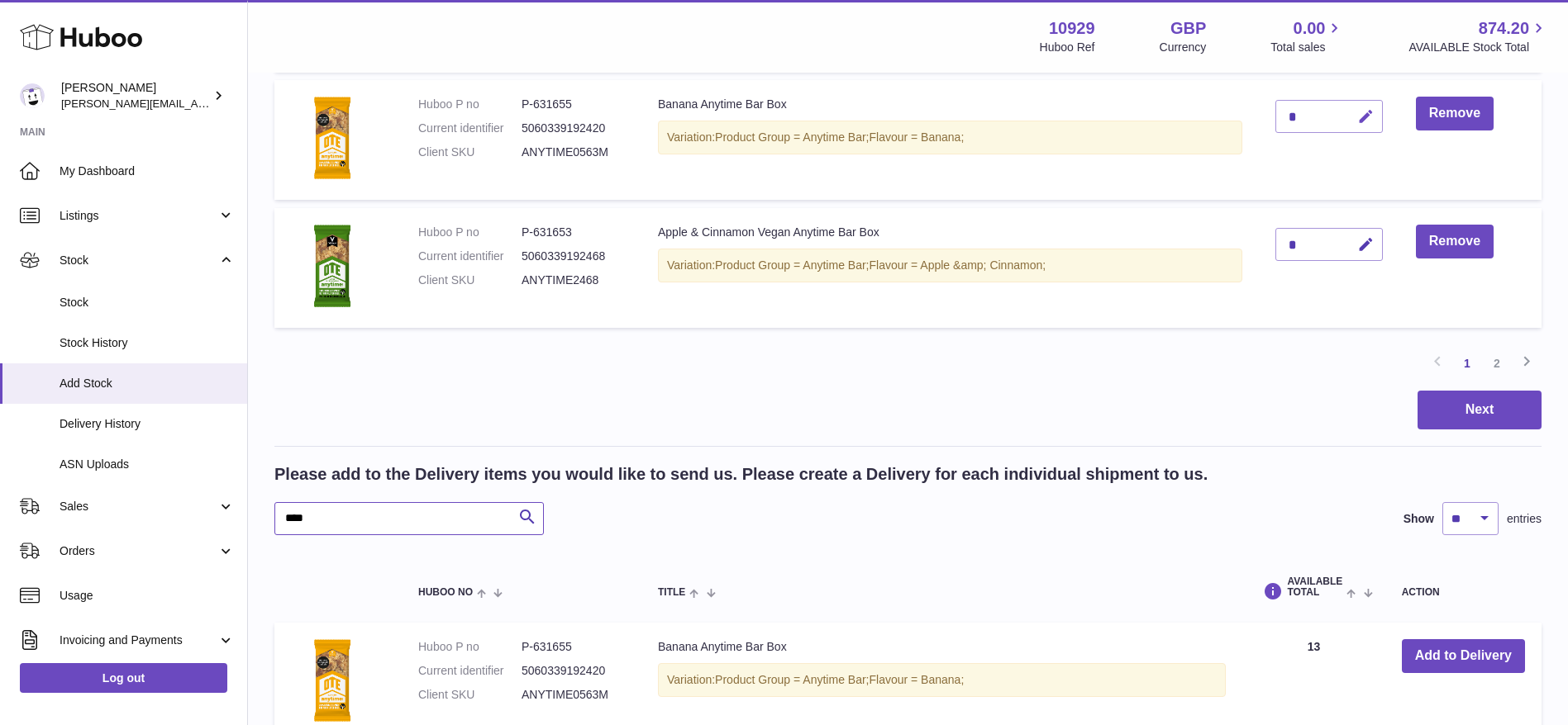
type input "****"
click at [1368, 126] on button "button" at bounding box center [1363, 117] width 38 height 34
type input "*"
click at [1365, 114] on icon "submit" at bounding box center [1366, 116] width 15 height 15
drag, startPoint x: 356, startPoint y: 516, endPoint x: 0, endPoint y: 425, distance: 367.4
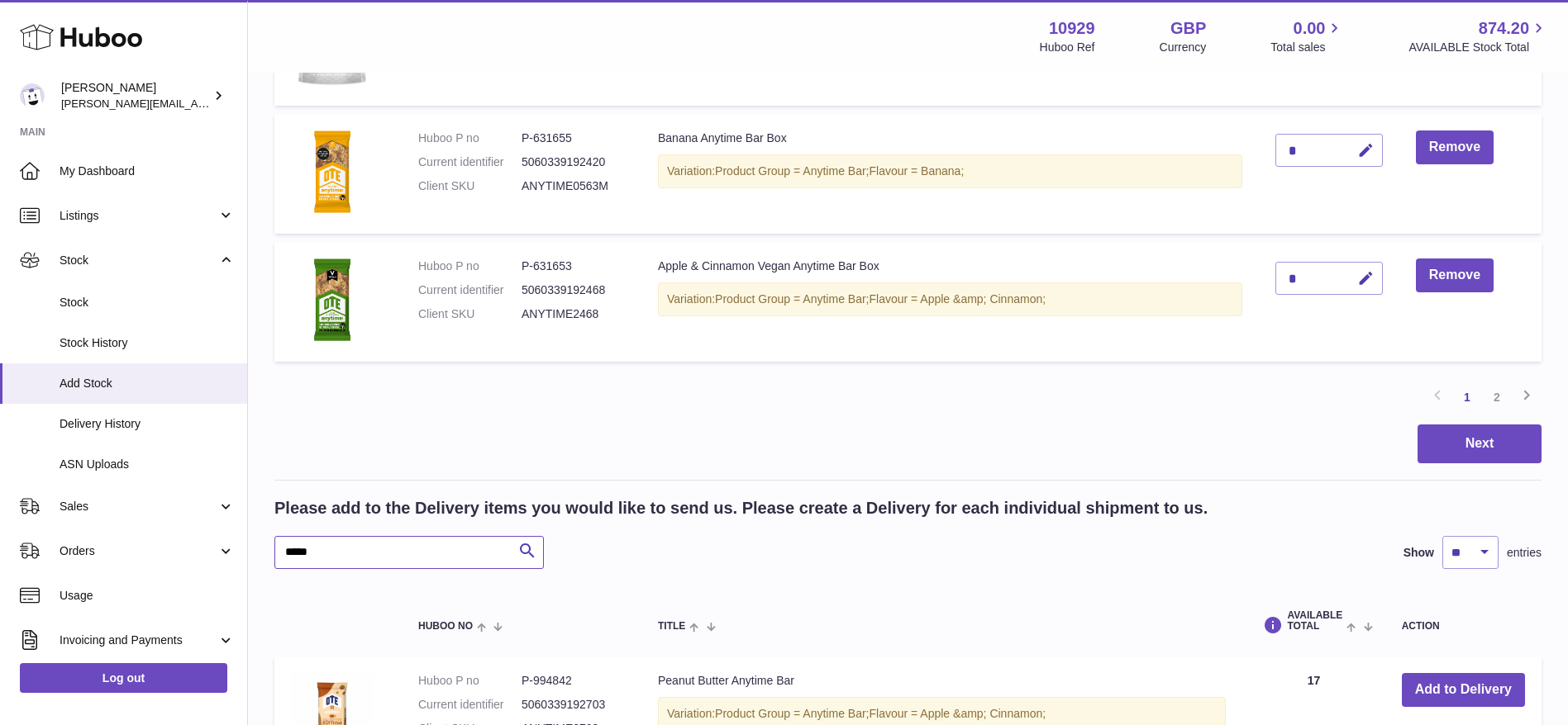
scroll to position [1360, 0]
type input "*****"
click at [1374, 287] on icon "button" at bounding box center [1365, 279] width 17 height 17
type input "*"
click at [1368, 279] on icon "submit" at bounding box center [1366, 279] width 15 height 15
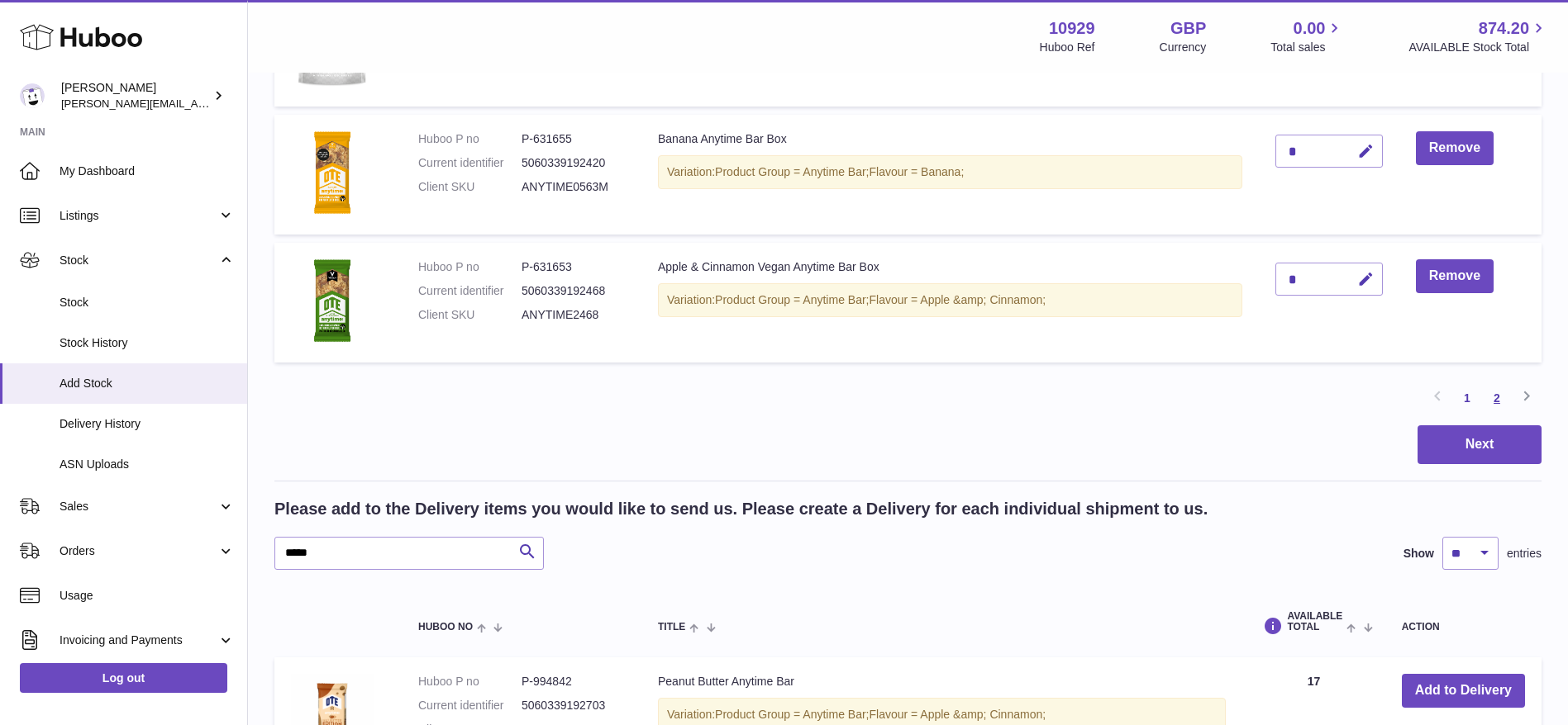
click at [1498, 397] on link "2" at bounding box center [1497, 397] width 29 height 29
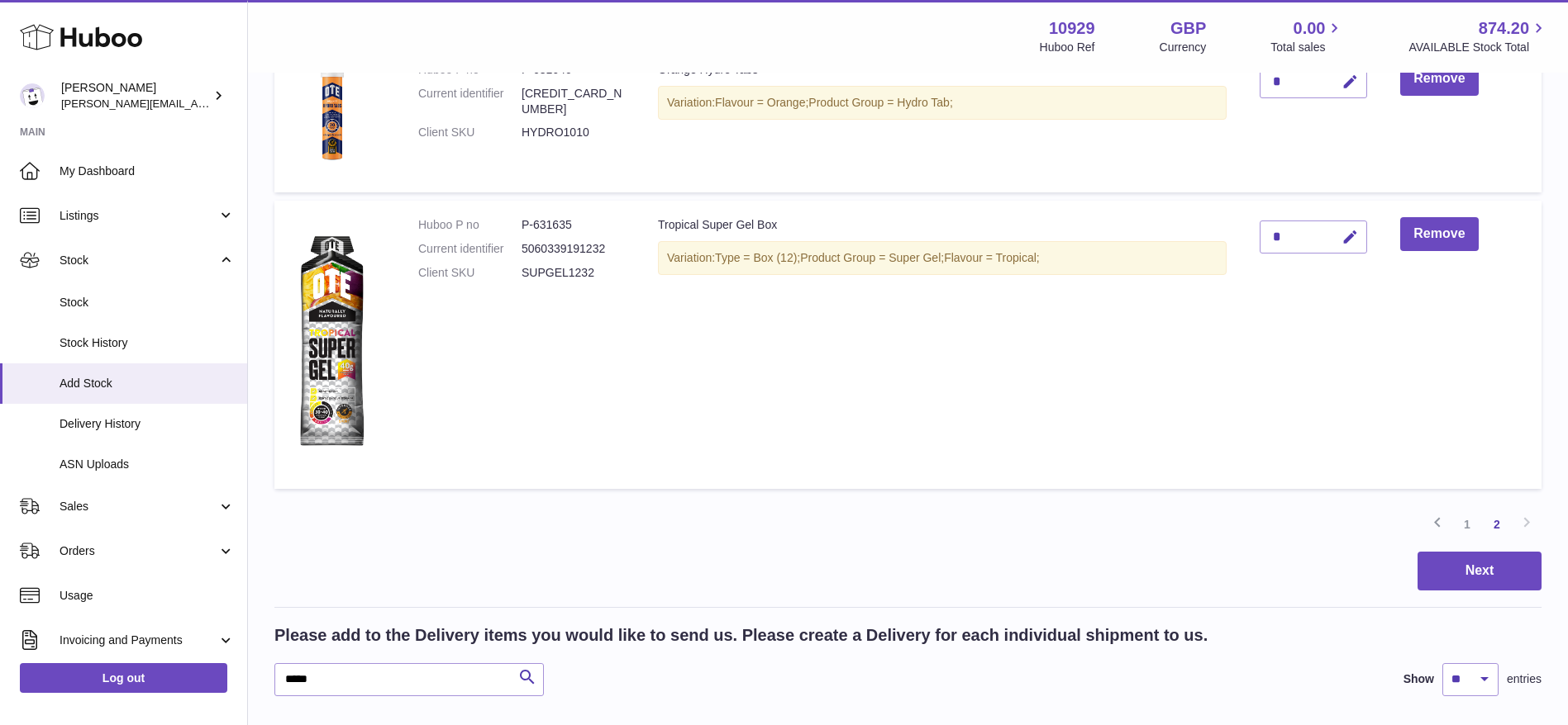
scroll to position [1323, 0]
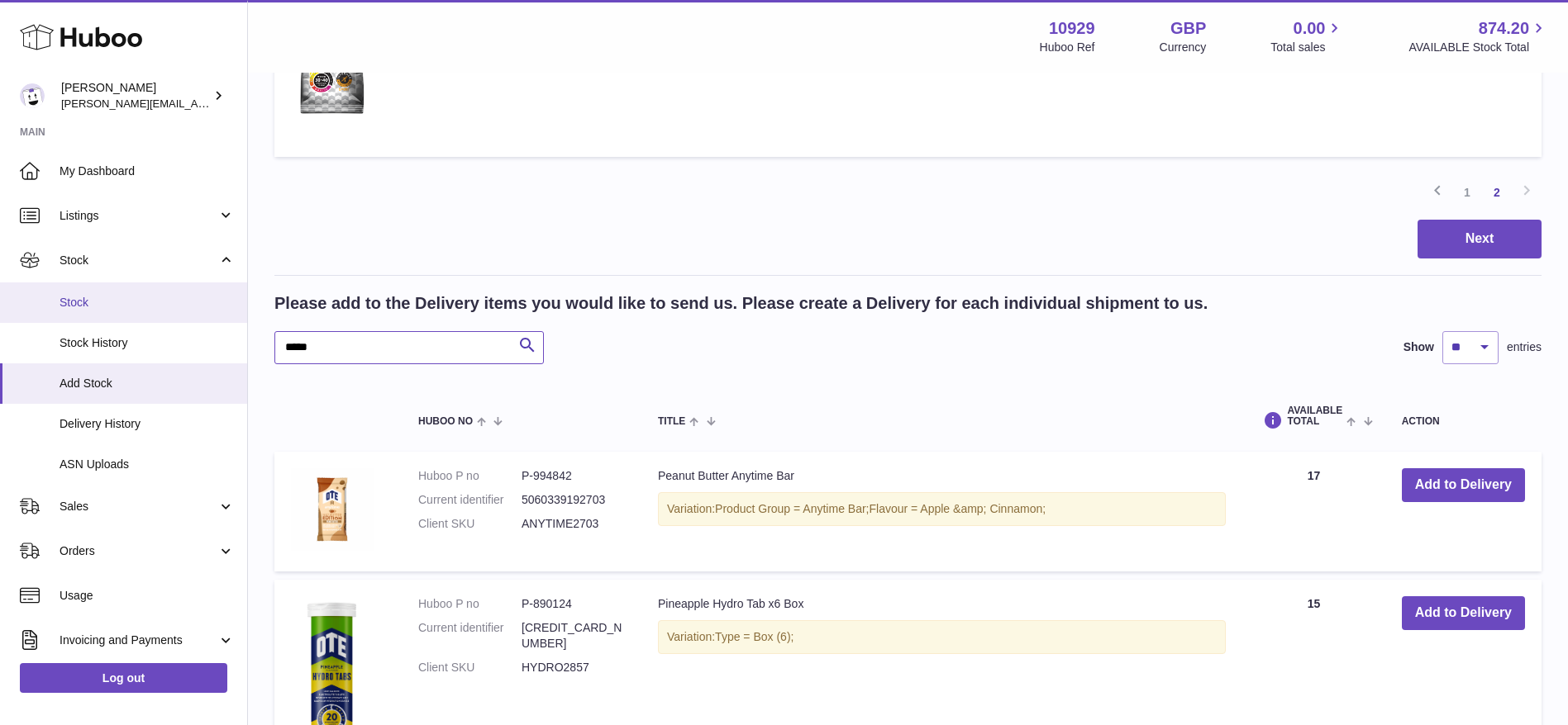
drag, startPoint x: 319, startPoint y: 337, endPoint x: 164, endPoint y: 317, distance: 156.3
click at [164, 317] on div "Huboo [PERSON_NAME] [PERSON_NAME][EMAIL_ADDRESS][DOMAIN_NAME] Main My Dashboard…" at bounding box center [784, 273] width 1568 height 3193
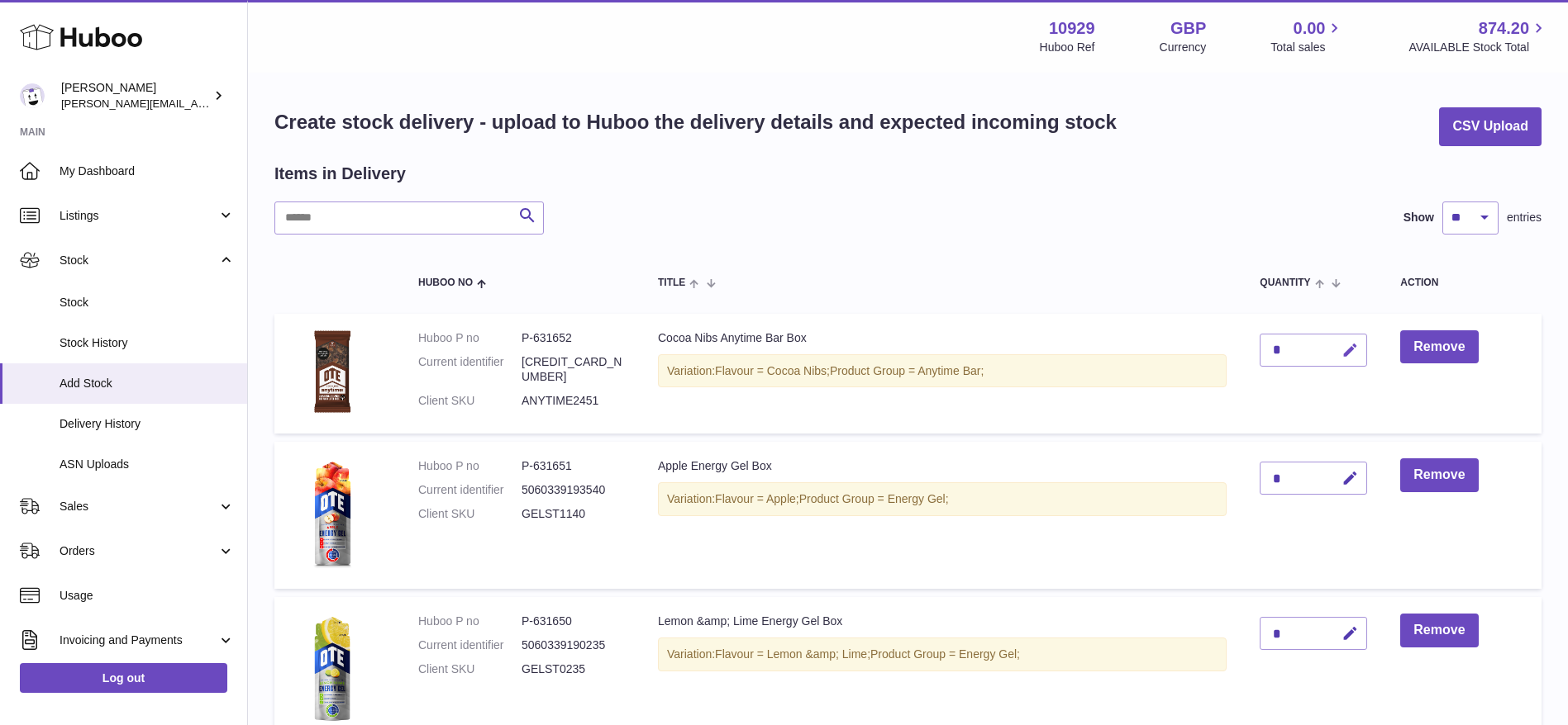
type input "*****"
click at [1349, 349] on icon "button" at bounding box center [1350, 350] width 17 height 17
type input "*"
click at [1349, 349] on icon "submit" at bounding box center [1350, 350] width 15 height 15
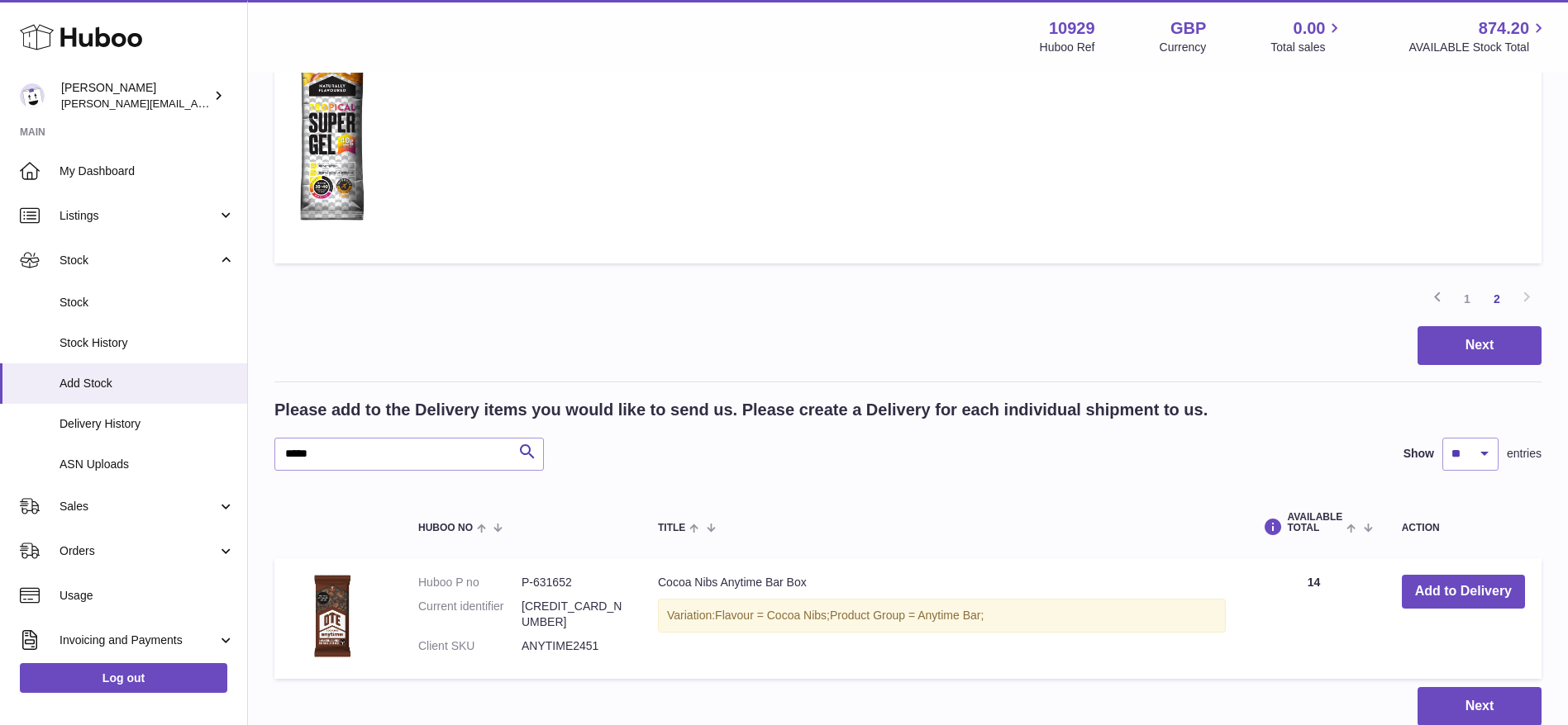
scroll to position [1221, 0]
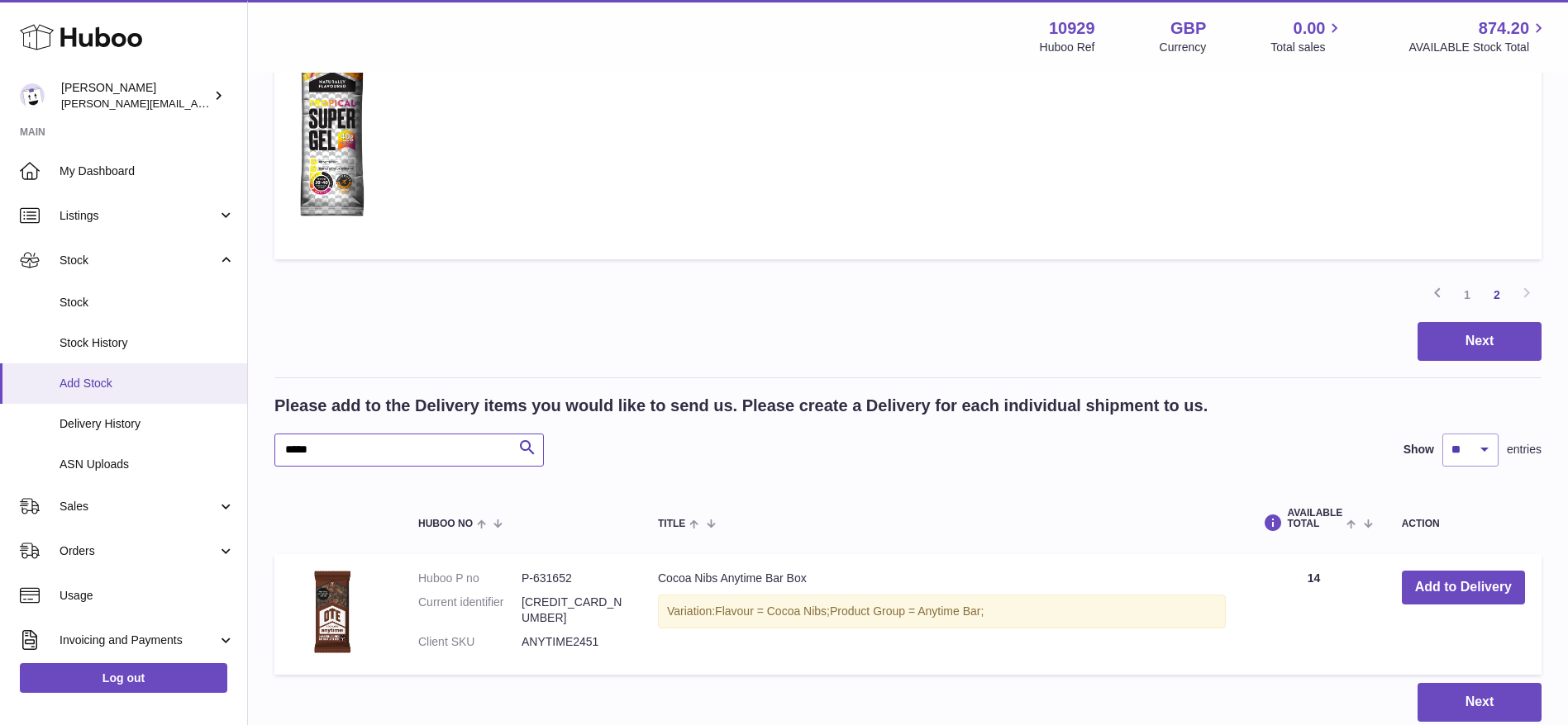
drag, startPoint x: 427, startPoint y: 440, endPoint x: 112, endPoint y: 380, distance: 320.7
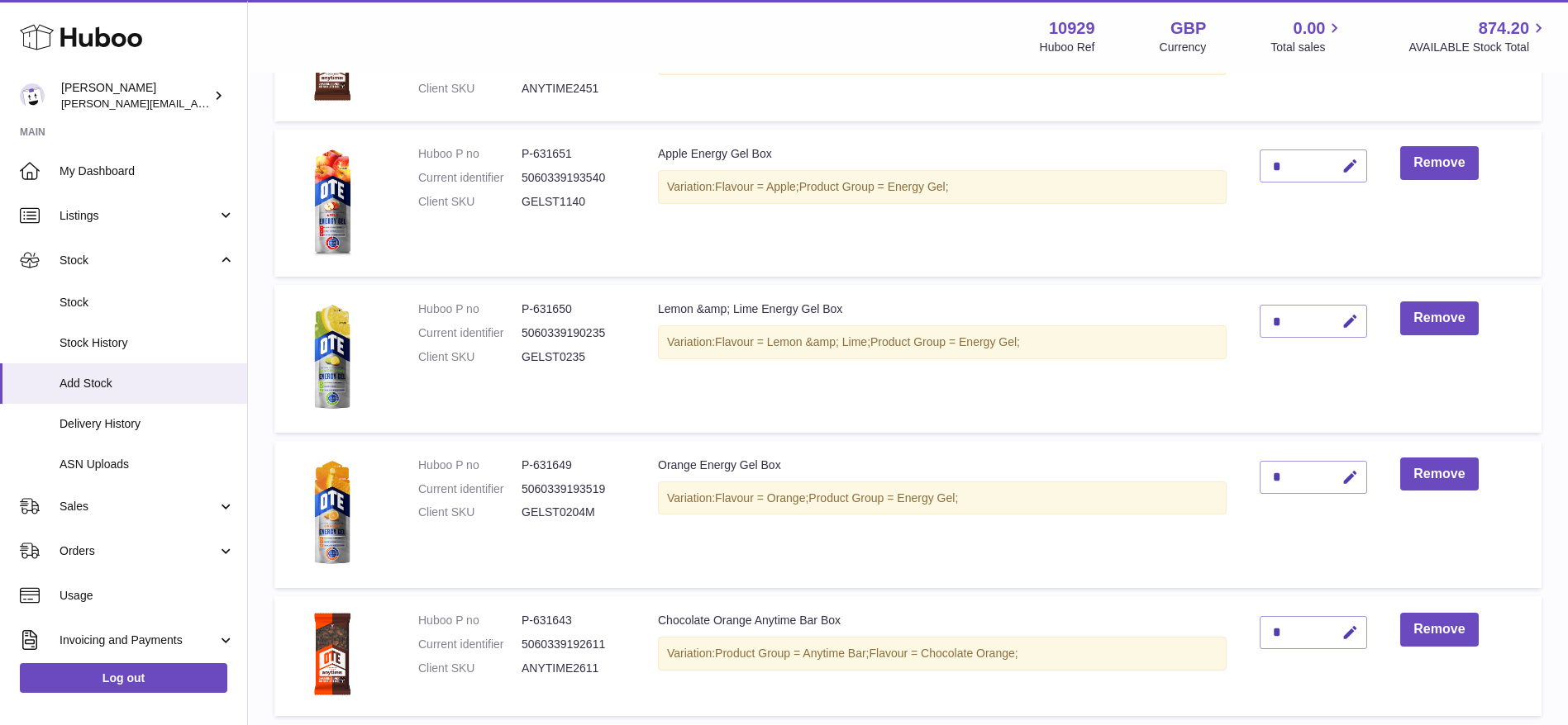
scroll to position [309, 0]
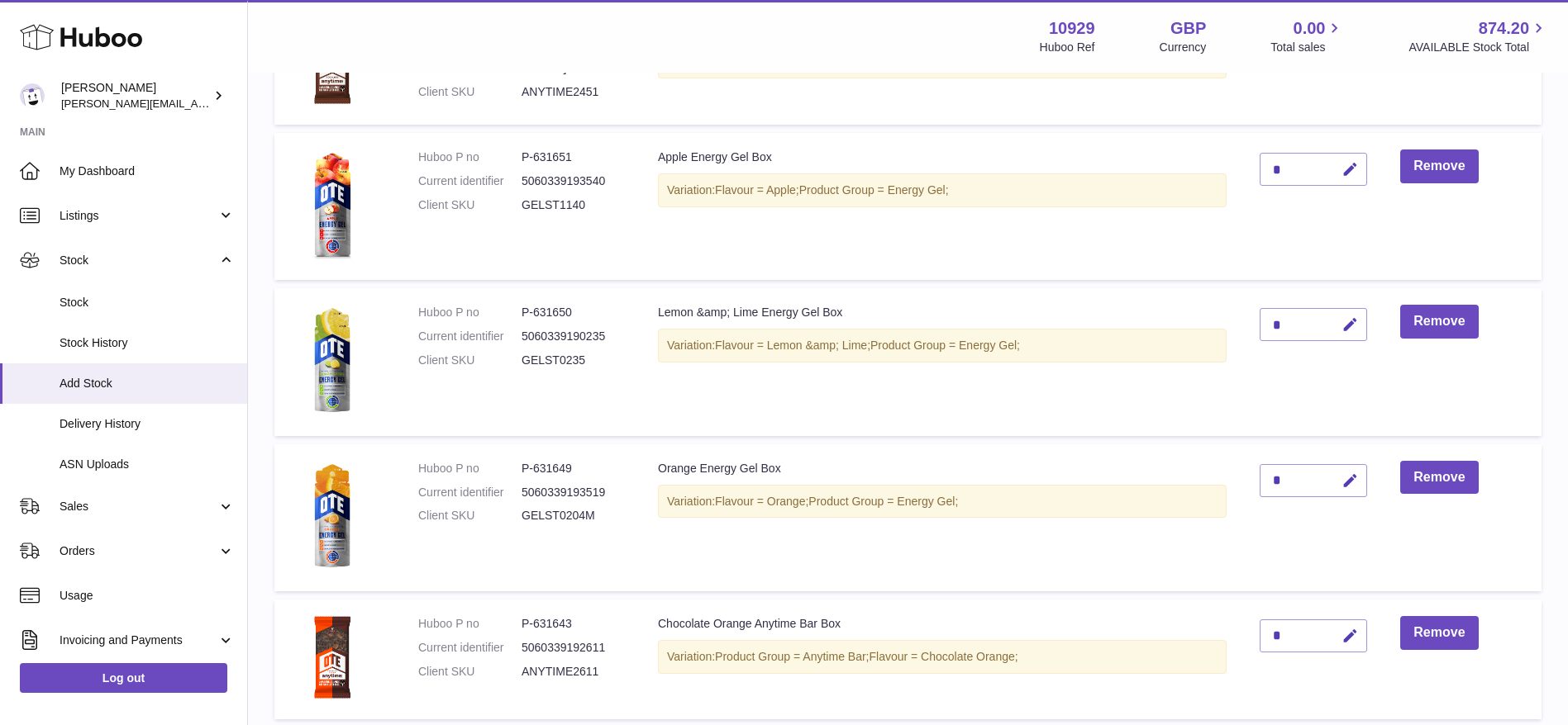
type input "*****"
click at [1317, 176] on div "*" at bounding box center [1313, 169] width 107 height 33
click at [1363, 177] on button "button" at bounding box center [1347, 170] width 38 height 34
type input "*"
click at [1337, 173] on button "submit" at bounding box center [1347, 170] width 31 height 27
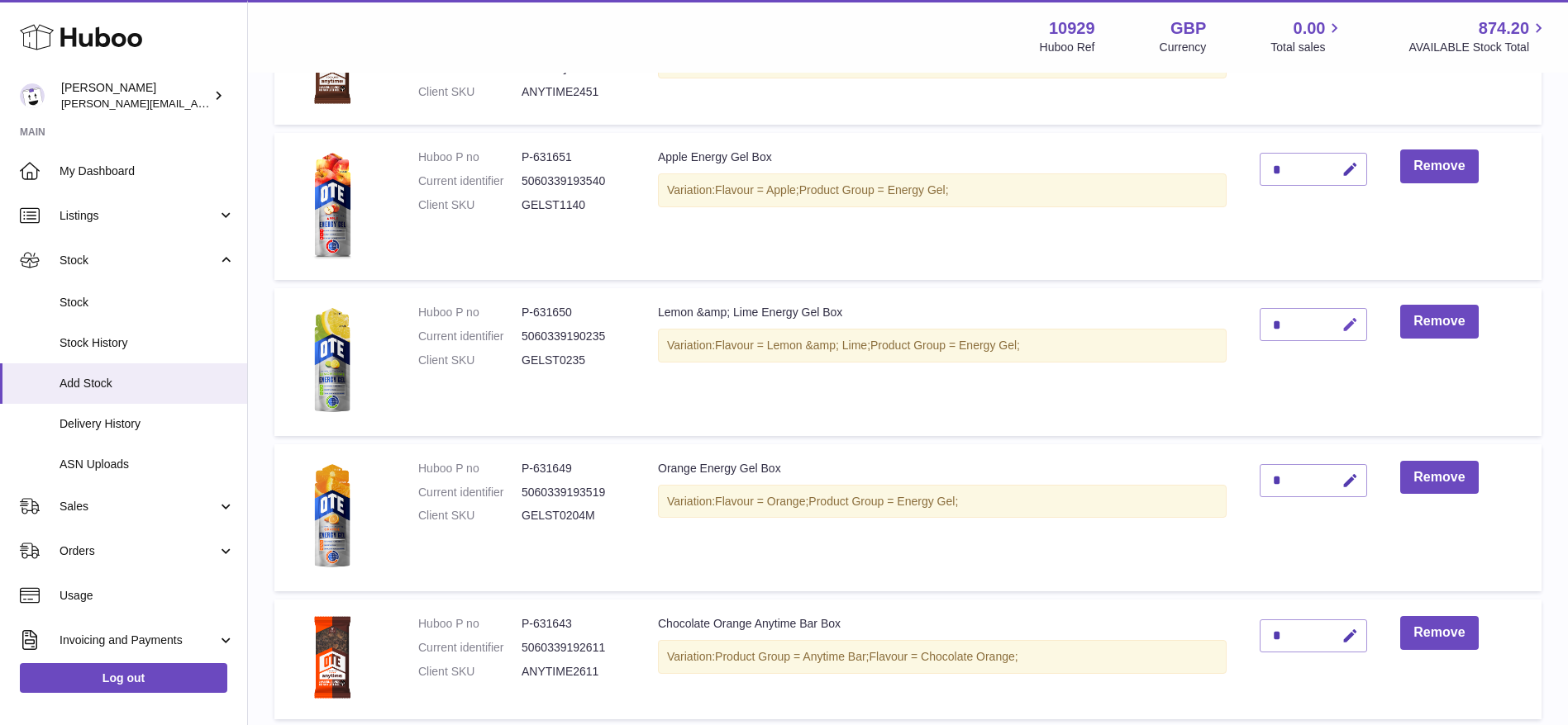
click at [1354, 325] on icon "button" at bounding box center [1350, 324] width 17 height 17
type input "*"
click at [1354, 326] on icon "submit" at bounding box center [1350, 324] width 15 height 15
click at [1352, 474] on icon "button" at bounding box center [1350, 480] width 17 height 17
type input "*"
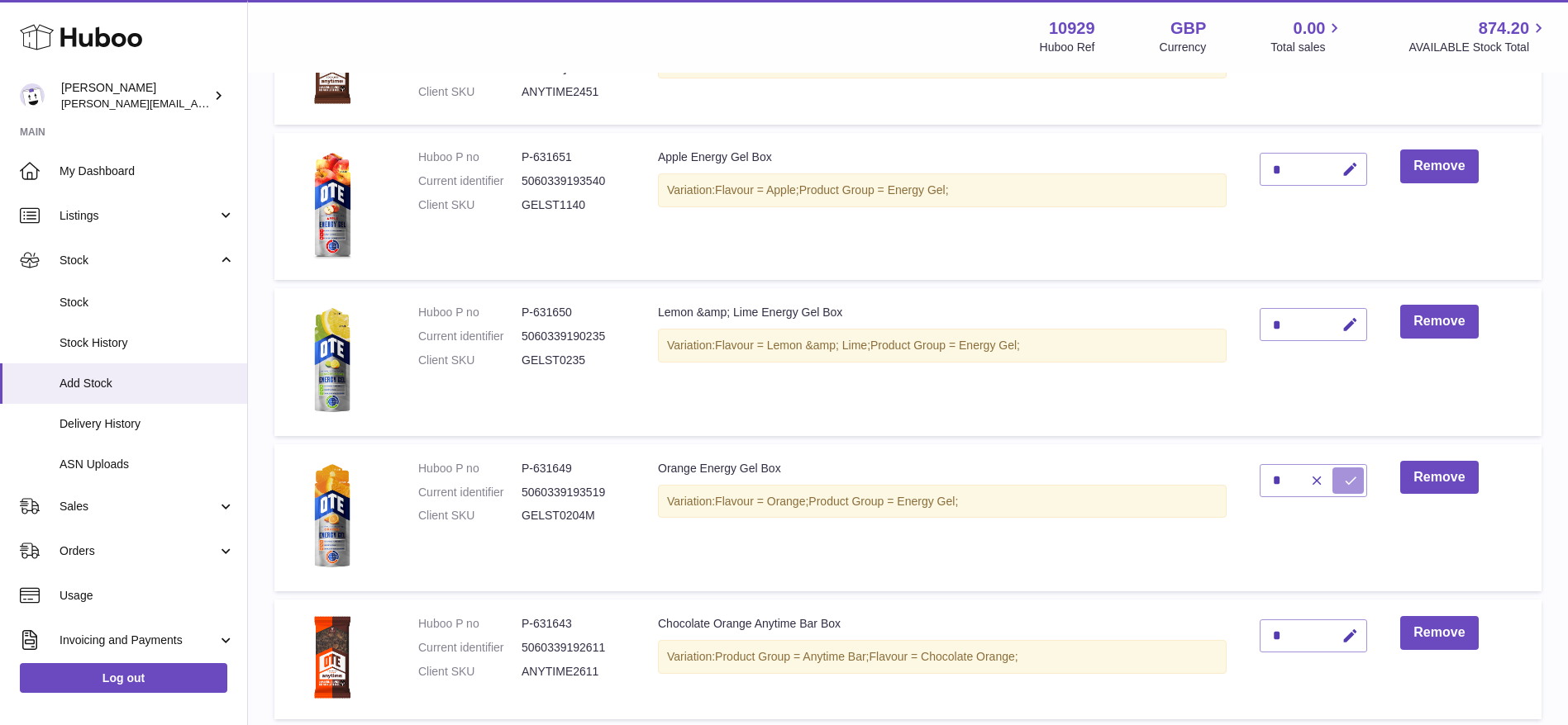
click at [1348, 479] on icon "submit" at bounding box center [1350, 480] width 15 height 15
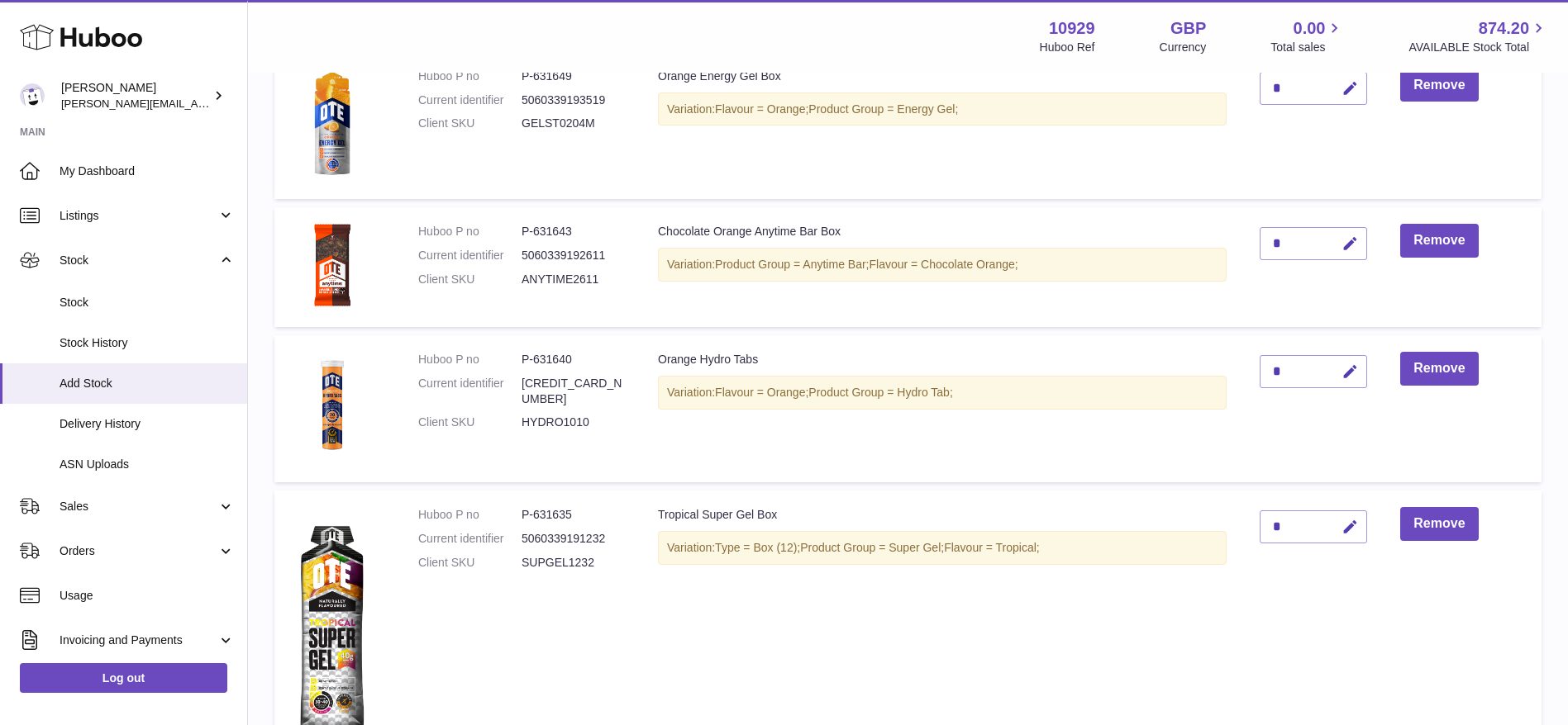
scroll to position [1112, 0]
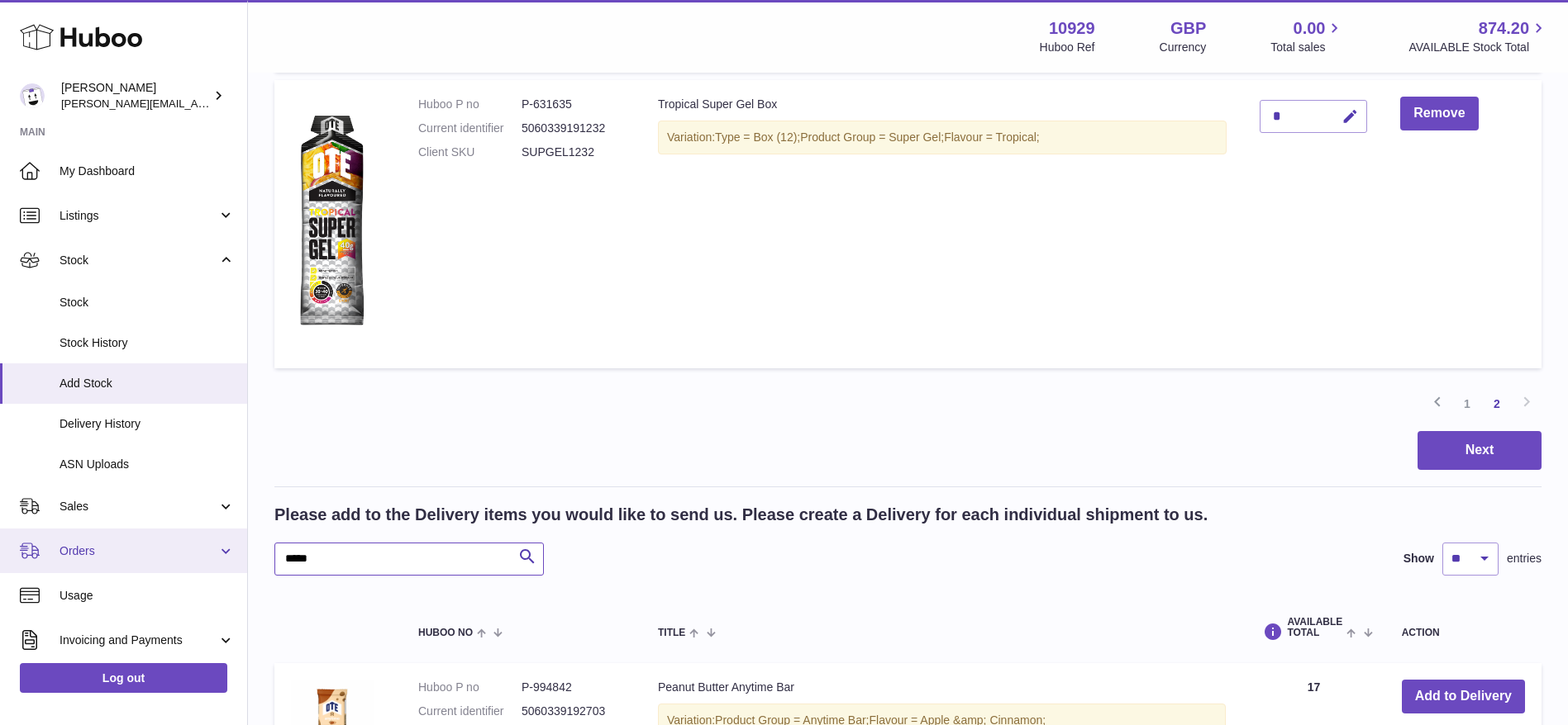
drag, startPoint x: 392, startPoint y: 565, endPoint x: 51, endPoint y: 554, distance: 341.2
click at [51, 554] on div "Huboo [PERSON_NAME] [PERSON_NAME][EMAIL_ADDRESS][DOMAIN_NAME] Main My Dashboard…" at bounding box center [784, 485] width 1568 height 3193
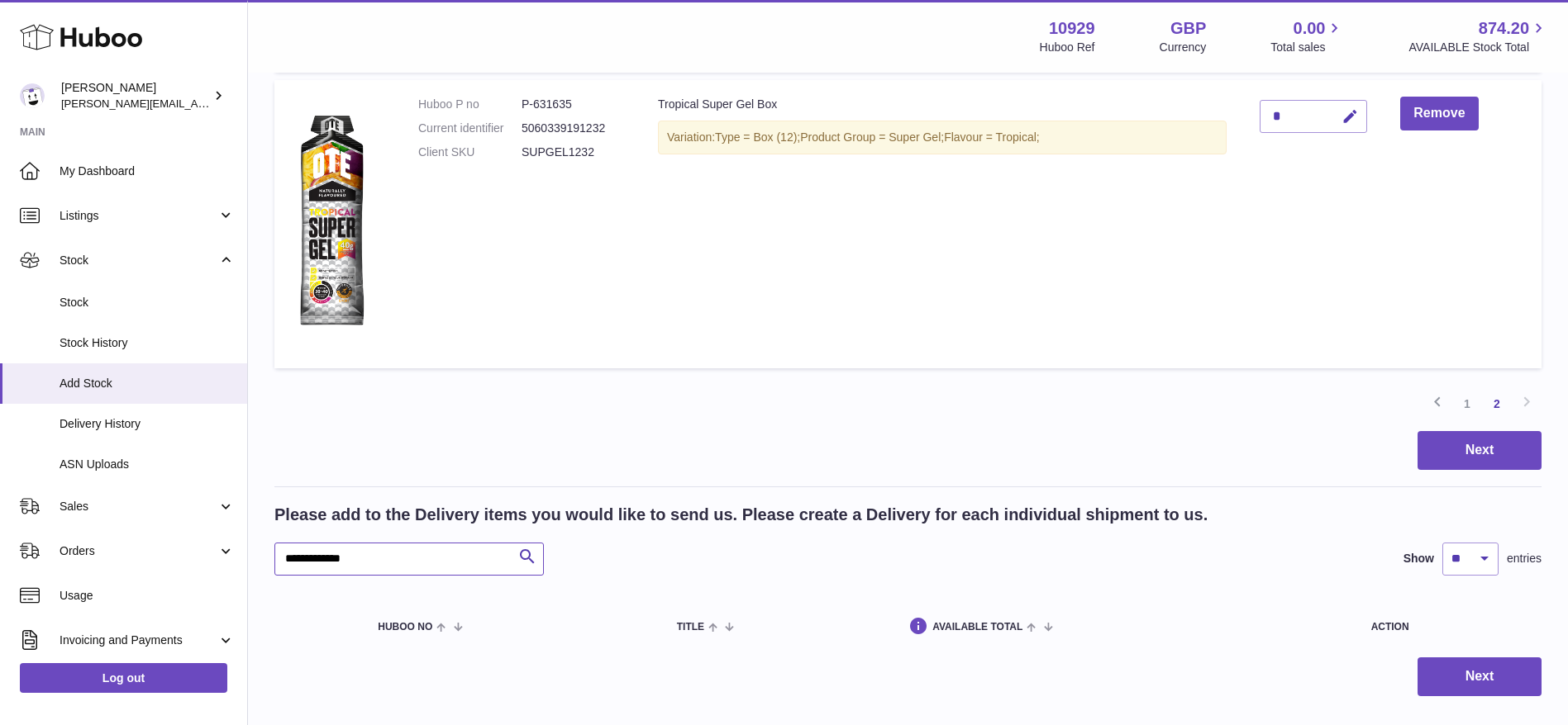
scroll to position [1212, 0]
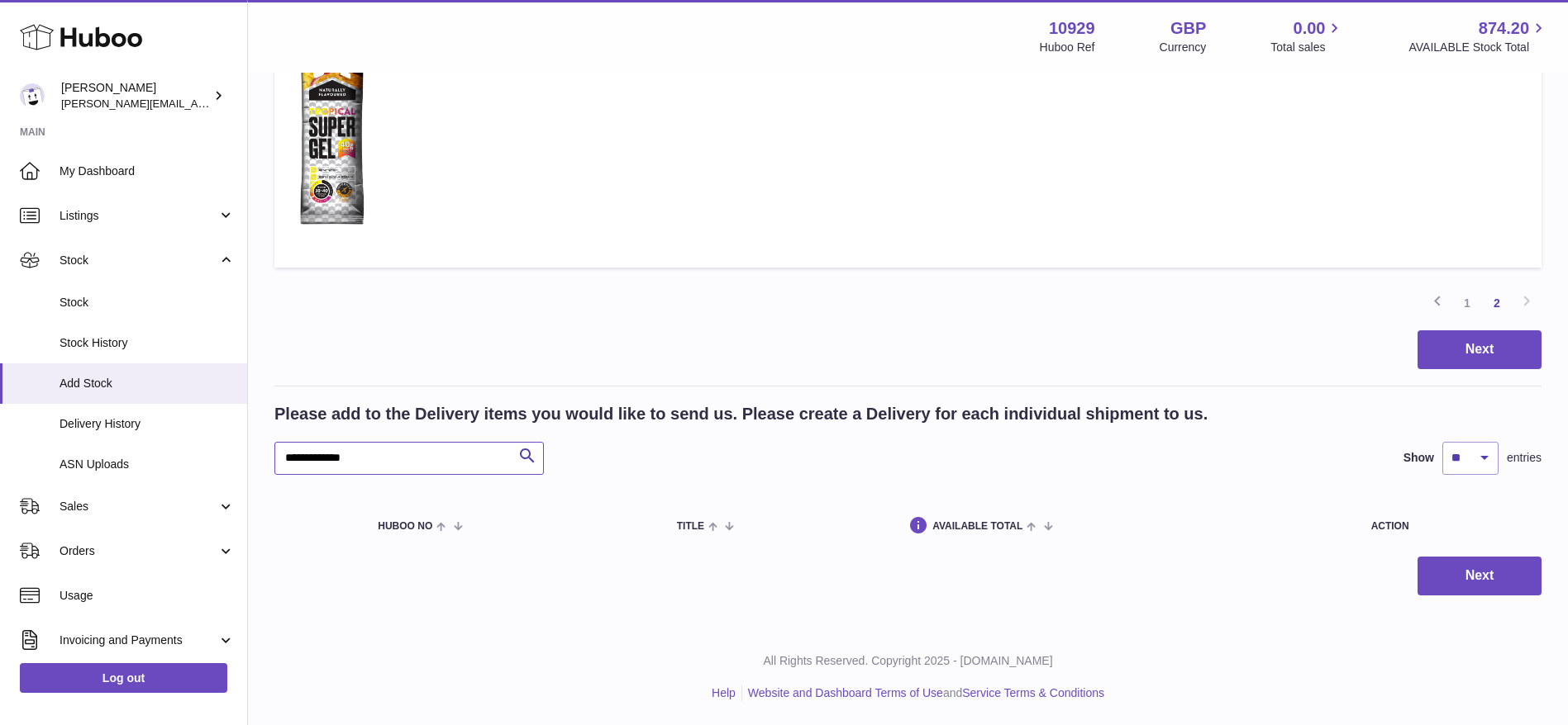
click at [320, 457] on input "**********" at bounding box center [409, 458] width 270 height 33
type input "**********"
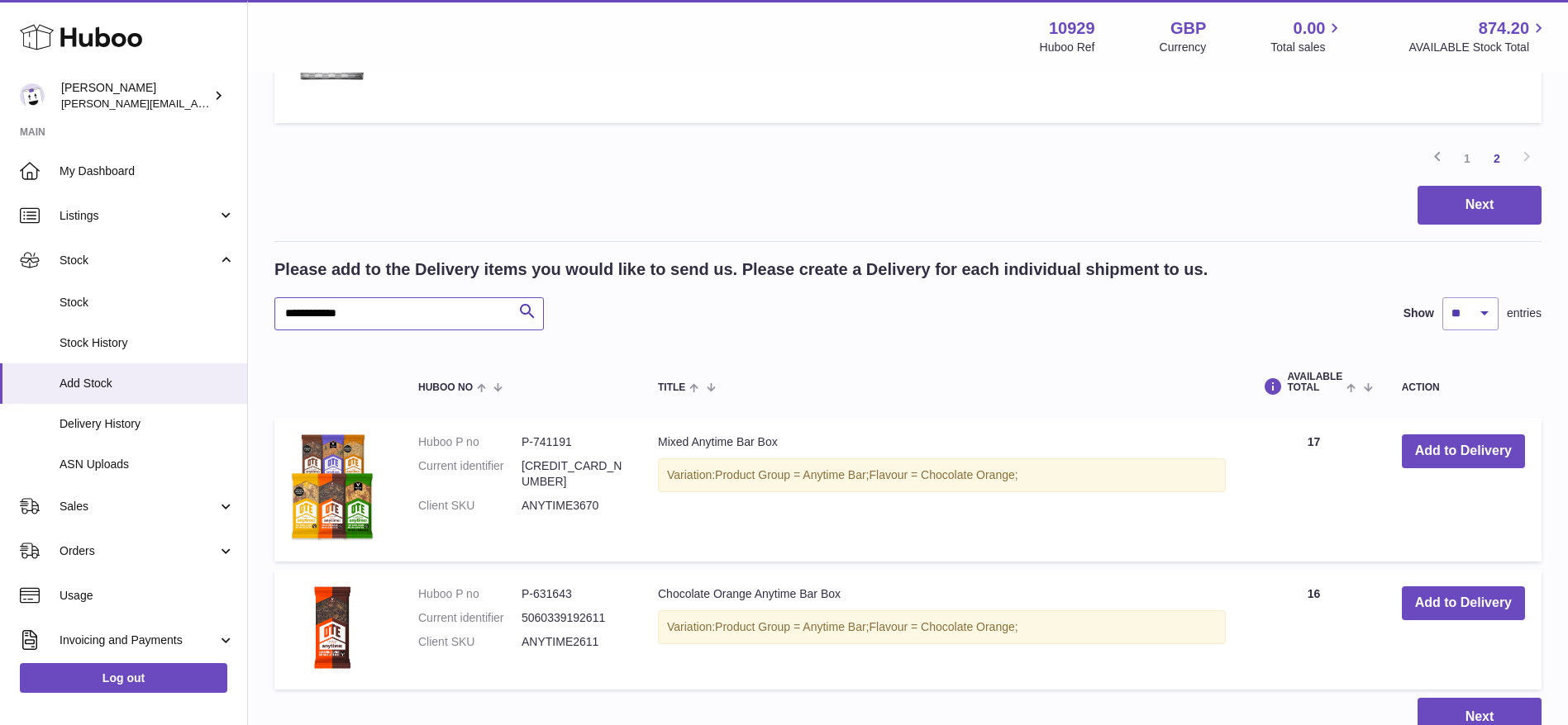
scroll to position [1331, 0]
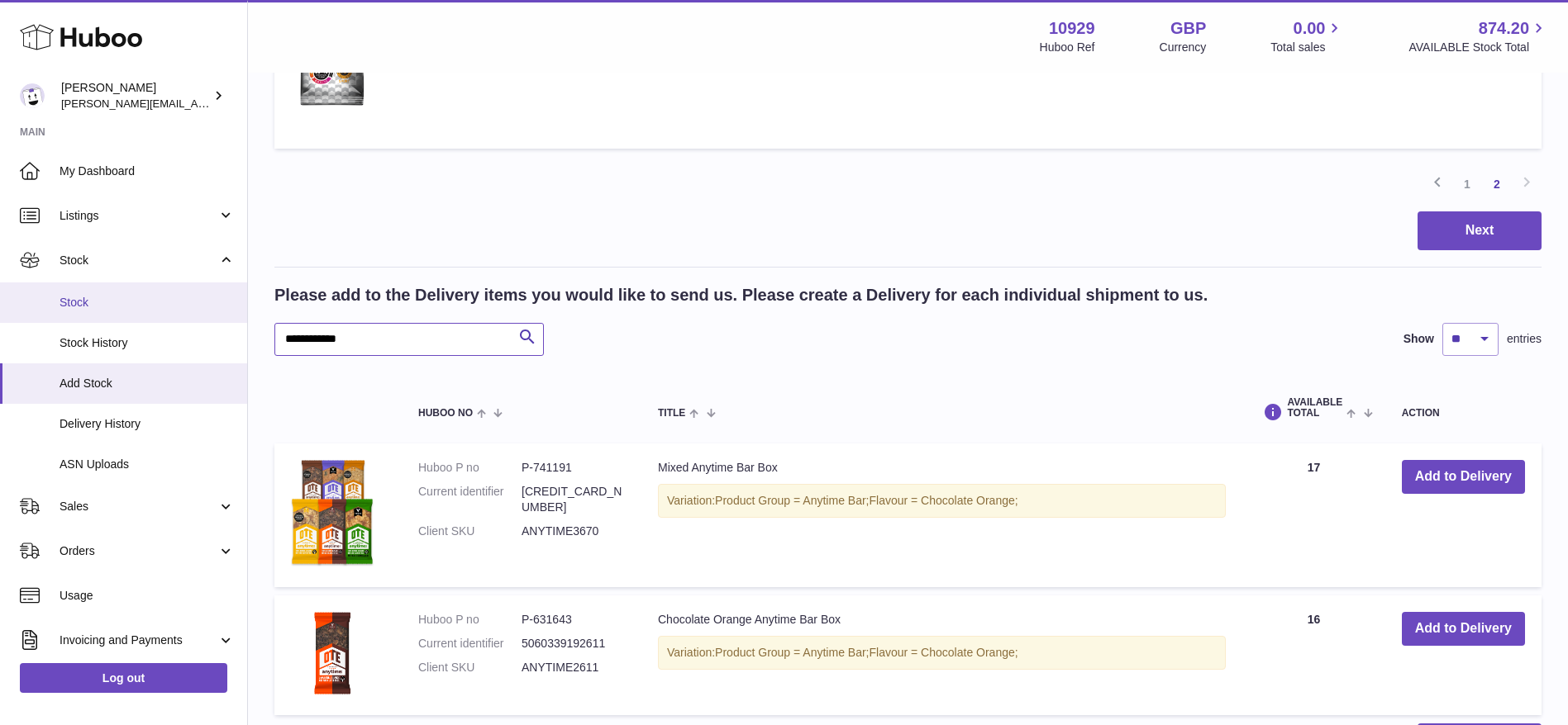
drag, startPoint x: 411, startPoint y: 347, endPoint x: 160, endPoint y: 312, distance: 253.4
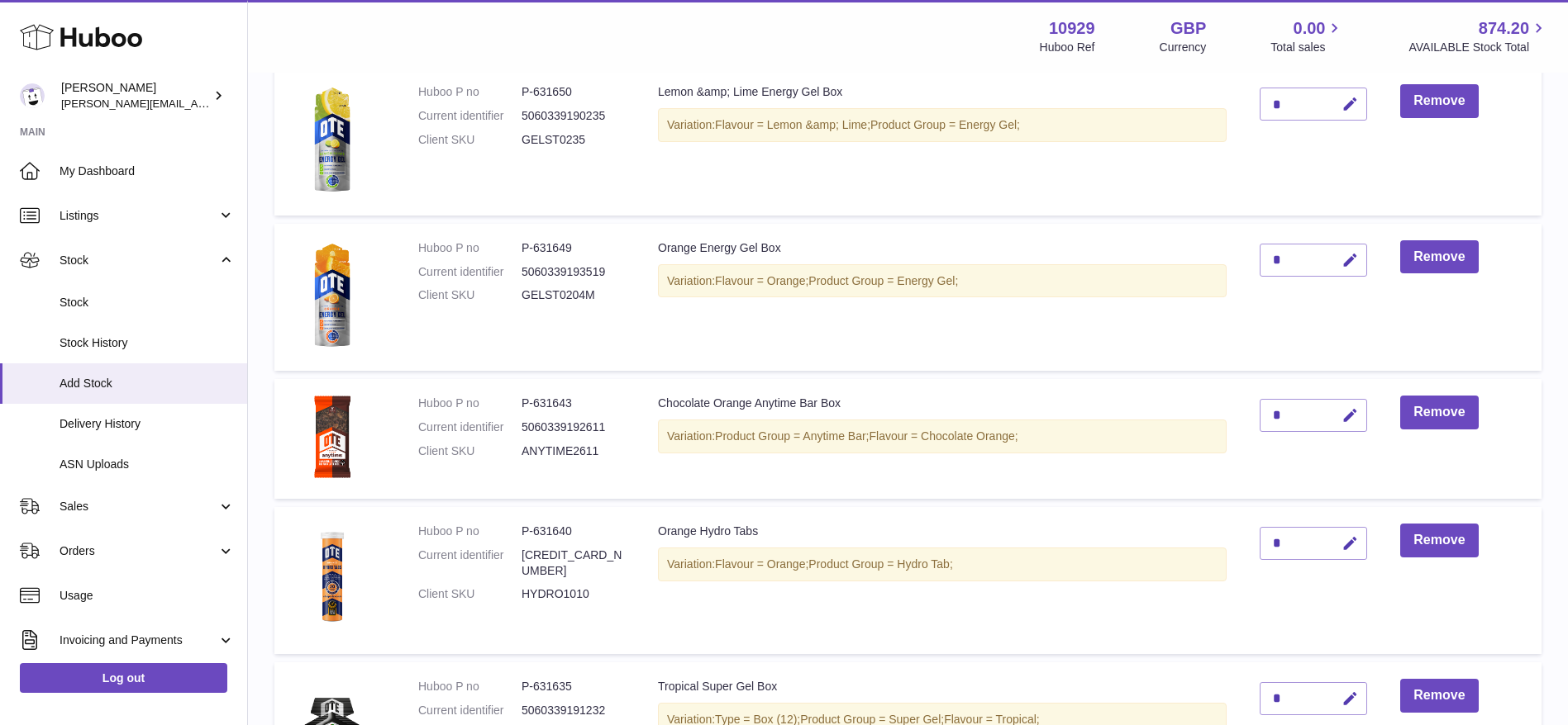
scroll to position [529, 0]
click at [1347, 411] on icon "button" at bounding box center [1350, 416] width 17 height 17
type input "*"
click at [1347, 411] on icon "submit" at bounding box center [1350, 416] width 15 height 15
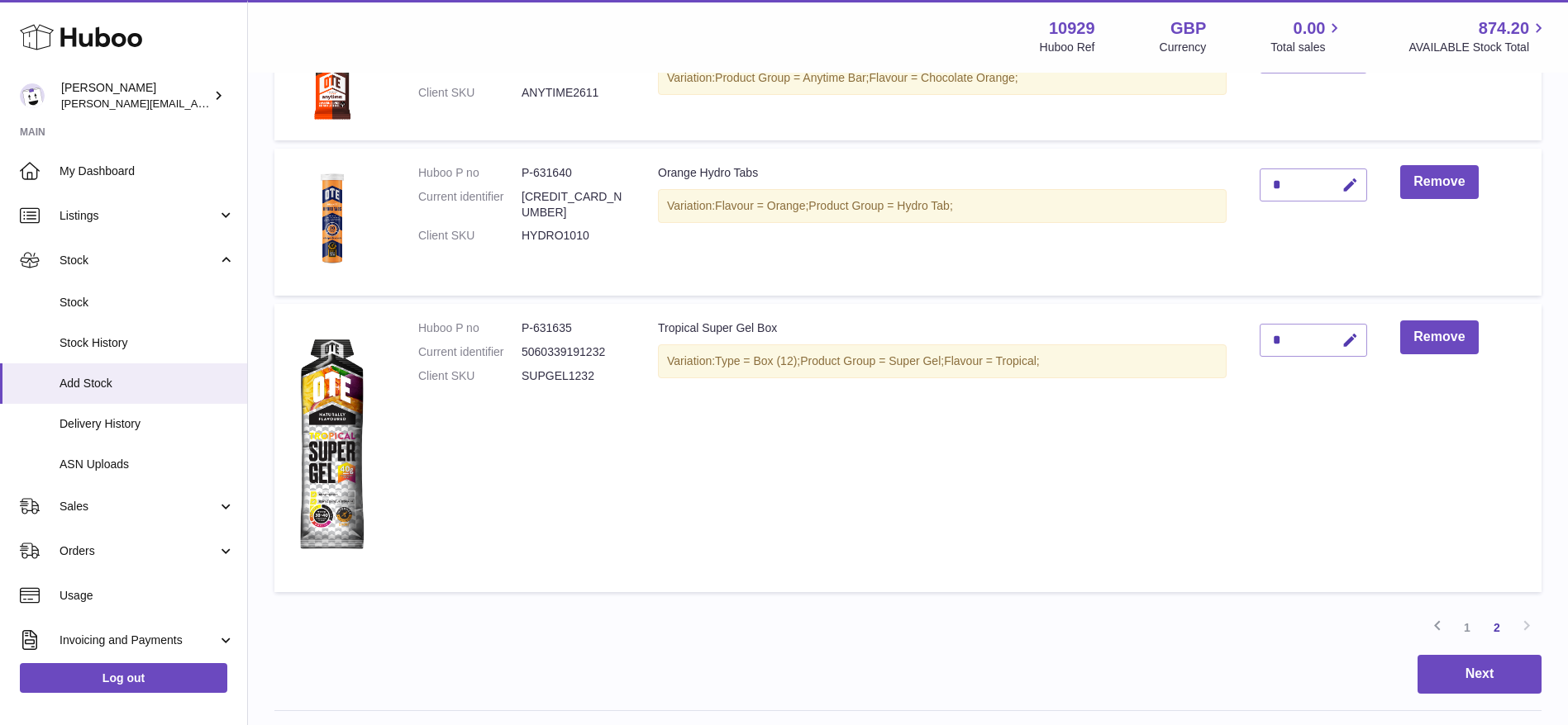
scroll to position [893, 0]
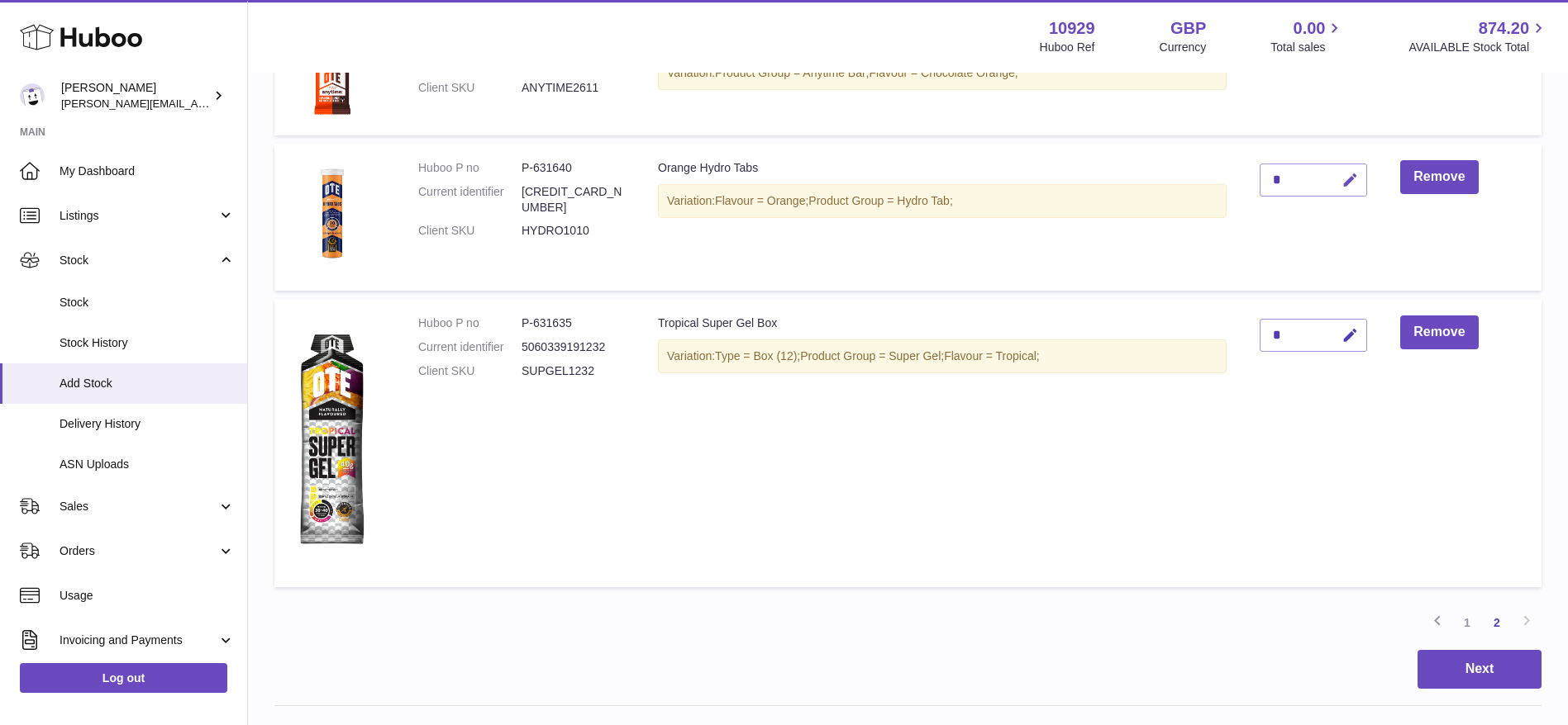
click at [1355, 171] on icon "button" at bounding box center [1350, 179] width 17 height 17
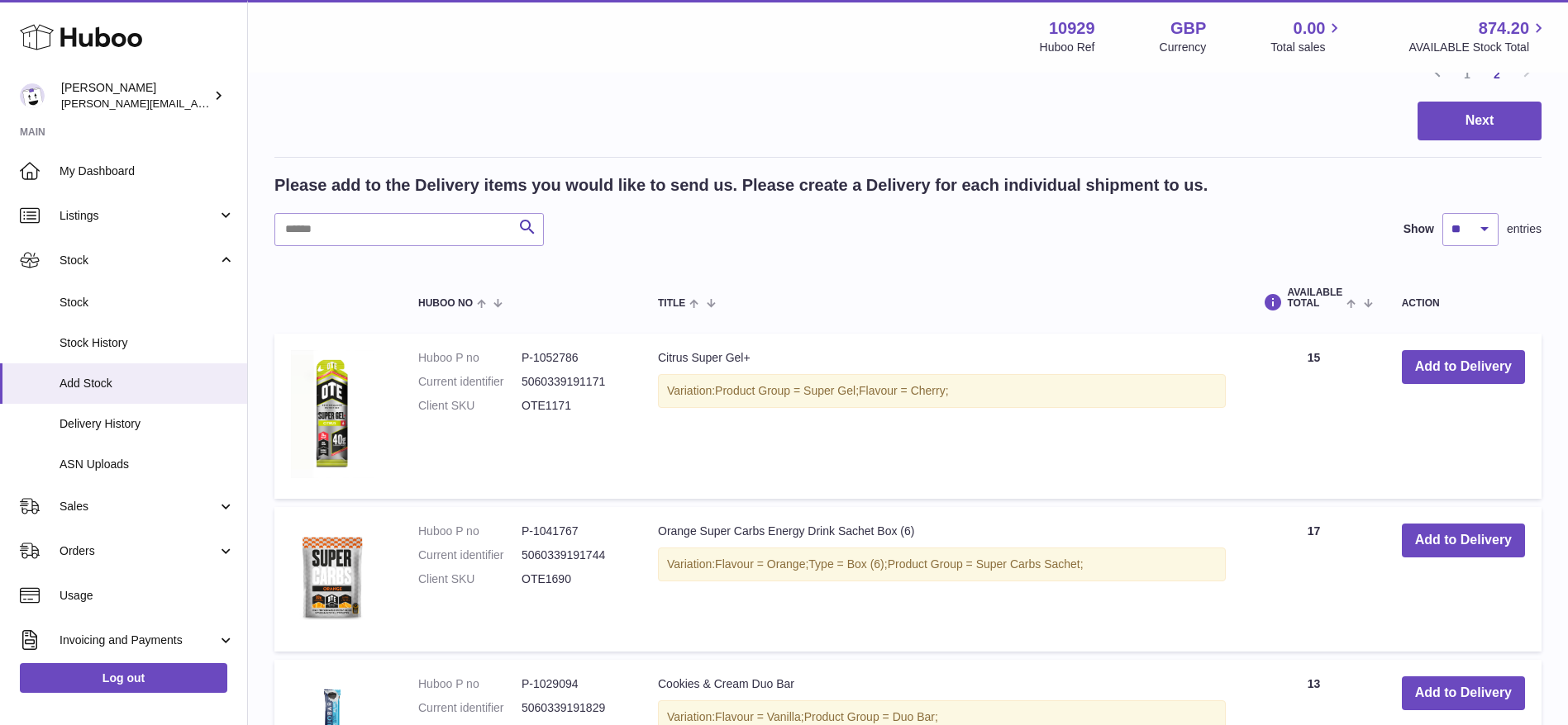
type input "**"
click at [368, 225] on input "text" at bounding box center [409, 229] width 270 height 33
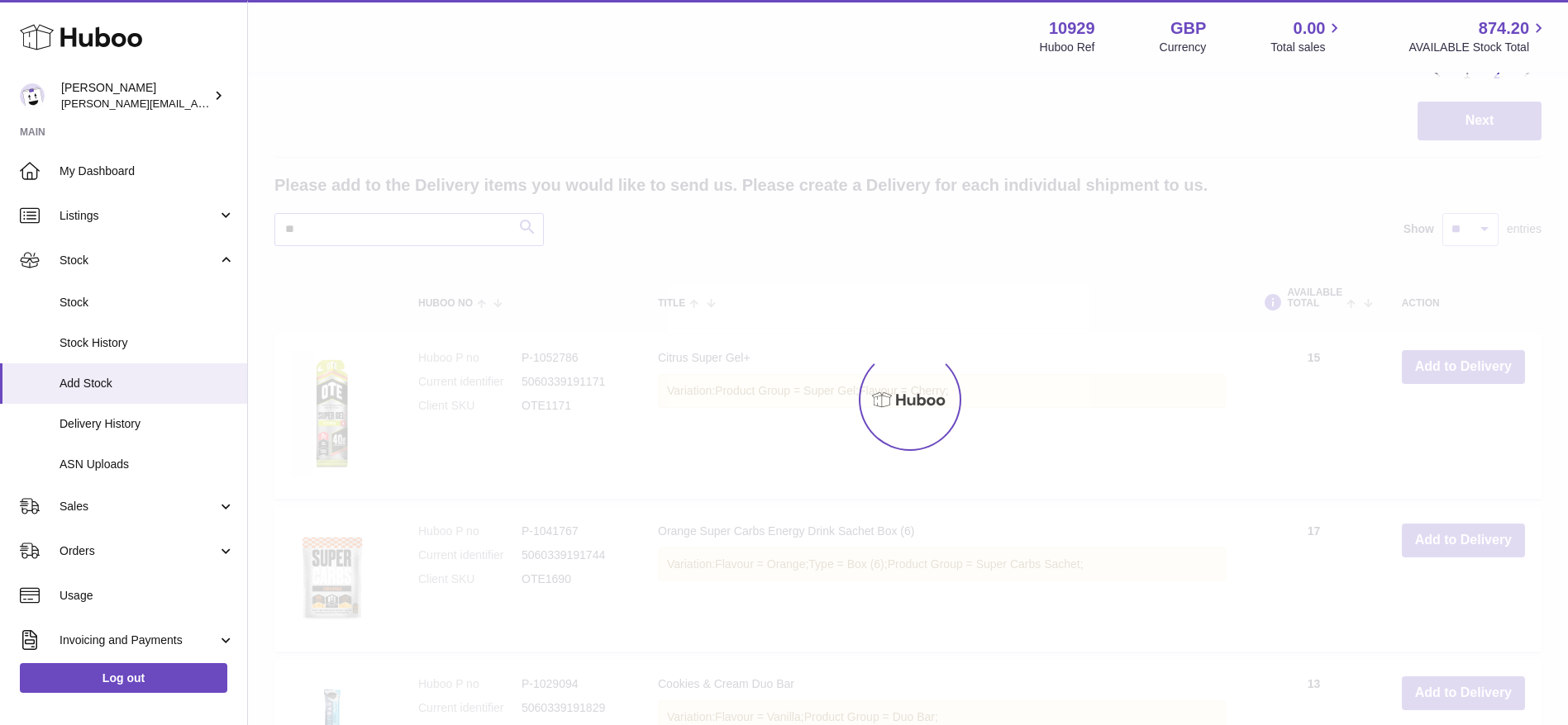
type input "*"
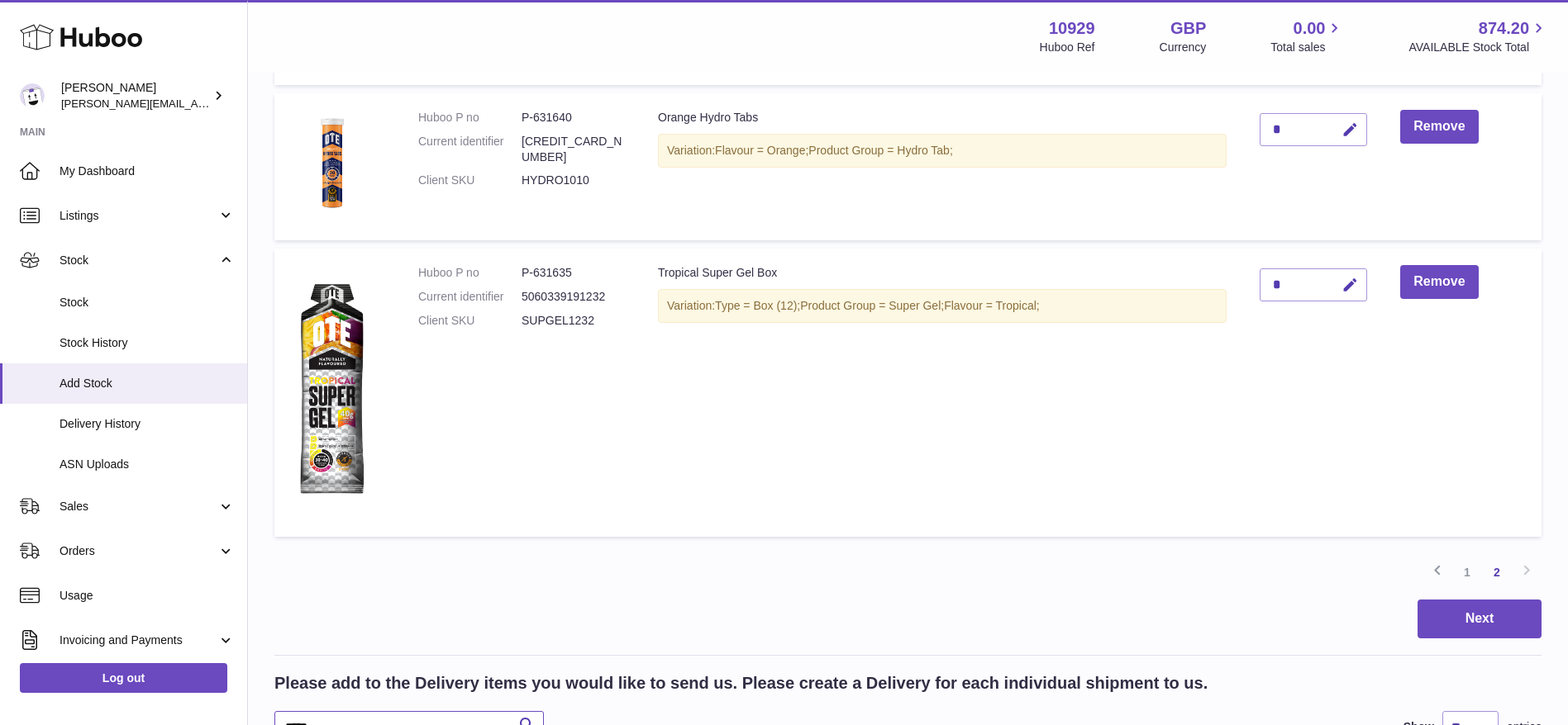
scroll to position [936, 0]
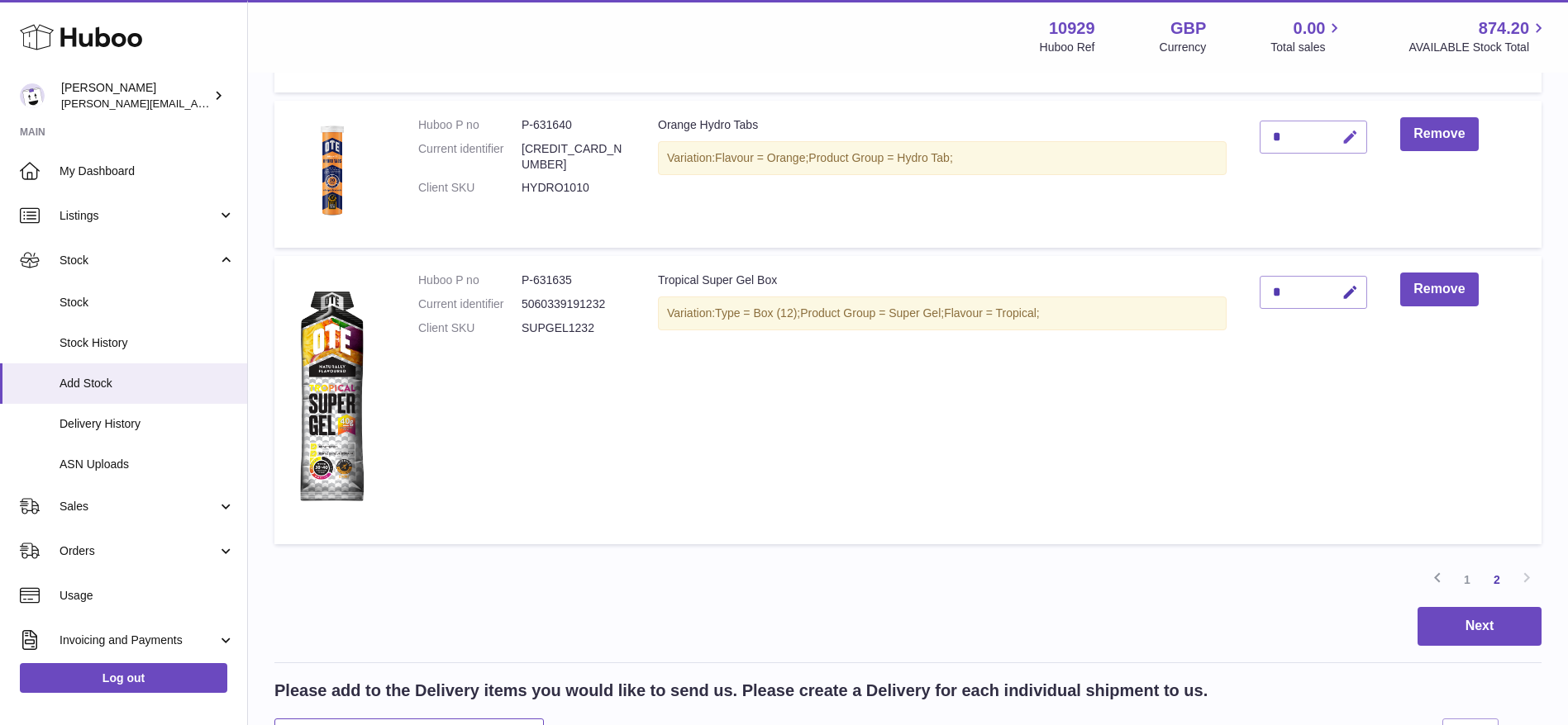
type input "*****"
click at [1343, 136] on button "button" at bounding box center [1347, 138] width 38 height 34
type input "**"
click at [1347, 138] on icon "submit" at bounding box center [1350, 137] width 15 height 15
click at [1356, 291] on icon "button" at bounding box center [1350, 292] width 17 height 17
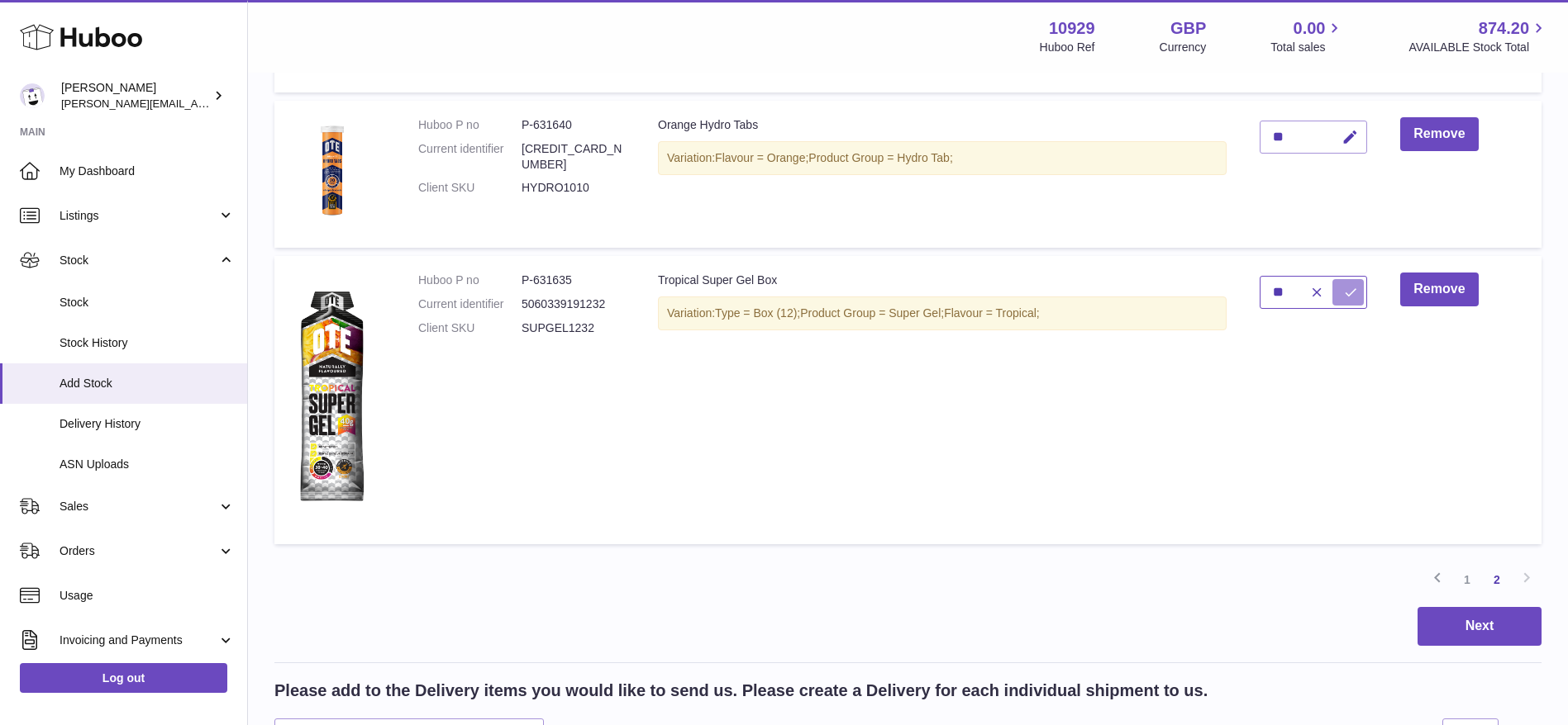
type input "**"
click at [1358, 292] on icon "submit" at bounding box center [1350, 292] width 15 height 15
click at [1474, 582] on link "1" at bounding box center [1466, 579] width 29 height 29
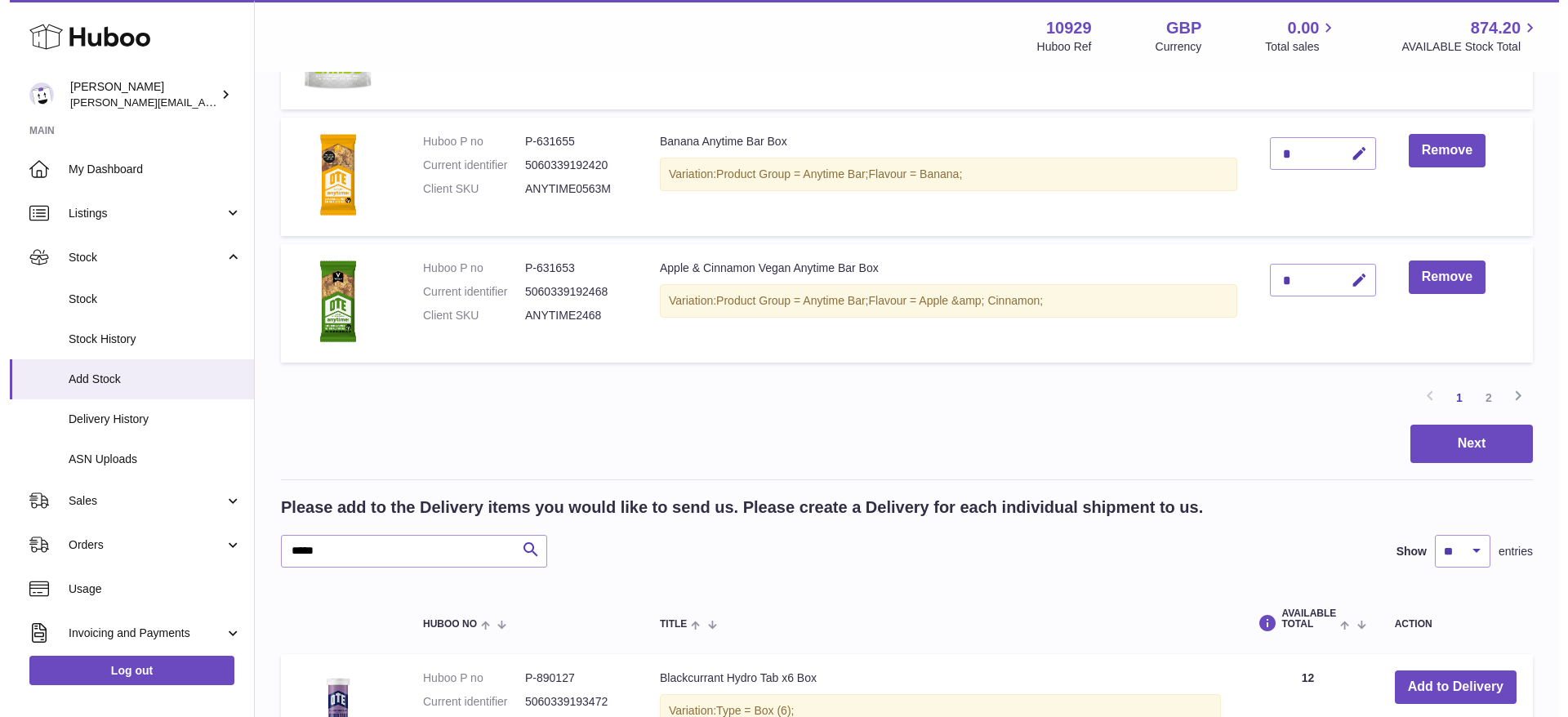
scroll to position [1279, 0]
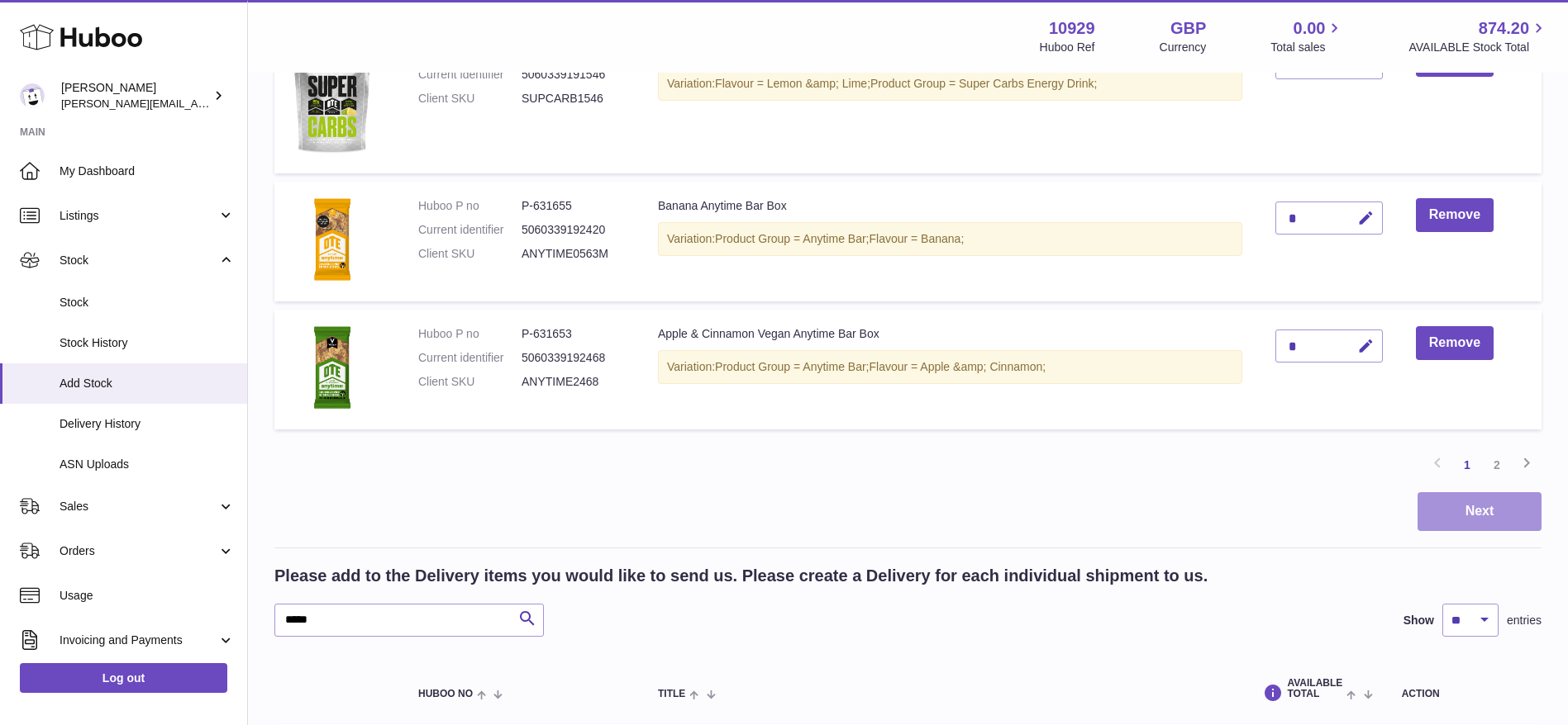
click at [1442, 511] on button "Next" at bounding box center [1480, 511] width 124 height 38
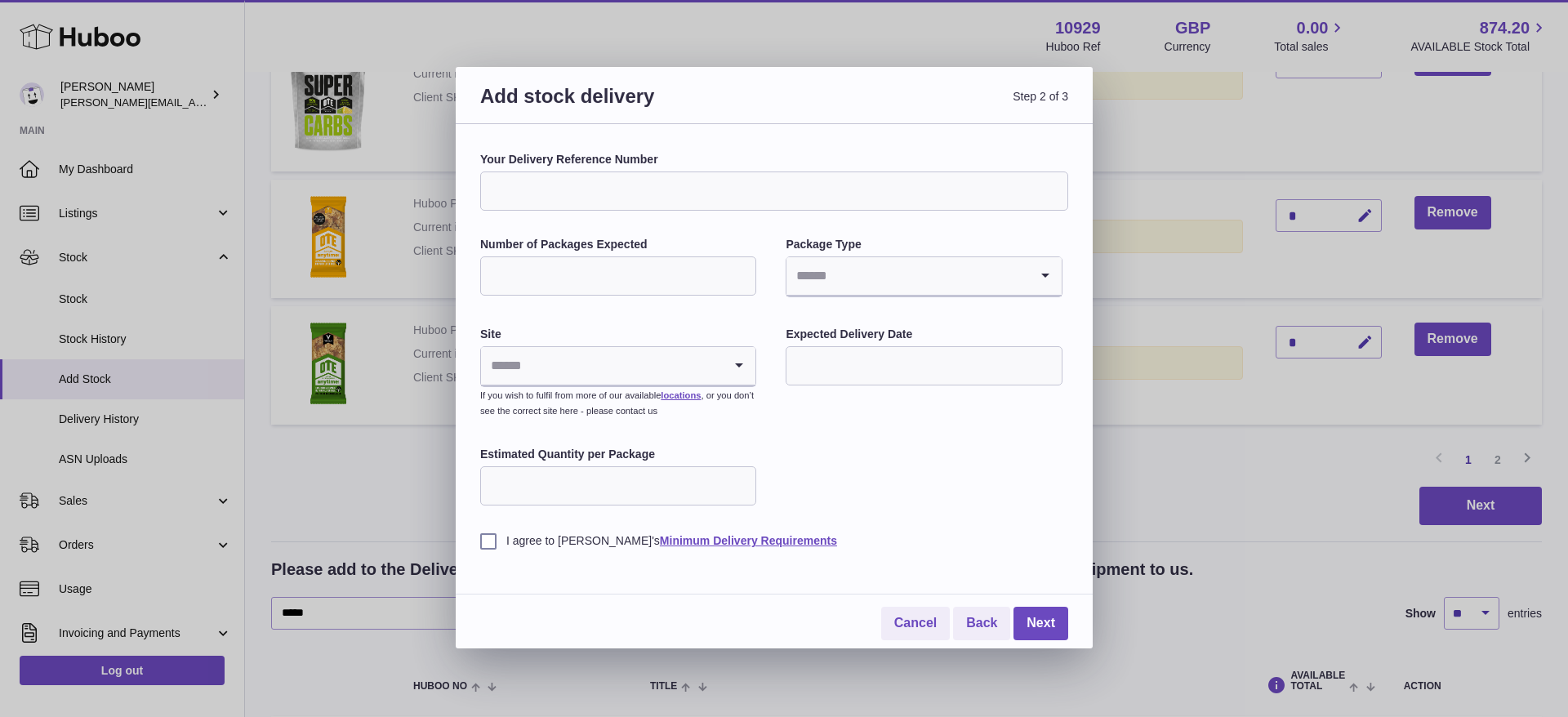
click at [803, 185] on input "Your Delivery Reference Number" at bounding box center [774, 191] width 588 height 39
type input "*****"
click at [606, 292] on input "Number of Packages Expected" at bounding box center [618, 275] width 276 height 39
click at [917, 509] on div "I agree to [PERSON_NAME]'s Minimum Delivery Requirements" at bounding box center [774, 528] width 588 height 40
click at [815, 288] on input "Search for option" at bounding box center [908, 275] width 242 height 38
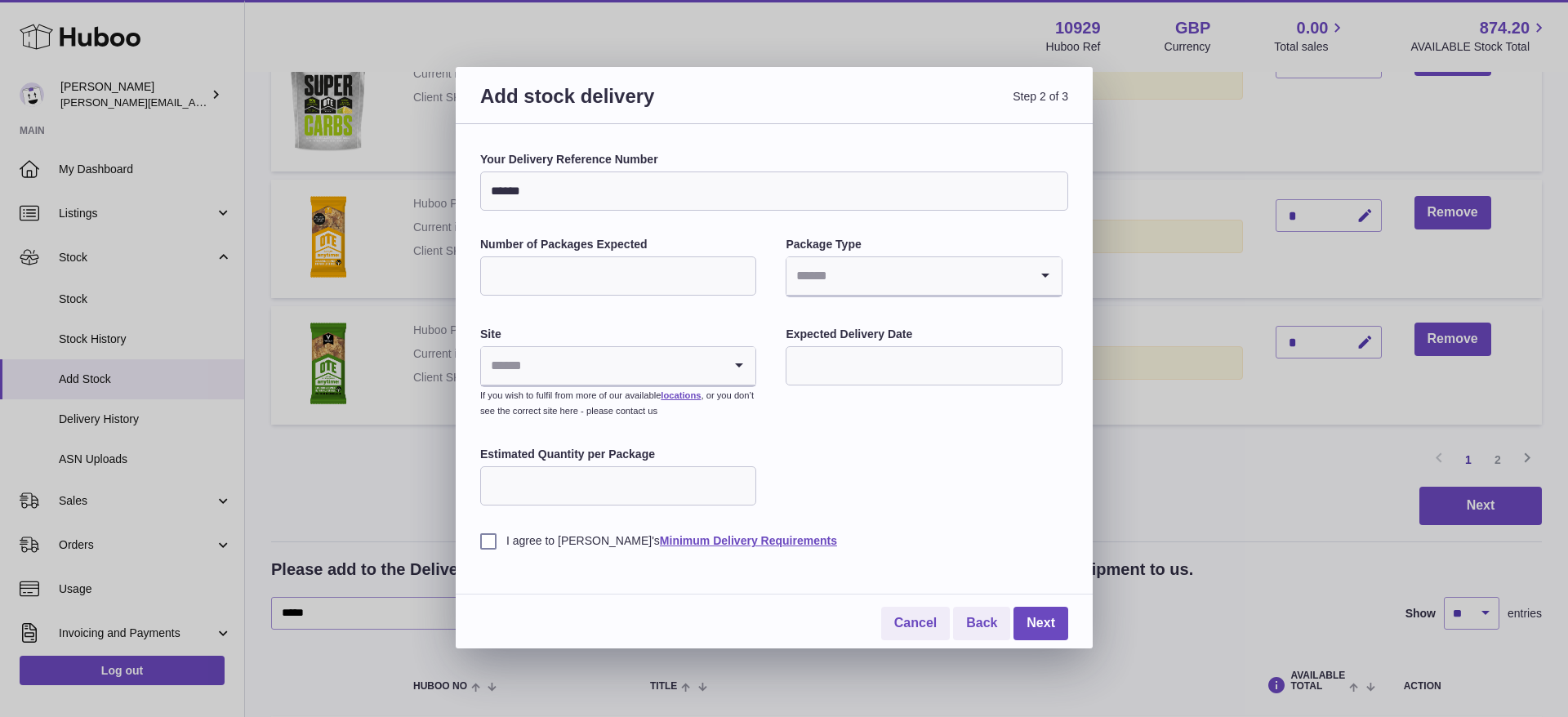
click at [735, 315] on div "Your Delivery Reference Number ***** Number of Packages Expected Package Type L…" at bounding box center [774, 351] width 588 height 397
click at [631, 291] on input "Number of Packages Expected" at bounding box center [618, 275] width 276 height 39
click at [837, 251] on label "Package Type" at bounding box center [923, 245] width 276 height 16
click at [836, 264] on input "Search for option" at bounding box center [908, 275] width 242 height 38
click at [666, 221] on div "Your Delivery Reference Number ***** Number of Packages Expected Package Type L…" at bounding box center [774, 351] width 588 height 397
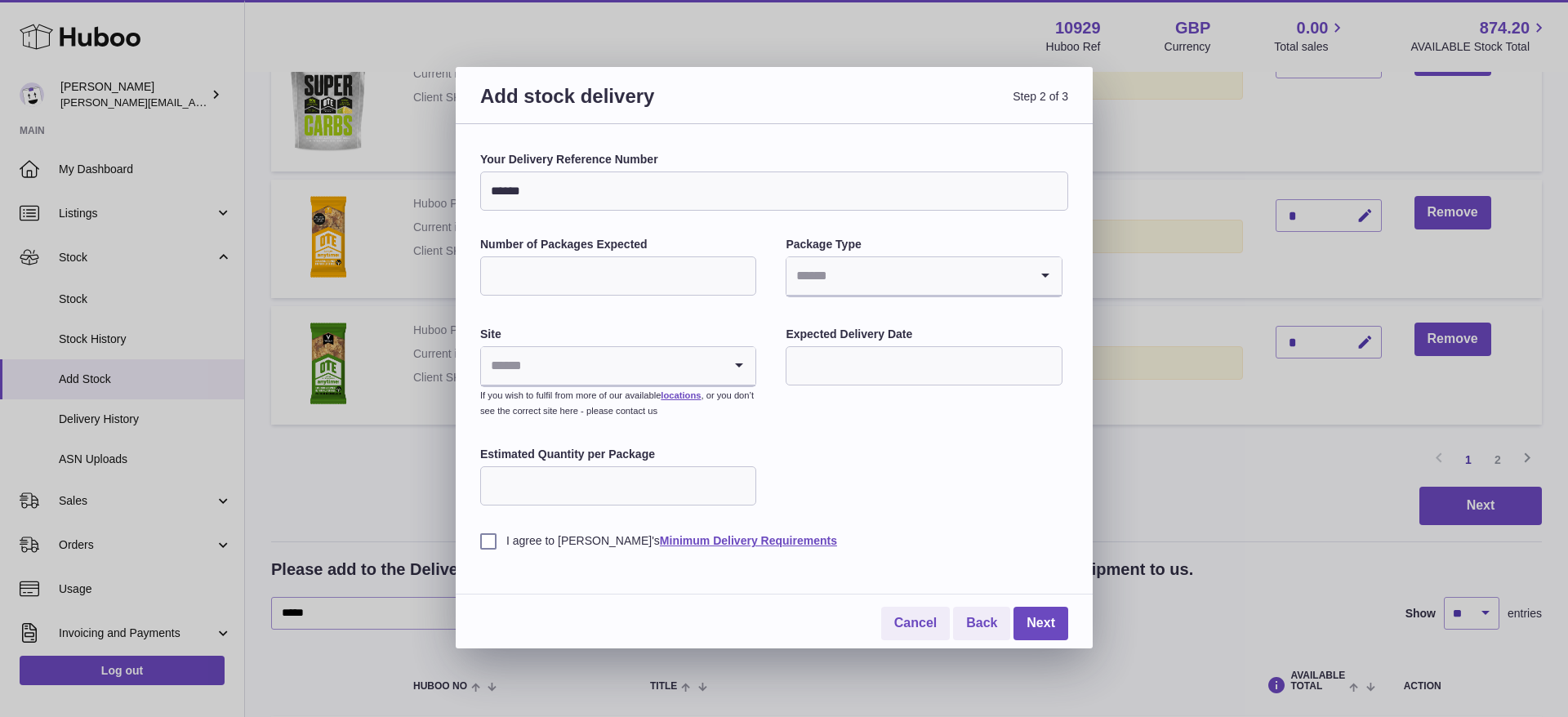
click at [537, 285] on input "Number of Packages Expected" at bounding box center [618, 275] width 276 height 39
click at [840, 266] on input "Search for option" at bounding box center [908, 275] width 242 height 38
click at [834, 356] on li "Pallets" at bounding box center [923, 352] width 273 height 33
click at [655, 373] on input "Search for option" at bounding box center [602, 366] width 242 height 38
click at [650, 336] on label "Site" at bounding box center [618, 335] width 276 height 16
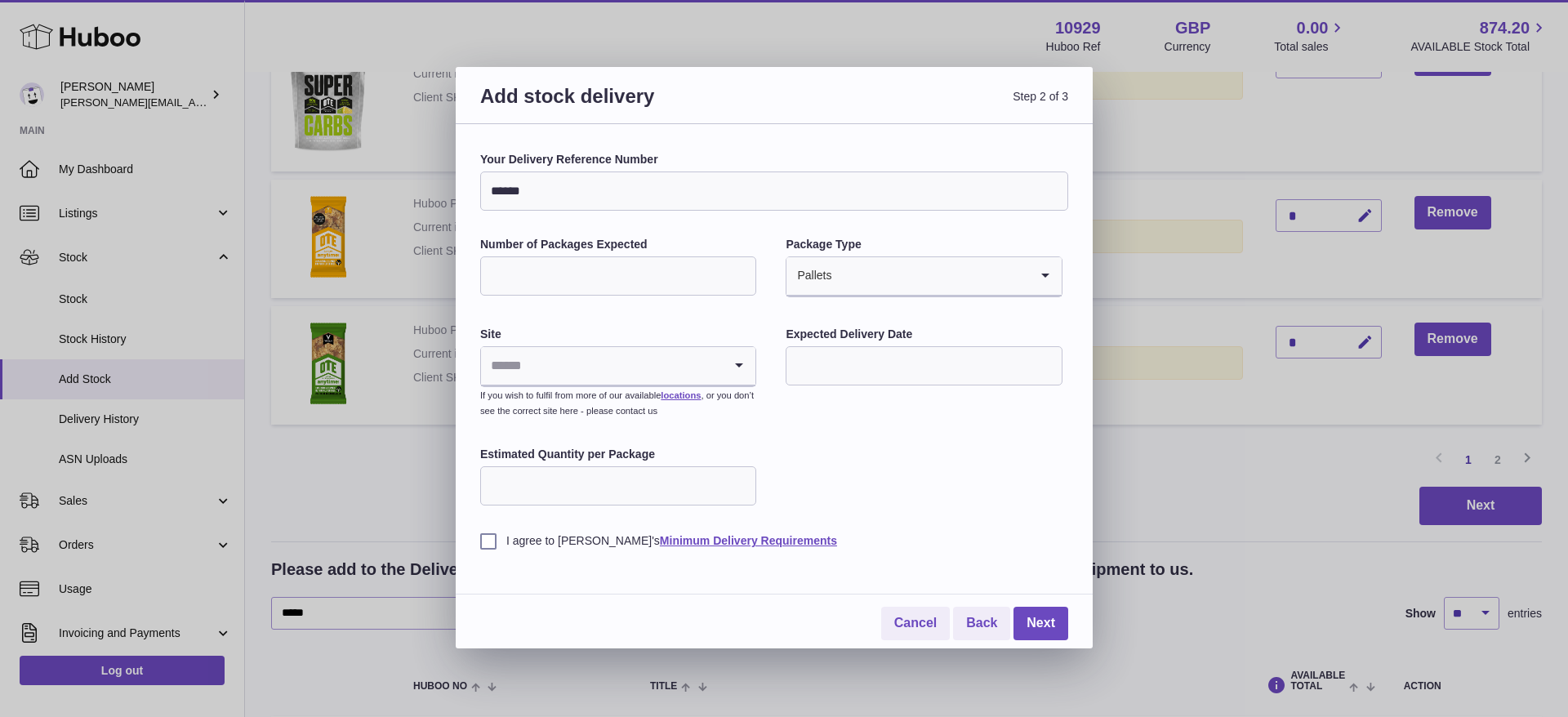
drag, startPoint x: 670, startPoint y: 281, endPoint x: 282, endPoint y: 245, distance: 389.7
click at [282, 245] on div "Add stock delivery Step 2 of 3 Your Delivery Reference Number ***** Number of P…" at bounding box center [784, 358] width 1568 height 717
click at [867, 444] on div "Your Delivery Reference Number ***** Number of Packages Expected * Package Type…" at bounding box center [774, 351] width 588 height 397
click at [628, 273] on input "*" at bounding box center [618, 275] width 276 height 39
type input "**"
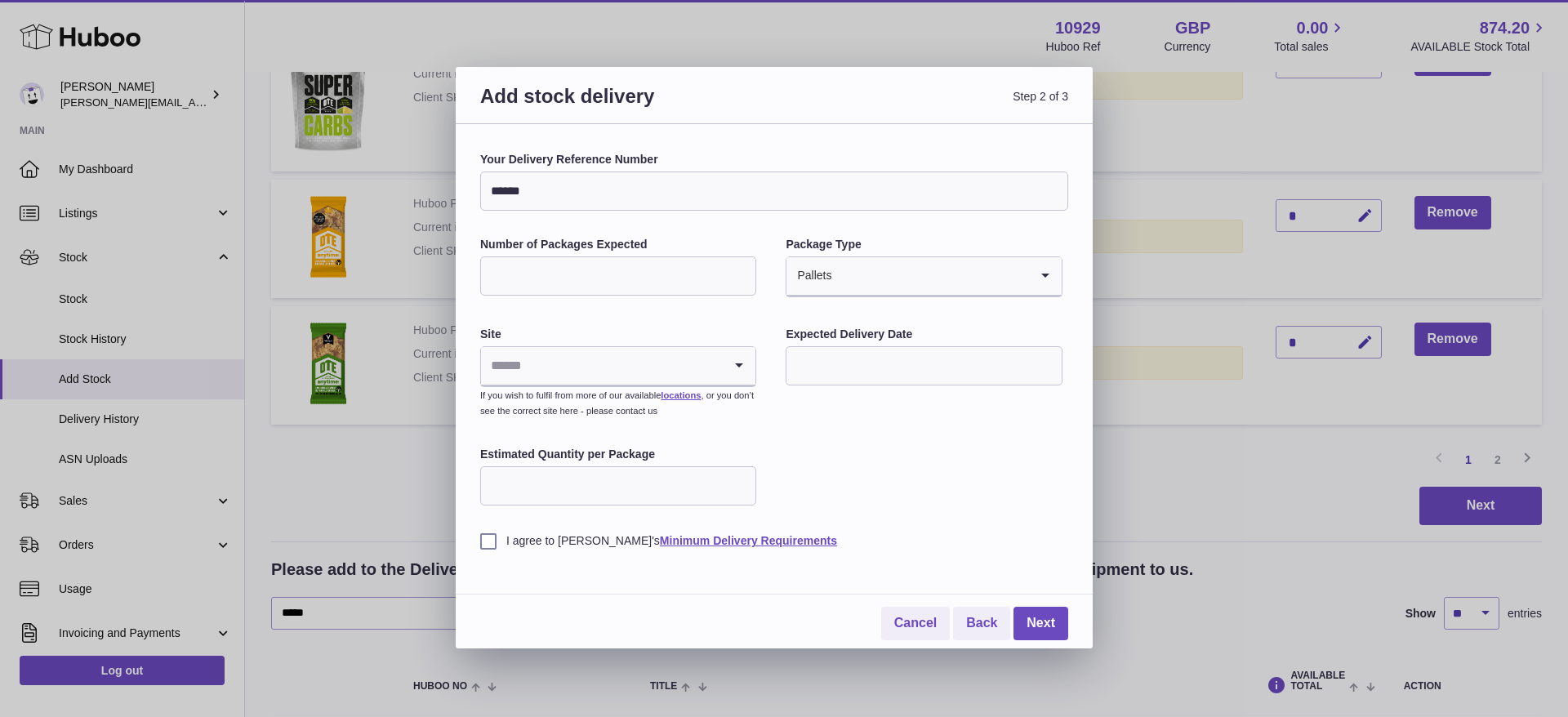
click at [791, 253] on div "Package Type Pallets Loading..." at bounding box center [923, 268] width 276 height 64
click at [817, 263] on div "Pallets" at bounding box center [908, 275] width 242 height 38
click at [840, 377] on li "Boxes" at bounding box center [923, 385] width 273 height 33
click at [637, 372] on input "Search for option" at bounding box center [602, 366] width 242 height 38
click at [599, 436] on li "🇳🇱 | Dragonder 17" at bounding box center [618, 442] width 273 height 33
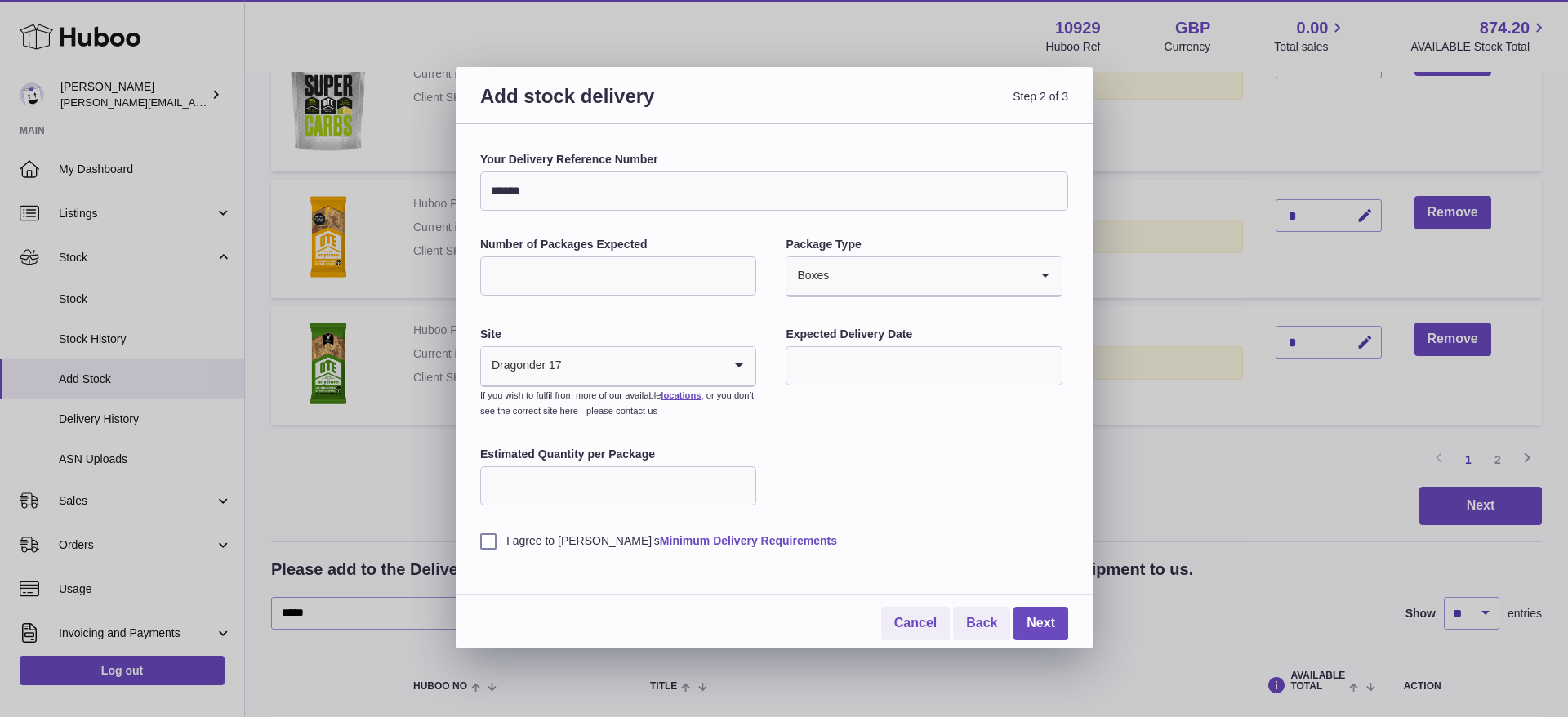
click at [798, 351] on input "text" at bounding box center [923, 366] width 276 height 39
click at [914, 598] on span "28" at bounding box center [909, 599] width 29 height 29
type input "**********"
click at [508, 487] on input "Estimated Quantity per Package" at bounding box center [618, 486] width 276 height 39
click at [668, 466] on input "Estimated Quantity per Package" at bounding box center [618, 486] width 276 height 39
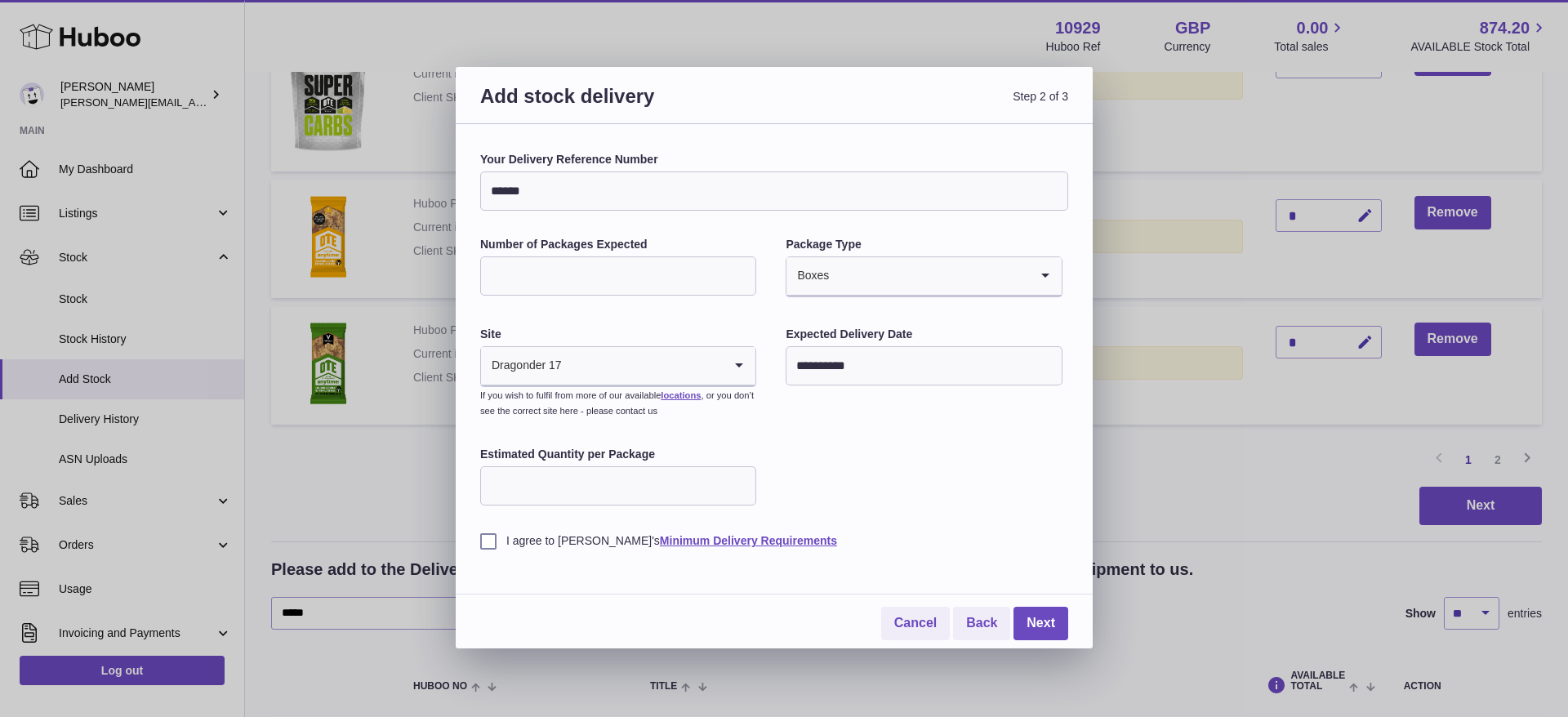
type input "*"
type input "**"
click at [556, 277] on input "**" at bounding box center [618, 275] width 276 height 39
type input "*"
click at [905, 280] on input "Search for option" at bounding box center [929, 275] width 199 height 38
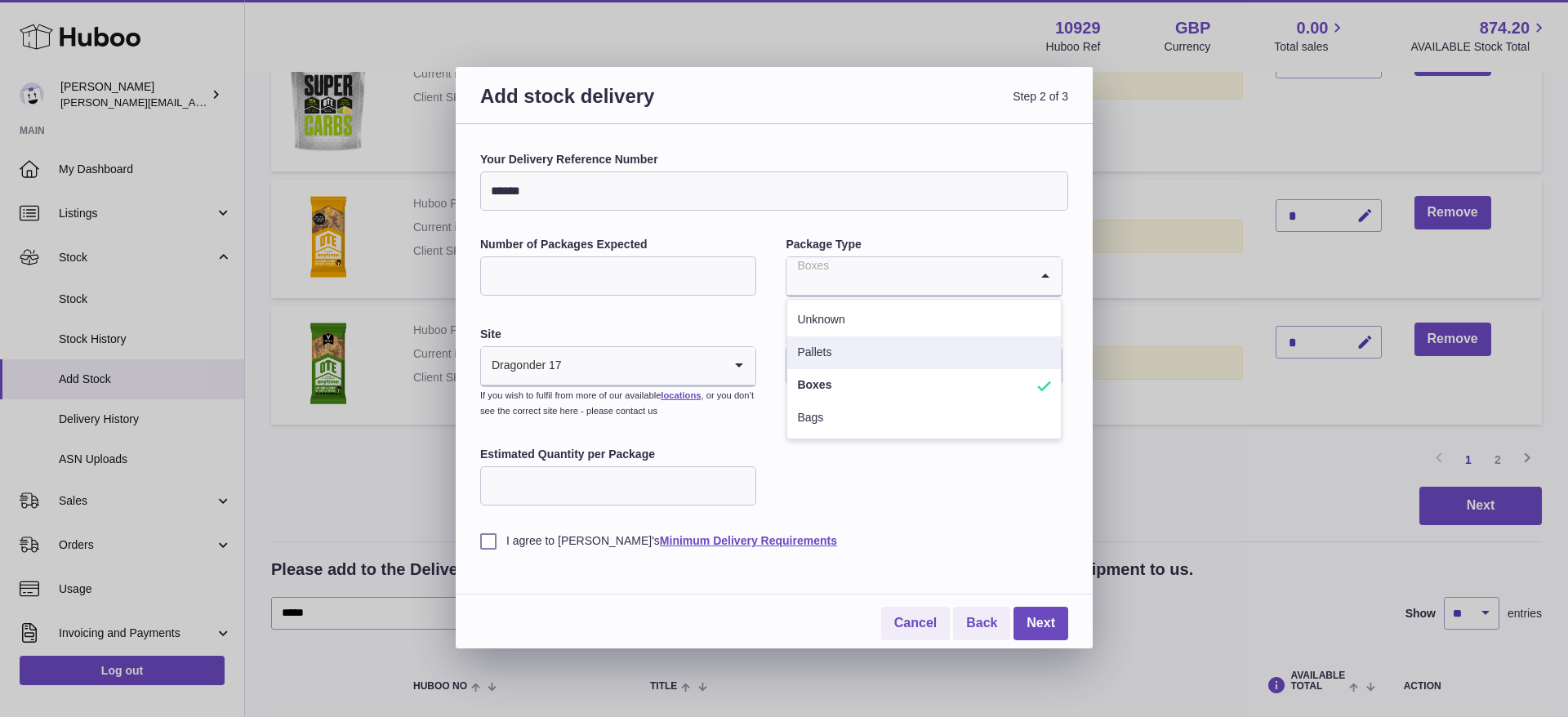
click at [814, 351] on li "Pallets" at bounding box center [923, 352] width 273 height 33
click at [473, 538] on div "**********" at bounding box center [774, 387] width 637 height 525
click at [484, 540] on label "I agree to [PERSON_NAME]'s Minimum Delivery Requirements" at bounding box center [774, 541] width 588 height 16
click at [1030, 620] on link "Next" at bounding box center [1041, 623] width 55 height 34
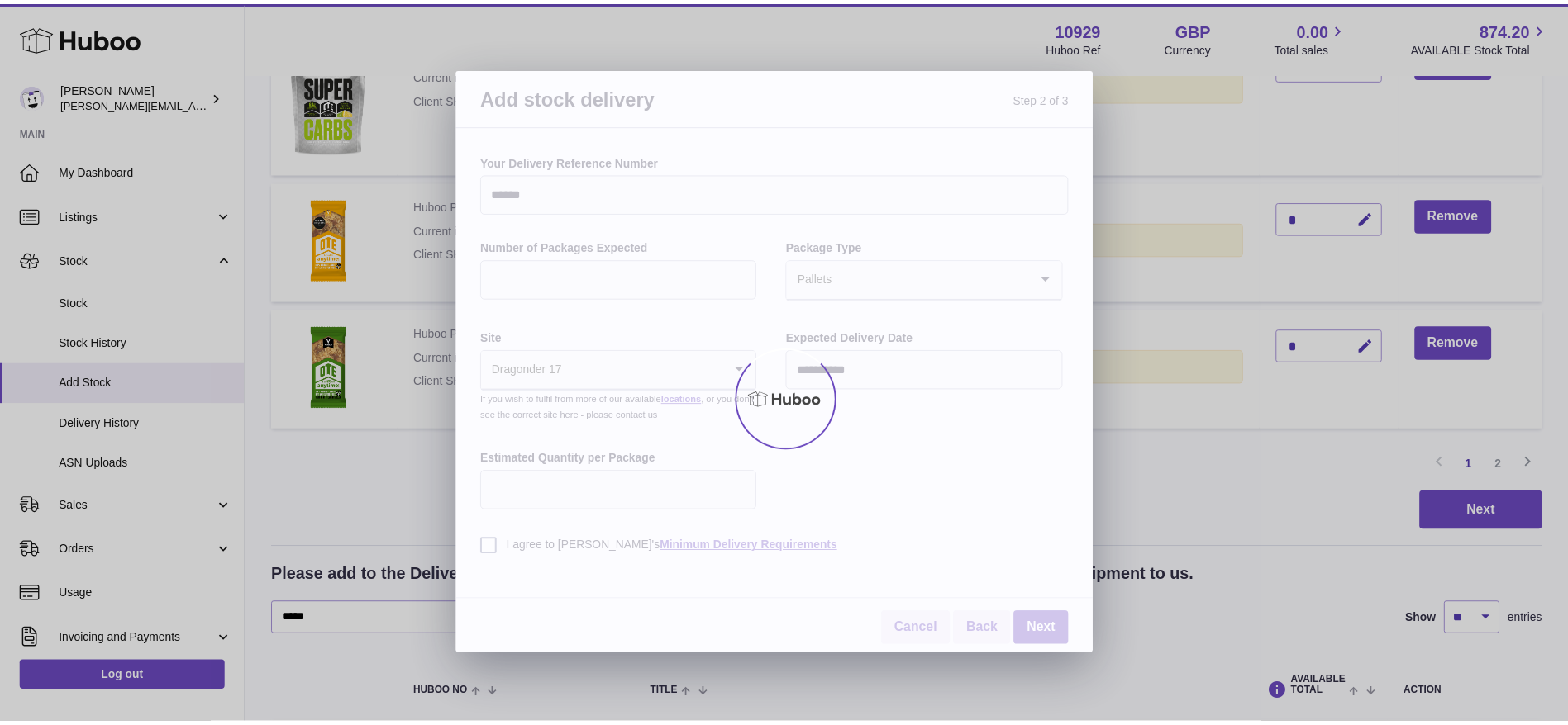
scroll to position [1238, 0]
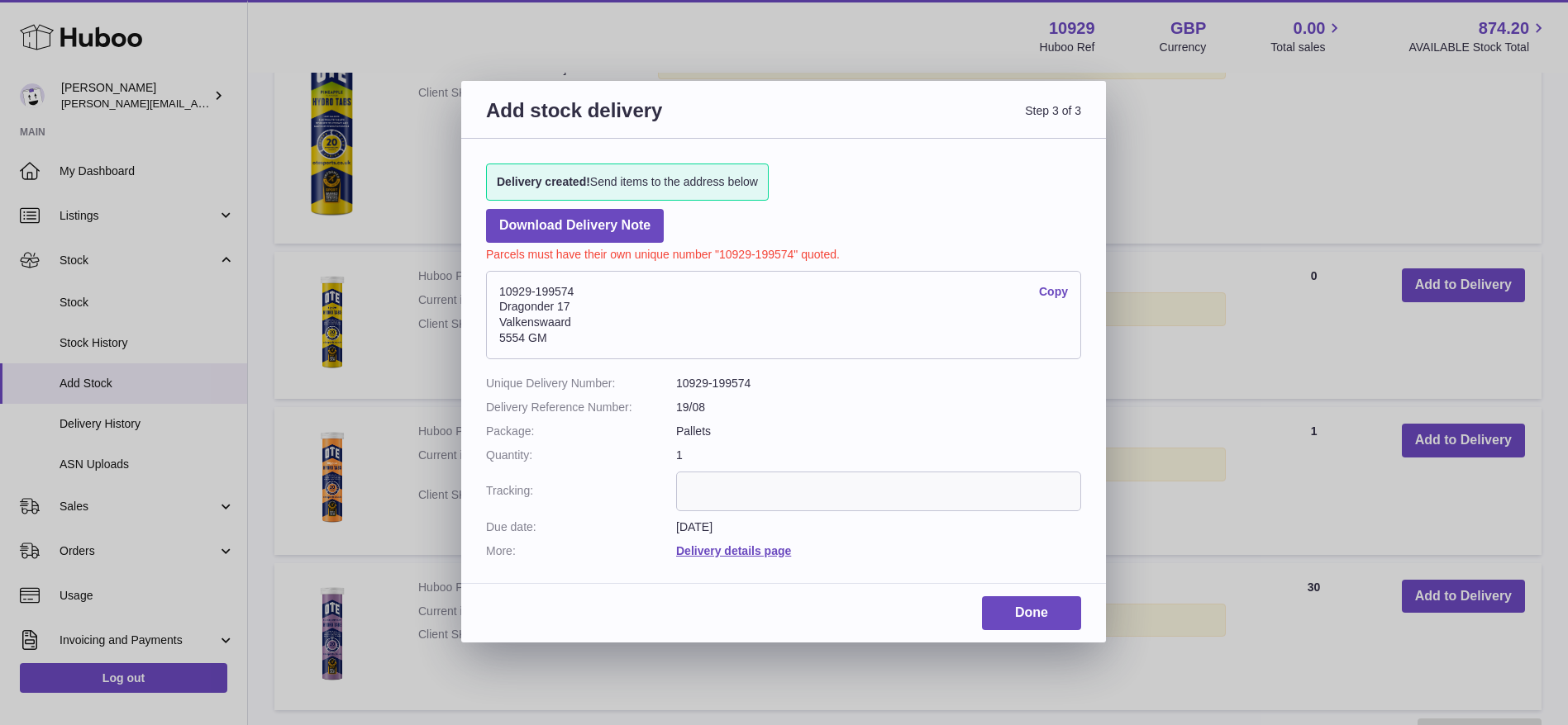
click at [790, 491] on input "text" at bounding box center [878, 491] width 405 height 39
click at [747, 380] on dd "10929-199574" at bounding box center [878, 384] width 405 height 16
click at [664, 230] on link "Download Delivery Note" at bounding box center [574, 226] width 178 height 34
click at [1010, 608] on link "Done" at bounding box center [1031, 613] width 99 height 34
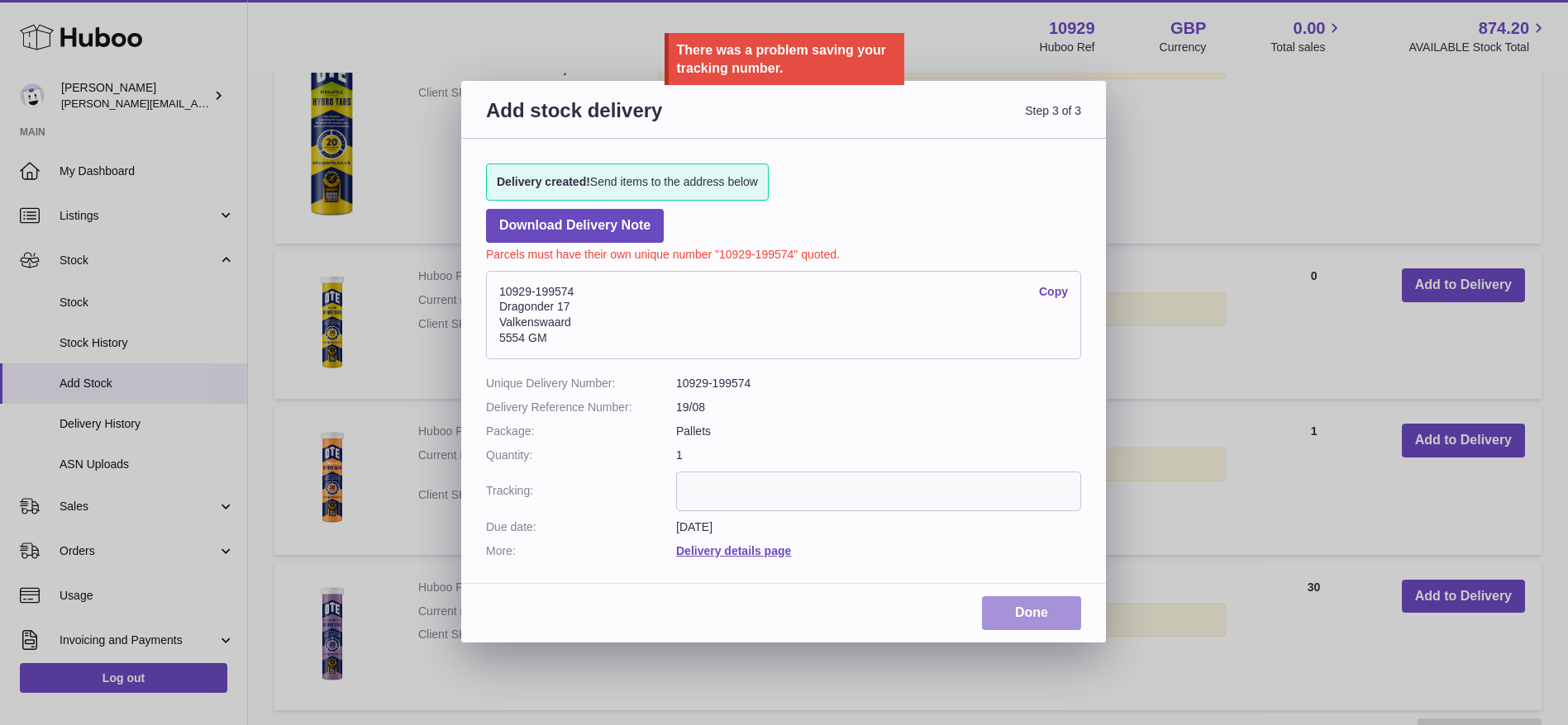
click at [1006, 617] on link "Done" at bounding box center [1031, 613] width 99 height 34
click at [742, 486] on input "text" at bounding box center [878, 491] width 405 height 39
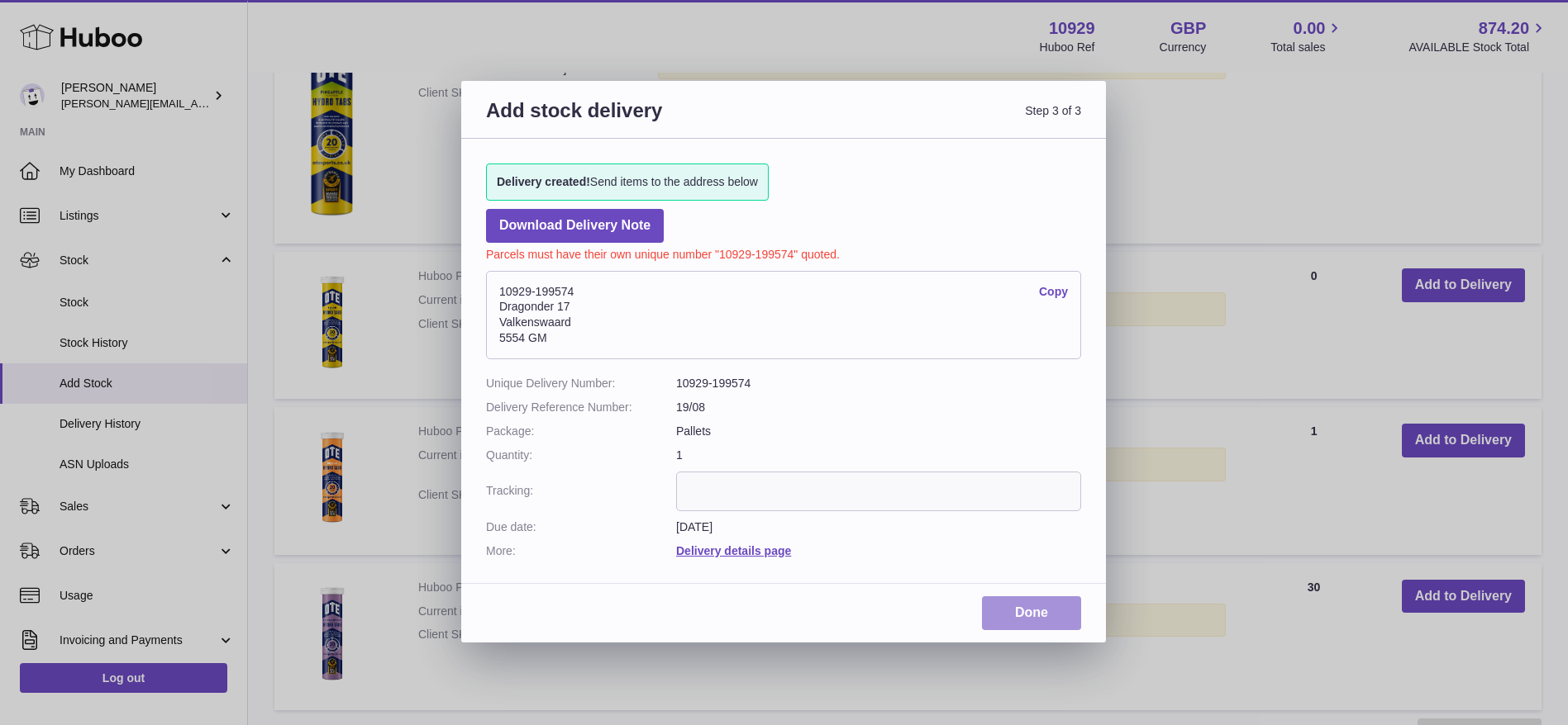
click at [1022, 612] on link "Done" at bounding box center [1031, 613] width 99 height 34
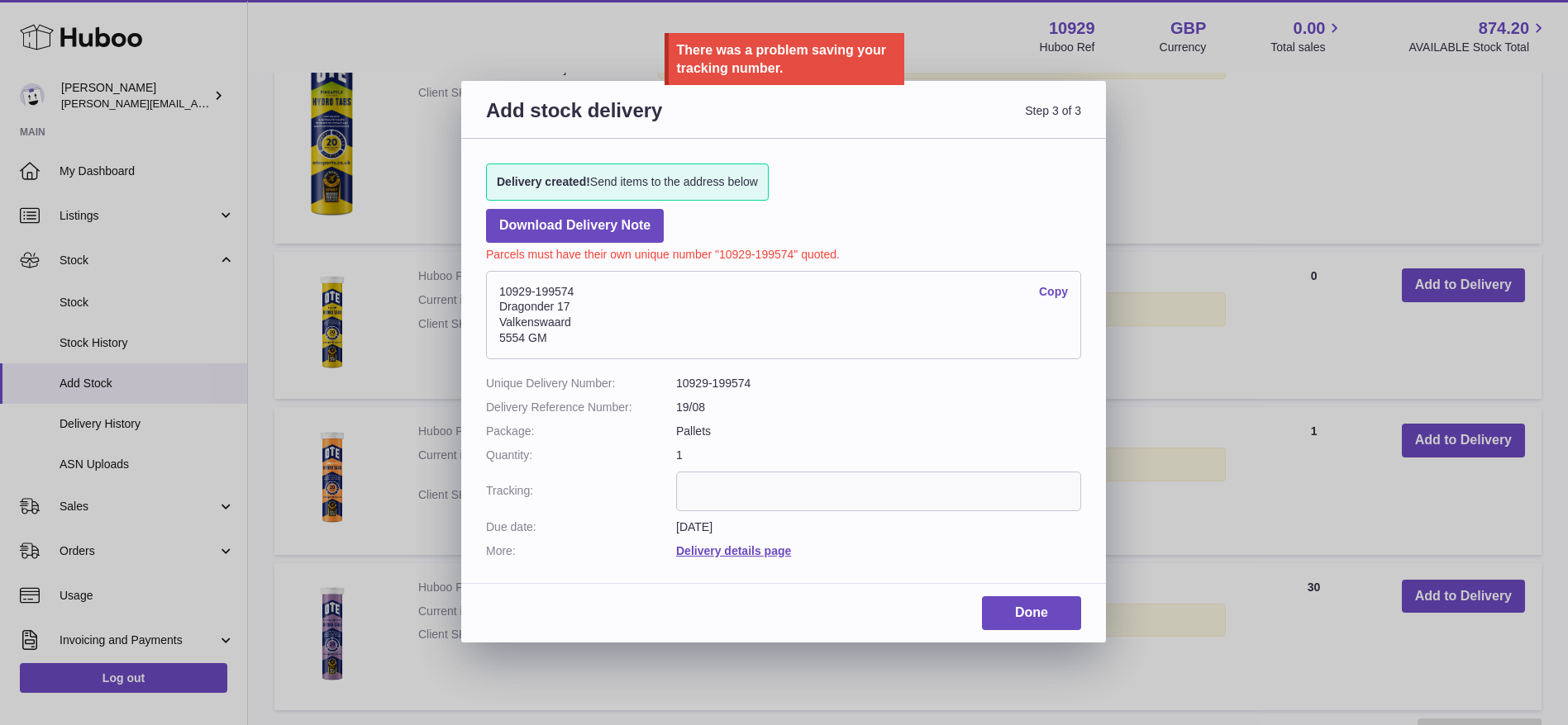
click at [713, 479] on input "text" at bounding box center [878, 491] width 405 height 39
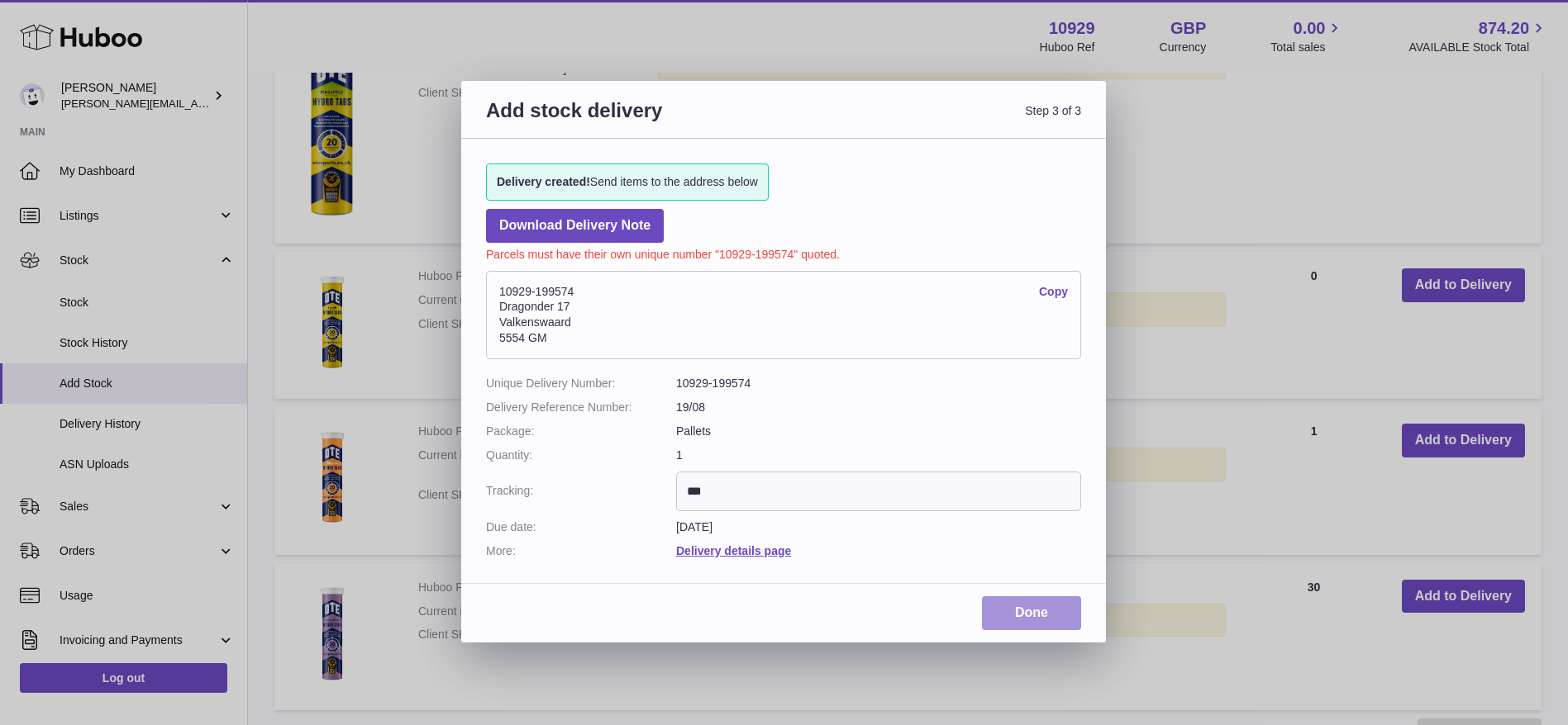
click at [1029, 612] on link "Done" at bounding box center [1031, 613] width 99 height 34
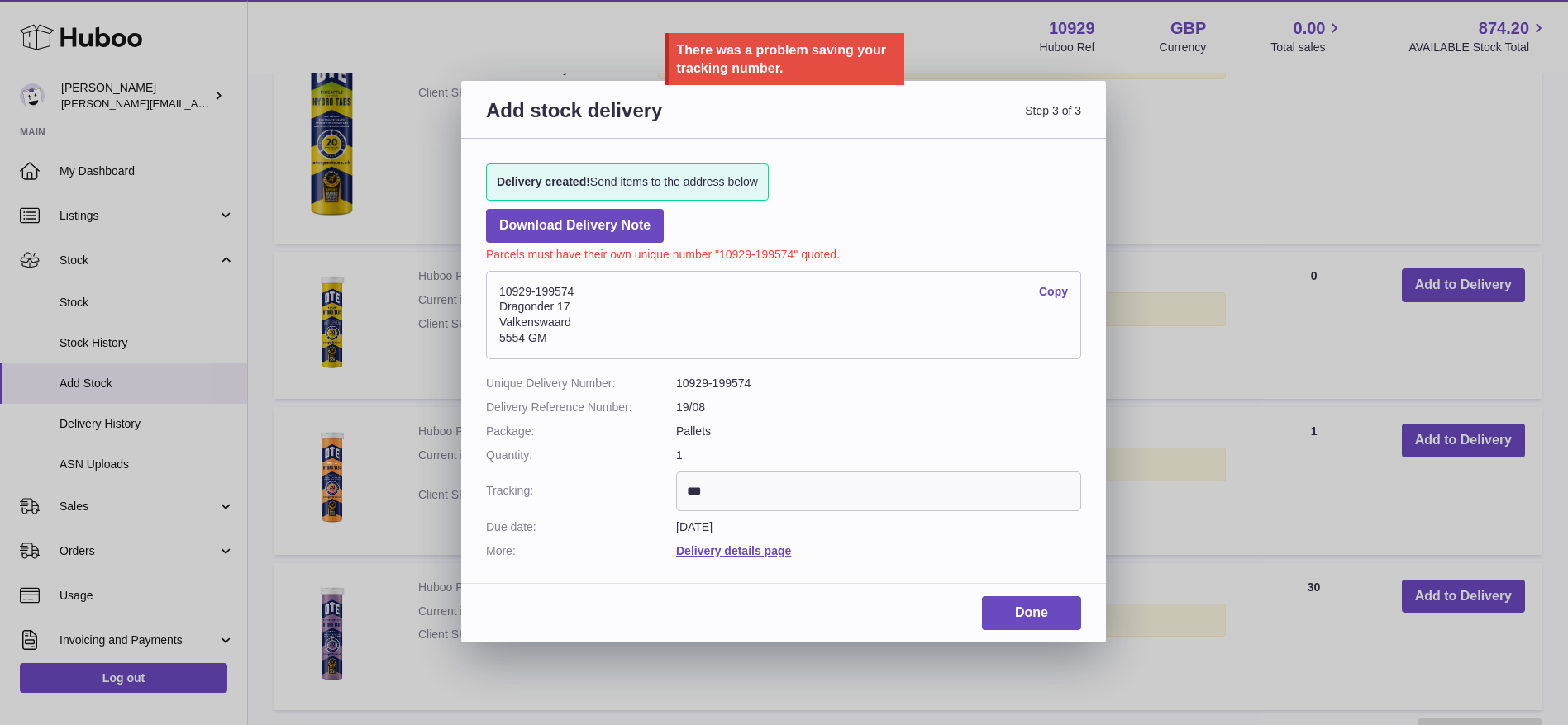
click at [740, 486] on input "***" at bounding box center [878, 491] width 405 height 39
type input "*"
